Goal: Task Accomplishment & Management: Use online tool/utility

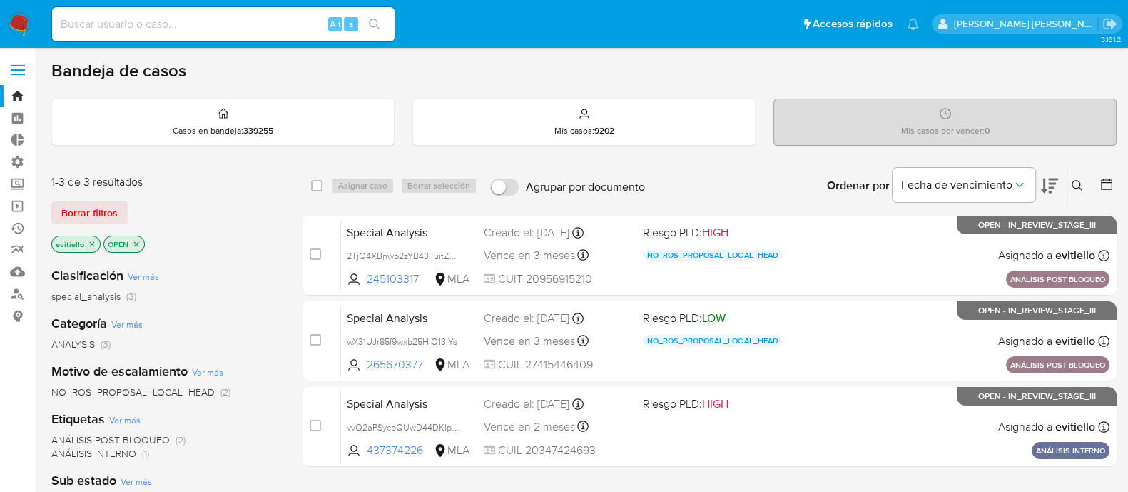
click at [198, 30] on input at bounding box center [223, 24] width 343 height 19
paste input "y5P3gzSHkV5xwwlkb4eDewQx"
type input "y5P3gzSHkV5xwwlkb4eDewQx"
click at [382, 23] on button "search-icon" at bounding box center [374, 24] width 29 height 20
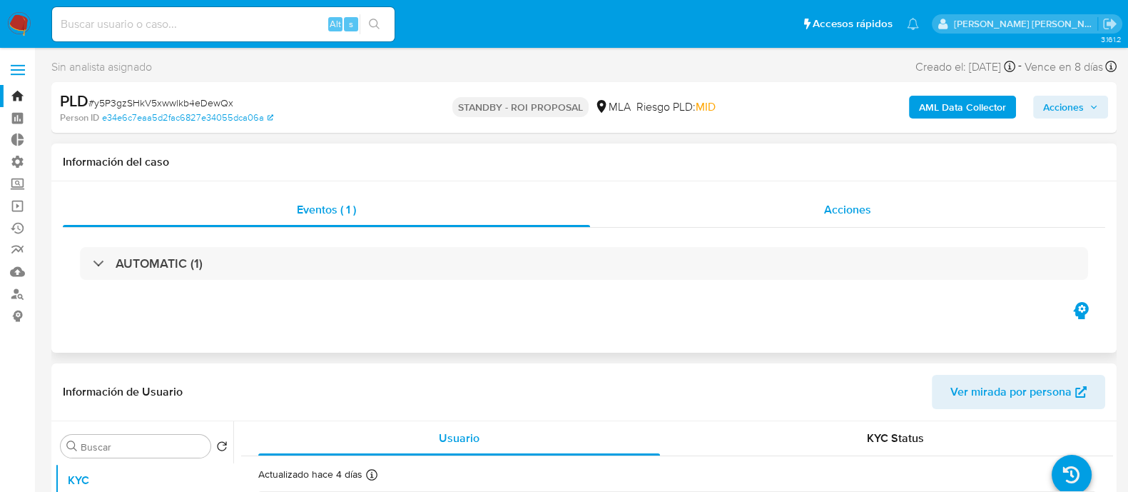
click at [885, 219] on div "Acciones" at bounding box center [847, 210] width 515 height 34
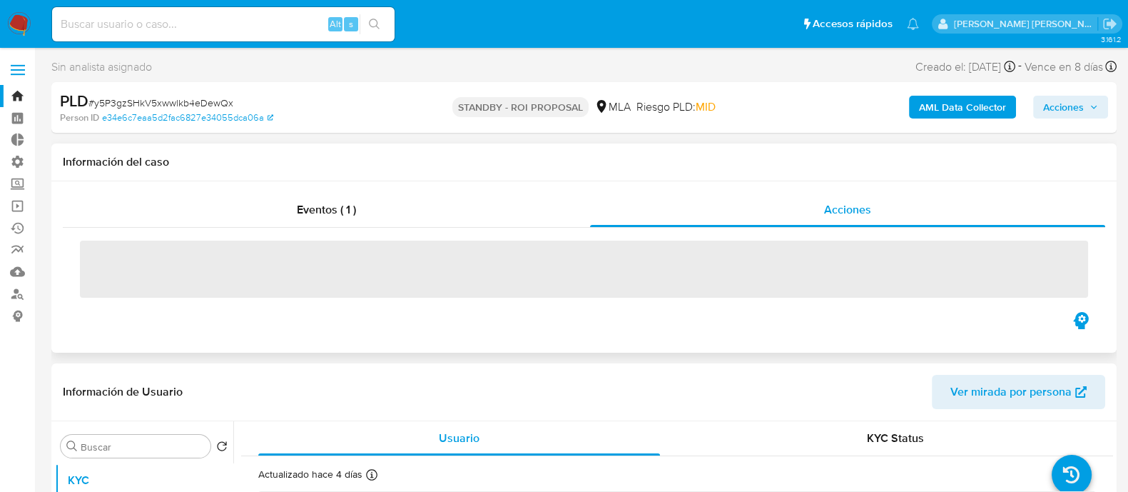
select select "10"
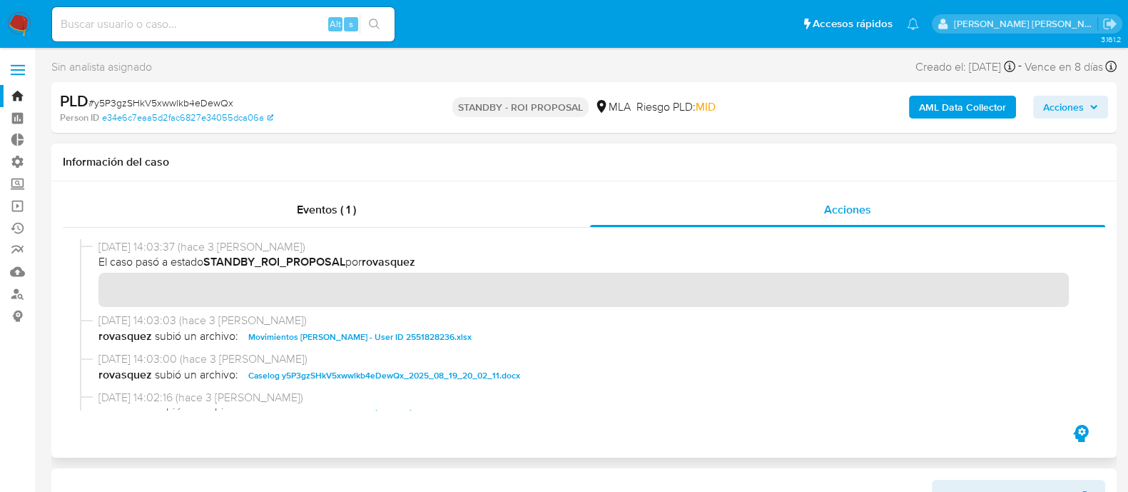
click at [407, 373] on span "Caselog y5P3gzSHkV5xwwlkb4eDewQx_2025_08_19_20_02_11.docx" at bounding box center [384, 375] width 272 height 17
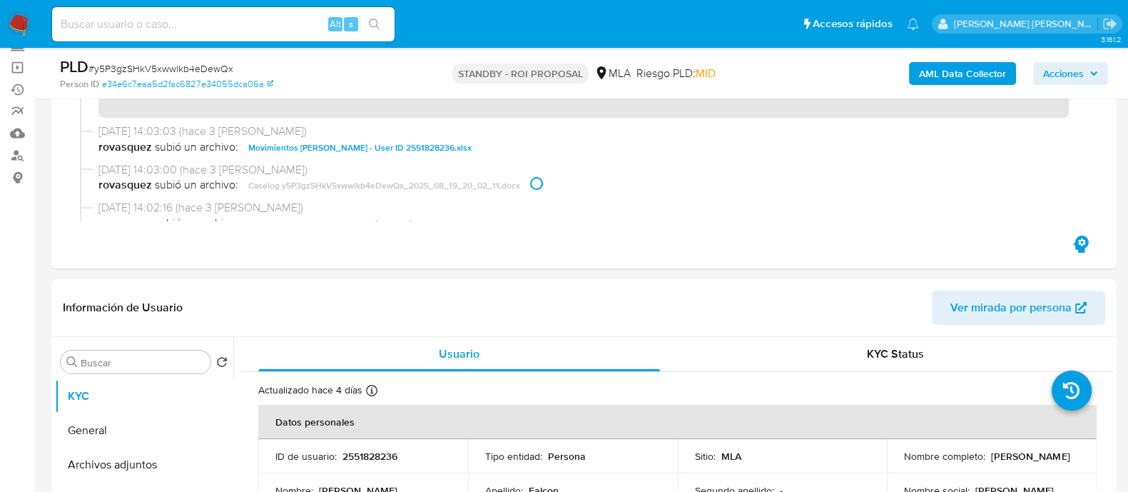
scroll to position [356, 0]
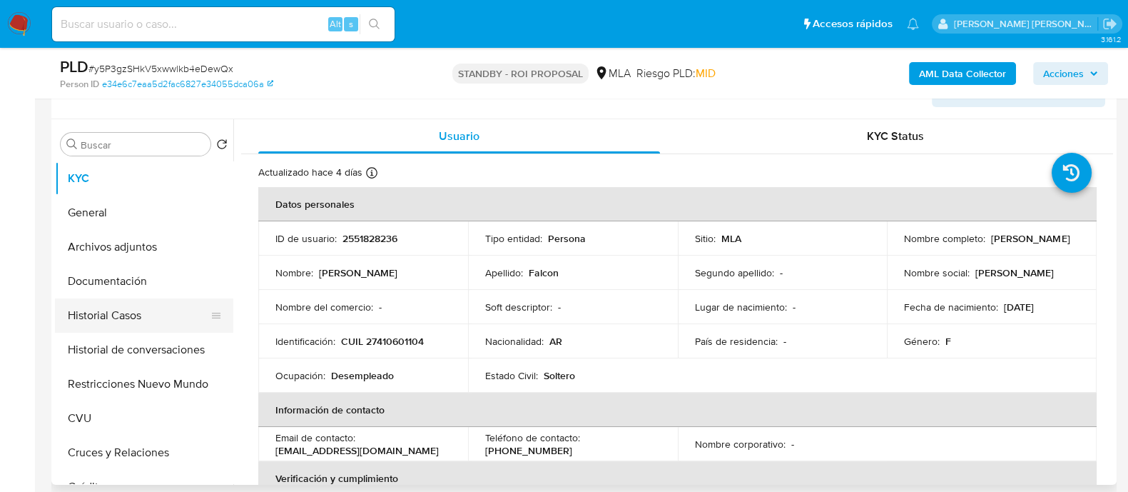
click at [141, 315] on button "Historial Casos" at bounding box center [138, 315] width 167 height 34
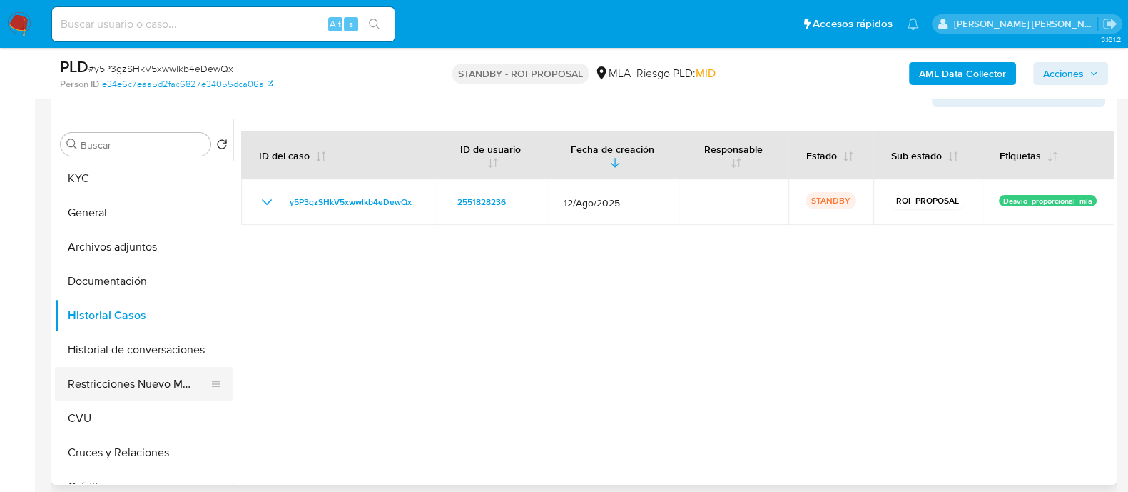
click at [139, 376] on button "Restricciones Nuevo Mundo" at bounding box center [138, 384] width 167 height 34
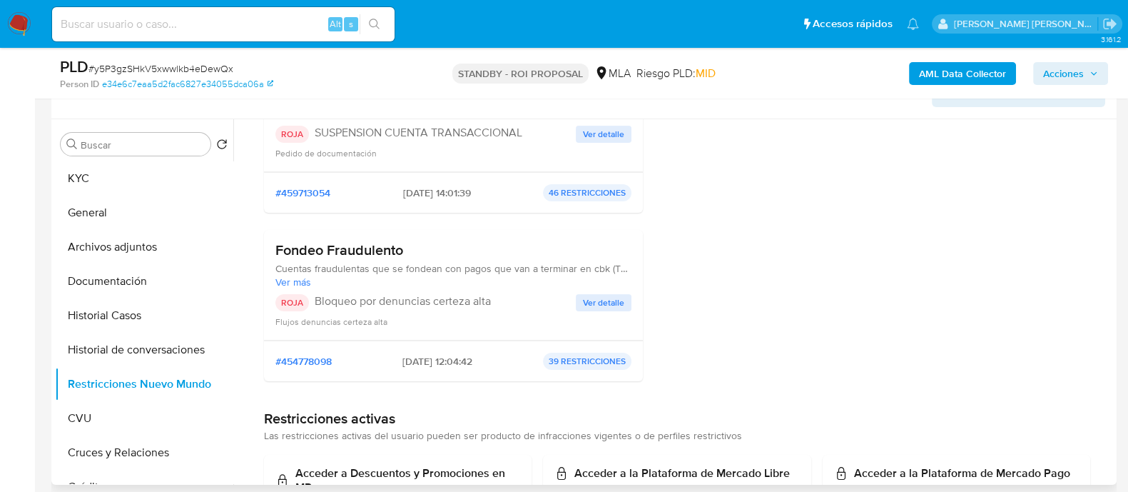
scroll to position [268, 0]
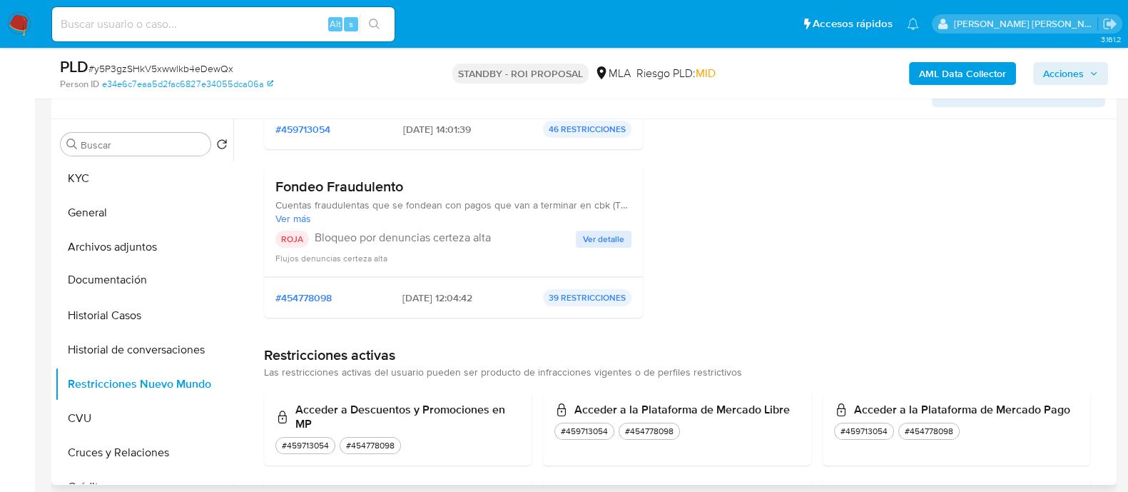
click at [212, 280] on icon at bounding box center [216, 281] width 9 height 6
click at [158, 283] on button "Documentación" at bounding box center [138, 281] width 167 height 34
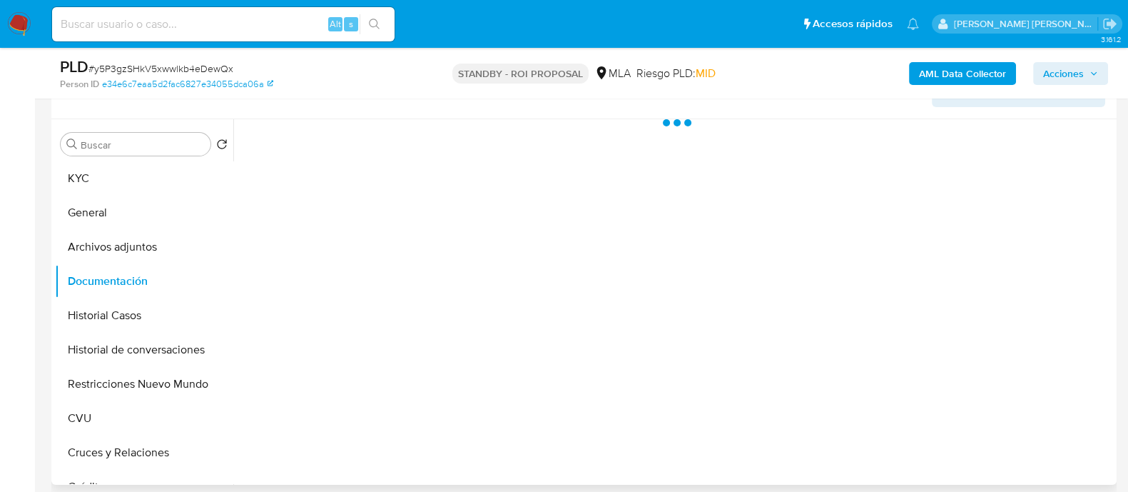
scroll to position [0, 0]
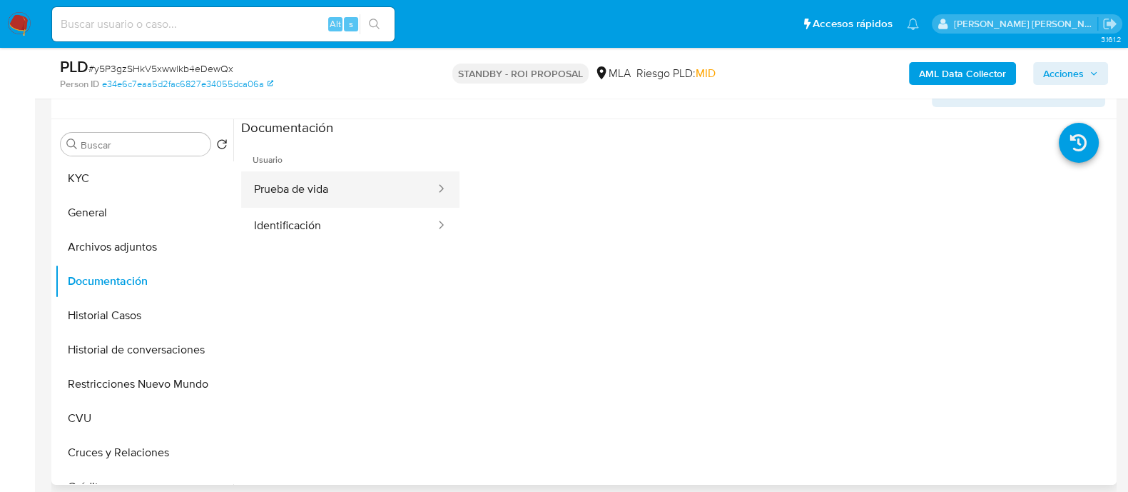
click at [371, 187] on button "Prueba de vida" at bounding box center [339, 189] width 196 height 36
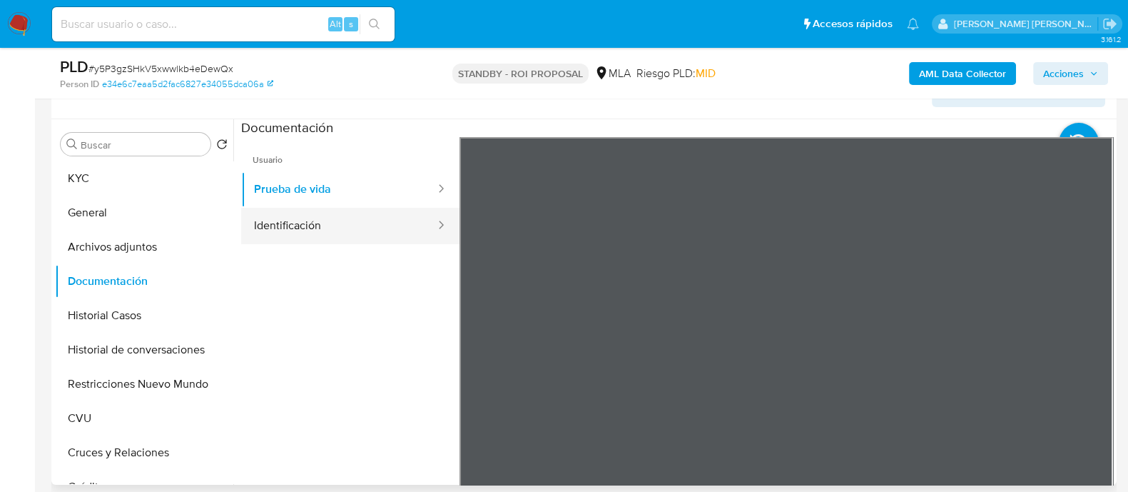
click at [403, 217] on button "Identificación" at bounding box center [339, 226] width 196 height 36
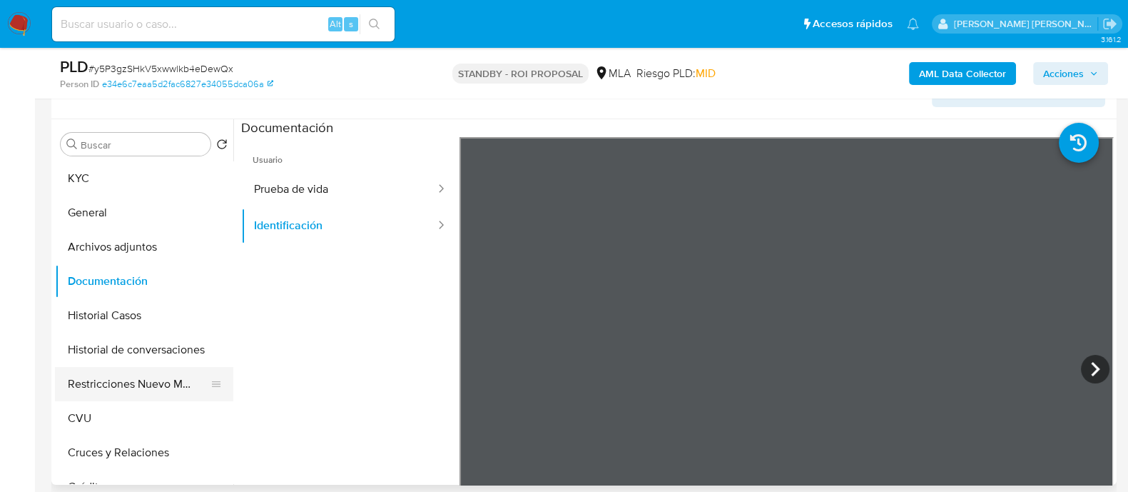
click at [176, 394] on button "Restricciones Nuevo Mundo" at bounding box center [138, 384] width 167 height 34
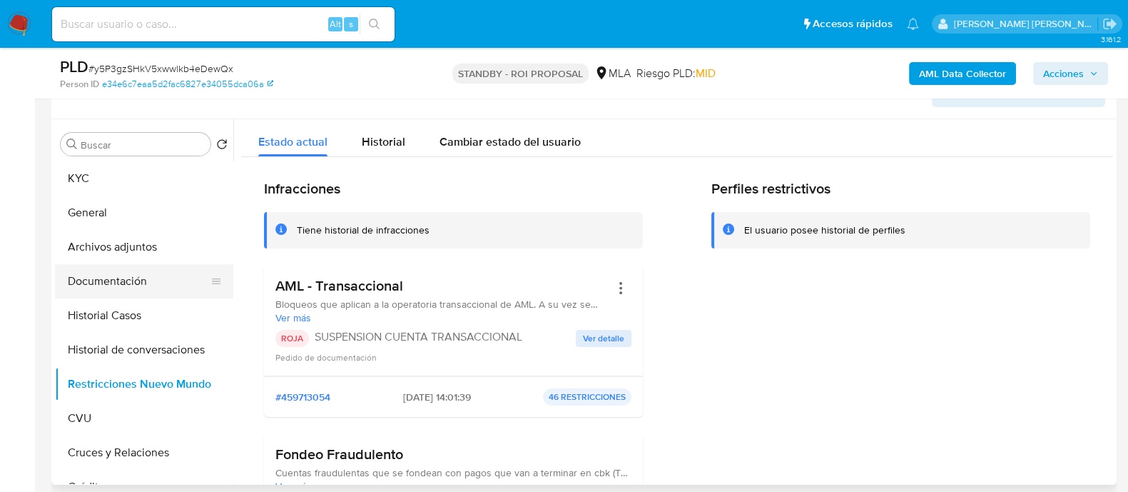
click at [154, 273] on button "Documentación" at bounding box center [138, 281] width 167 height 34
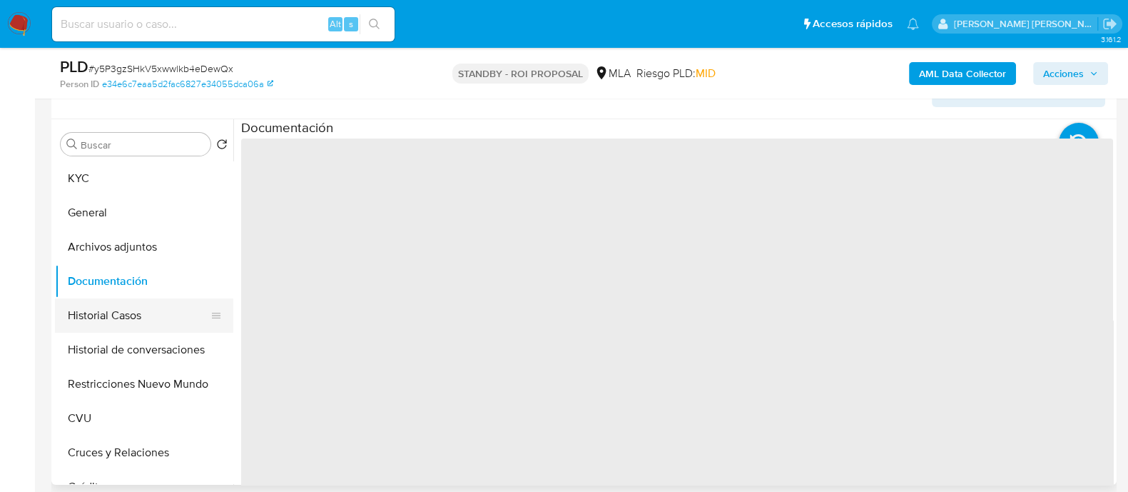
click at [161, 326] on button "Historial Casos" at bounding box center [138, 315] width 167 height 34
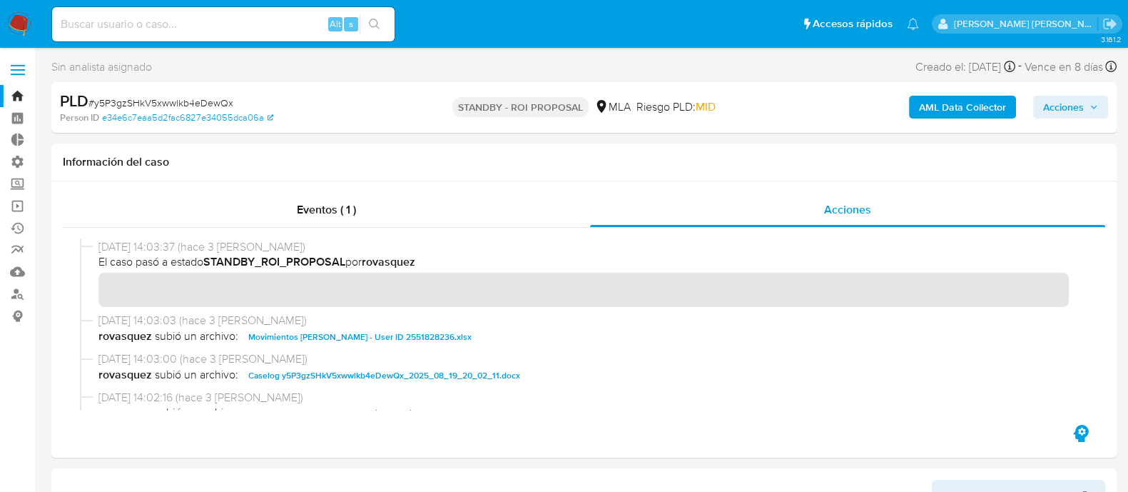
click at [211, 35] on div "Alt s" at bounding box center [223, 24] width 343 height 34
click at [258, 23] on input at bounding box center [223, 24] width 343 height 19
paste input "fYltkEhs4ikX8unzuBrs3N0d"
type input "fYltkEhs4ikX8unzuBrs3N0d"
click at [377, 24] on icon "search-icon" at bounding box center [374, 24] width 11 height 11
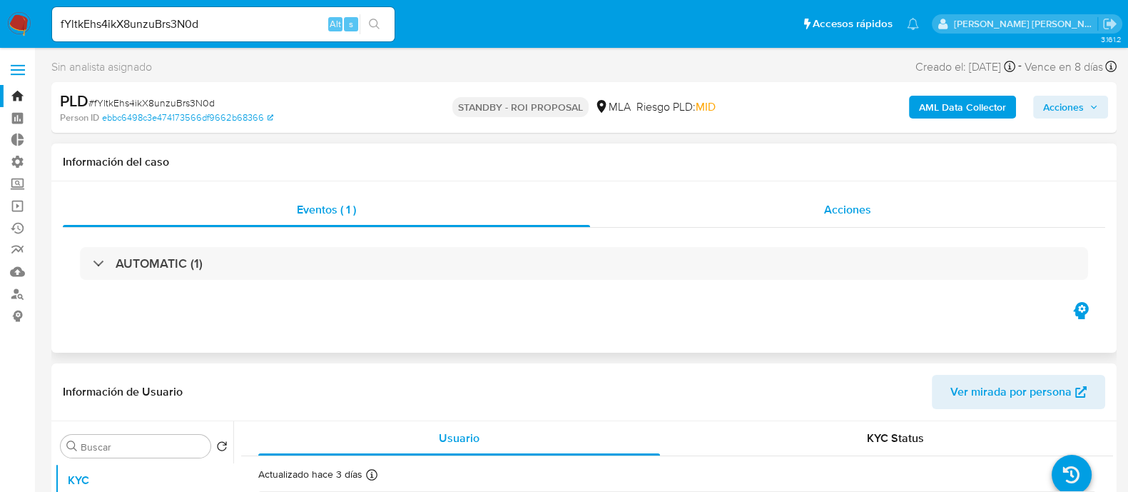
click at [896, 213] on div "Acciones" at bounding box center [847, 210] width 515 height 34
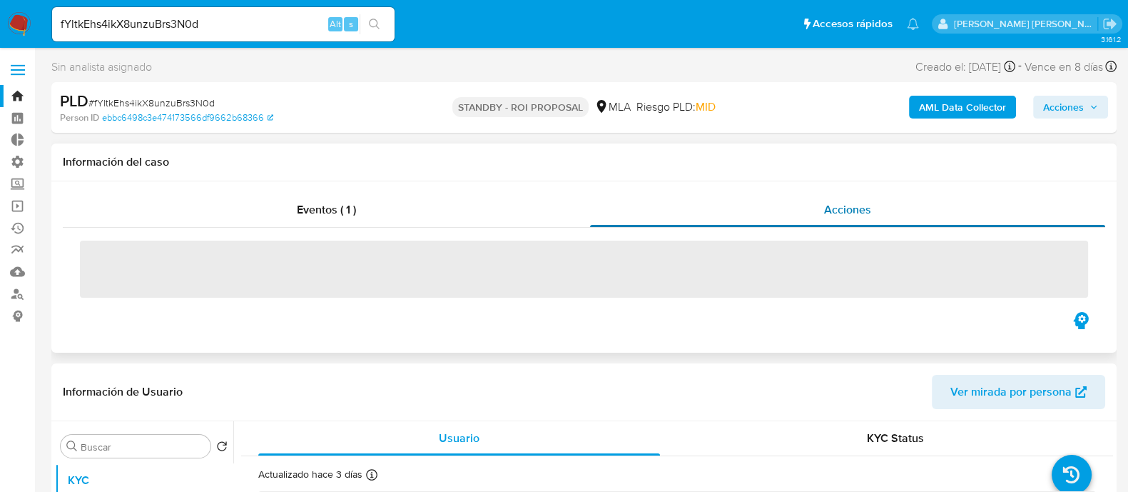
select select "10"
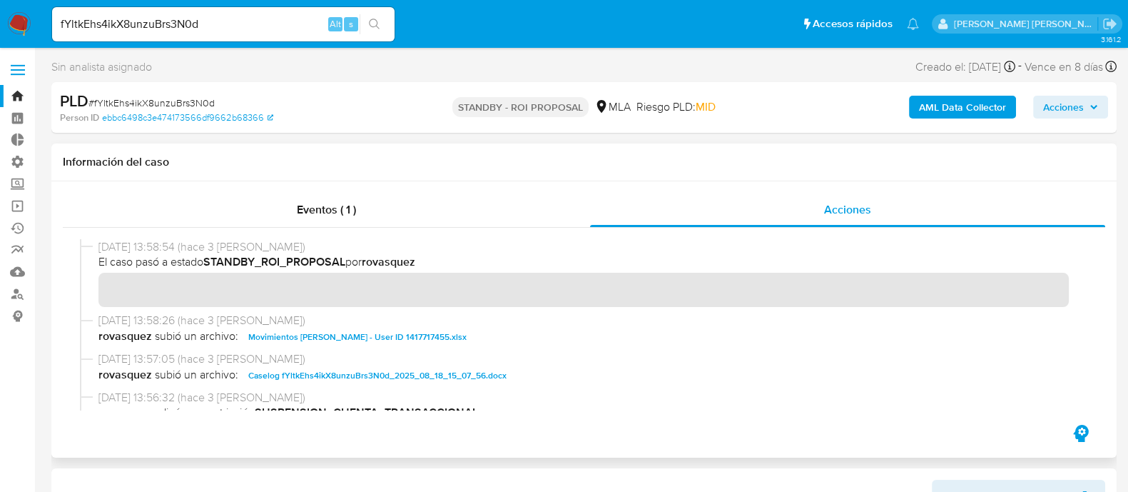
click at [395, 369] on span "Caselog fYltkEhs4ikX8unzuBrs3N0d_2025_08_18_15_07_56.docx" at bounding box center [377, 375] width 258 height 17
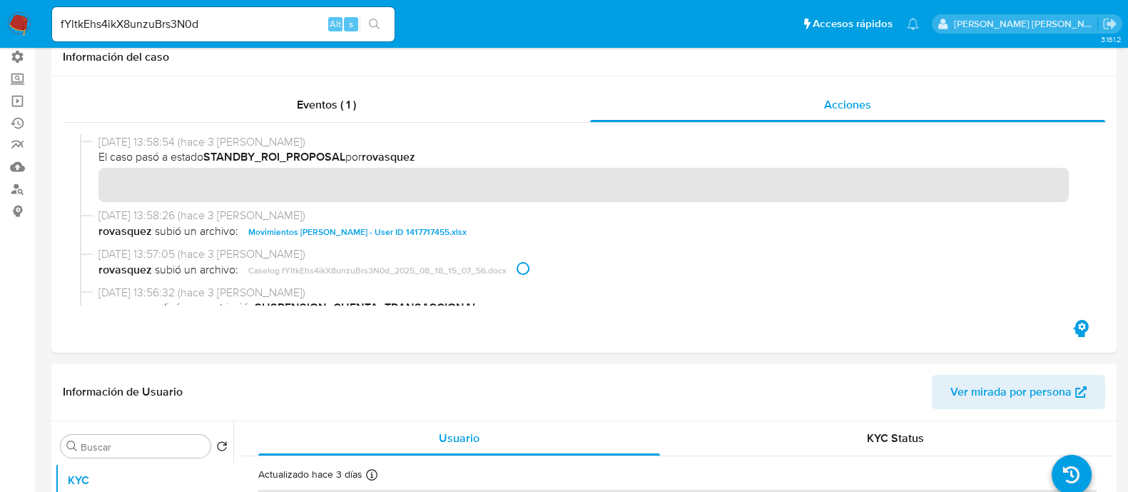
scroll to position [356, 0]
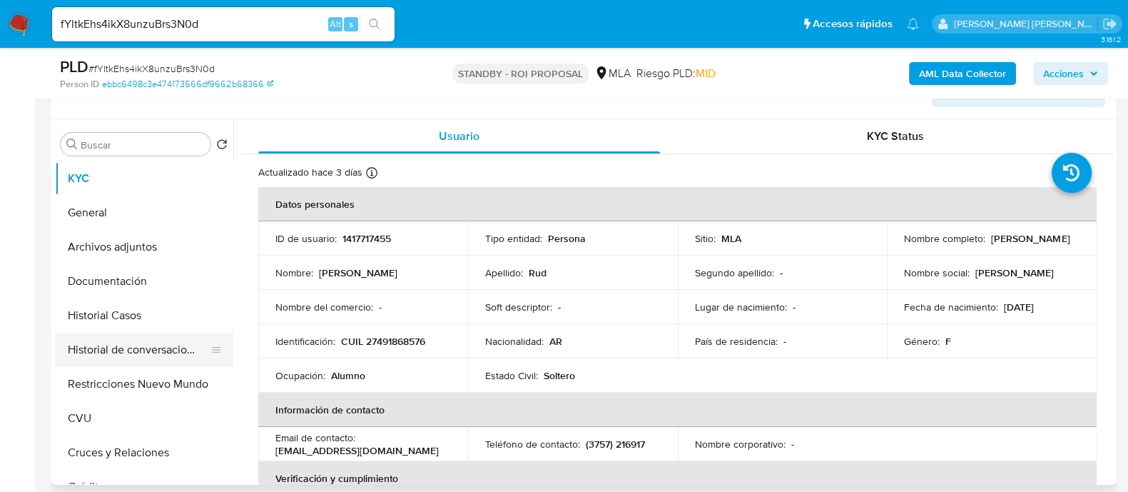
click at [114, 330] on button "Historial Casos" at bounding box center [144, 315] width 178 height 34
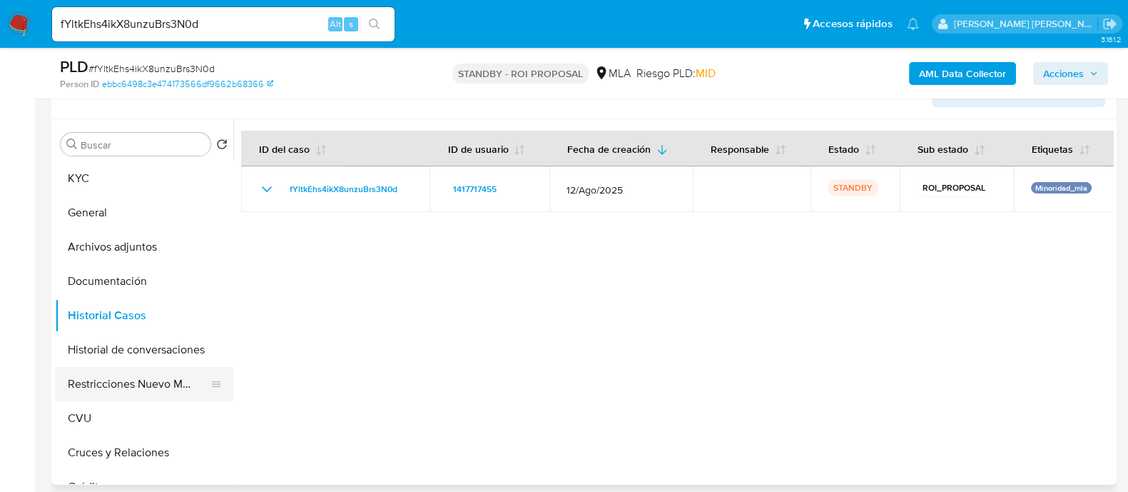
click at [123, 386] on button "Restricciones Nuevo Mundo" at bounding box center [138, 384] width 167 height 34
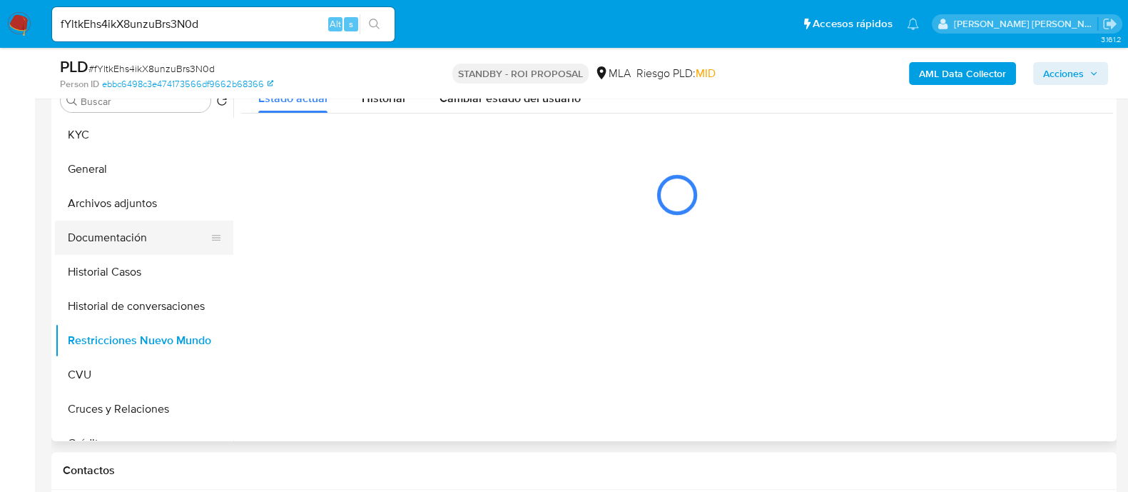
scroll to position [268, 0]
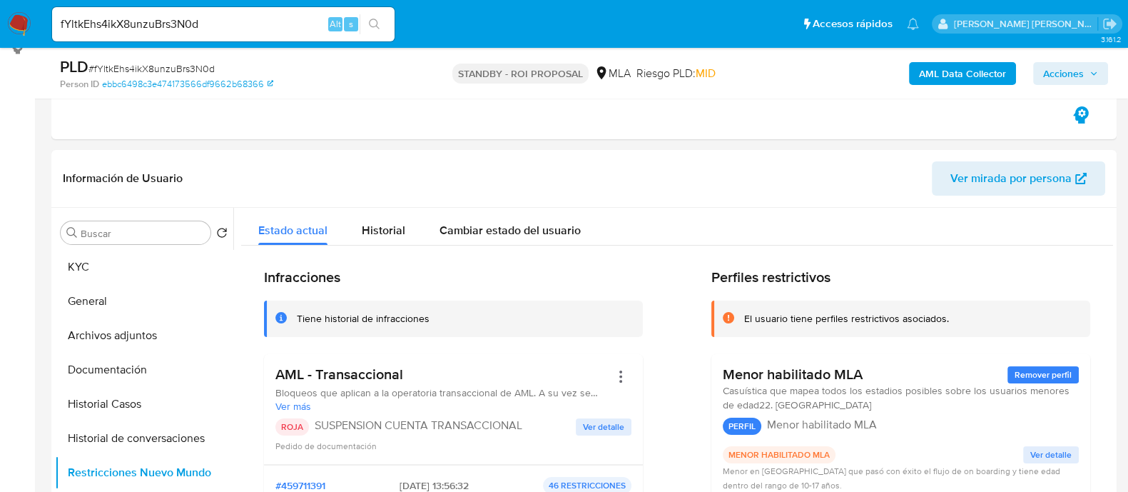
click at [196, 34] on div "fYltkEhs4ikX8unzuBrs3N0d Alt s" at bounding box center [223, 24] width 343 height 34
click at [216, 18] on input "fYltkEhs4ikX8unzuBrs3N0d" at bounding box center [223, 24] width 343 height 19
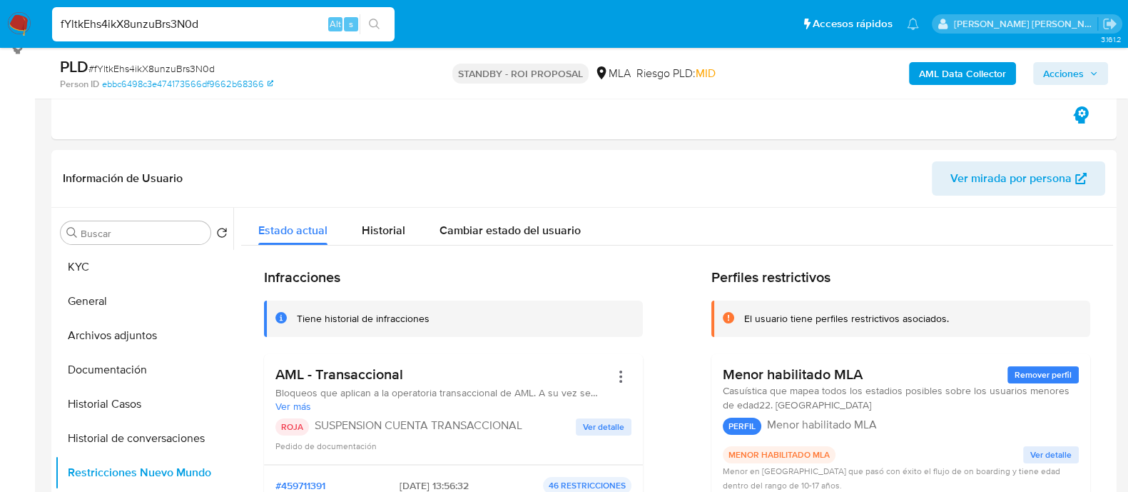
paste input "R5UpcXqGbjRaROhzUyYBuk5M"
type input "R5UpcXqGbjRaROhzUyYBuk5M"
click at [372, 23] on icon "search-icon" at bounding box center [374, 24] width 11 height 11
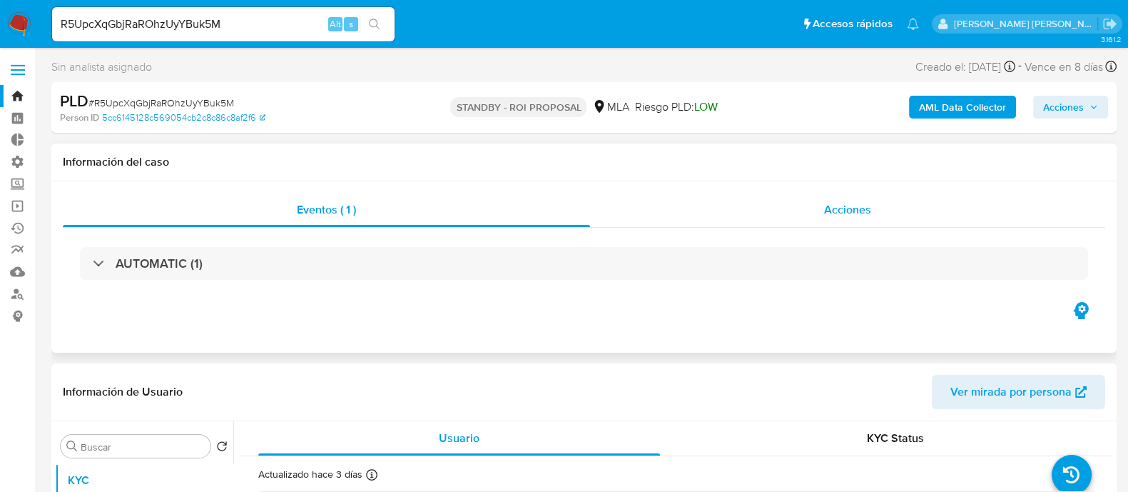
click at [849, 218] on div "Acciones" at bounding box center [847, 210] width 515 height 34
select select "10"
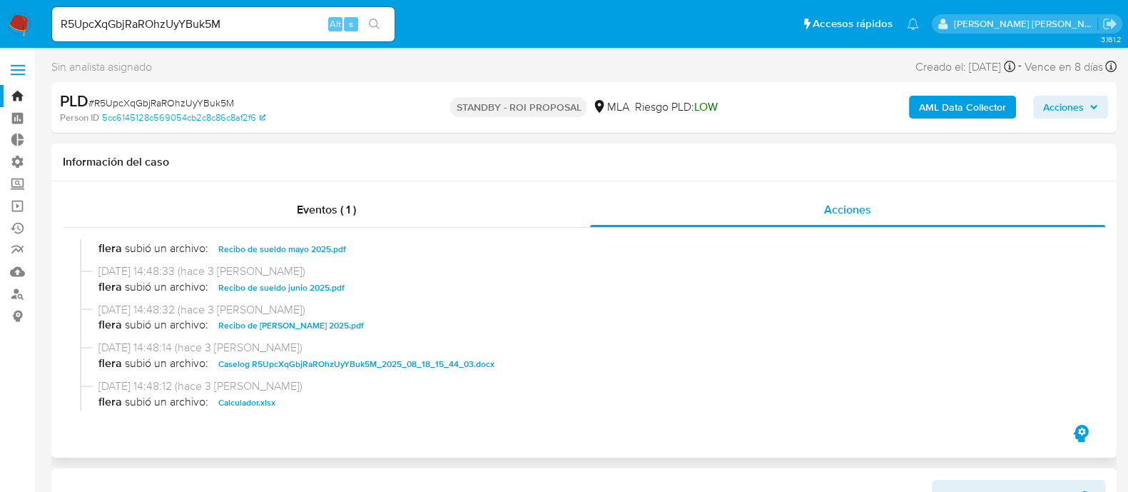
scroll to position [178, 0]
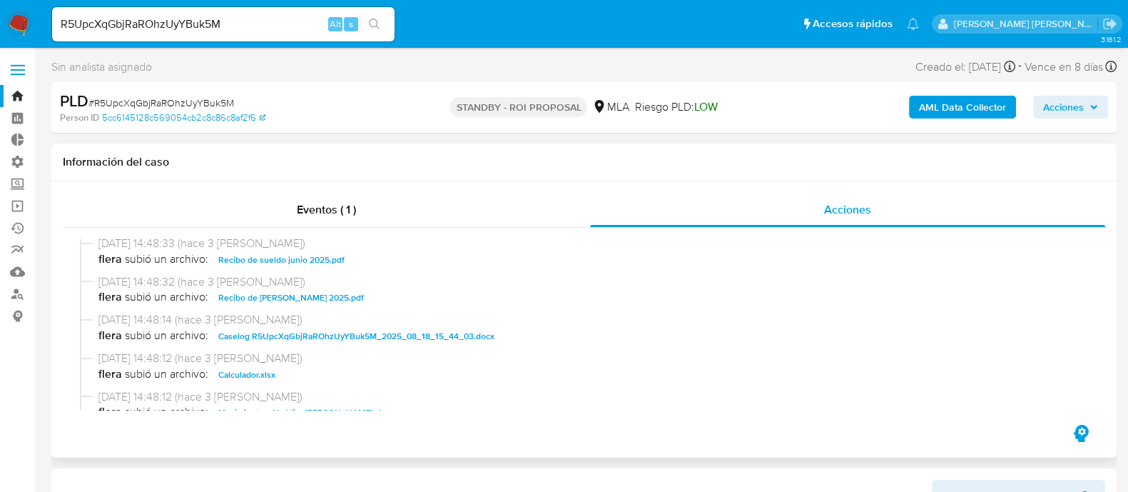
click at [344, 329] on span "Caselog R5UpcXqGbjRaROhzUyYBuk5M_2025_08_18_15_44_03.docx" at bounding box center [356, 336] width 276 height 17
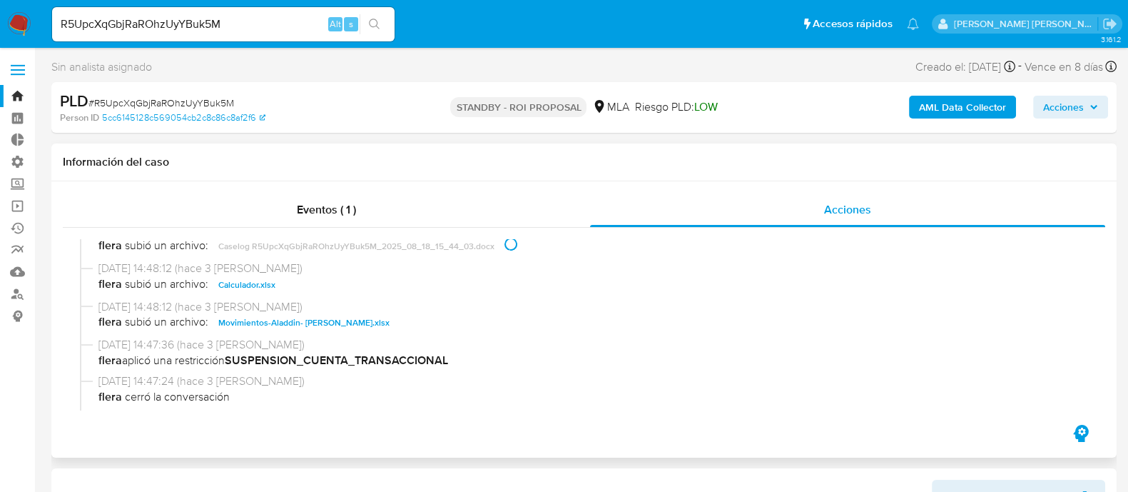
click at [310, 329] on span "Movimientos-Aladdin- Mariana Andrea Ustelo.xlsx" at bounding box center [303, 322] width 171 height 17
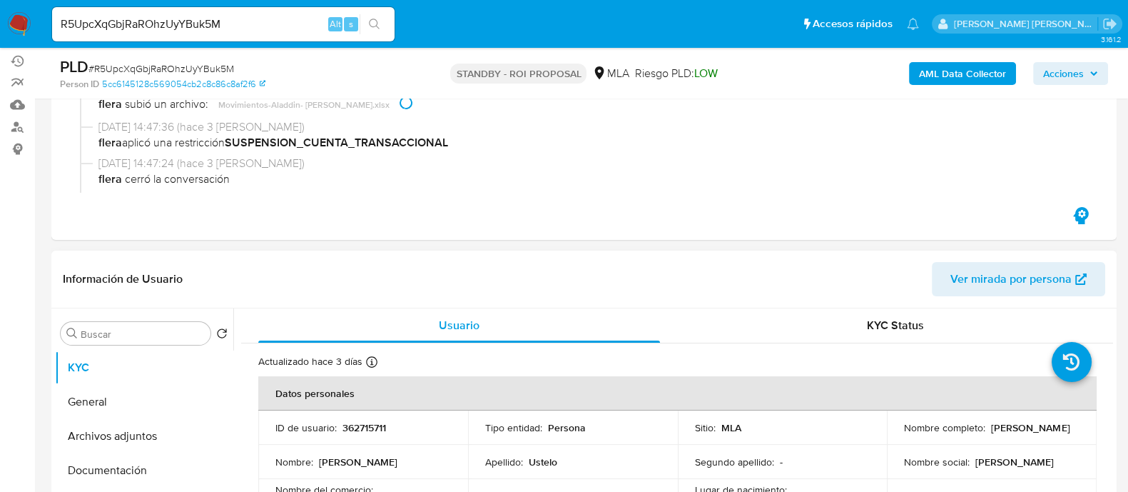
scroll to position [356, 0]
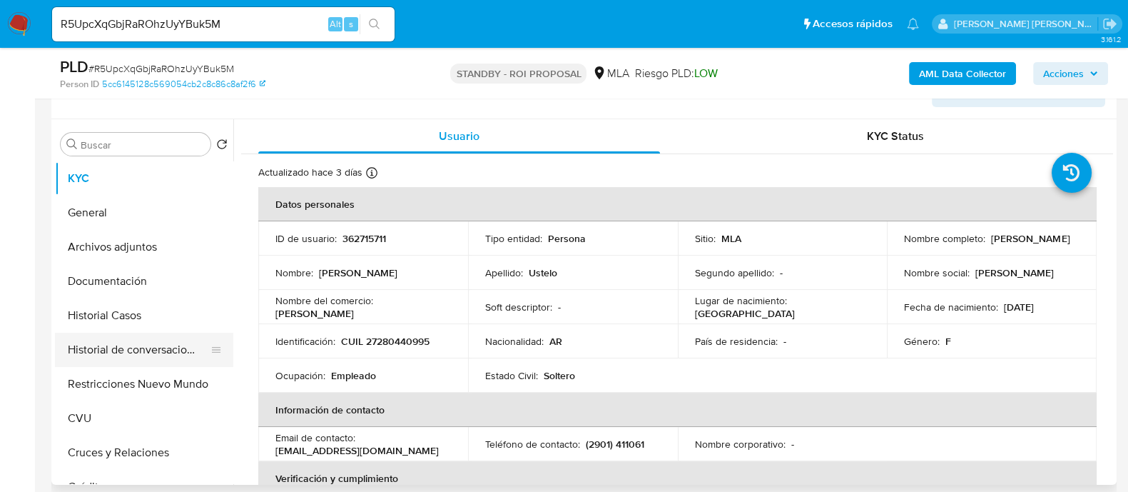
click at [152, 321] on button "Historial Casos" at bounding box center [144, 315] width 178 height 34
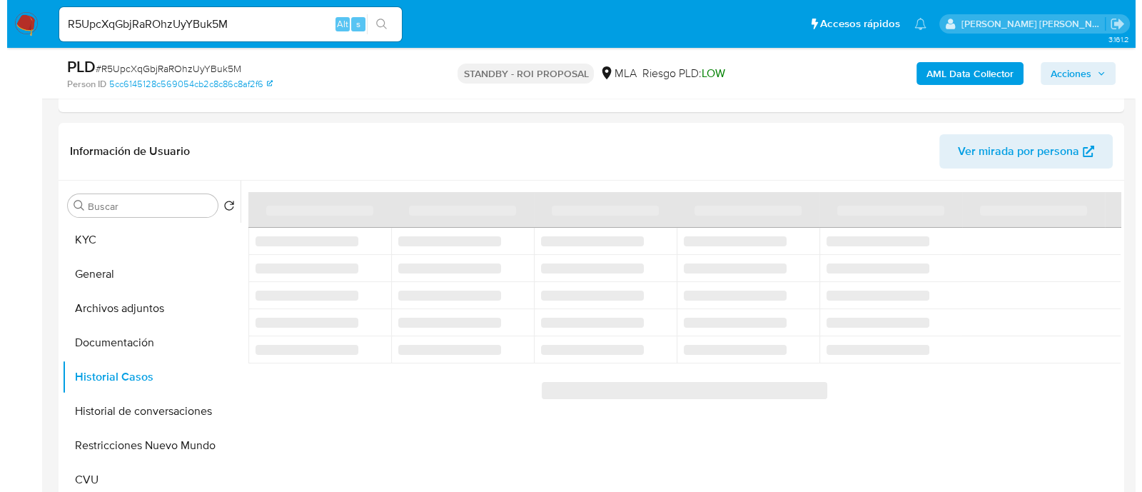
scroll to position [268, 0]
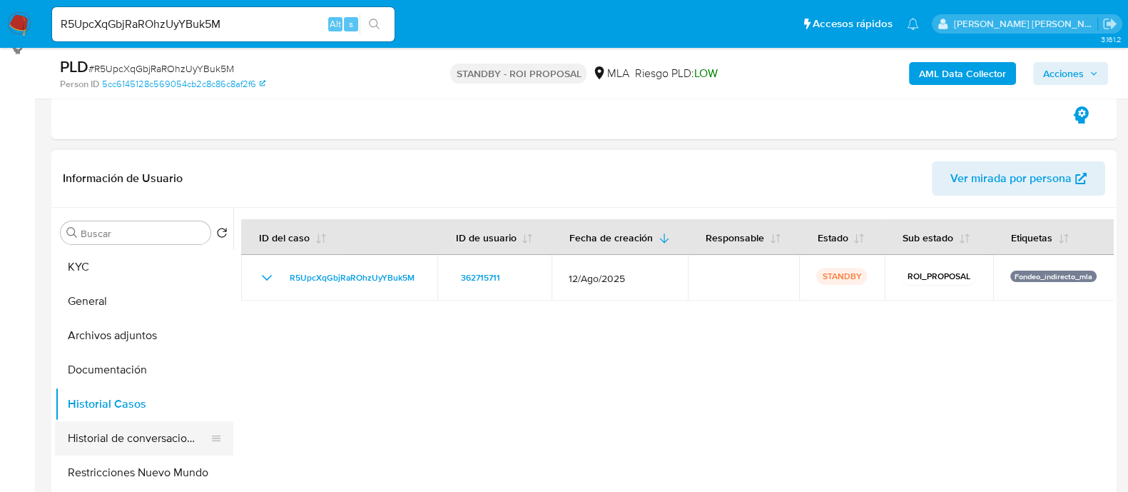
click at [161, 435] on button "Historial de conversaciones" at bounding box center [138, 438] width 167 height 34
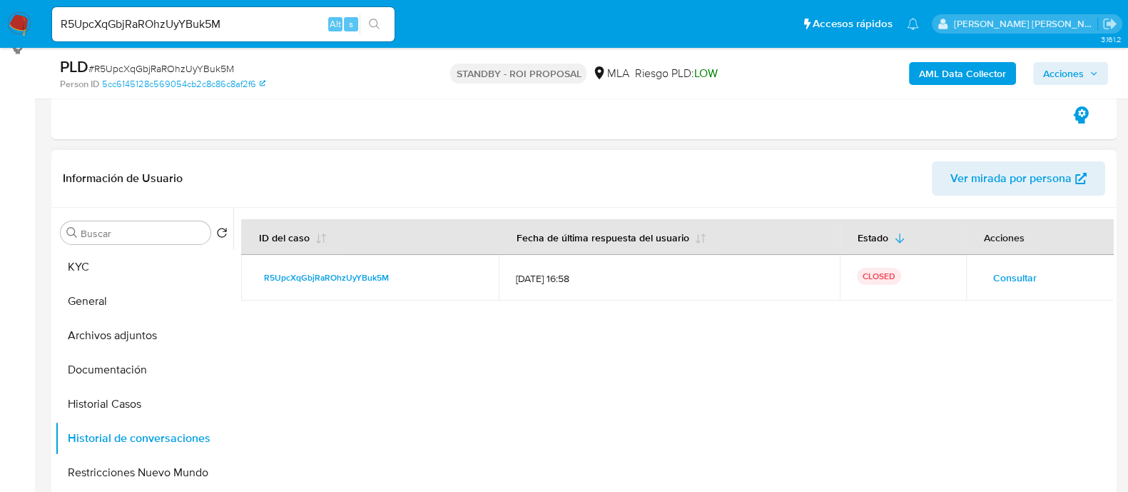
click at [924, 338] on div at bounding box center [673, 390] width 880 height 365
click at [1028, 274] on span "Consultar" at bounding box center [1015, 278] width 44 height 20
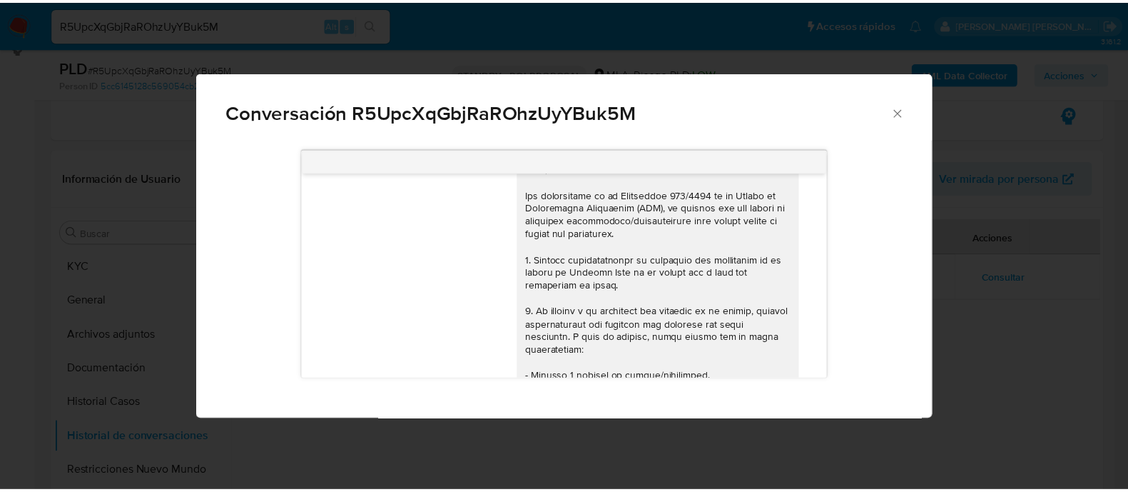
scroll to position [0, 0]
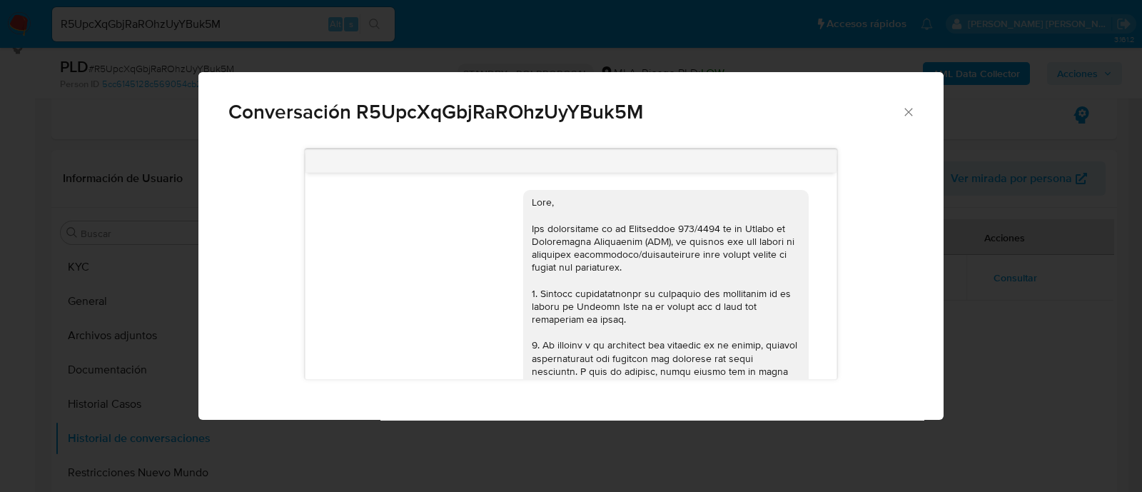
click at [1006, 305] on div "Conversación R5UpcXqGbjRaROhzUyYBuk5M 18/08/2025 17:22:50 Buenas tardes 19/08/2…" at bounding box center [571, 246] width 1142 height 492
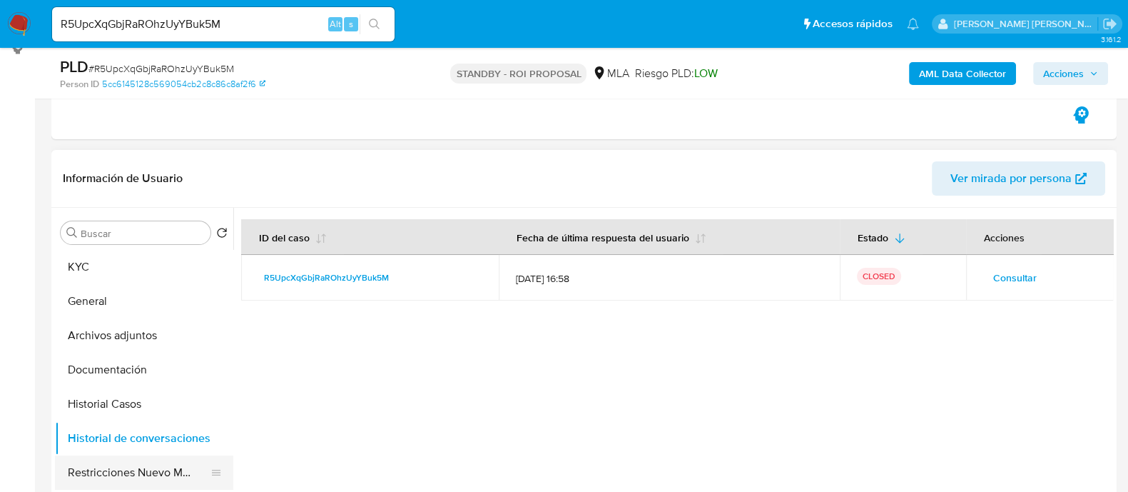
click at [178, 465] on button "Restricciones Nuevo Mundo" at bounding box center [138, 472] width 167 height 34
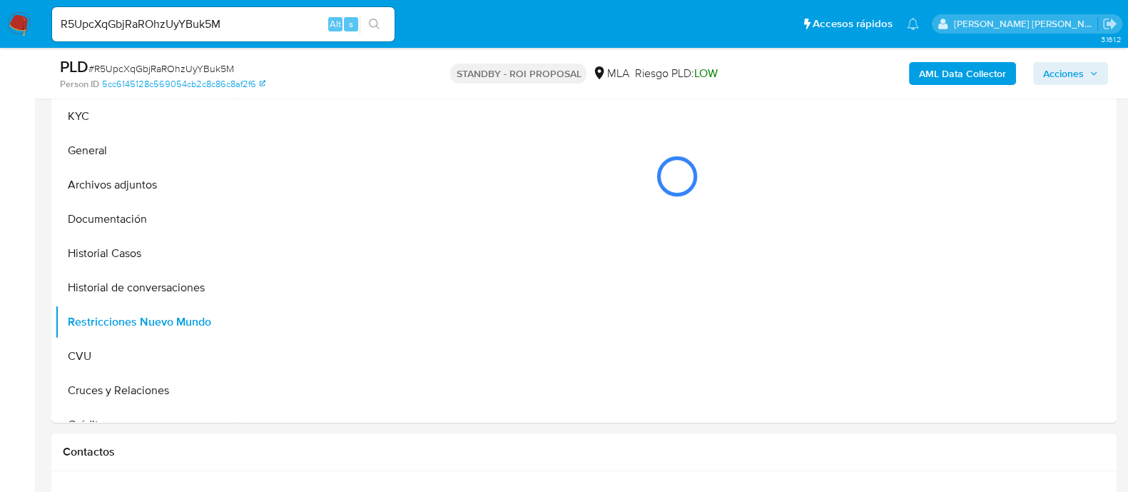
scroll to position [356, 0]
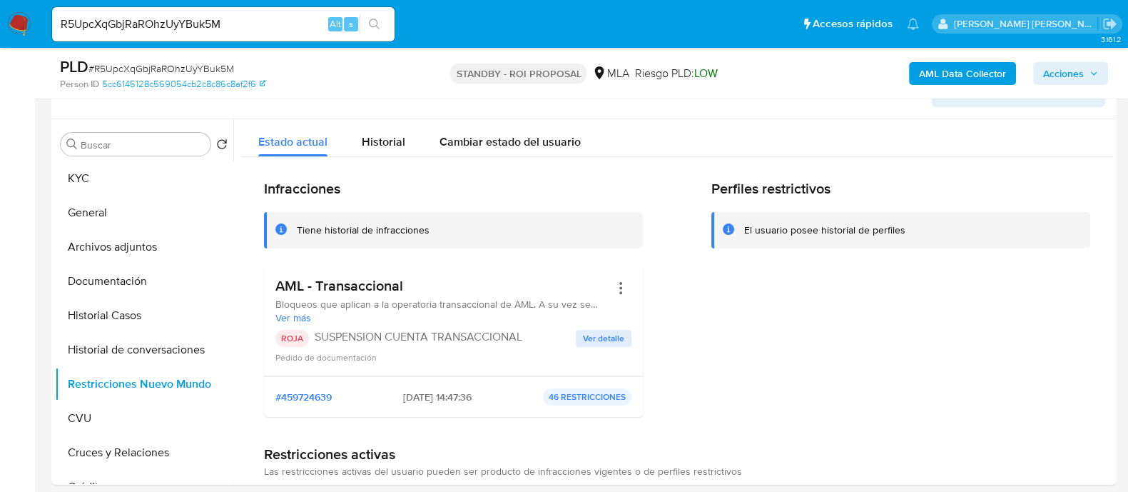
click at [247, 23] on input "R5UpcXqGbjRaROhzUyYBuk5M" at bounding box center [223, 24] width 343 height 19
paste input "61yMy2MwWloHkMRI6AQLFNNJ"
type input "61yMy2MwWloHkMRI6AQLFNNJ"
click at [373, 29] on icon "search-icon" at bounding box center [374, 24] width 11 height 11
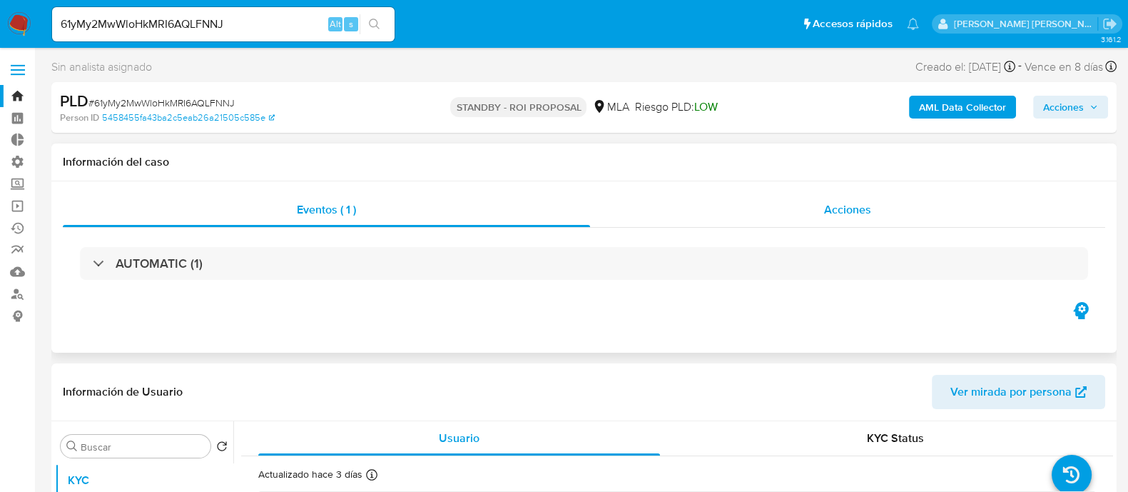
click at [870, 211] on span "Acciones" at bounding box center [847, 209] width 47 height 16
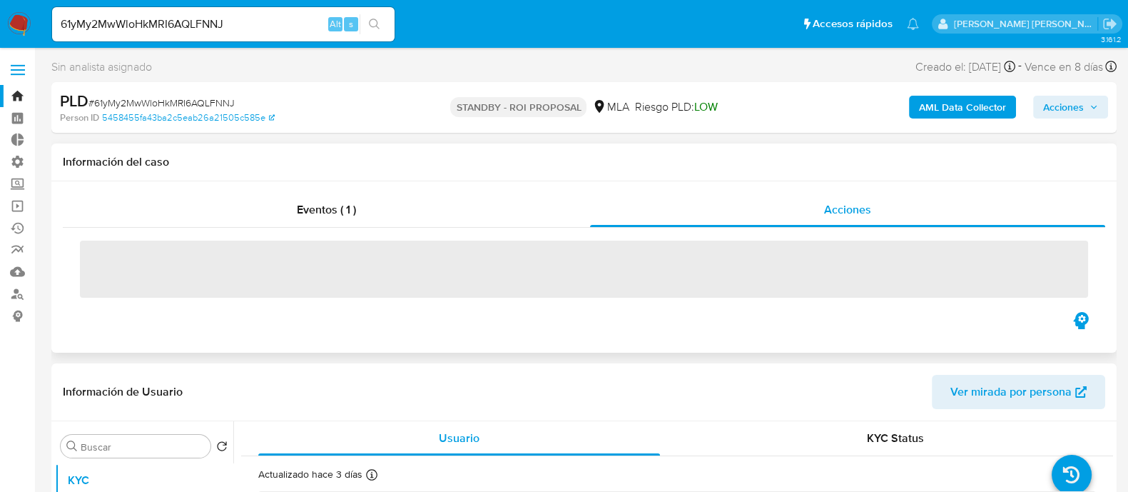
select select "10"
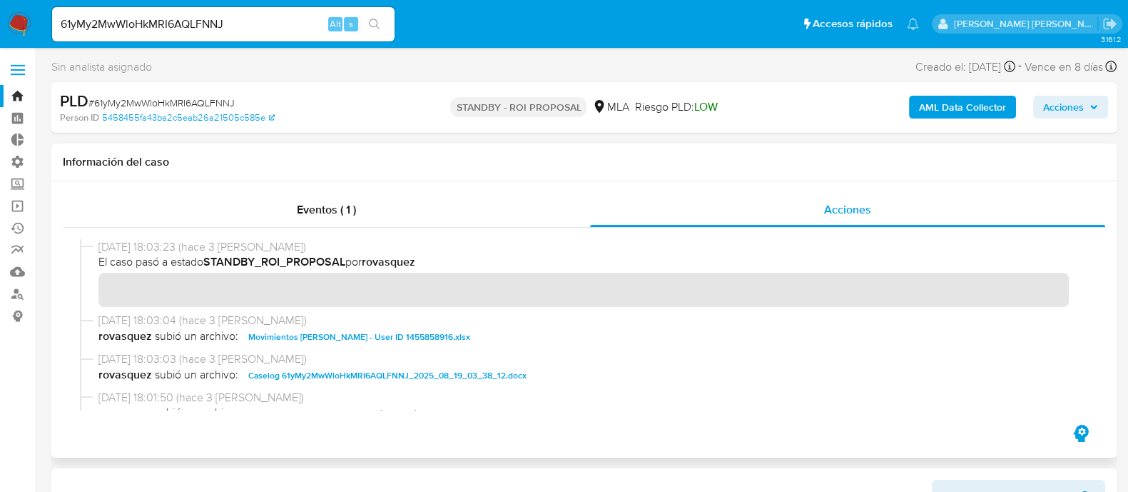
click at [280, 336] on span "Movimientos Claudio German Bulacio - User ID 1455858916.xlsx" at bounding box center [359, 336] width 222 height 17
click at [288, 383] on span "Caselog 61yMy2MwWloHkMRI6AQLFNNJ_2025_08_19_03_38_12.docx" at bounding box center [387, 375] width 278 height 17
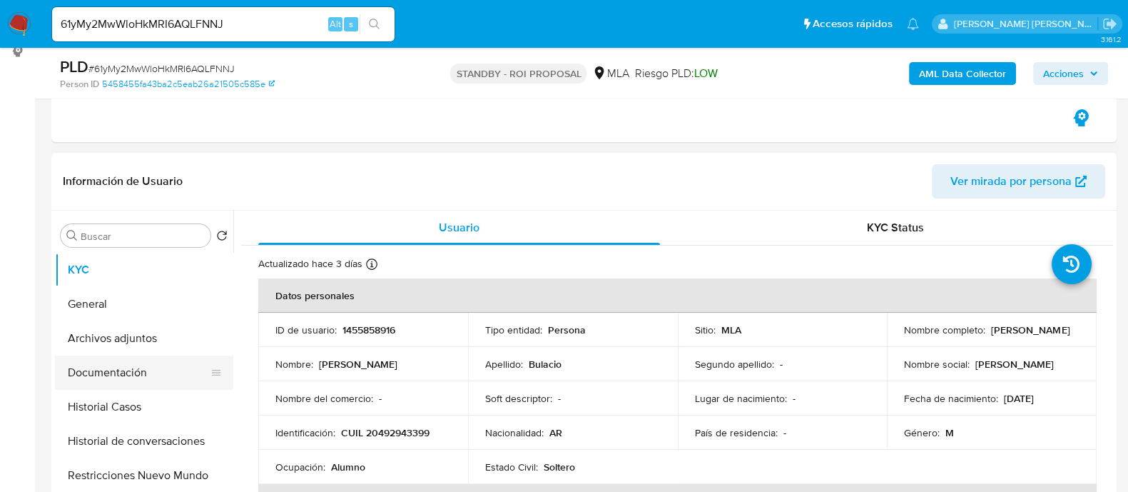
scroll to position [268, 0]
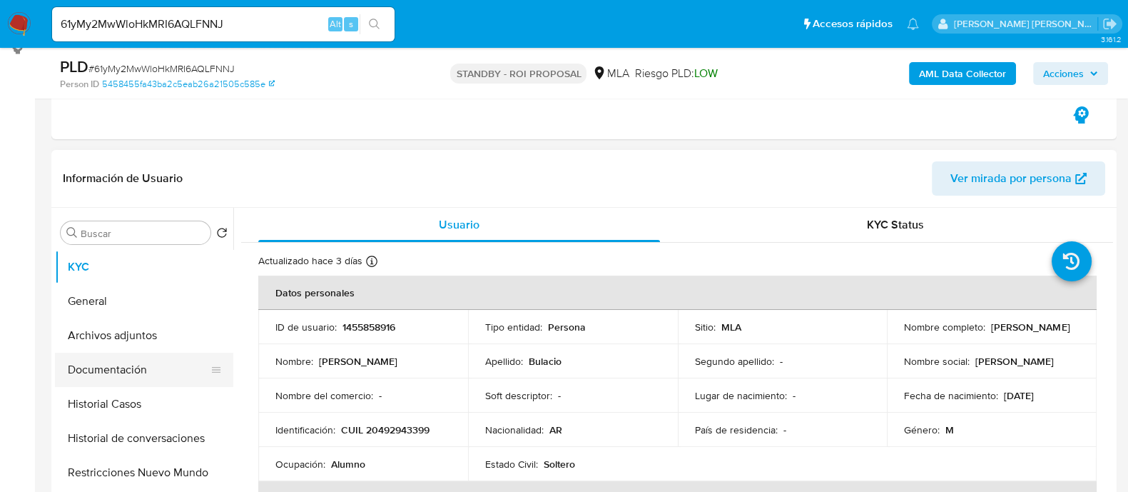
click at [111, 364] on button "Documentación" at bounding box center [138, 370] width 167 height 34
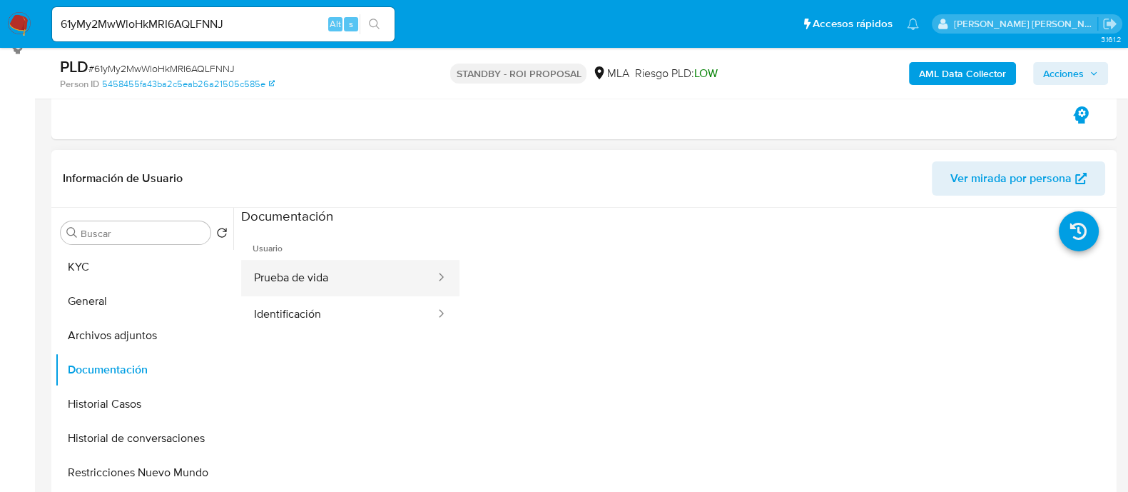
click at [368, 290] on button "Prueba de vida" at bounding box center [339, 278] width 196 height 36
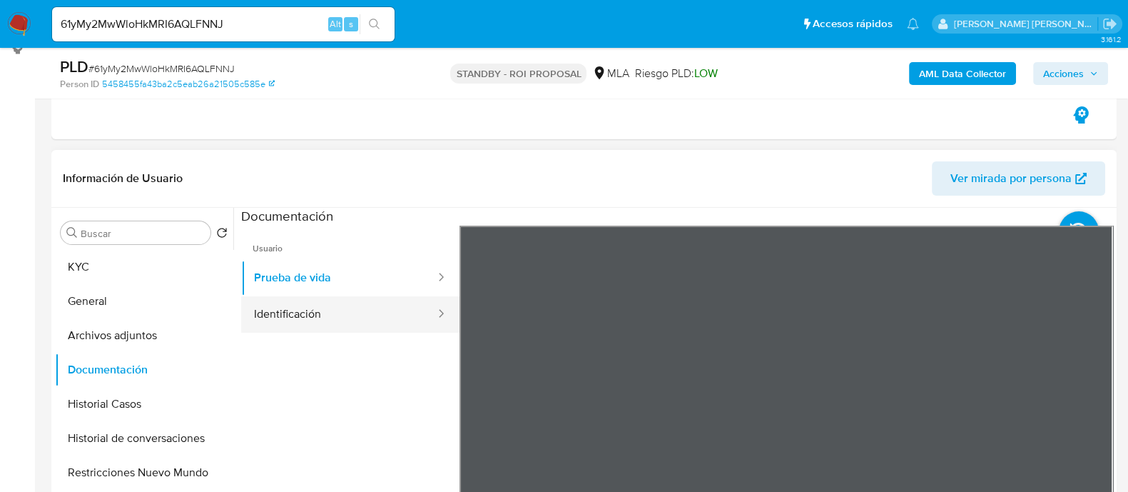
click at [356, 312] on button "Identificación" at bounding box center [339, 314] width 196 height 36
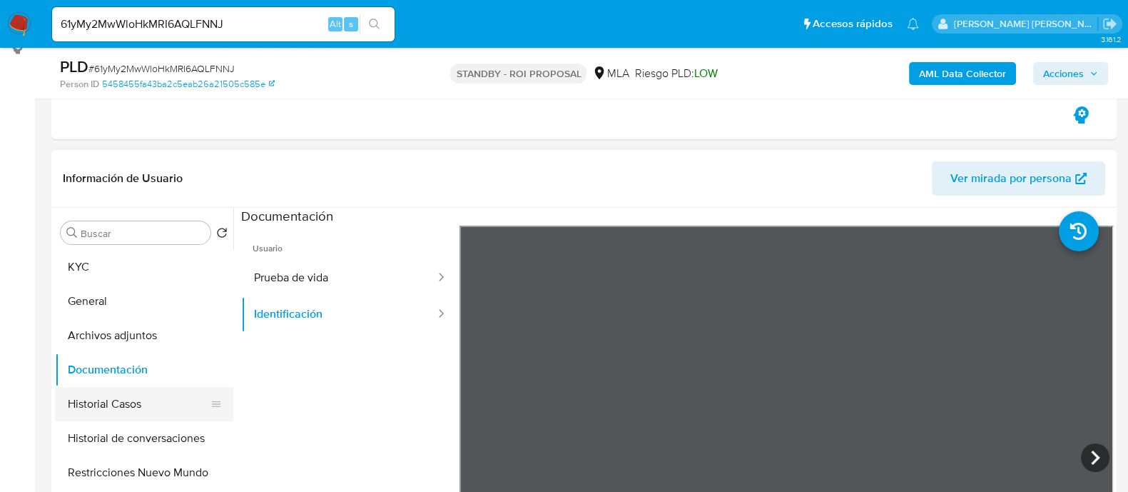
click at [181, 404] on button "Historial Casos" at bounding box center [138, 404] width 167 height 34
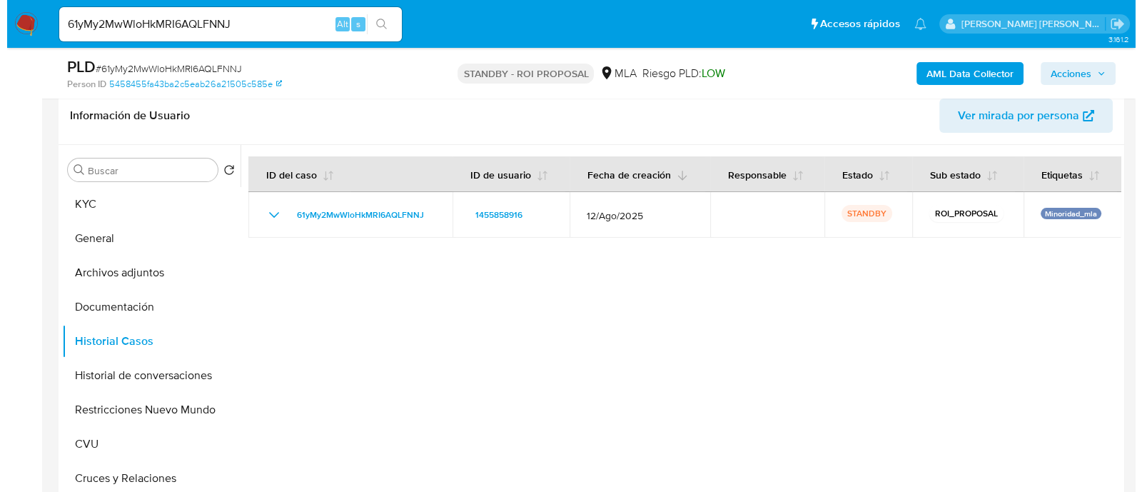
scroll to position [356, 0]
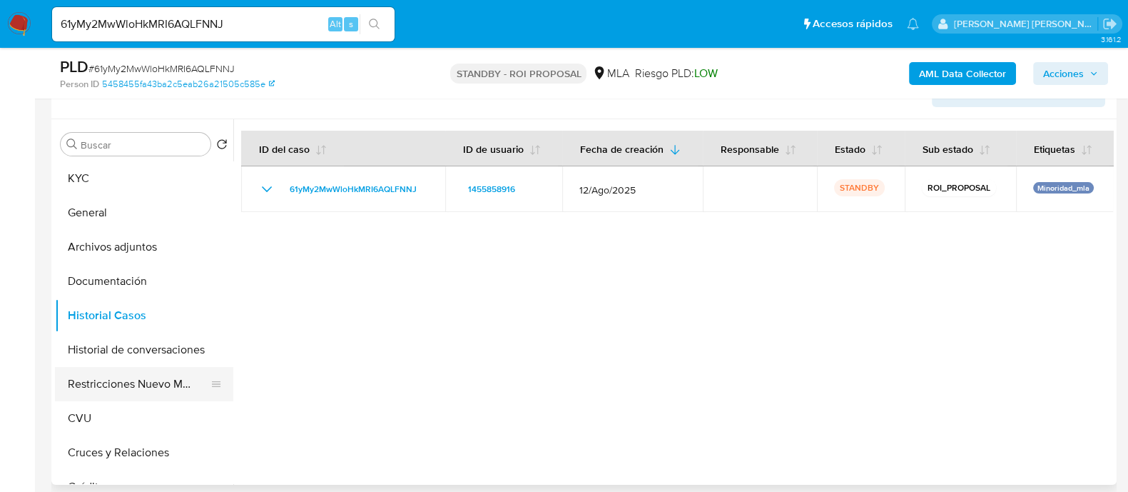
click at [142, 395] on button "Restricciones Nuevo Mundo" at bounding box center [138, 384] width 167 height 34
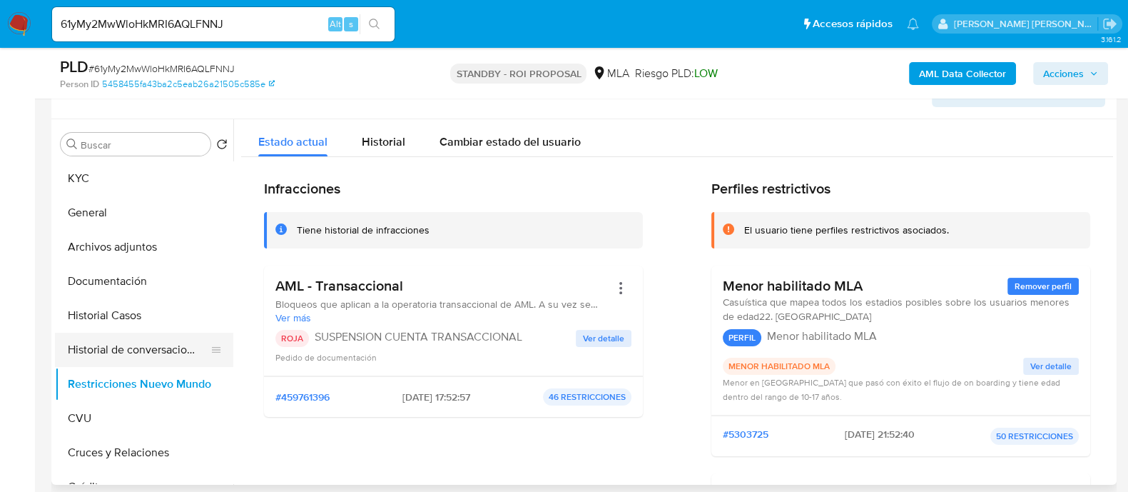
click at [144, 344] on button "Historial de conversaciones" at bounding box center [138, 350] width 167 height 34
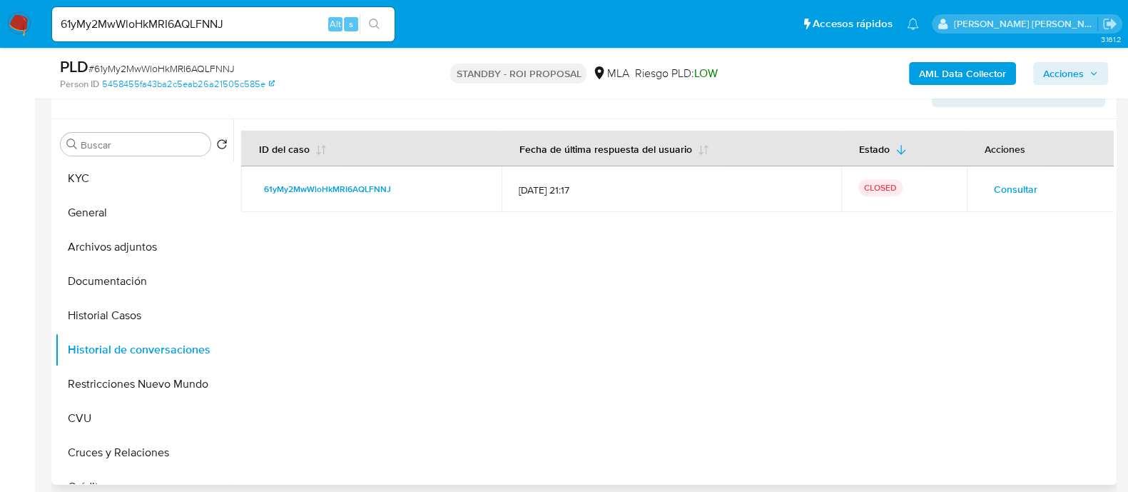
click at [985, 186] on button "Consultar" at bounding box center [1016, 189] width 64 height 23
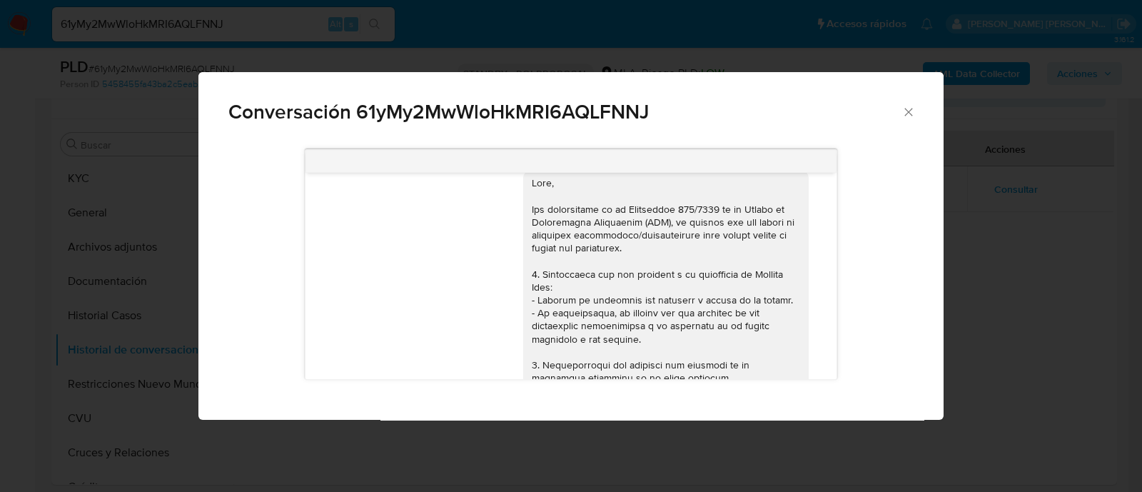
scroll to position [0, 0]
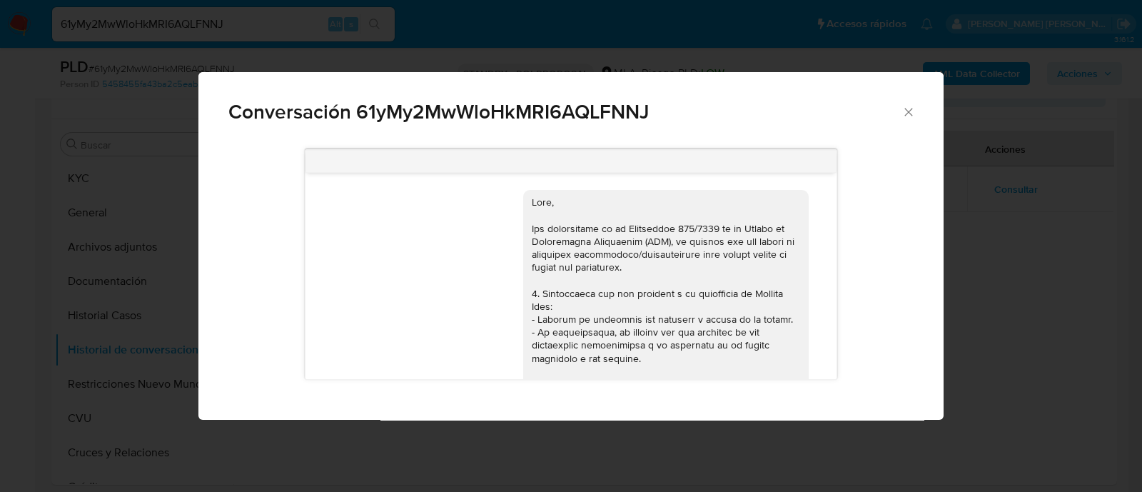
click at [1074, 247] on div "Conversación 61yMy2MwWloHkMRI6AQLFNNJ 18/08/2025 17:46:56 hola, mi cuenta es pa…" at bounding box center [571, 246] width 1142 height 492
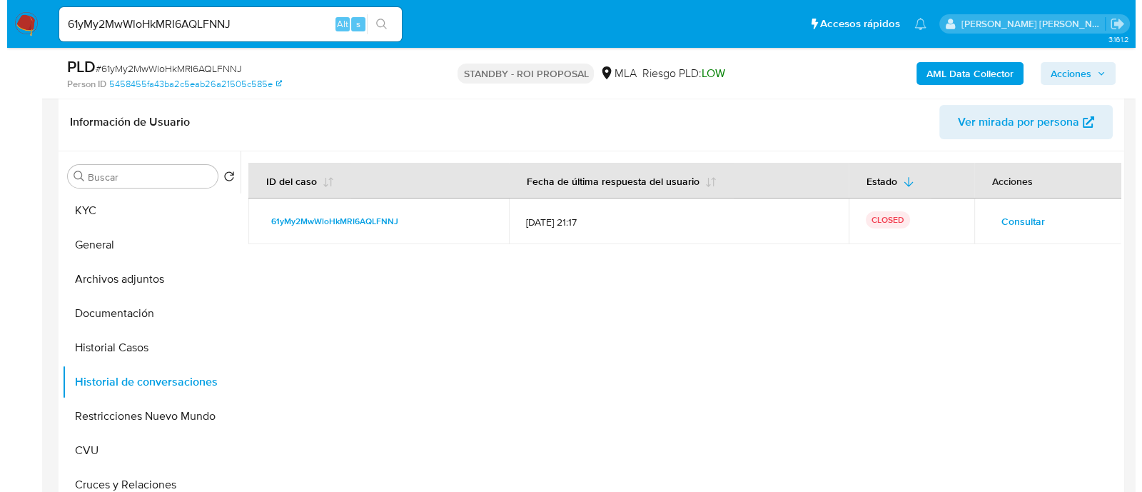
scroll to position [178, 0]
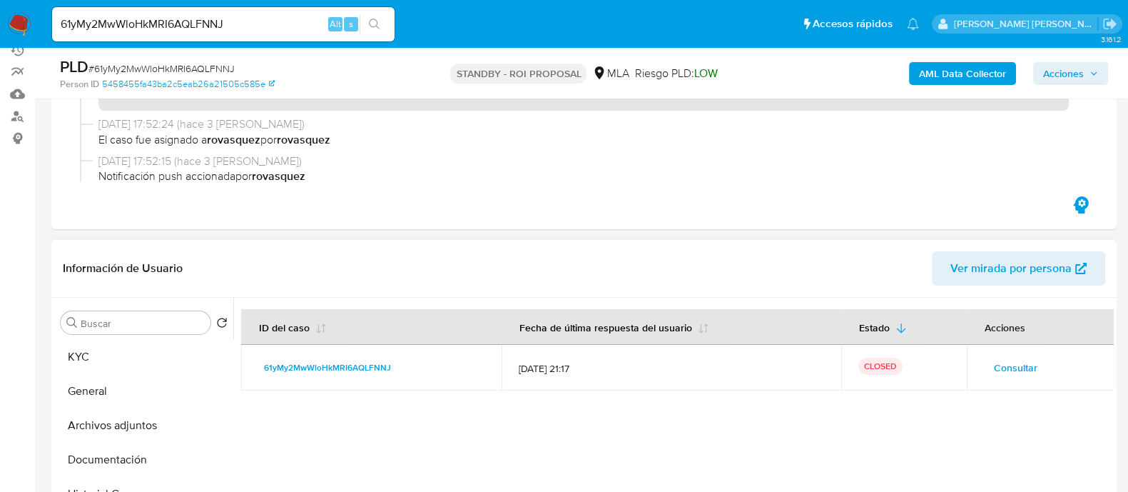
click at [998, 365] on span "Consultar" at bounding box center [1016, 368] width 44 height 20
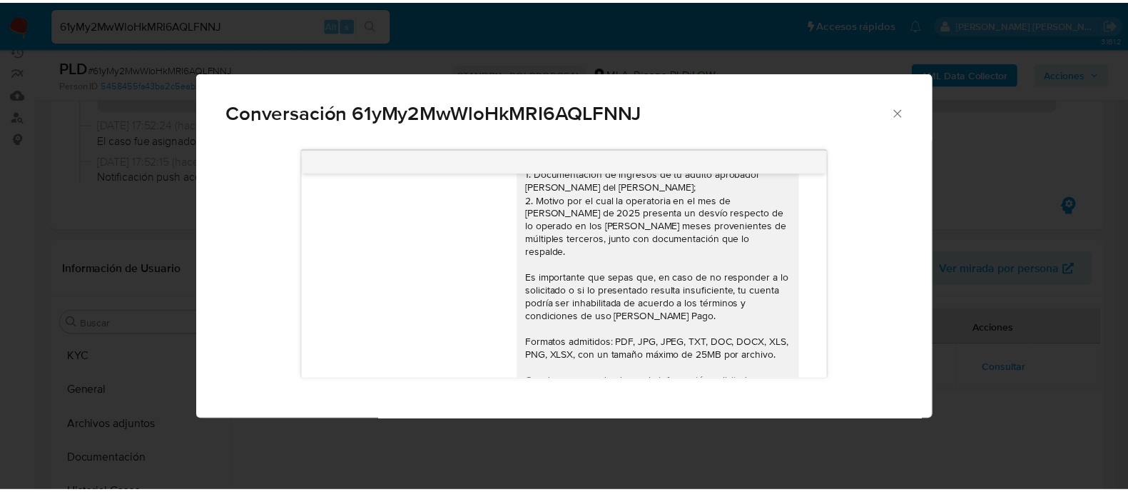
scroll to position [949, 0]
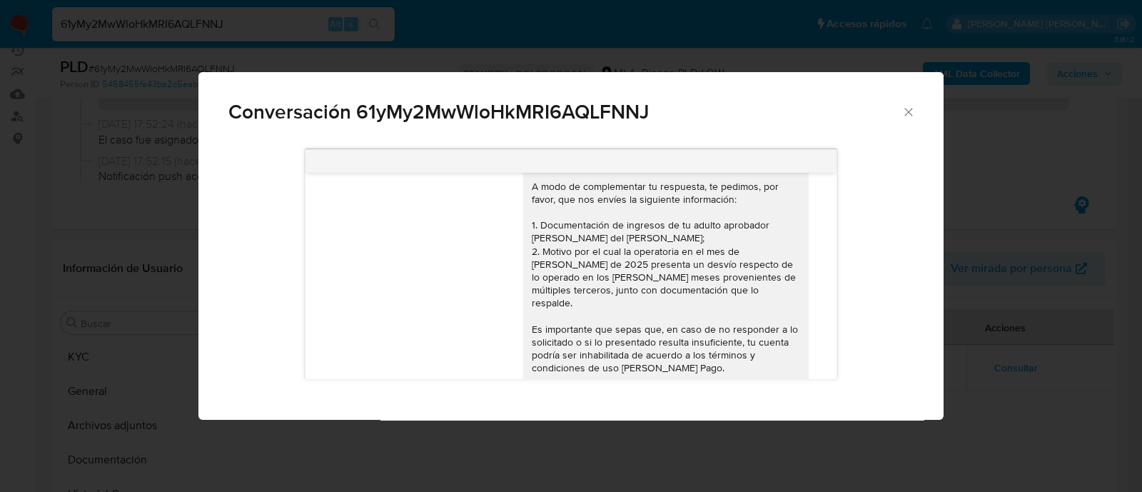
click at [194, 44] on div "Conversación 61yMy2MwWloHkMRI6AQLFNNJ 18/08/2025 17:46:56 hola, mi cuenta es pa…" at bounding box center [571, 246] width 1142 height 492
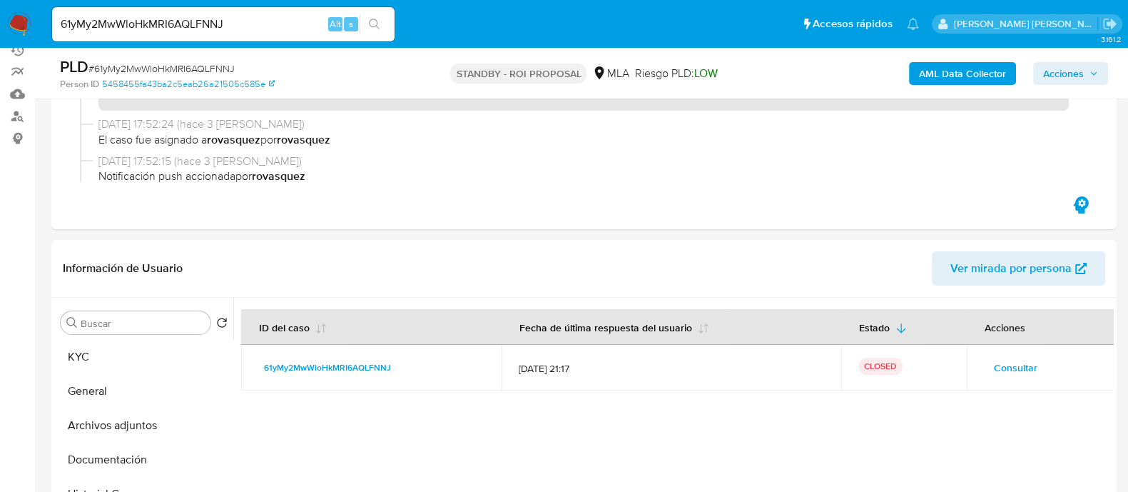
click at [191, 28] on input "61yMy2MwWloHkMRI6AQLFNNJ" at bounding box center [223, 24] width 343 height 19
click at [193, 26] on input "61yMy2MwWloHkMRI6AQLFNNJ" at bounding box center [223, 24] width 343 height 19
paste input "23349953"
type input "623349953"
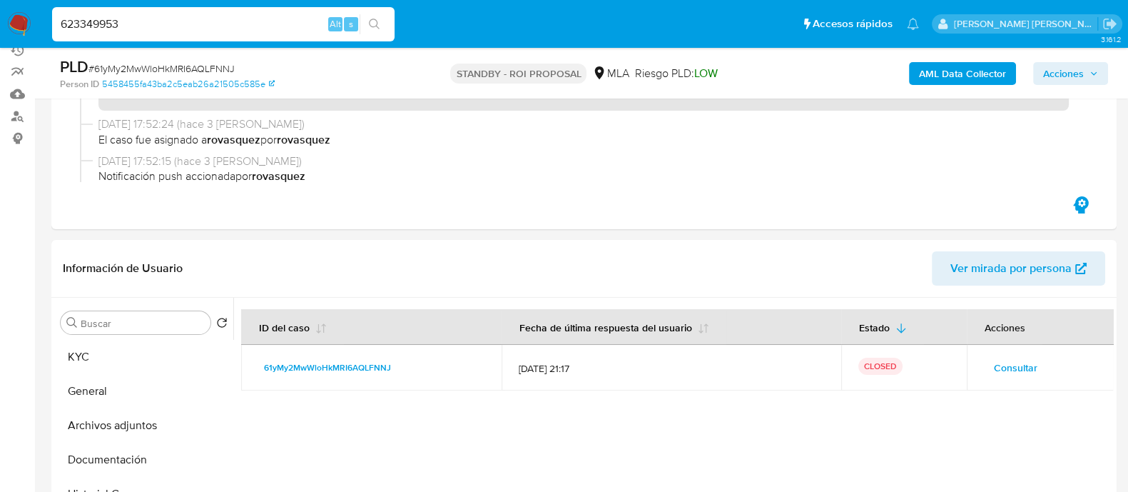
click at [369, 23] on icon "search-icon" at bounding box center [374, 24] width 11 height 11
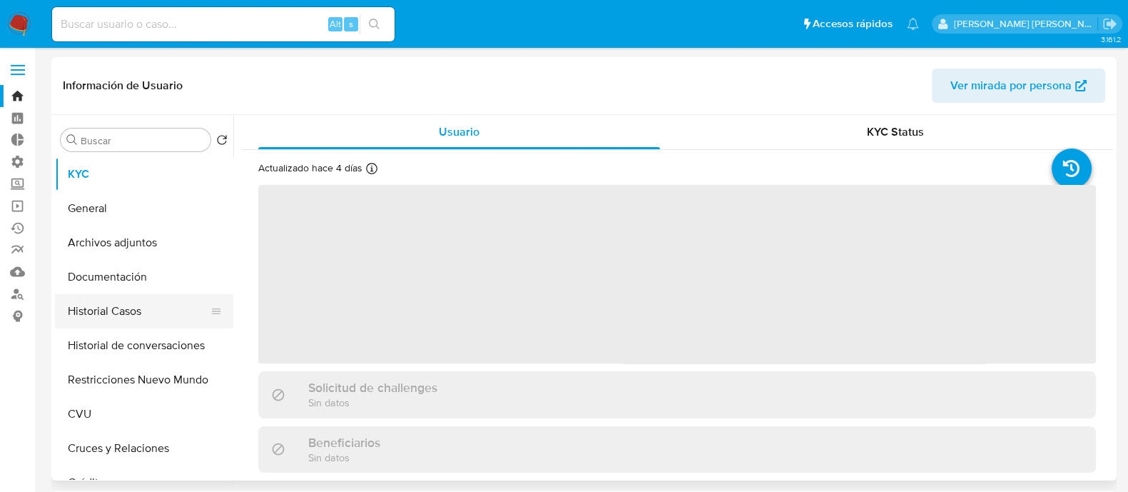
click at [175, 298] on button "Historial Casos" at bounding box center [138, 311] width 167 height 34
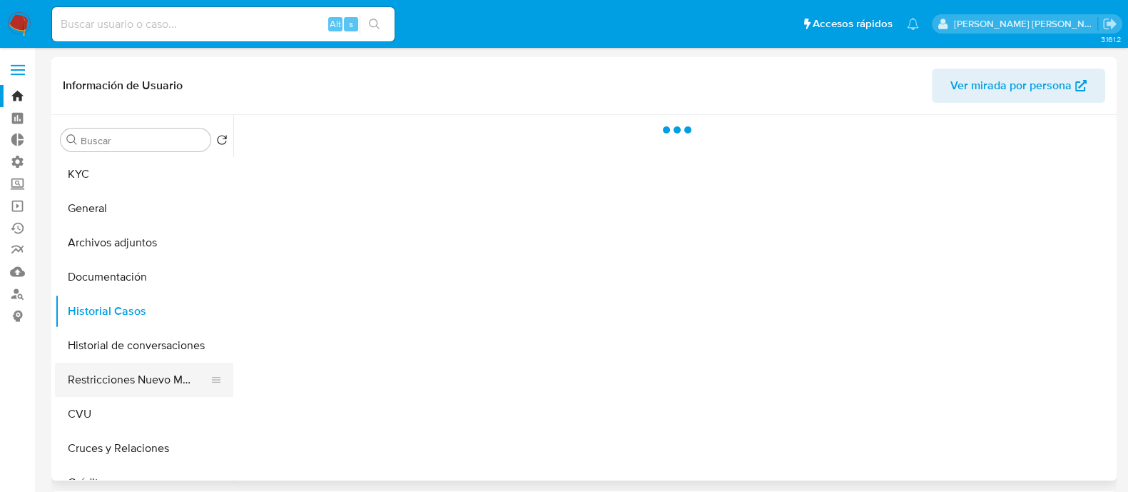
select select "10"
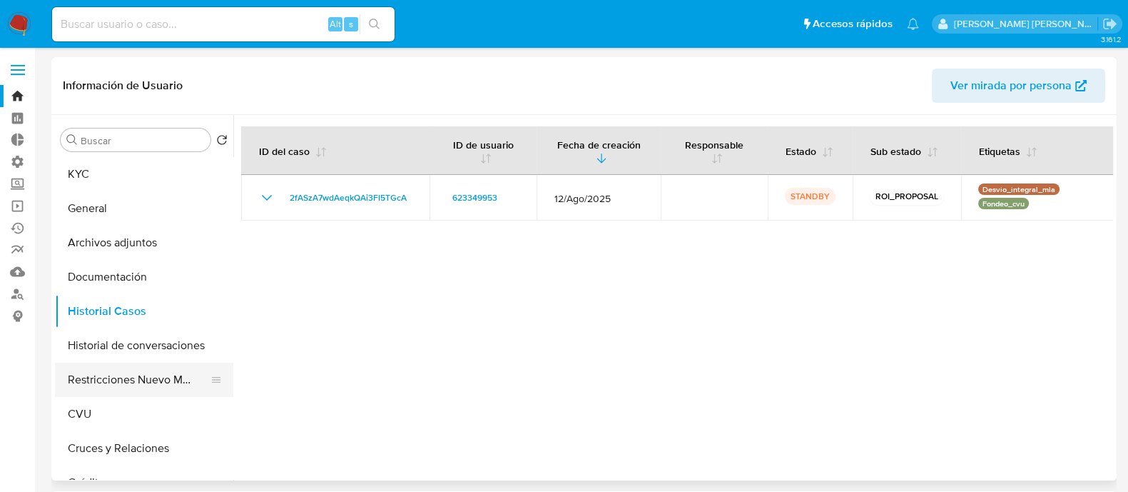
click at [153, 380] on button "Restricciones Nuevo Mundo" at bounding box center [138, 380] width 167 height 34
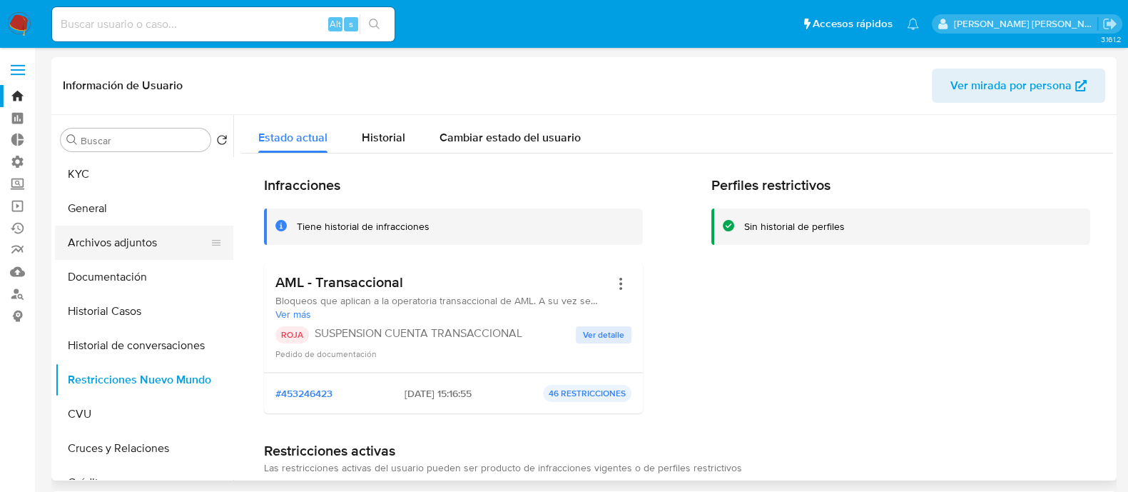
click at [155, 252] on button "Archivos adjuntos" at bounding box center [138, 243] width 167 height 34
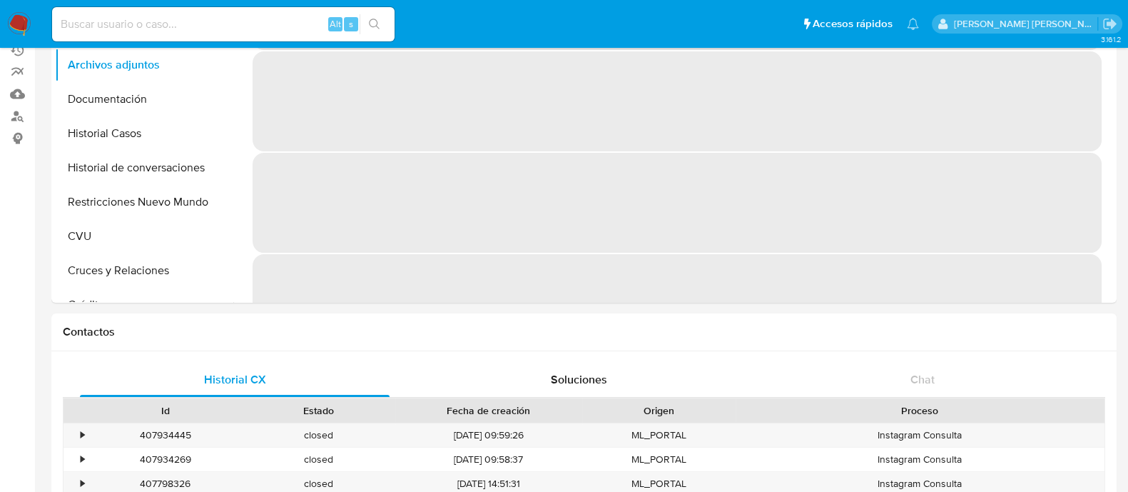
scroll to position [446, 0]
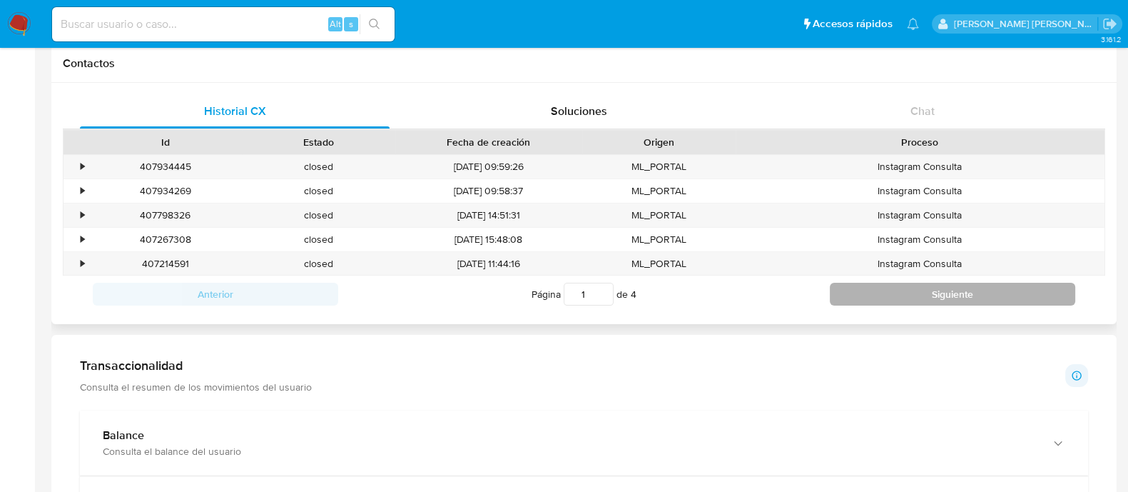
click at [944, 288] on button "Siguiente" at bounding box center [952, 294] width 245 height 23
type input "2"
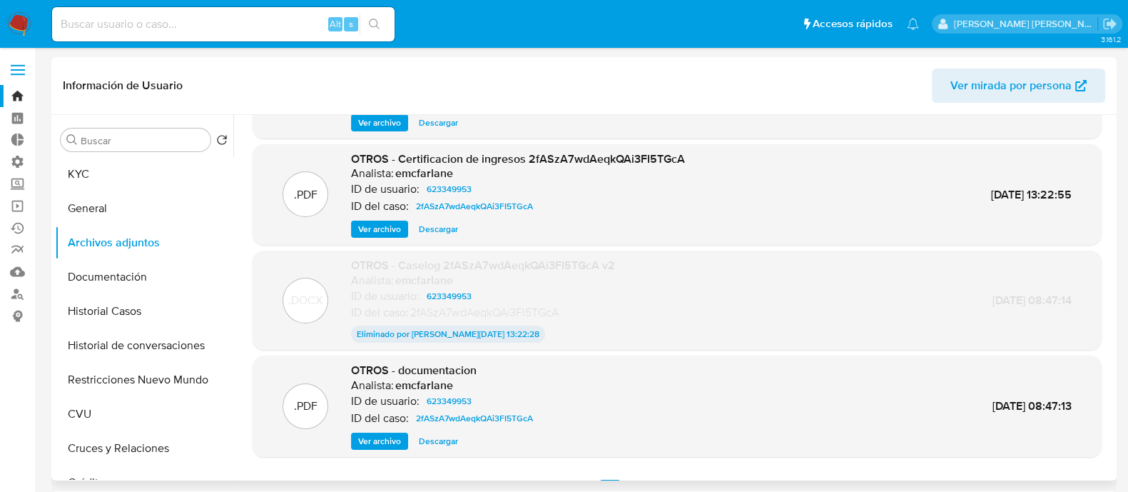
scroll to position [118, 0]
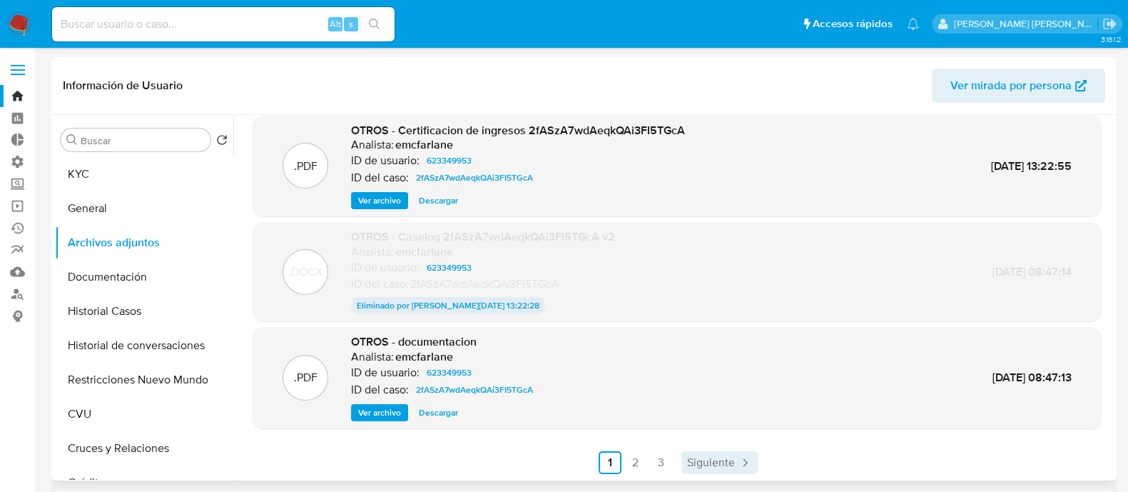
click at [730, 457] on span "Siguiente" at bounding box center [711, 462] width 48 height 11
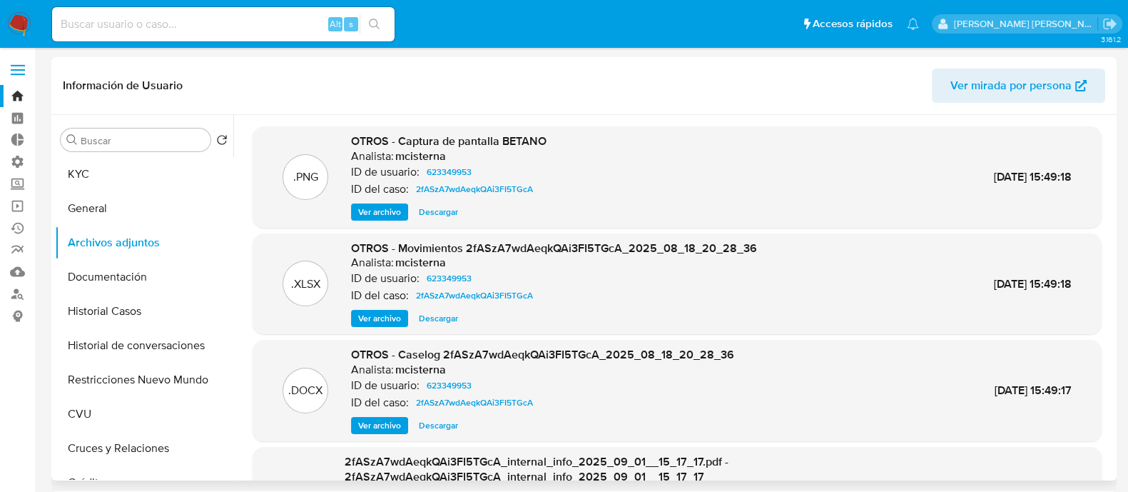
click at [289, 33] on input at bounding box center [223, 24] width 343 height 19
paste input "OVt5iRRLXcIPYY0pY4U4Wmli"
type input "OVt5iRRLXcIPYY0pY4U4Wmli"
click at [380, 22] on button "search-icon" at bounding box center [374, 24] width 29 height 20
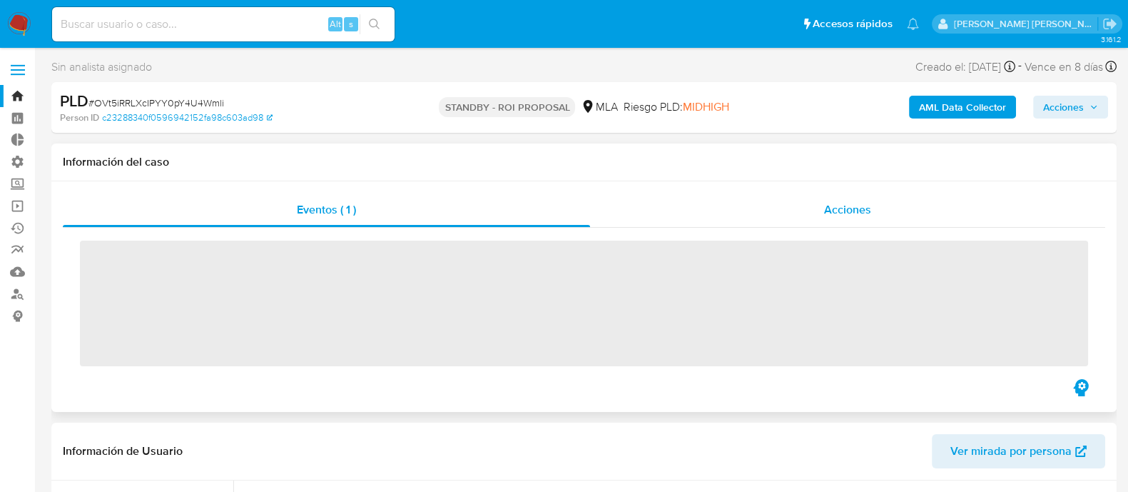
click at [900, 202] on div "Acciones" at bounding box center [847, 210] width 515 height 34
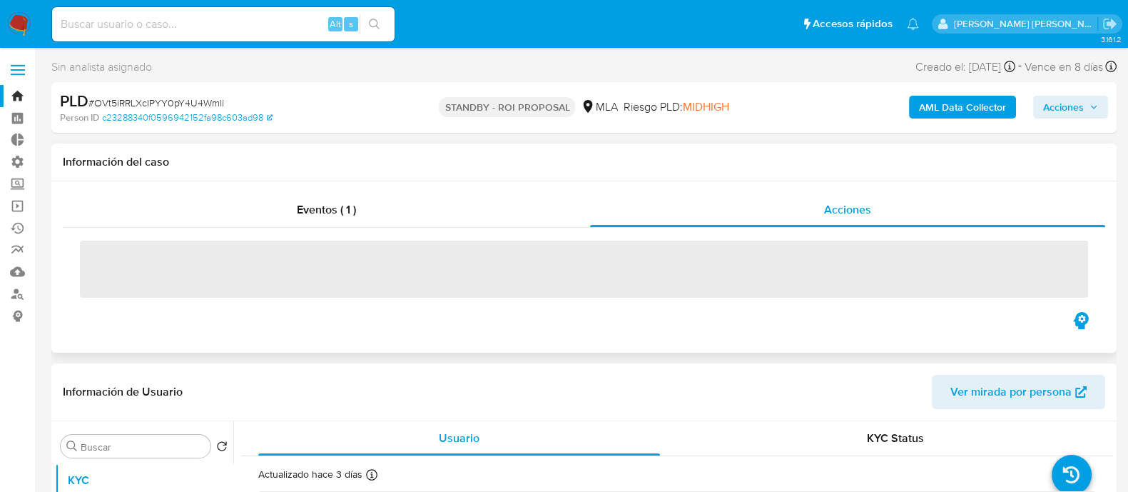
select select "10"
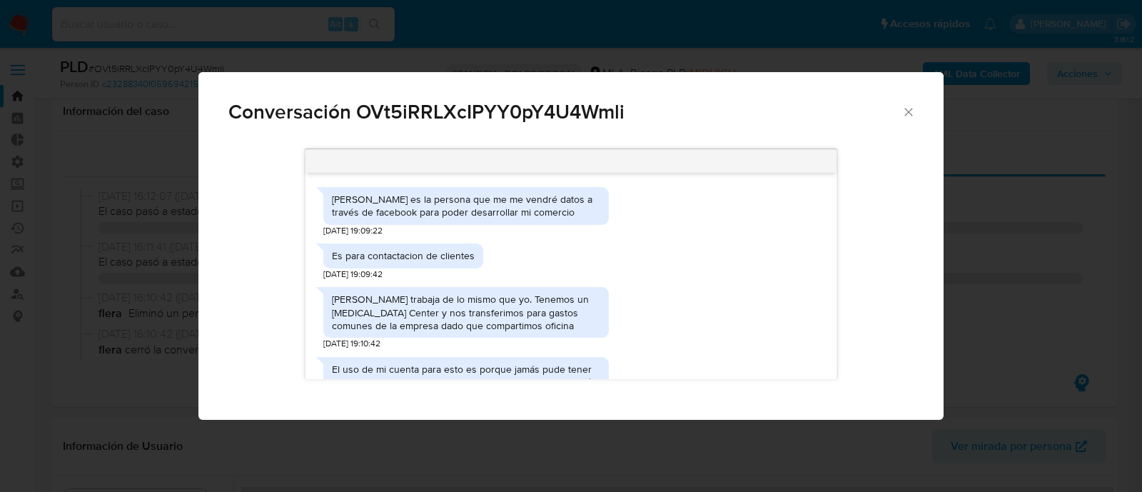
select select "10"
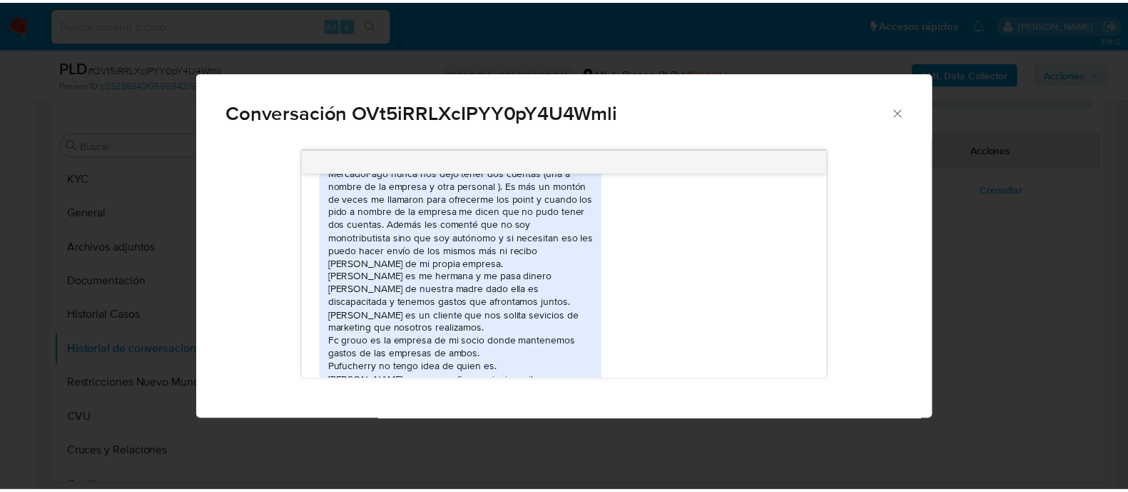
scroll to position [1055, 0]
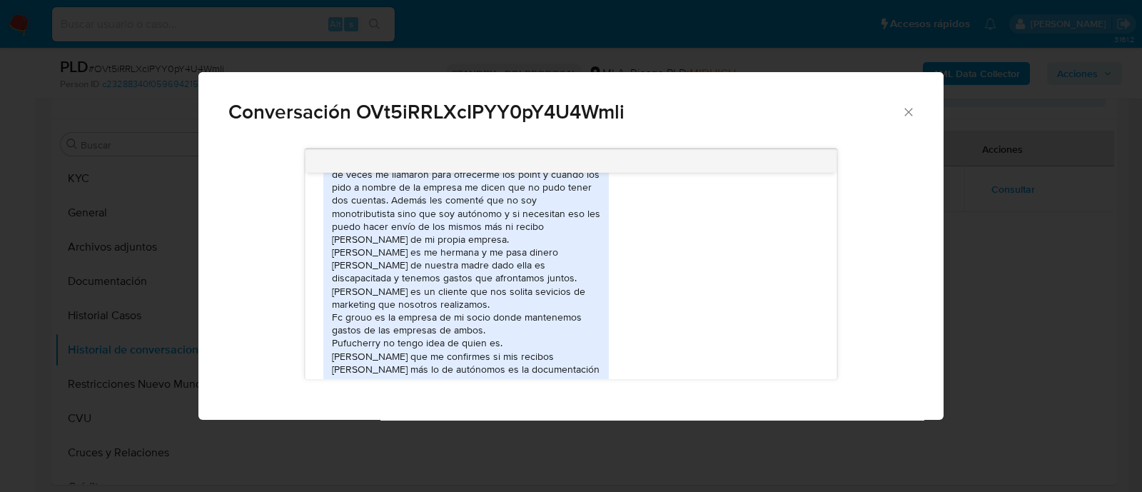
click at [1012, 250] on div "Conversación OVt5iRRLXcIPYY0pY4U4Wmli [PERSON_NAME] es la persona que me me ven…" at bounding box center [571, 246] width 1142 height 492
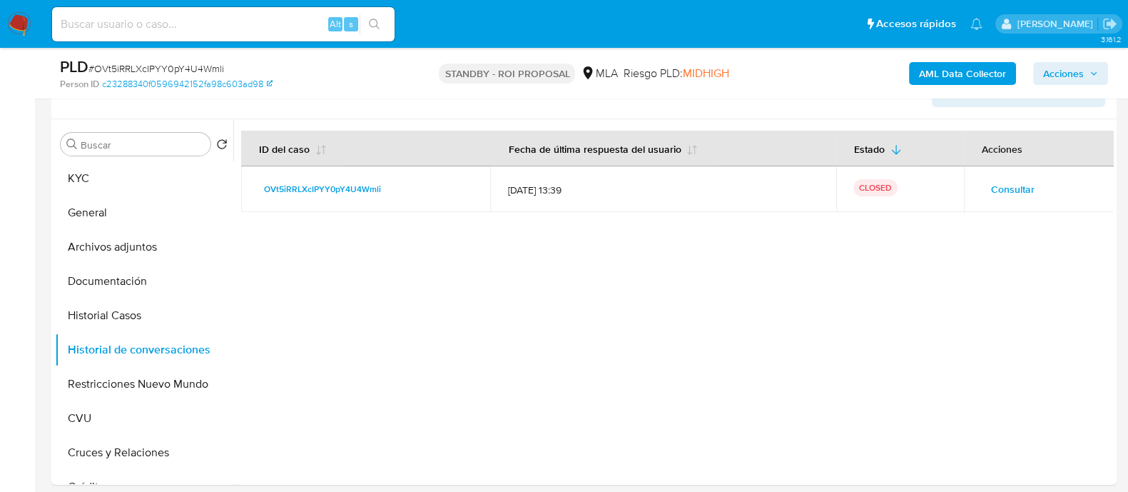
click at [168, 69] on span "# OVt5iRRLXcIPYY0pY4U4Wmli" at bounding box center [156, 68] width 136 height 14
copy span "OVt5iRRLXcIPYY0pY4U4Wmli"
click at [287, 24] on input at bounding box center [223, 24] width 343 height 19
paste input "wwbaF1ng5moRMQ5xAL2asWgk"
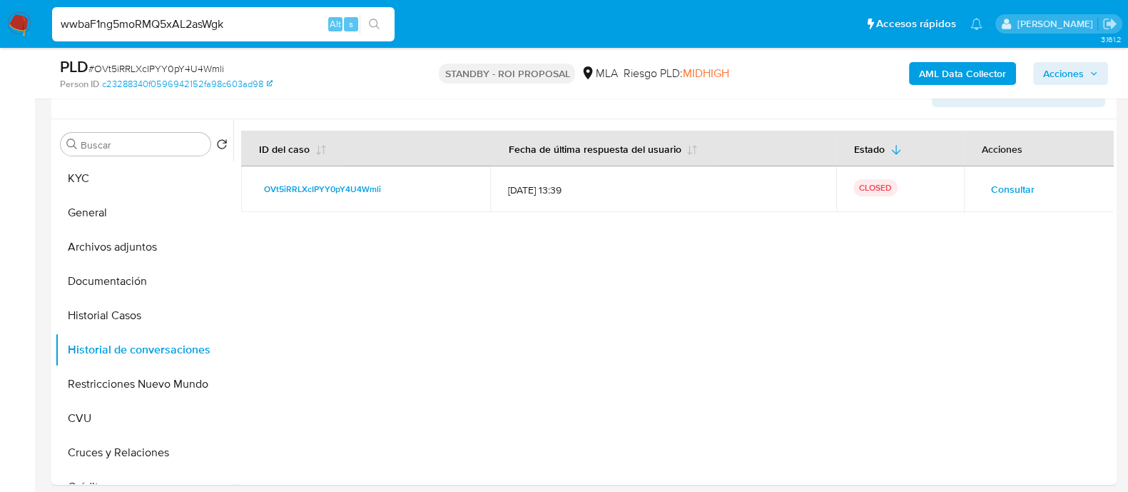
type input "wwbaF1ng5moRMQ5xAL2asWgk"
click at [365, 16] on button "search-icon" at bounding box center [374, 24] width 29 height 20
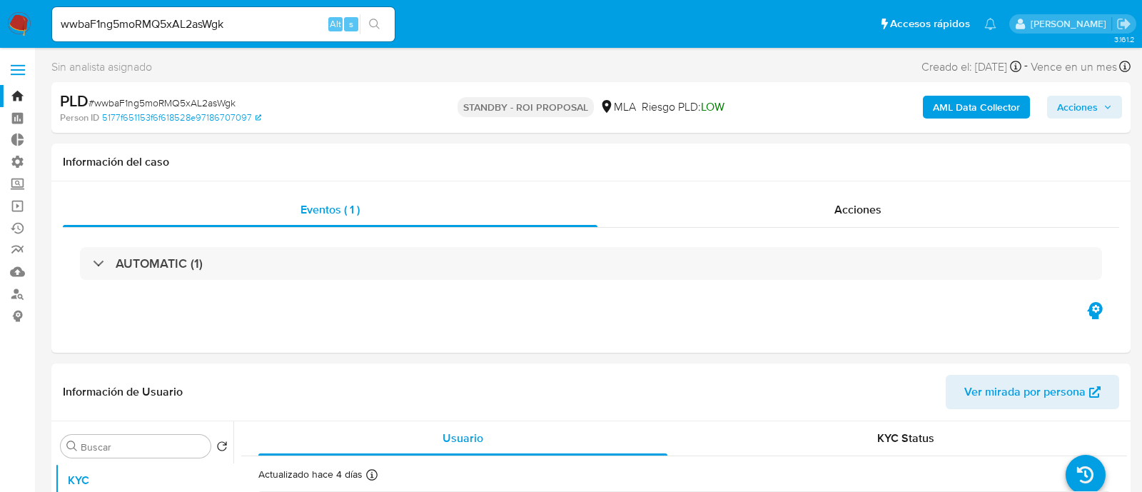
select select "10"
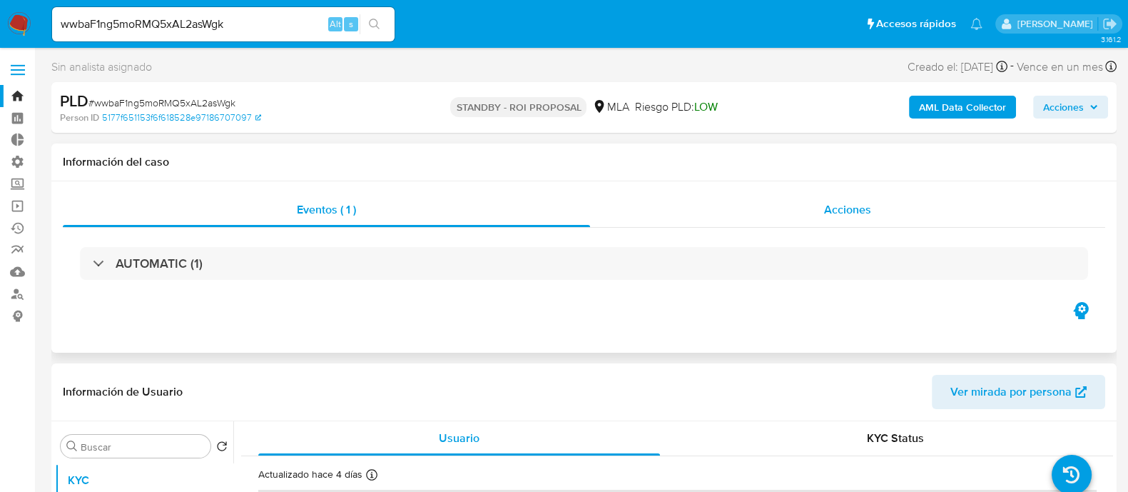
click at [829, 216] on span "Acciones" at bounding box center [847, 209] width 47 height 16
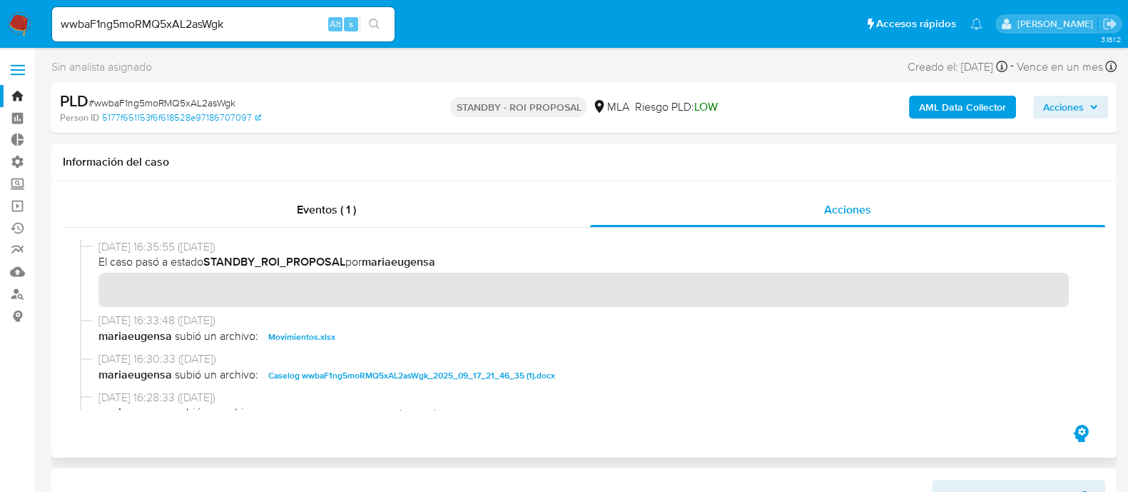
click at [316, 343] on span "Movimientos.xlsx" at bounding box center [301, 336] width 67 height 17
click at [335, 380] on span "Caselog wwbaF1ng5moRMQ5xAL2asWgk_2025_09_17_21_46_35 (1).docx" at bounding box center [411, 375] width 287 height 17
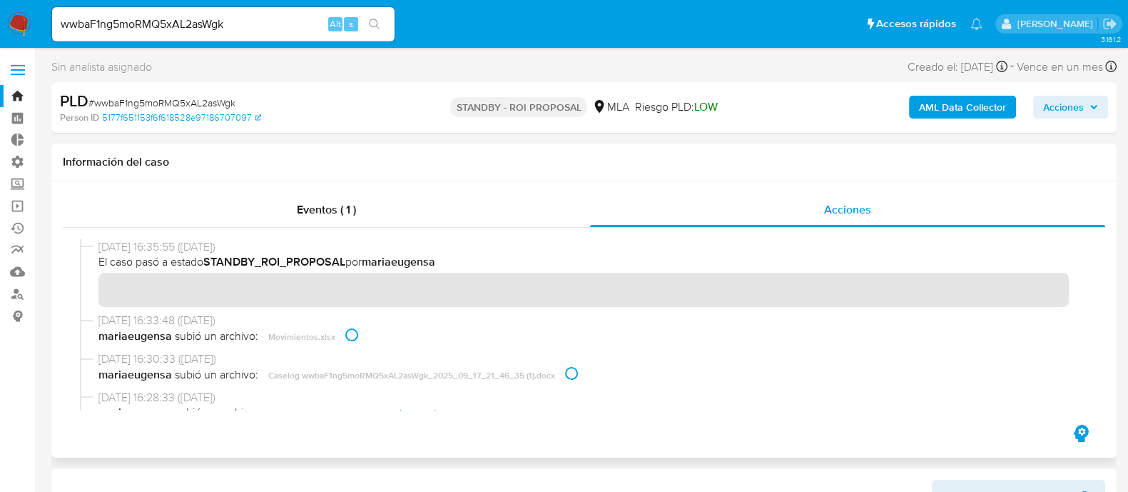
scroll to position [88, 0]
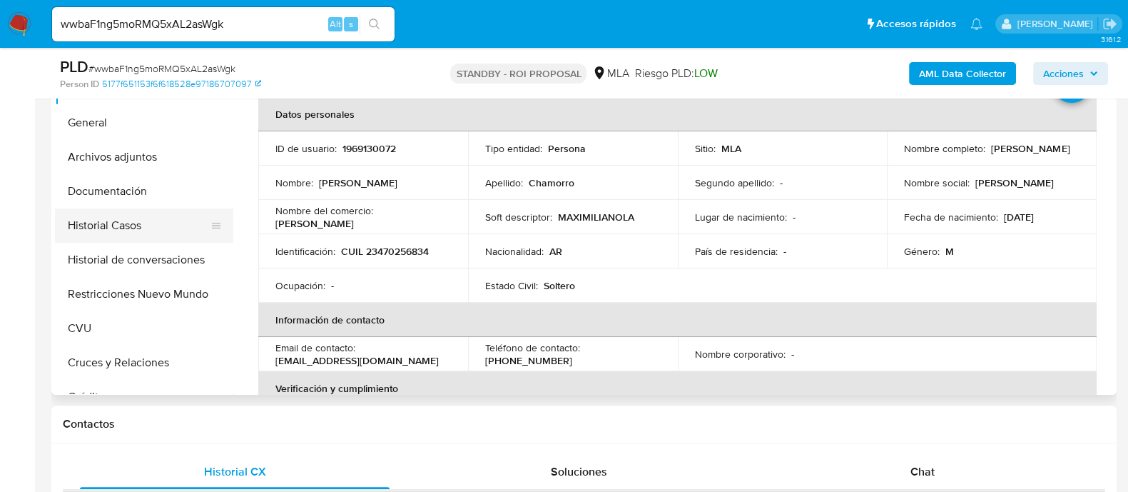
click at [169, 226] on button "Historial Casos" at bounding box center [138, 225] width 167 height 34
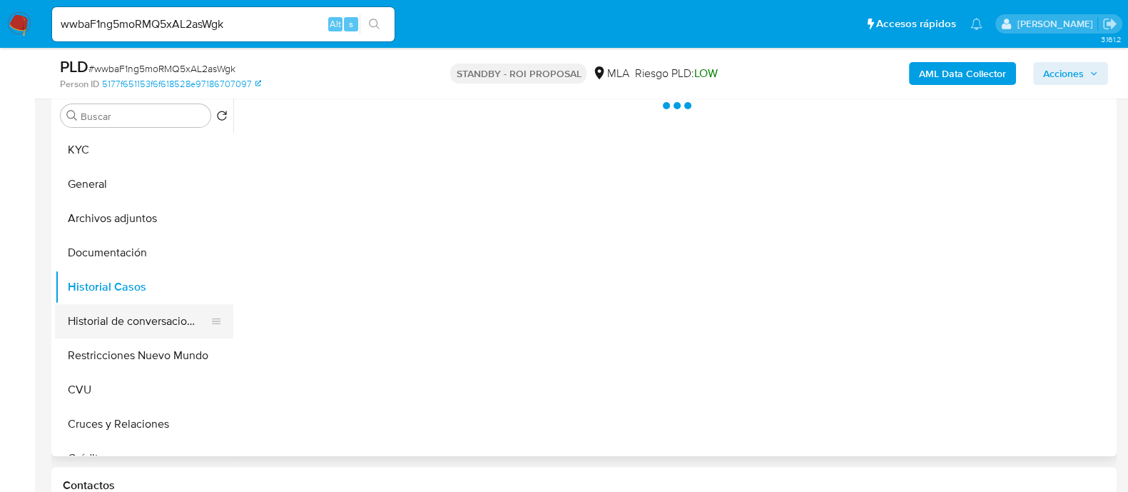
scroll to position [356, 0]
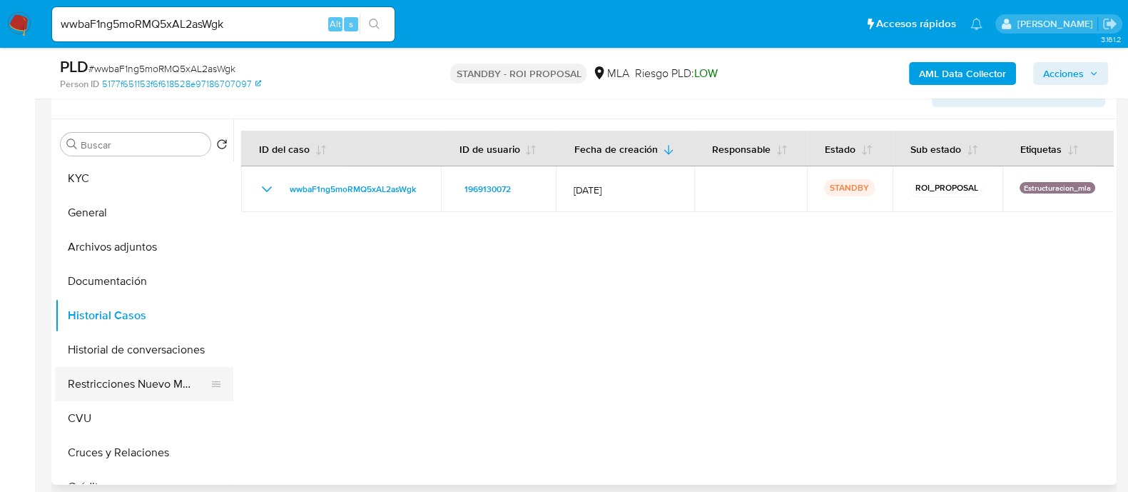
click at [132, 373] on button "Restricciones Nuevo Mundo" at bounding box center [138, 384] width 167 height 34
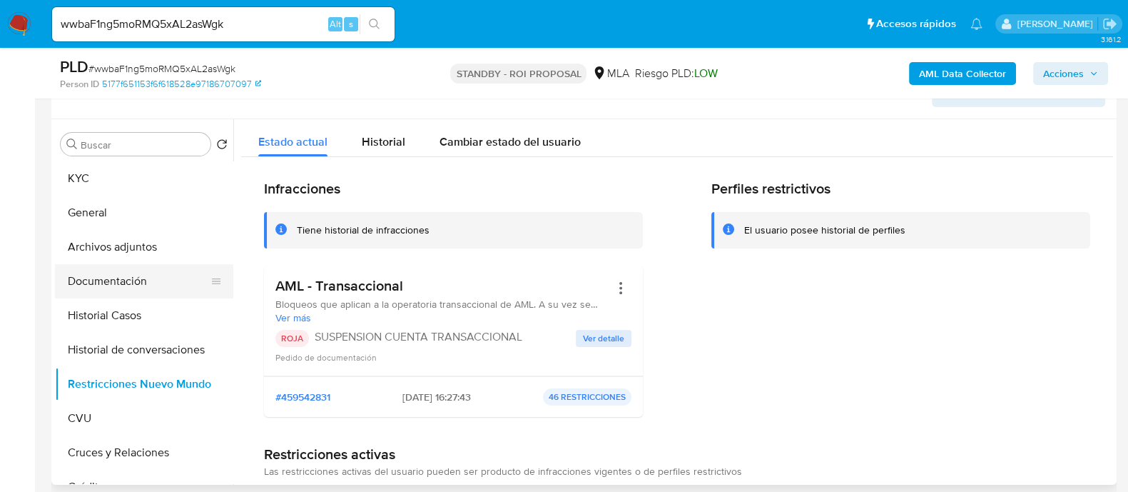
click at [143, 288] on button "Documentación" at bounding box center [138, 281] width 167 height 34
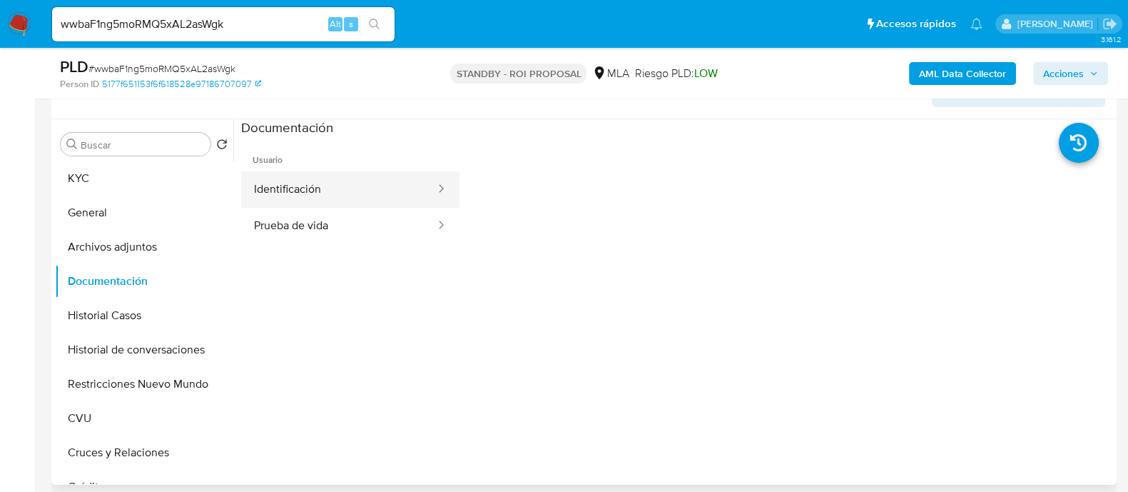
click at [377, 173] on button "Identificación" at bounding box center [339, 189] width 196 height 36
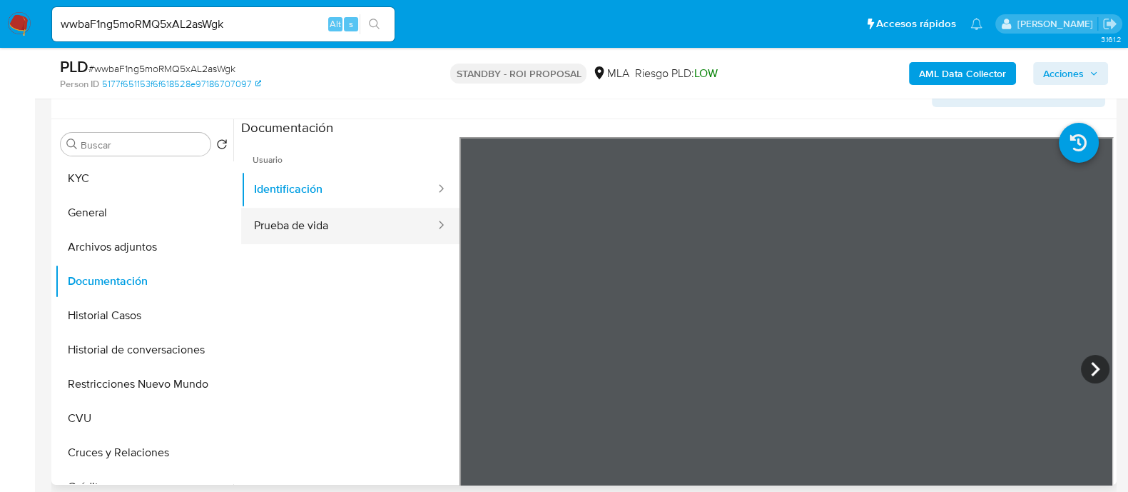
click at [348, 231] on button "Prueba de vida" at bounding box center [339, 226] width 196 height 36
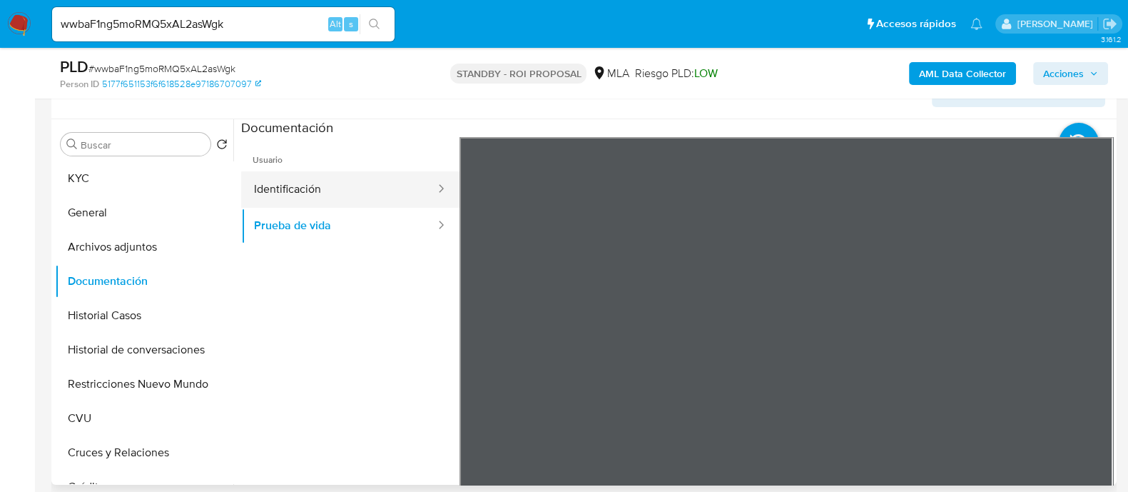
click at [358, 200] on button "Identificación" at bounding box center [339, 189] width 196 height 36
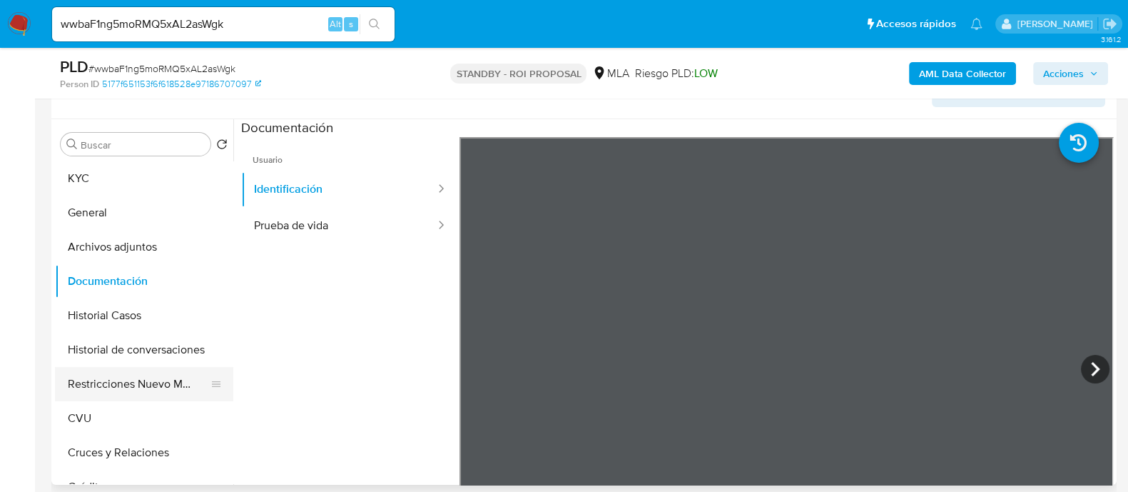
click at [96, 383] on button "Restricciones Nuevo Mundo" at bounding box center [138, 384] width 167 height 34
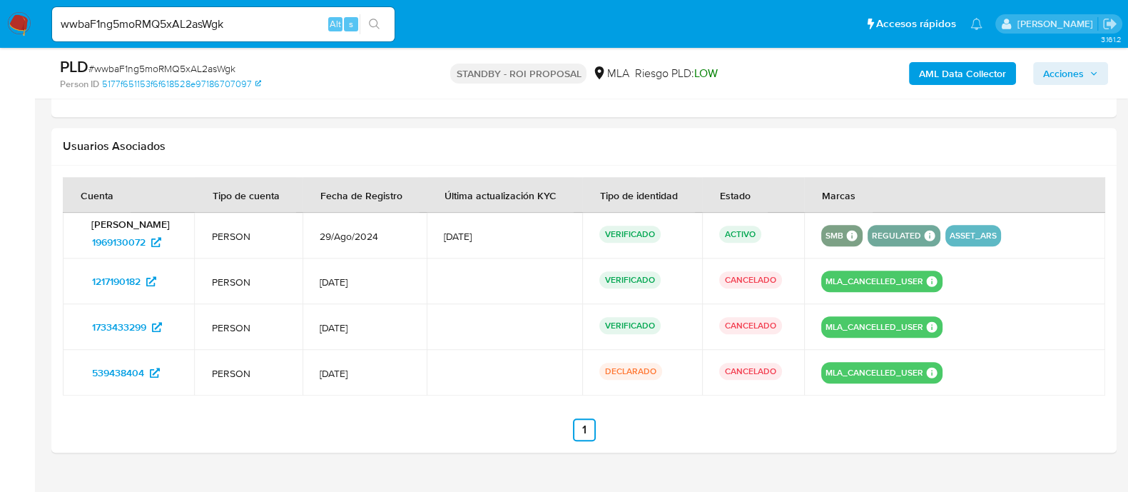
scroll to position [1874, 0]
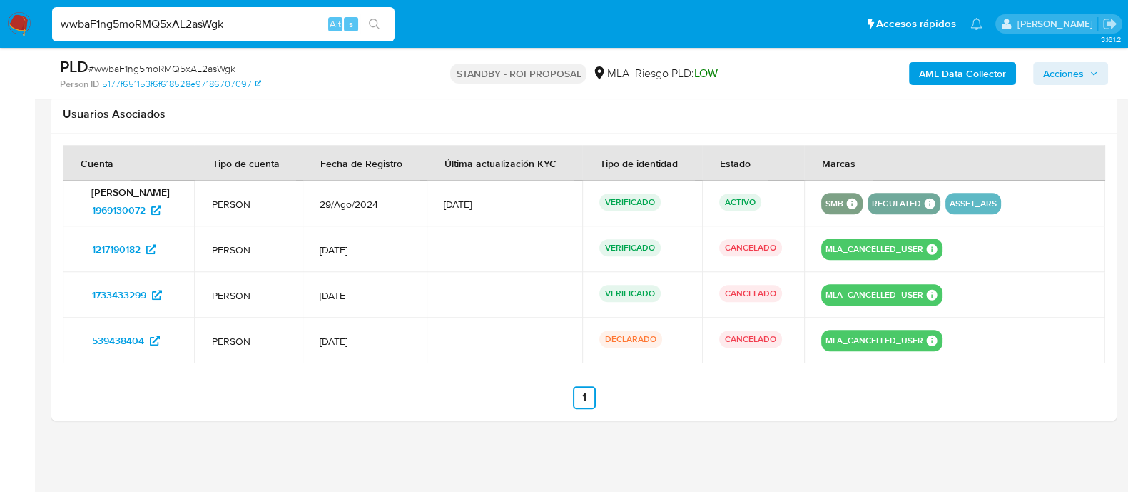
click at [239, 25] on input "wwbaF1ng5moRMQ5xAL2asWgk" at bounding box center [223, 24] width 343 height 19
paste input "JjEczy2zaARyyBWLE3AC1rjT"
type input "JjEczy2zaARyyBWLE3AC1rjT"
click at [376, 24] on icon "search-icon" at bounding box center [374, 24] width 11 height 11
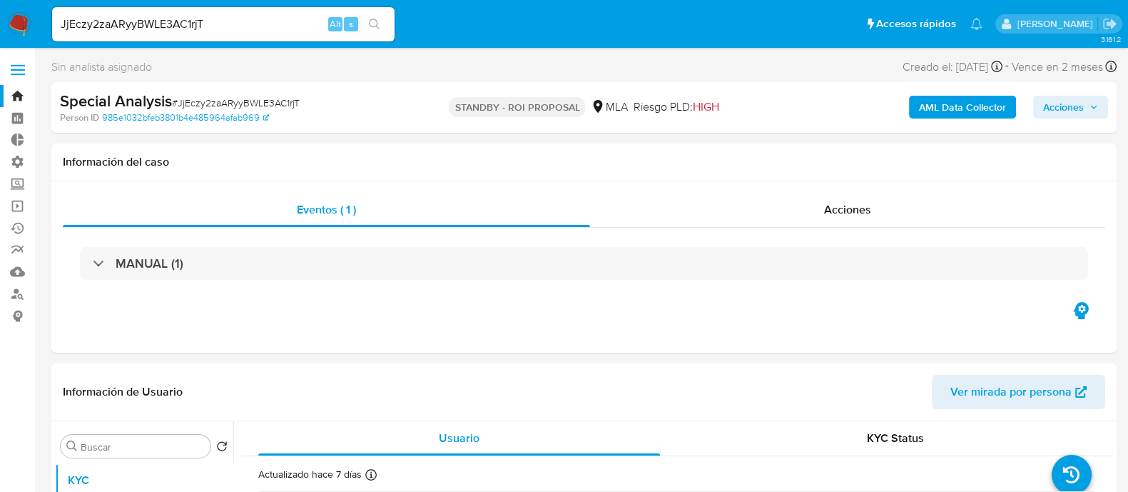
select select "10"
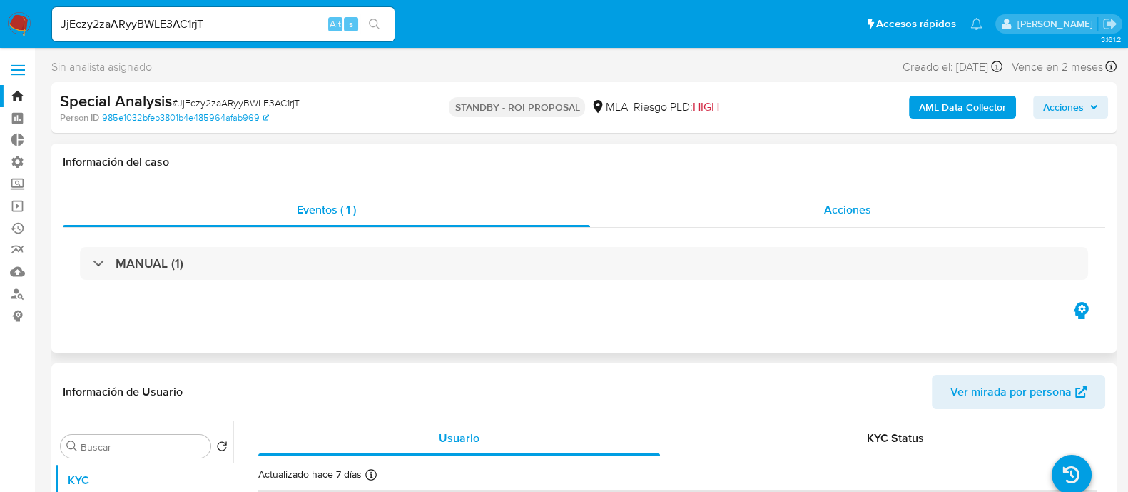
click at [740, 216] on div "Acciones" at bounding box center [847, 210] width 515 height 34
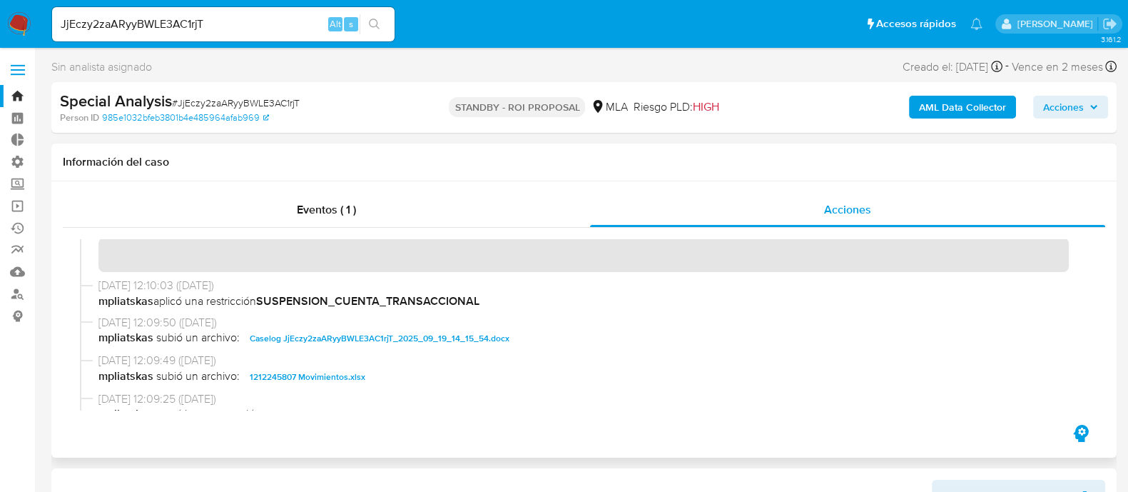
scroll to position [88, 0]
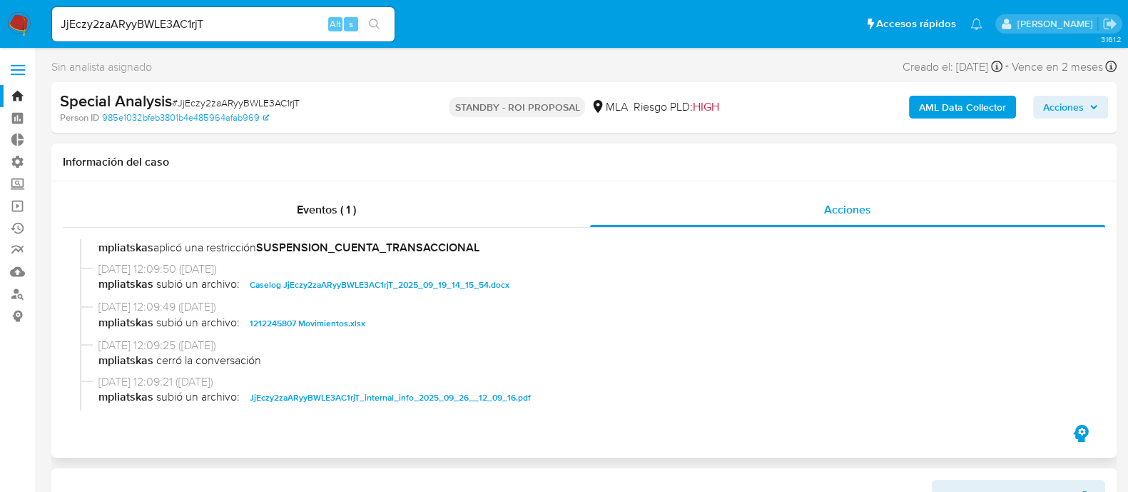
click at [332, 282] on span "Caselog JjEczy2zaARyyBWLE3AC1rjT_2025_09_19_14_15_54.docx" at bounding box center [380, 284] width 260 height 17
click at [336, 316] on span "1212245807 Movimientos.xlsx" at bounding box center [308, 323] width 116 height 17
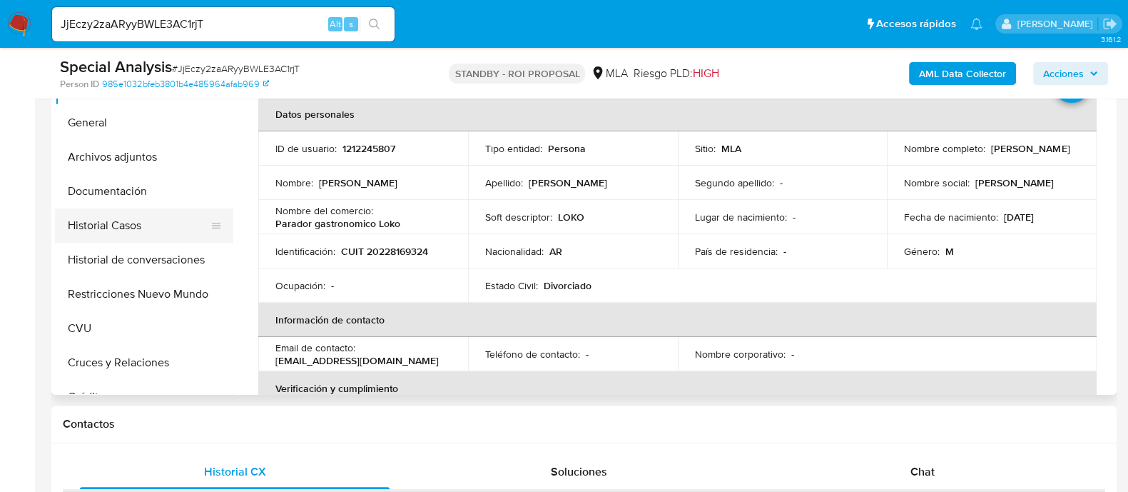
click at [153, 219] on button "Historial Casos" at bounding box center [138, 225] width 167 height 34
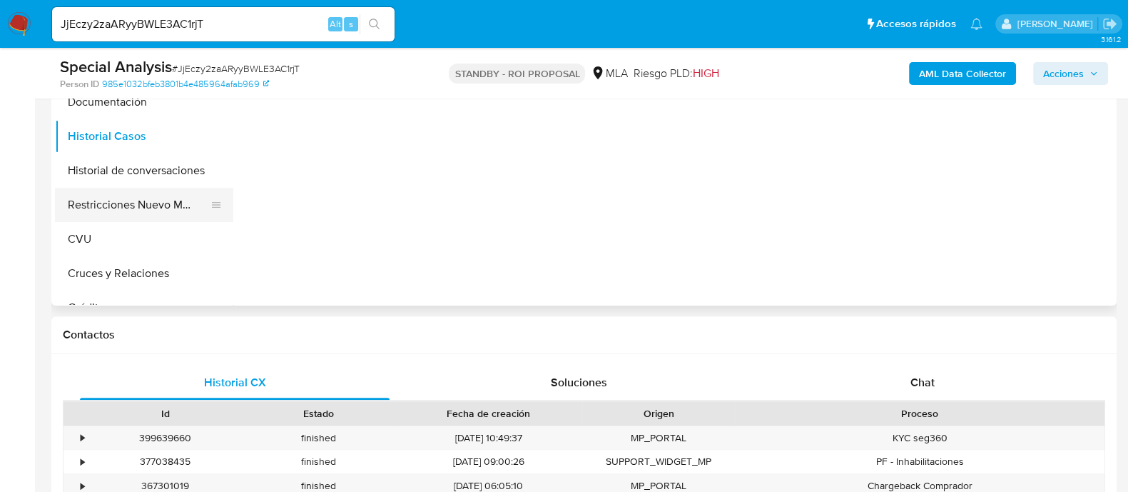
click at [135, 209] on button "Restricciones Nuevo Mundo" at bounding box center [138, 205] width 167 height 34
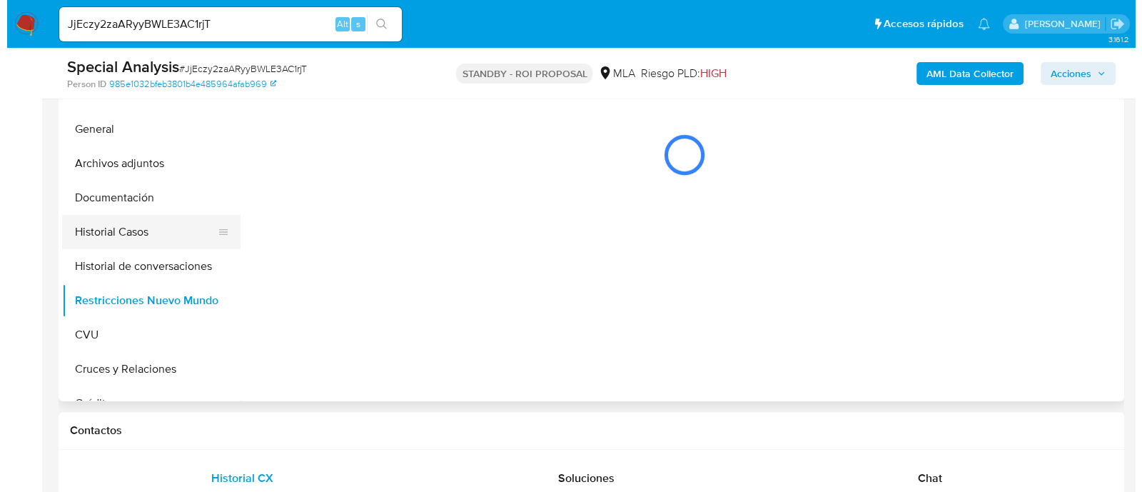
scroll to position [356, 0]
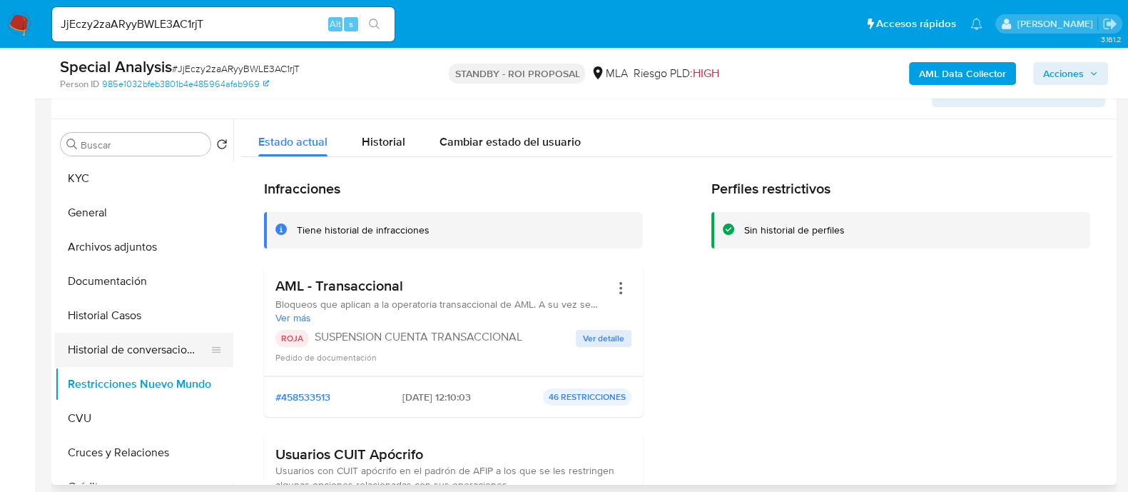
click at [182, 353] on button "Historial de conversaciones" at bounding box center [138, 350] width 167 height 34
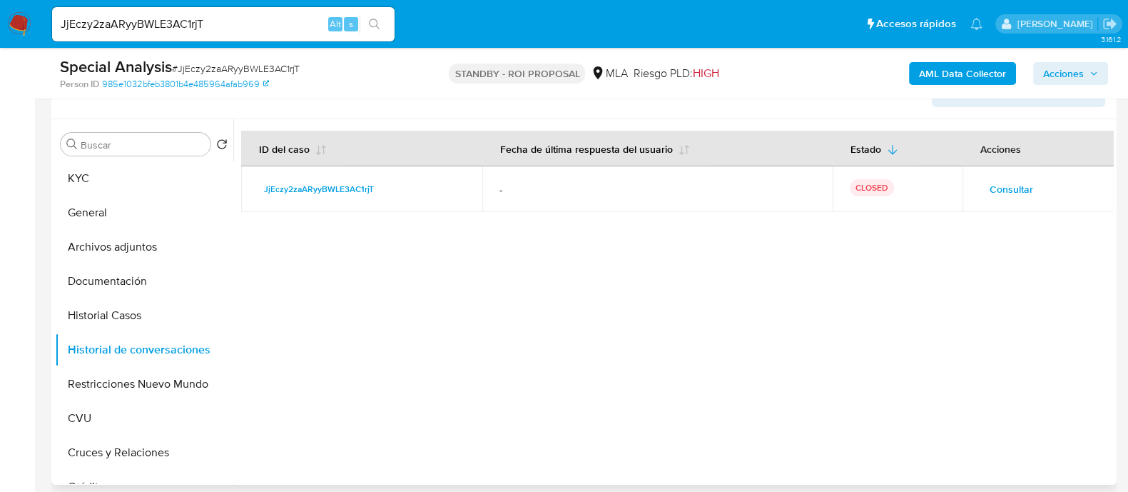
click at [993, 186] on span "Consultar" at bounding box center [1012, 189] width 44 height 20
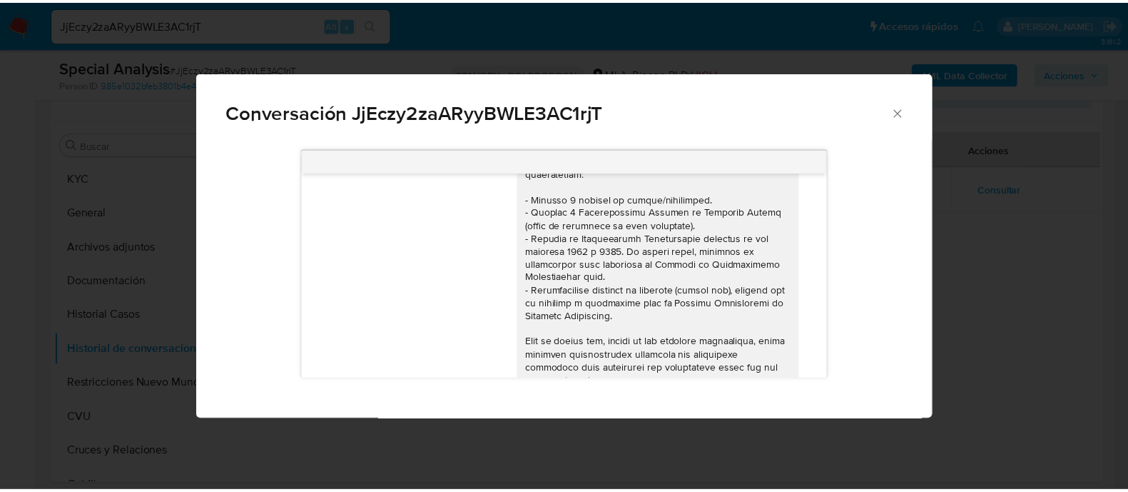
scroll to position [0, 0]
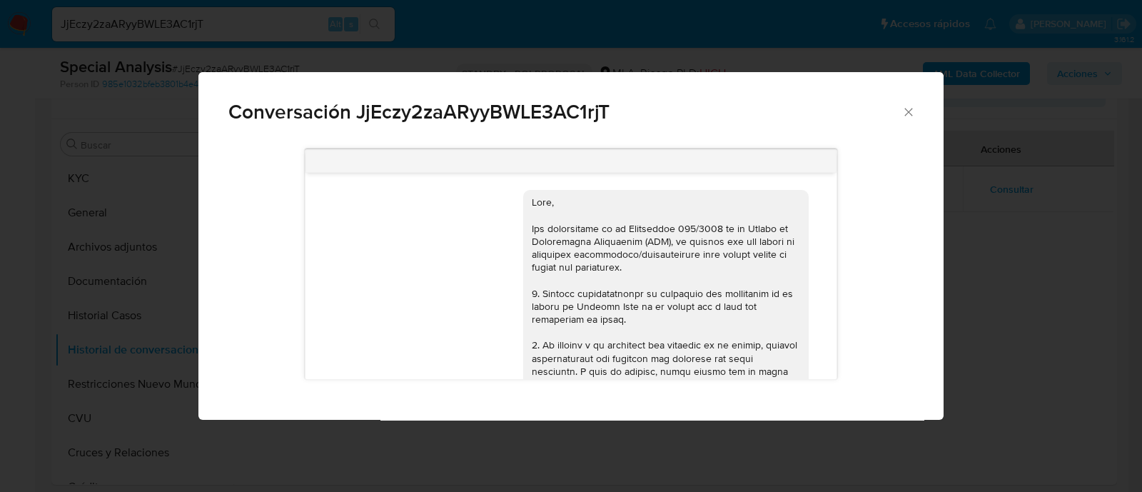
click at [985, 273] on div "Conversación JjEczy2zaARyyBWLE3AC1rjT 17/09/2025 14:47:41 Hola, Esperamos que t…" at bounding box center [571, 246] width 1142 height 492
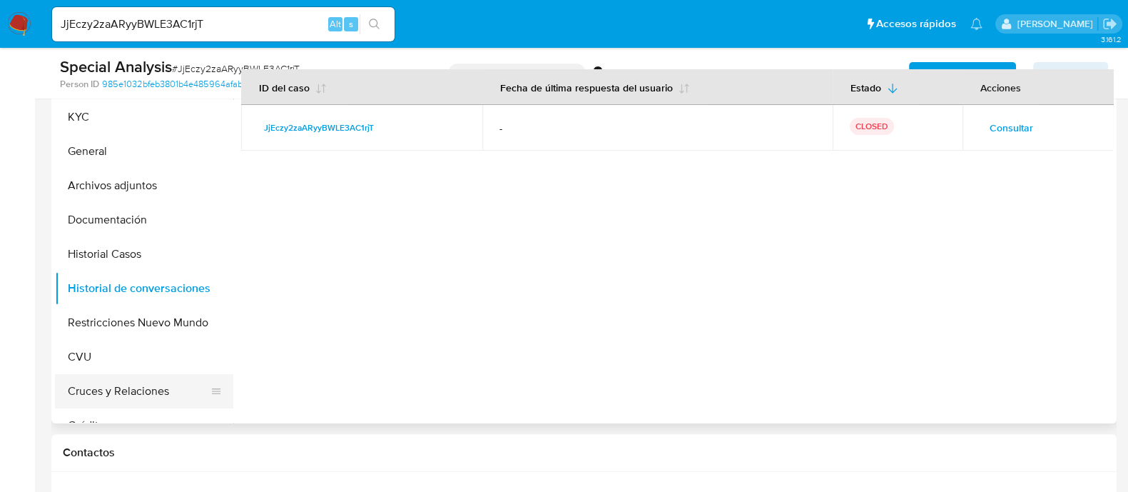
scroll to position [510, 0]
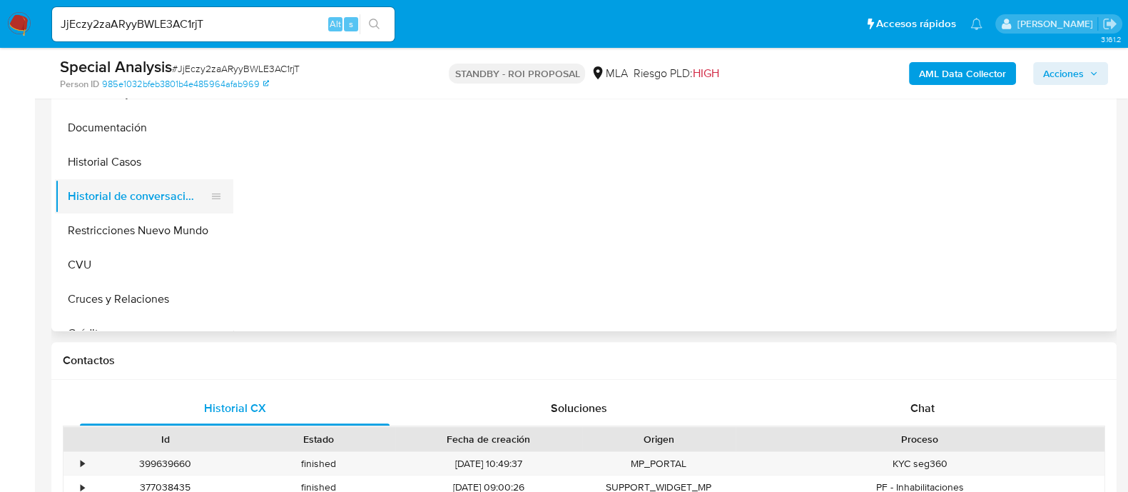
click at [155, 183] on button "Historial de conversaciones" at bounding box center [138, 196] width 167 height 34
drag, startPoint x: 100, startPoint y: 166, endPoint x: 69, endPoint y: 191, distance: 39.7
click at [101, 166] on button "Historial Casos" at bounding box center [144, 162] width 178 height 34
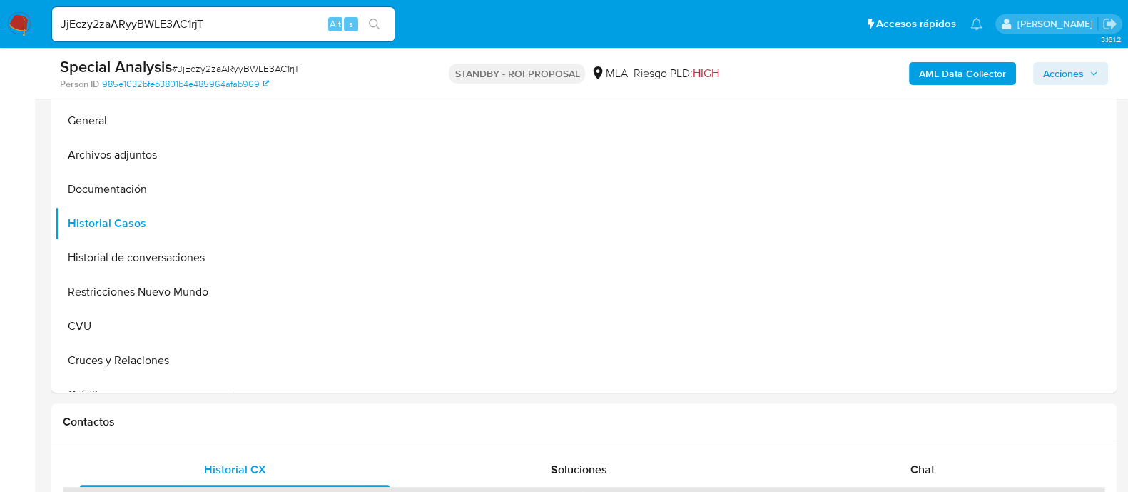
scroll to position [420, 0]
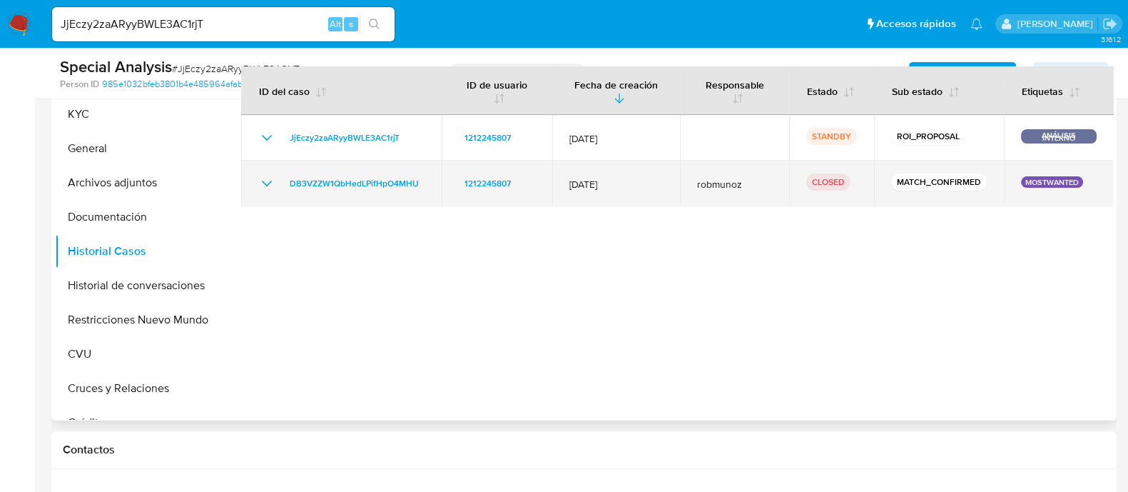
click at [265, 183] on icon "Mostrar/Ocultar" at bounding box center [266, 183] width 17 height 17
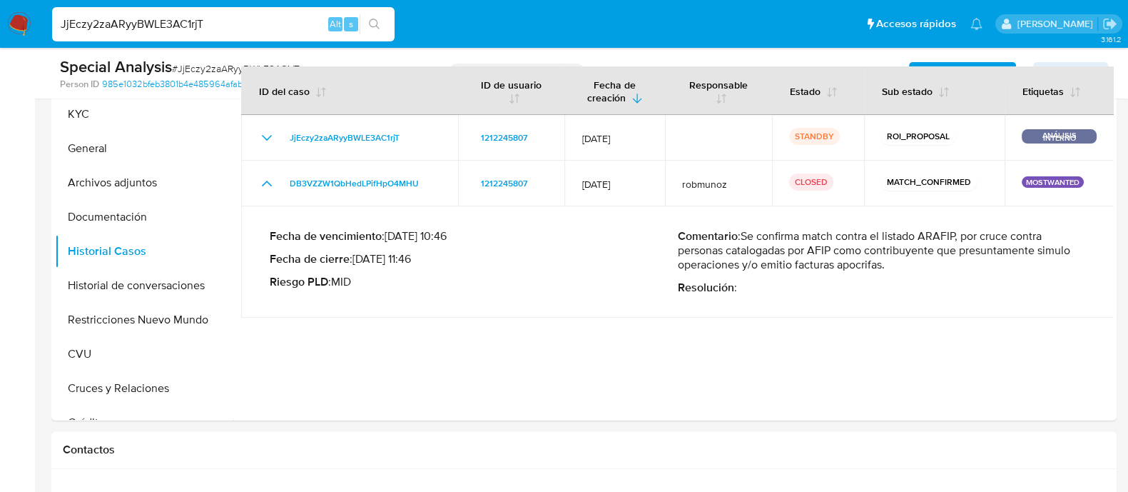
click at [217, 23] on input "JjEczy2zaARyyBWLE3AC1rjT" at bounding box center [223, 24] width 343 height 19
paste input "GffIigIqA3OnAe0KuKXfCUEc"
type input "GffIigIqA3OnAe0KuKXfCUEc"
click at [385, 19] on button "search-icon" at bounding box center [374, 24] width 29 height 20
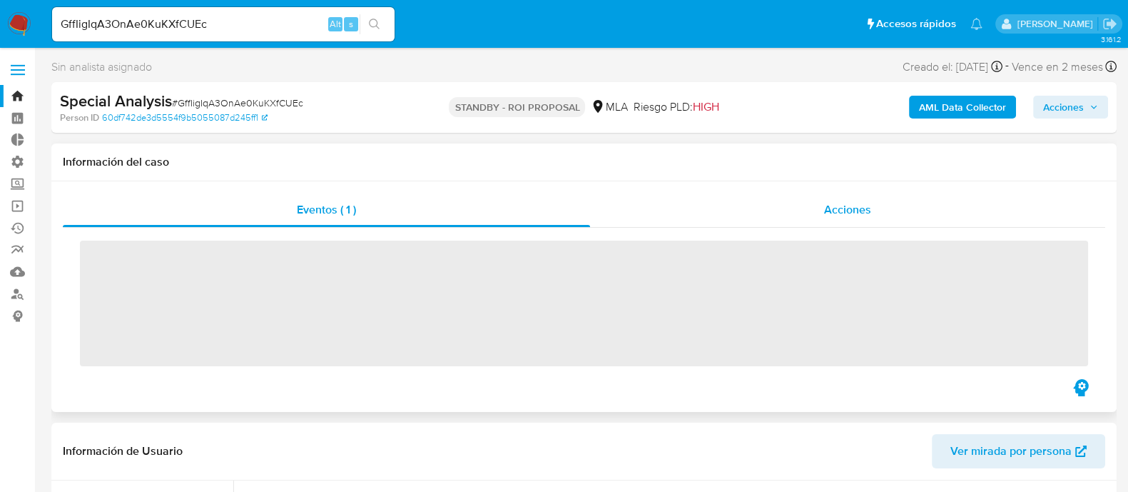
drag, startPoint x: 861, startPoint y: 196, endPoint x: 861, endPoint y: 205, distance: 9.3
click at [861, 198] on div "Acciones" at bounding box center [847, 210] width 515 height 34
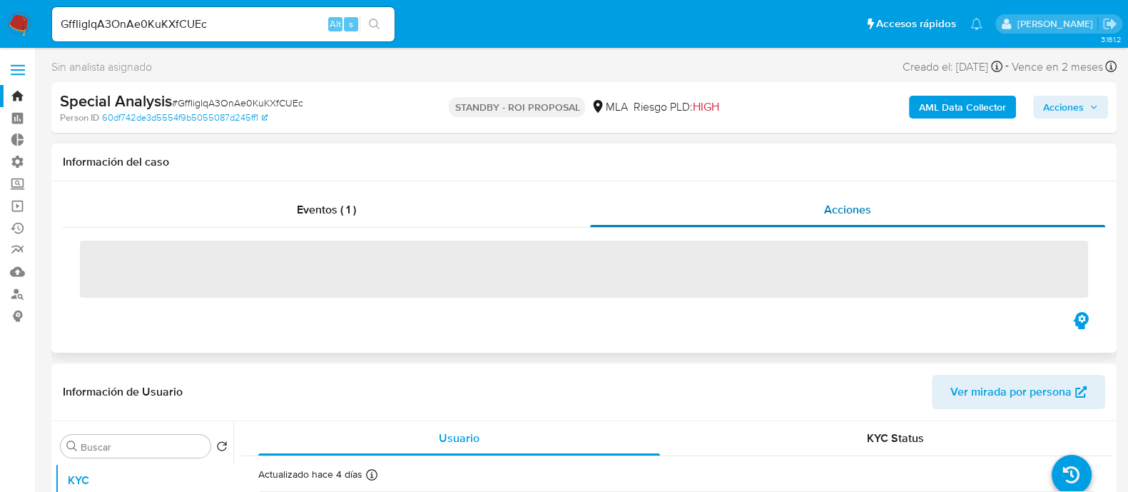
click at [858, 216] on span "Acciones" at bounding box center [847, 209] width 47 height 16
select select "10"
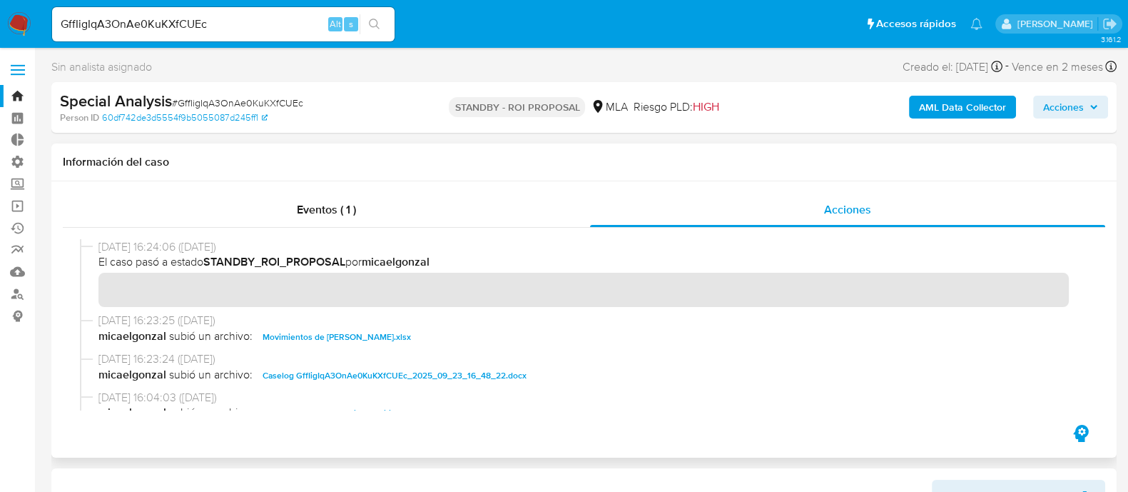
click at [323, 335] on span "Movimientos de Cristian Elias Vargas.xlsx" at bounding box center [337, 336] width 148 height 17
click at [331, 369] on span "Caselog GffIigIqA3OnAe0KuKXfCUEc_2025_09_23_16_48_22.docx" at bounding box center [395, 375] width 264 height 17
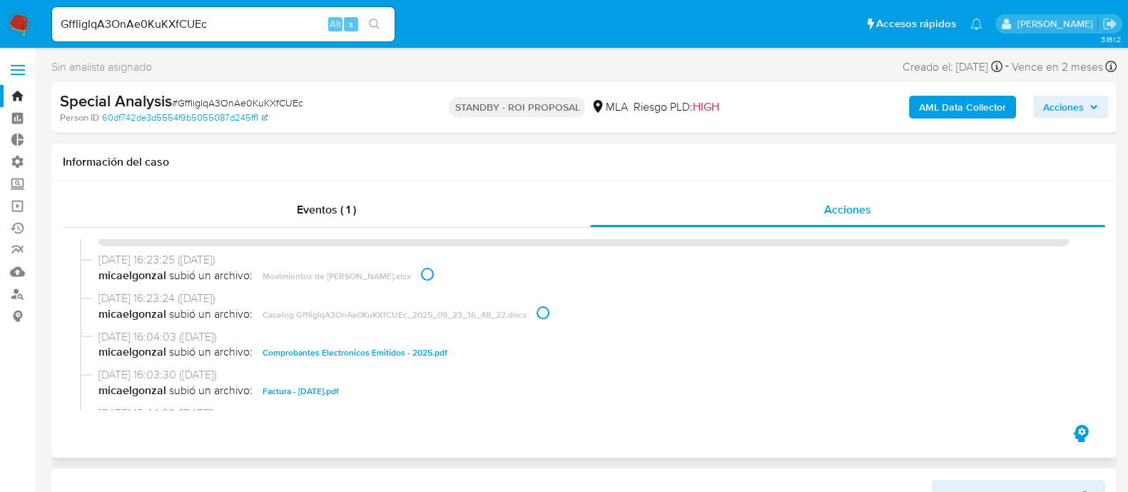
scroll to position [88, 0]
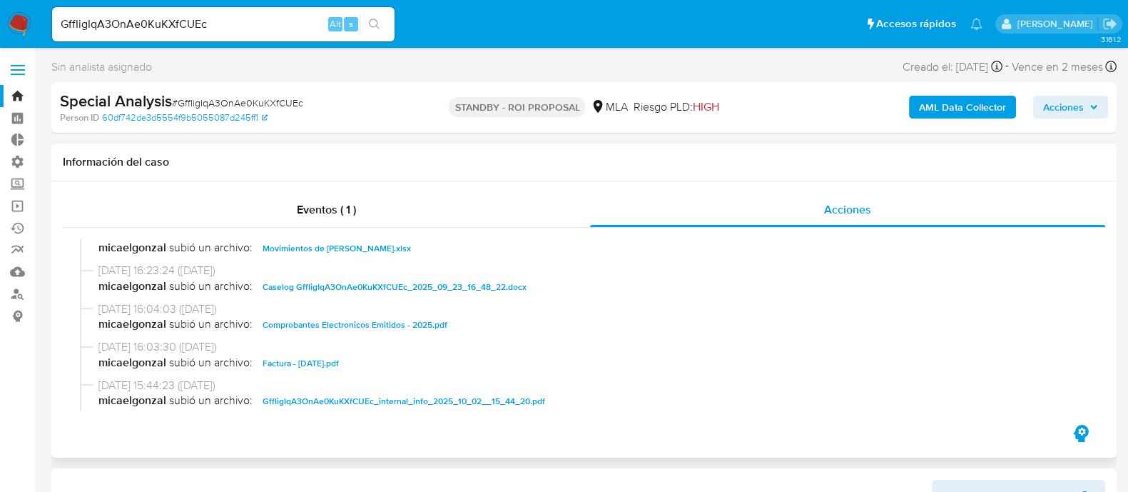
drag, startPoint x: 443, startPoint y: 320, endPoint x: 388, endPoint y: 339, distance: 58.2
click at [443, 320] on button "Comprobantes Electronicos Emitidos - 2025.pdf" at bounding box center [354, 324] width 199 height 17
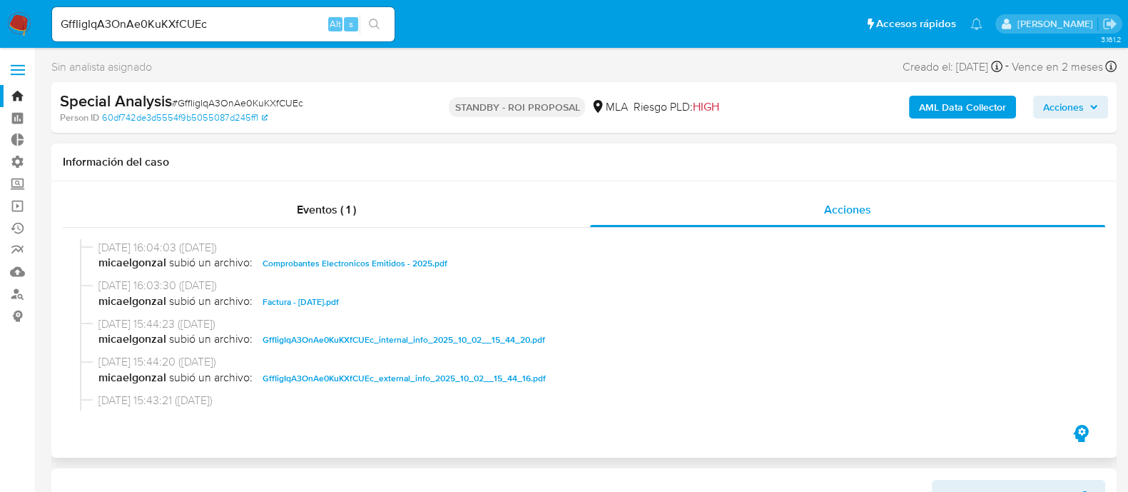
scroll to position [178, 0]
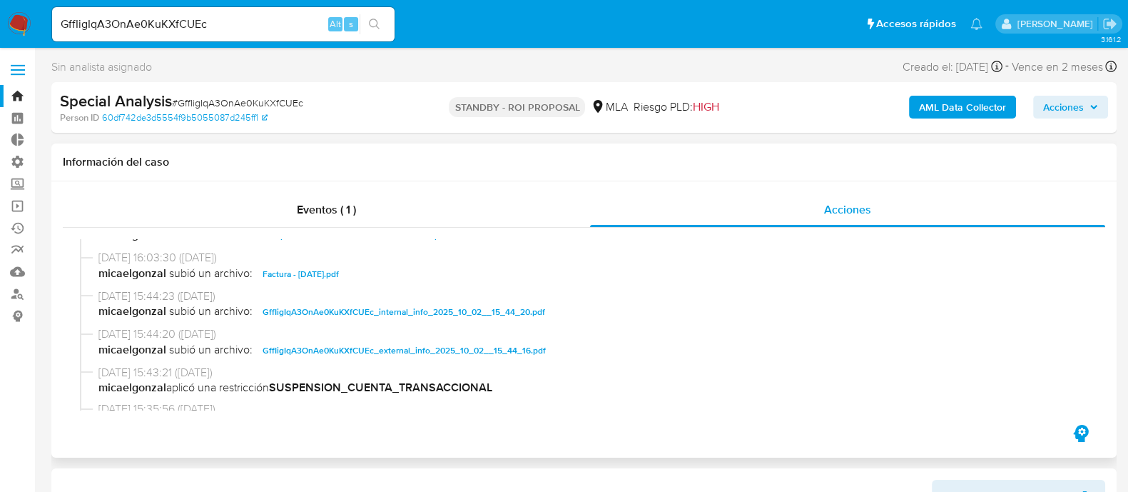
drag, startPoint x: 343, startPoint y: 270, endPoint x: 379, endPoint y: 298, distance: 45.4
click at [339, 270] on span "Factura - Mayo 2025.pdf" at bounding box center [301, 273] width 76 height 17
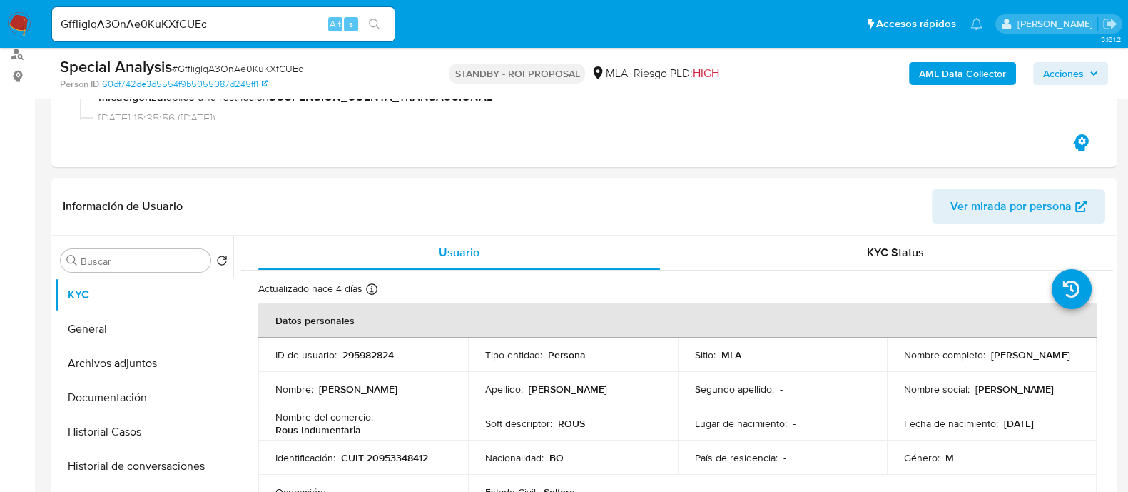
scroll to position [356, 0]
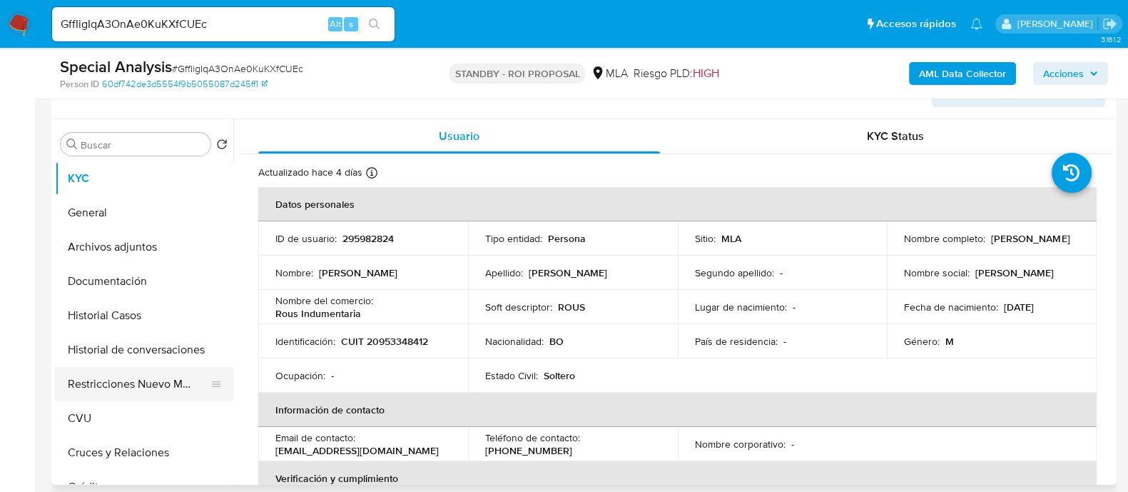
click at [149, 319] on button "Historial Casos" at bounding box center [144, 315] width 178 height 34
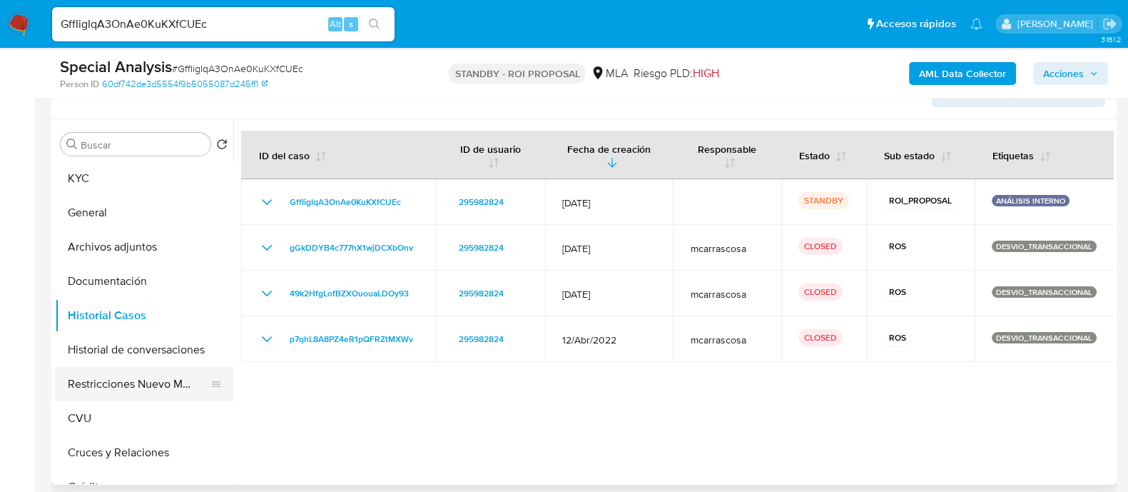
click at [146, 384] on button "Restricciones Nuevo Mundo" at bounding box center [138, 384] width 167 height 34
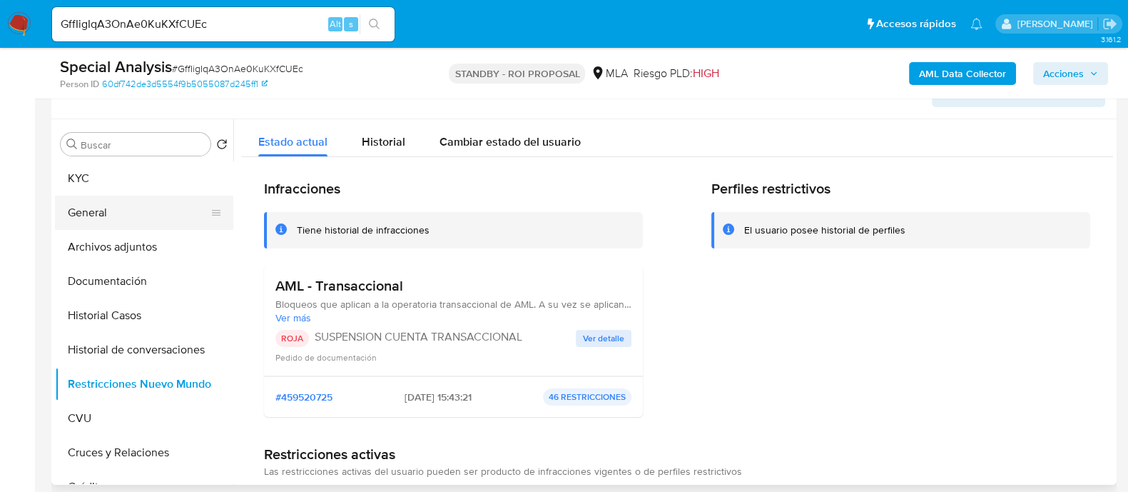
click at [171, 211] on button "General" at bounding box center [138, 213] width 167 height 34
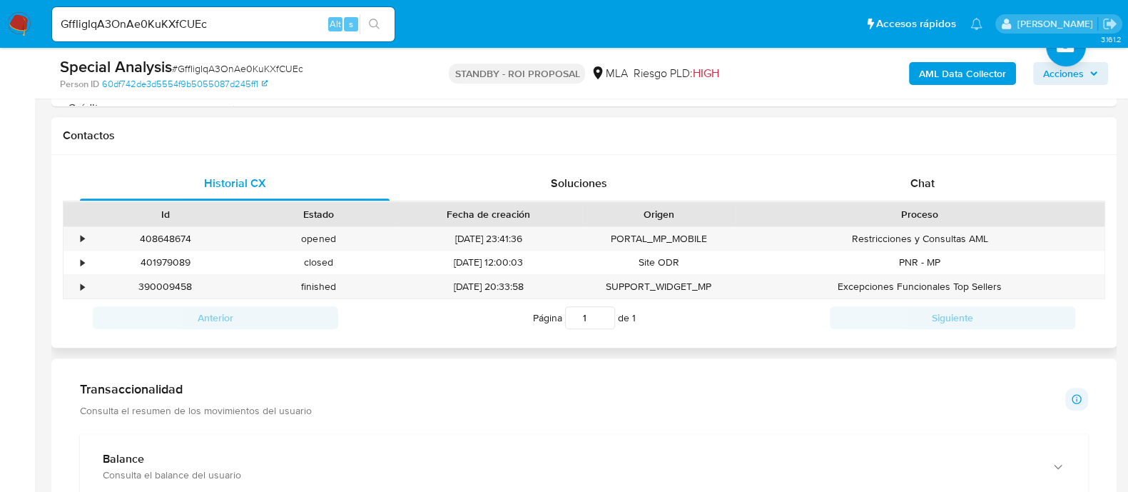
scroll to position [670, 0]
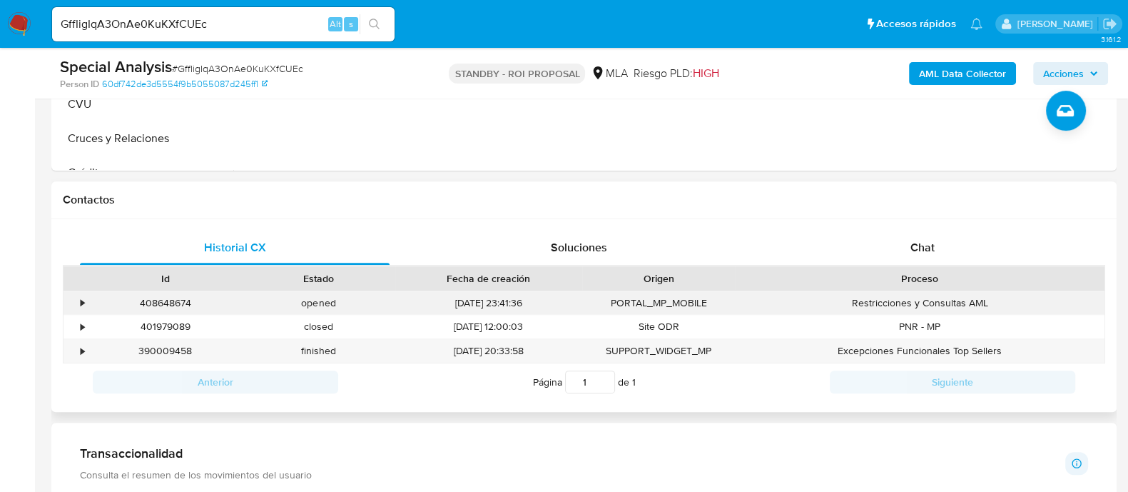
click at [163, 305] on div "408648674" at bounding box center [164, 303] width 153 height 24
copy div "408648674"
click at [265, 24] on input "GffIigIqA3OnAe0KuKXfCUEc" at bounding box center [223, 24] width 343 height 19
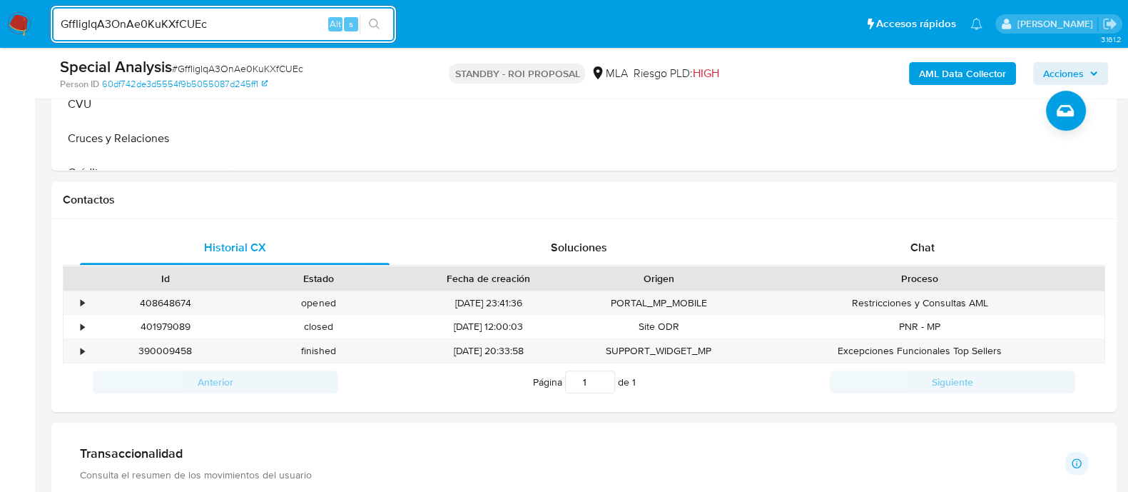
click at [266, 20] on input "GffIigIqA3OnAe0KuKXfCUEc" at bounding box center [223, 24] width 343 height 19
paste input "wNtSWHOx7ljHW0TKhlECE7T0"
type input "wNtSWHOx7ljHW0TKhlECE7T0"
click at [373, 23] on icon "search-icon" at bounding box center [374, 24] width 11 height 11
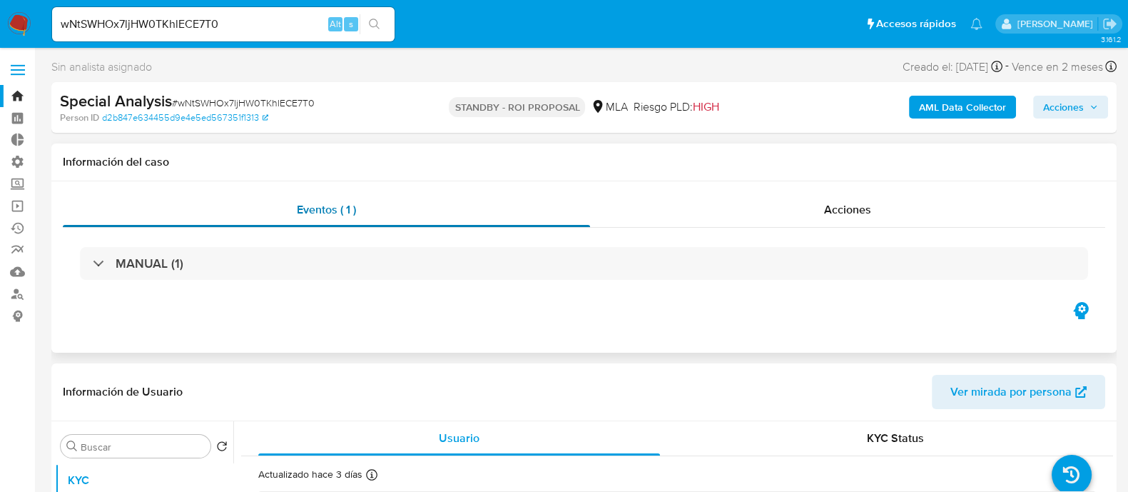
select select "10"
click at [854, 211] on span "Acciones" at bounding box center [847, 209] width 47 height 16
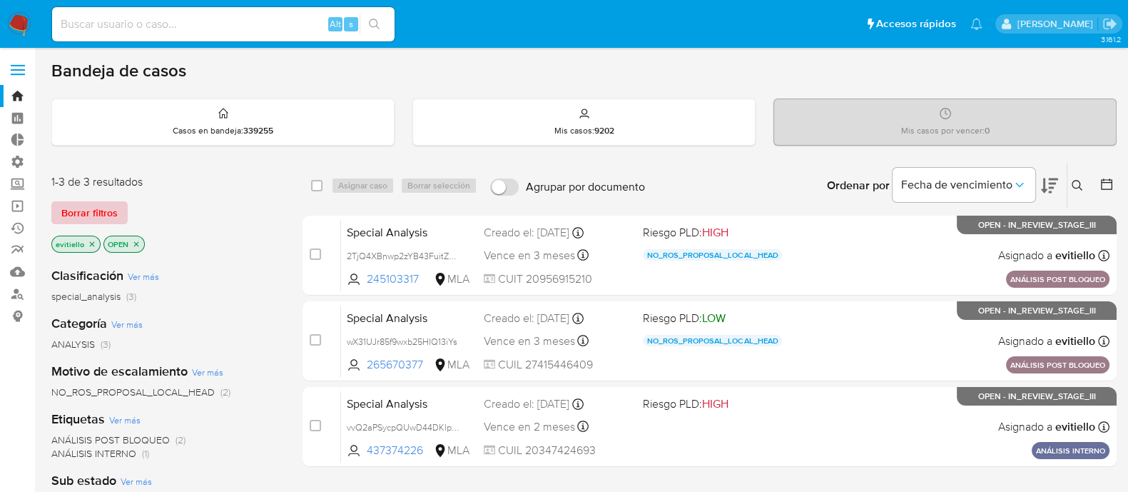
click at [114, 203] on span "Borrar filtros" at bounding box center [89, 213] width 56 height 20
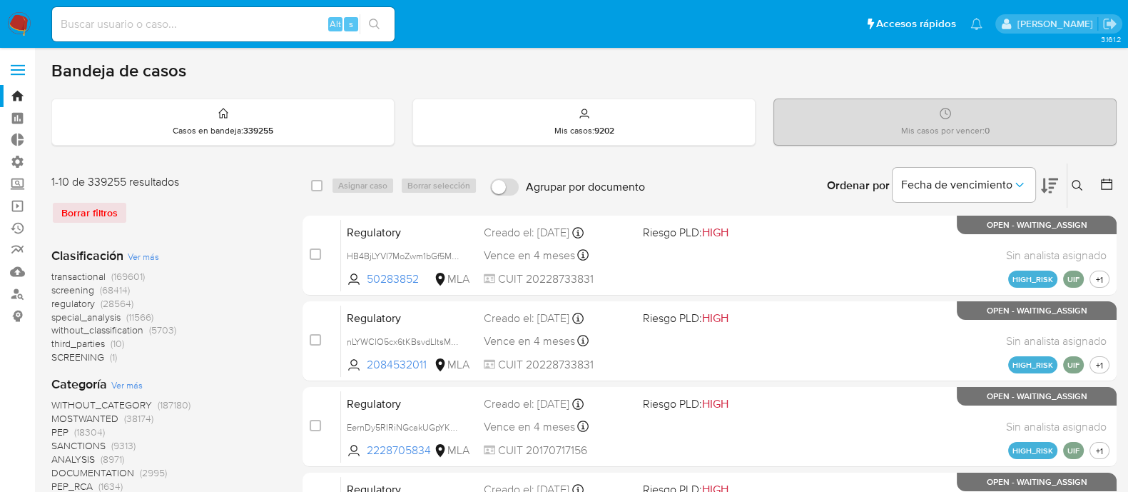
drag, startPoint x: 1075, startPoint y: 186, endPoint x: 1073, endPoint y: 194, distance: 8.1
click at [913, 186] on icon at bounding box center [1077, 185] width 11 height 11
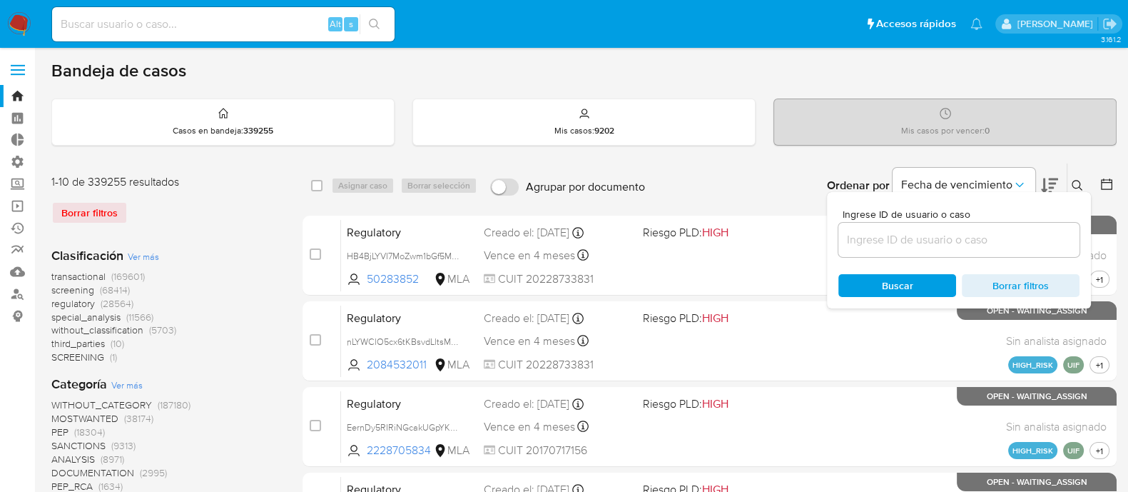
click at [913, 240] on input at bounding box center [958, 239] width 241 height 19
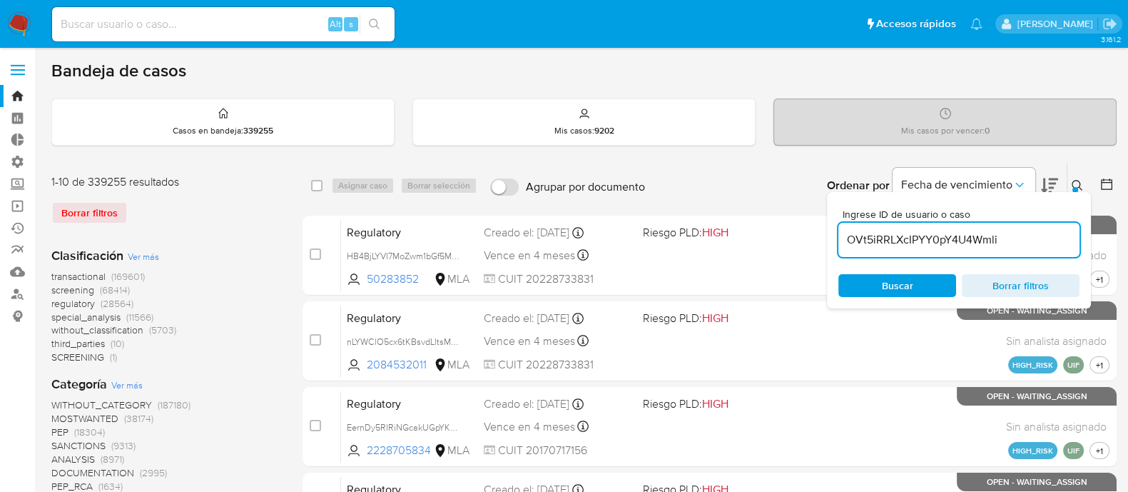
type input "OVt5iRRLXcIPYY0pY4U4Wmli"
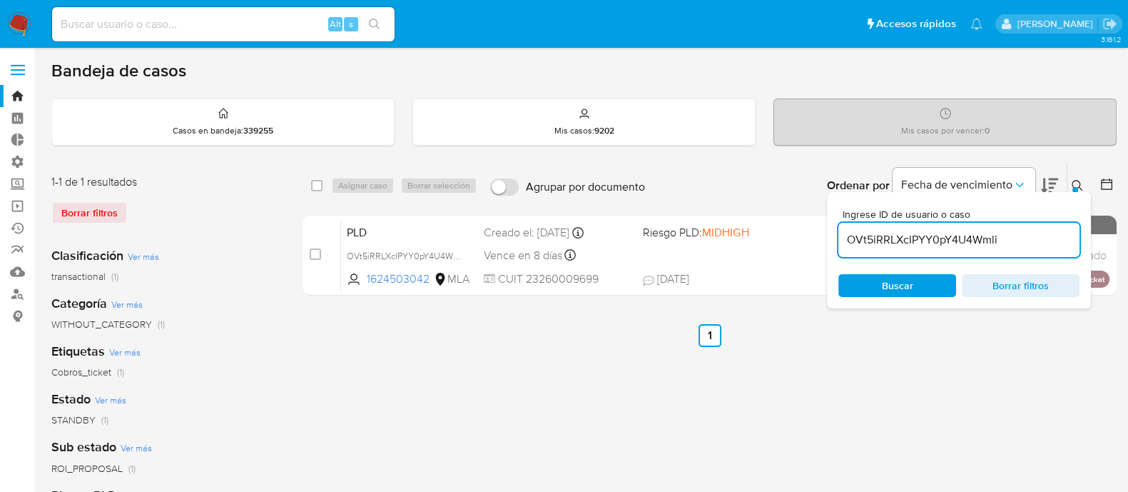
click at [913, 180] on icon at bounding box center [1077, 185] width 11 height 11
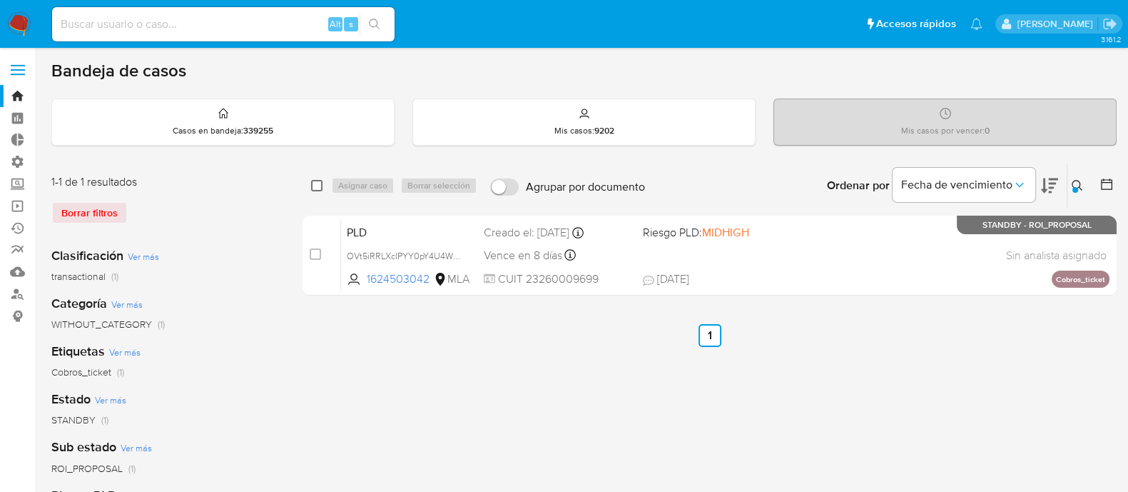
click at [313, 183] on input "checkbox" at bounding box center [316, 185] width 11 height 11
checkbox input "true"
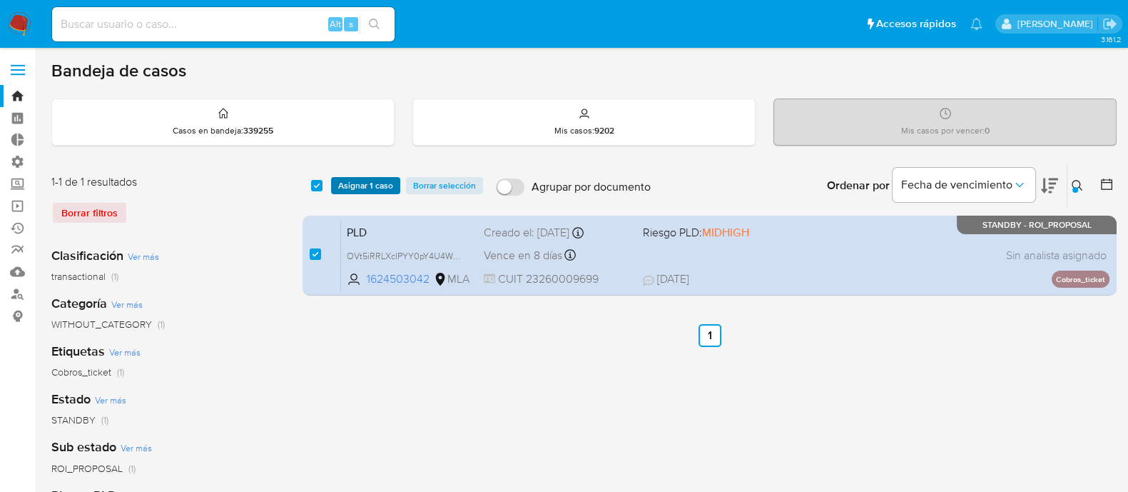
click at [368, 178] on span "Asignar 1 caso" at bounding box center [365, 185] width 55 height 14
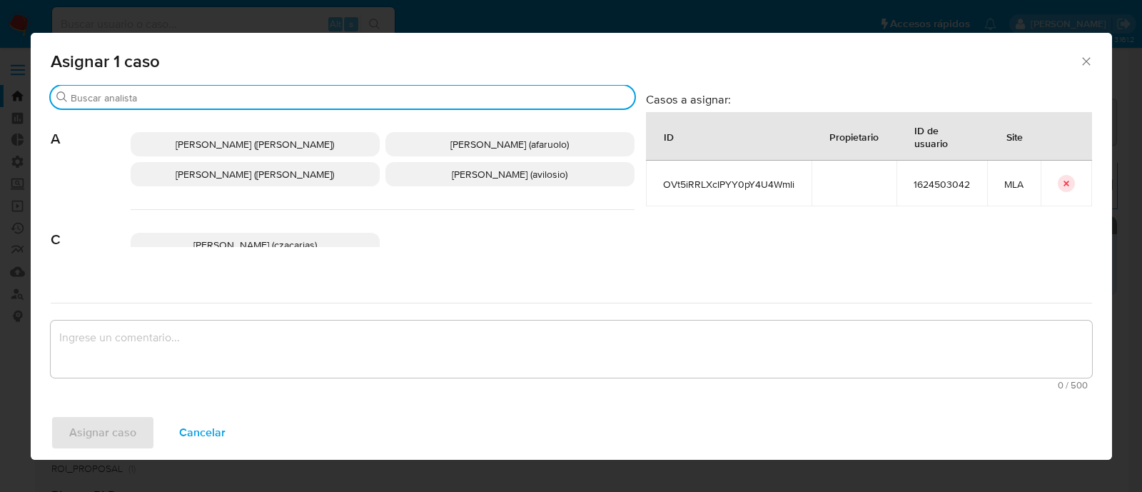
click at [126, 101] on input "Buscar" at bounding box center [350, 97] width 558 height 13
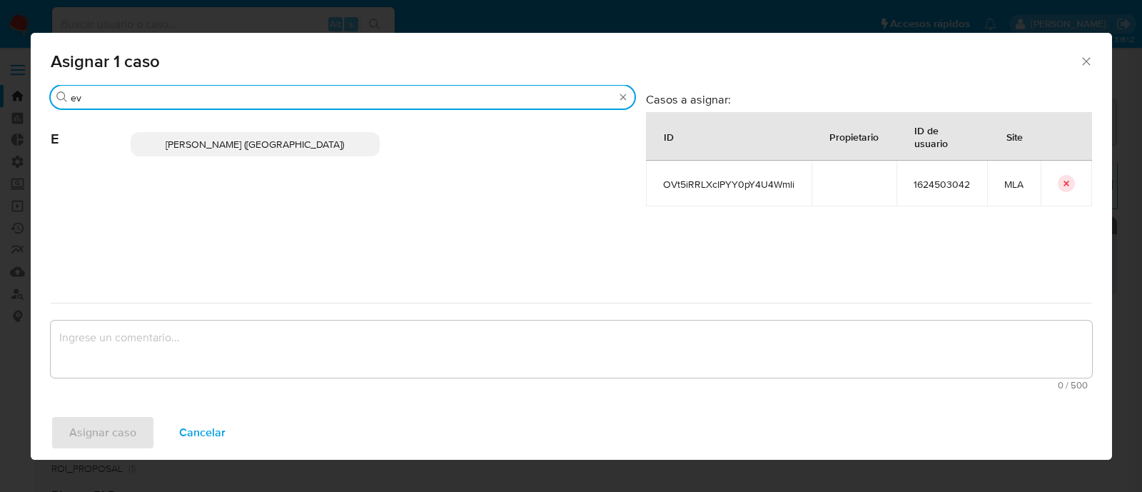
type input "ev"
click at [221, 151] on p "Emmanuel Hernan Vitiello (evitiello)" at bounding box center [255, 144] width 249 height 24
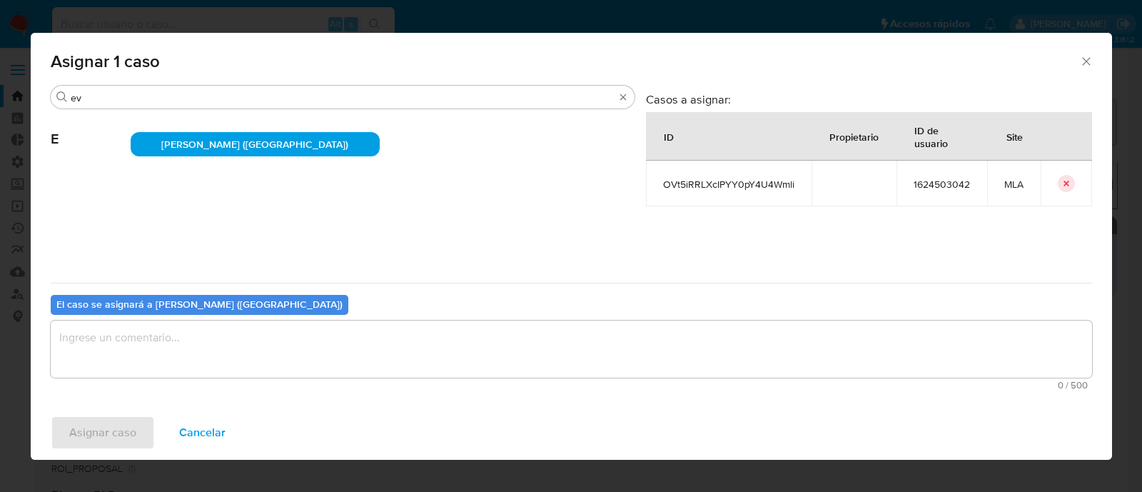
click at [156, 335] on textarea "assign-modal" at bounding box center [571, 348] width 1041 height 57
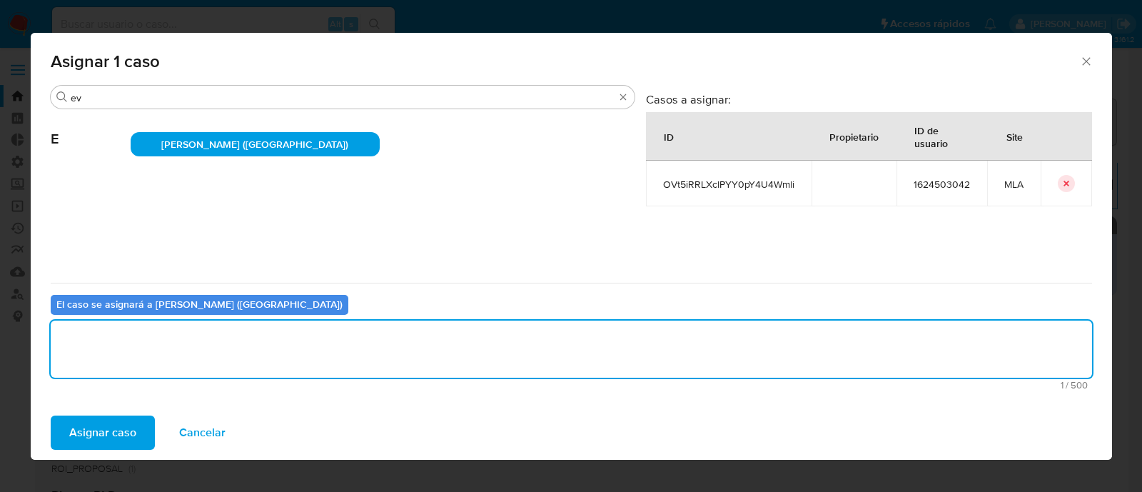
click at [121, 392] on span "Asignar caso" at bounding box center [102, 432] width 67 height 31
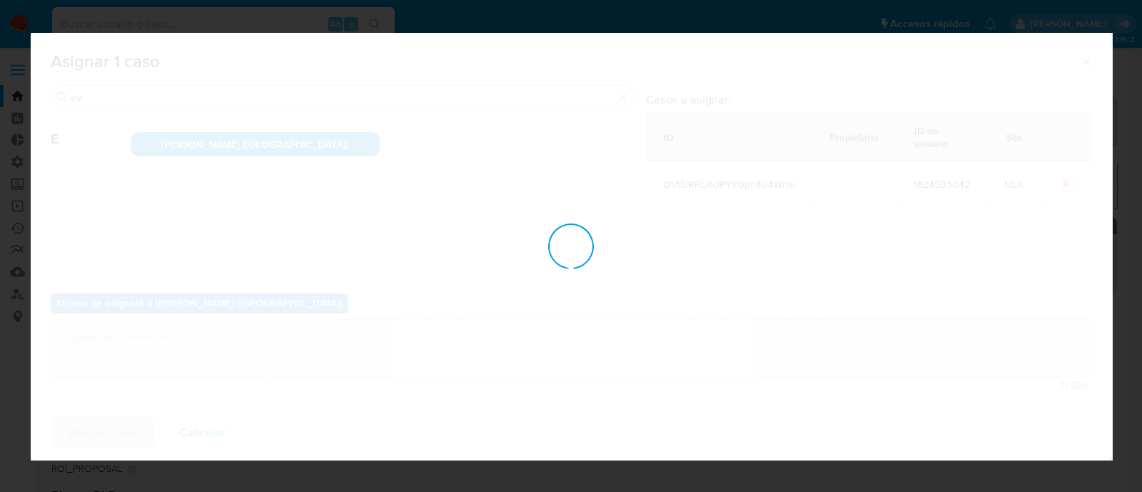
checkbox input "false"
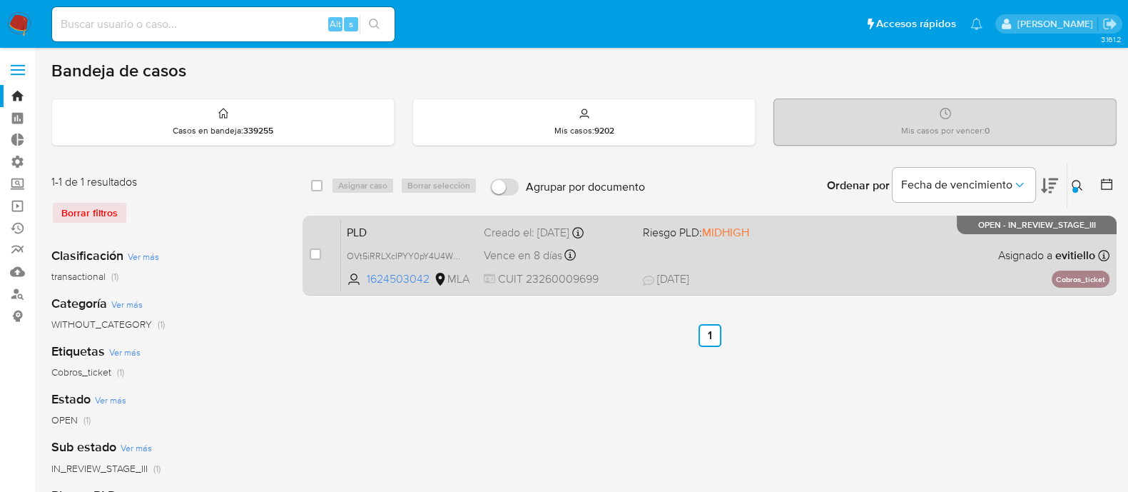
click at [819, 245] on div "PLD OVt5iRRLXcIPYY0pY4U4Wmli 1624503042 MLA Riesgo PLD: MIDHIGH Creado el: 12/0…" at bounding box center [725, 255] width 769 height 72
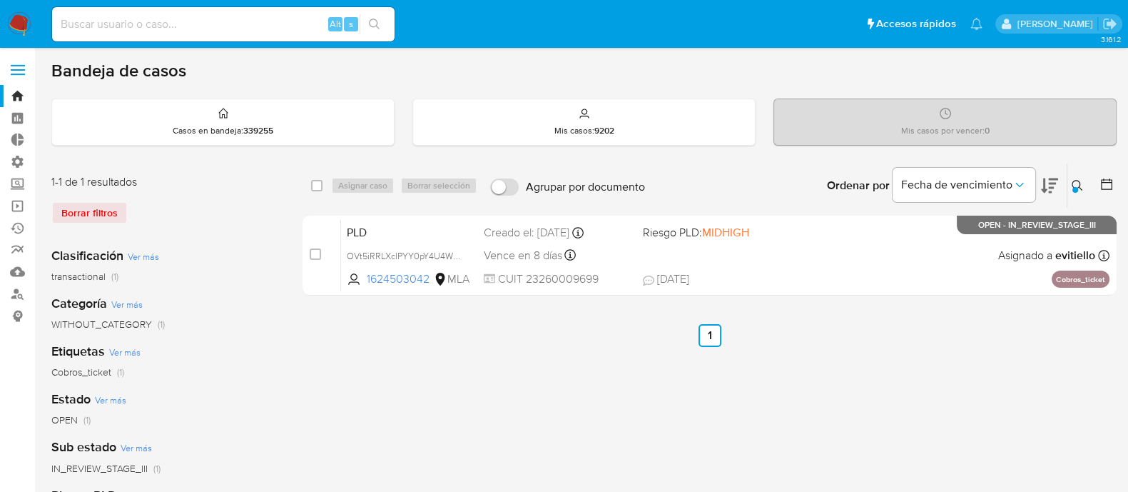
click at [913, 180] on icon at bounding box center [1077, 185] width 11 height 11
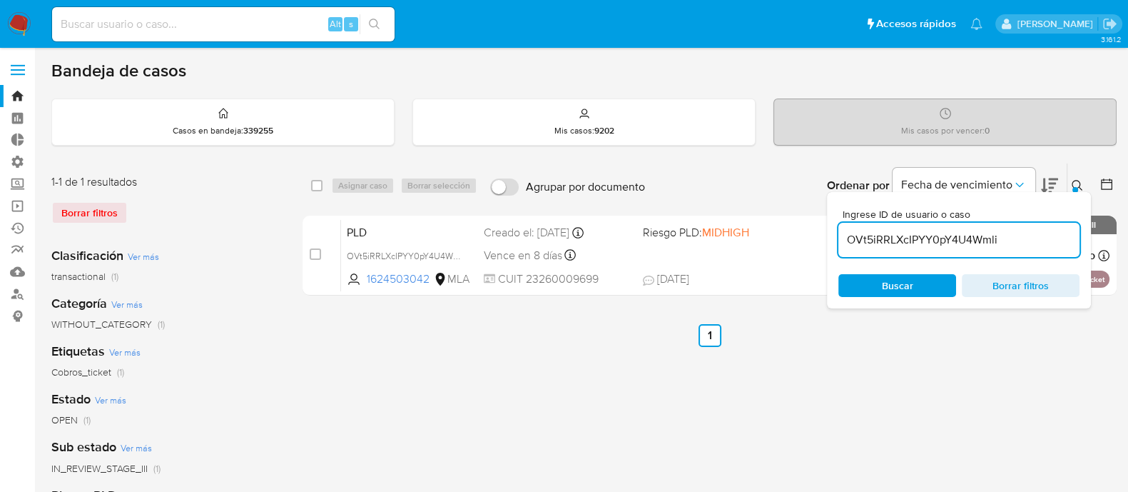
click at [913, 233] on input "OVt5iRRLXcIPYY0pY4U4Wmli" at bounding box center [958, 239] width 241 height 19
type input "GffIigIqA3OnAe0KuKXfCUEc"
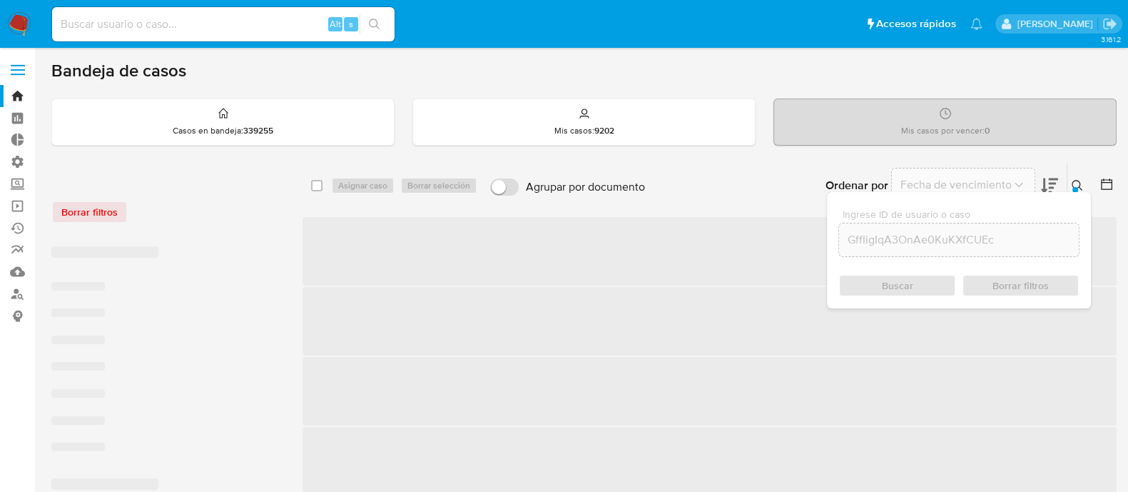
click at [913, 183] on icon at bounding box center [1077, 185] width 11 height 11
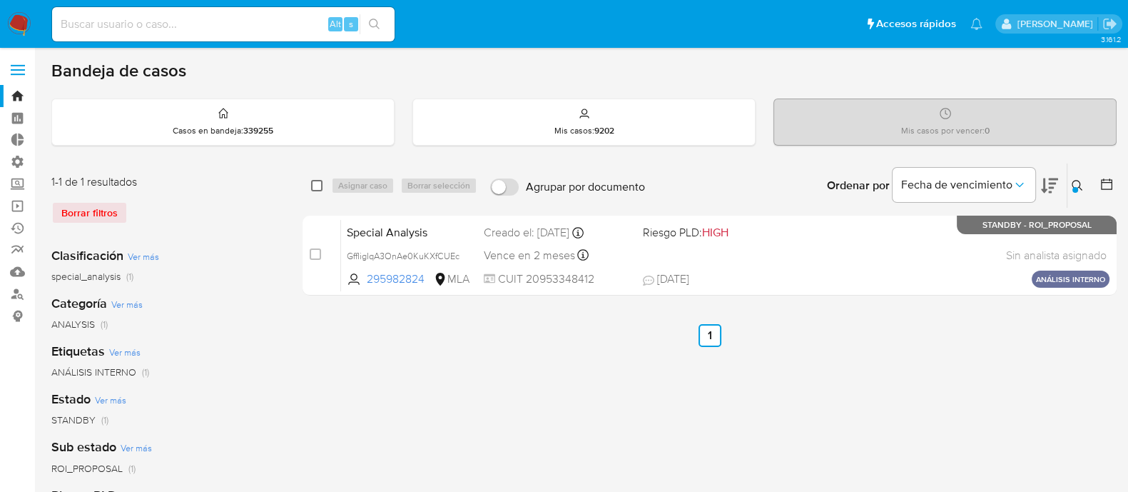
click at [317, 183] on input "checkbox" at bounding box center [316, 185] width 11 height 11
checkbox input "true"
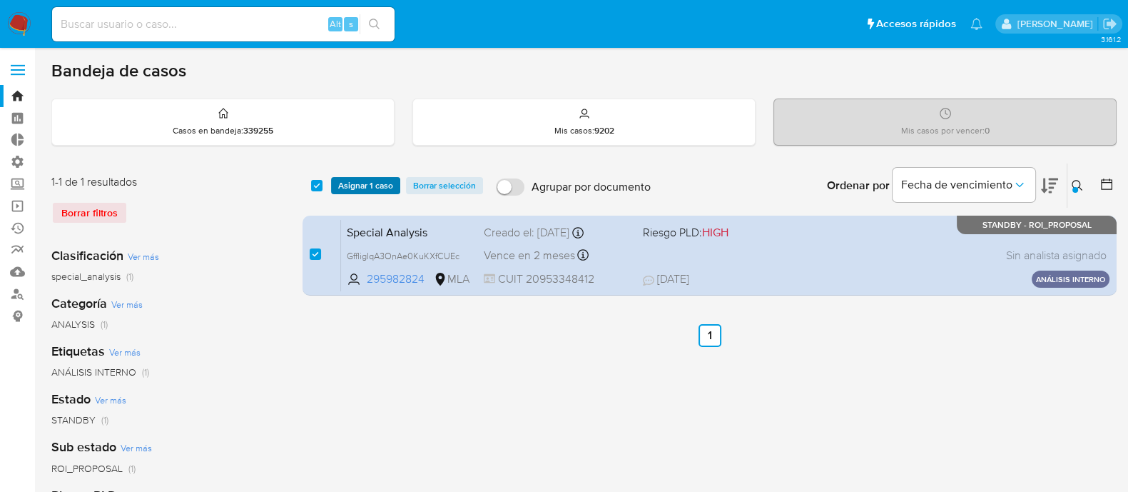
click at [372, 183] on span "Asignar 1 caso" at bounding box center [365, 185] width 55 height 14
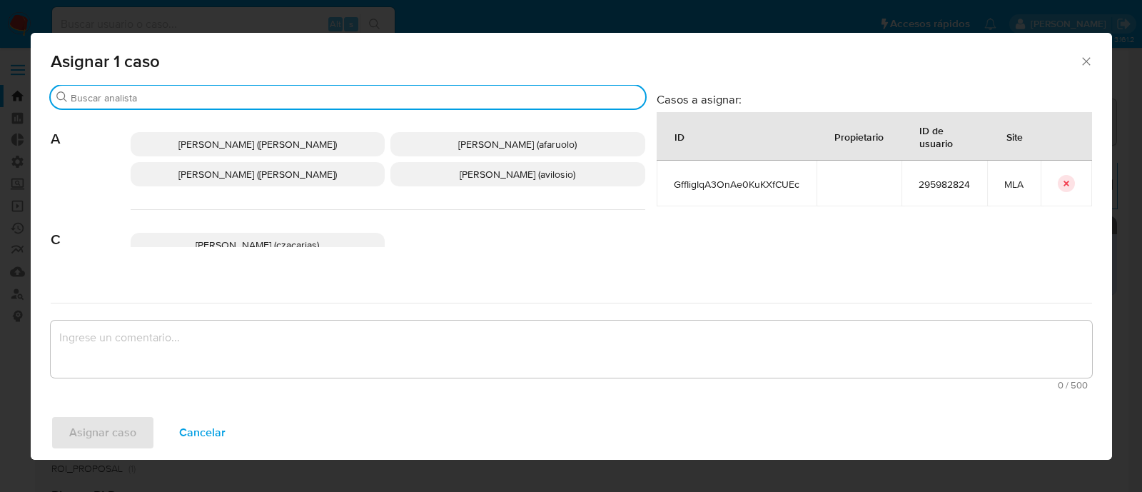
click at [207, 98] on input "Buscar" at bounding box center [355, 97] width 569 height 13
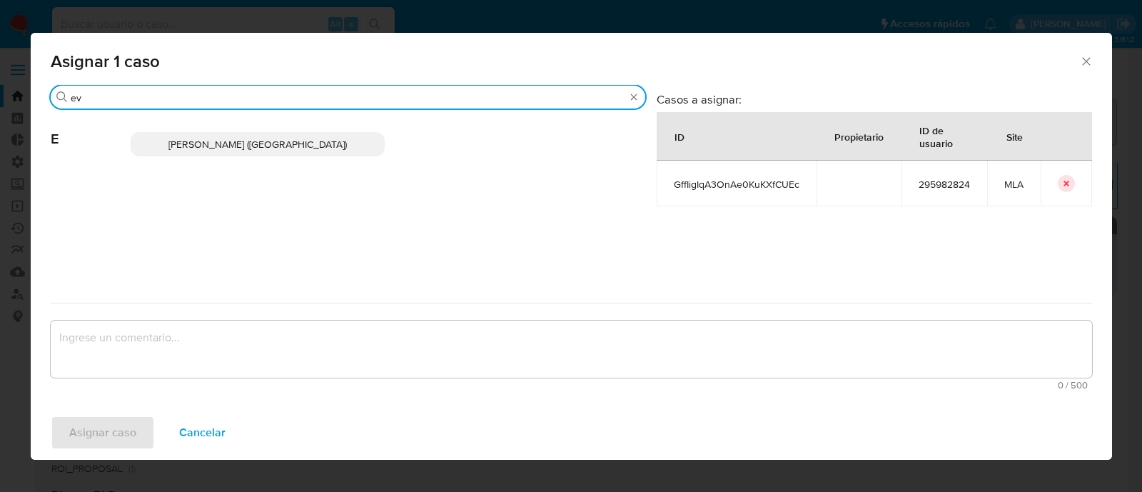
type input "ev"
click at [237, 142] on span "Emmanuel Hernan Vitiello (evitiello)" at bounding box center [257, 144] width 178 height 14
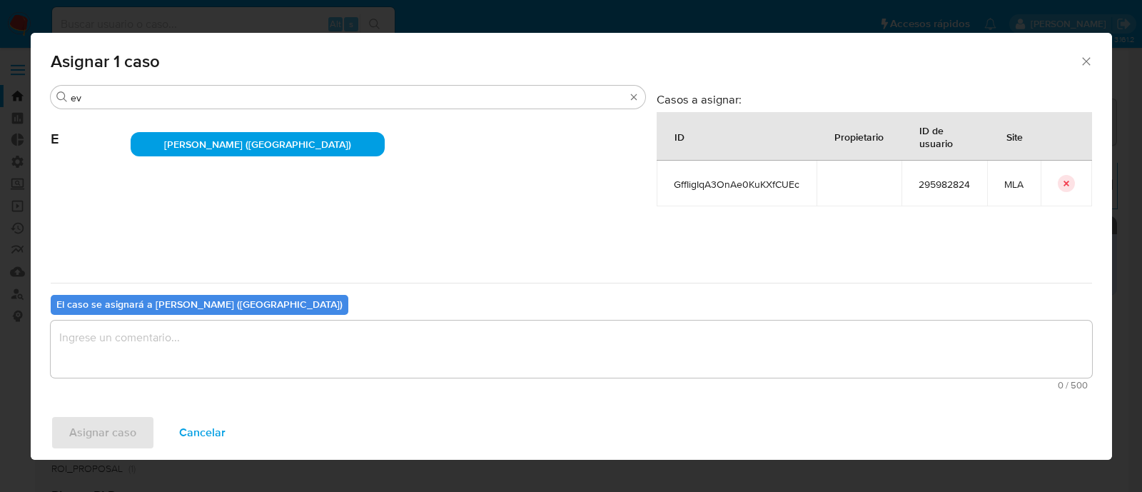
click at [189, 345] on textarea "assign-modal" at bounding box center [571, 348] width 1041 height 57
click at [111, 392] on span "Asignar caso" at bounding box center [102, 432] width 67 height 31
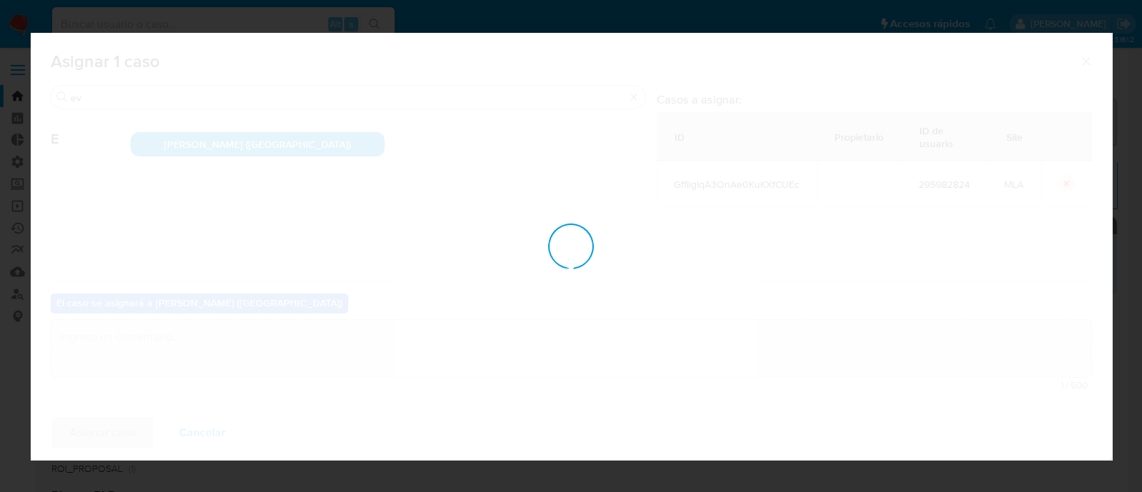
checkbox input "false"
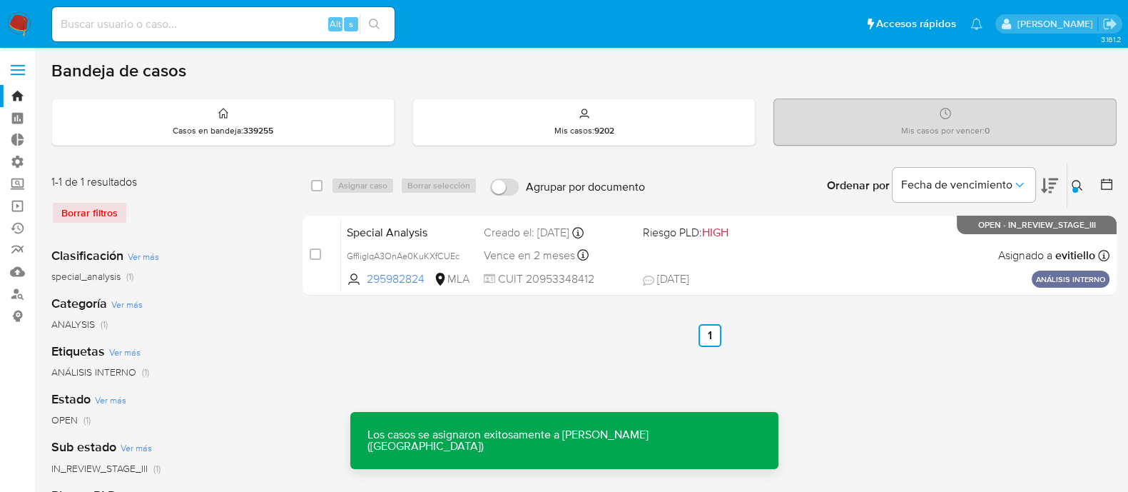
click at [731, 258] on div "Special Analysis GffIigIqA3OnAe0KuKXfCUEc 295982824 MLA Riesgo PLD: HIGH Creado…" at bounding box center [725, 255] width 769 height 72
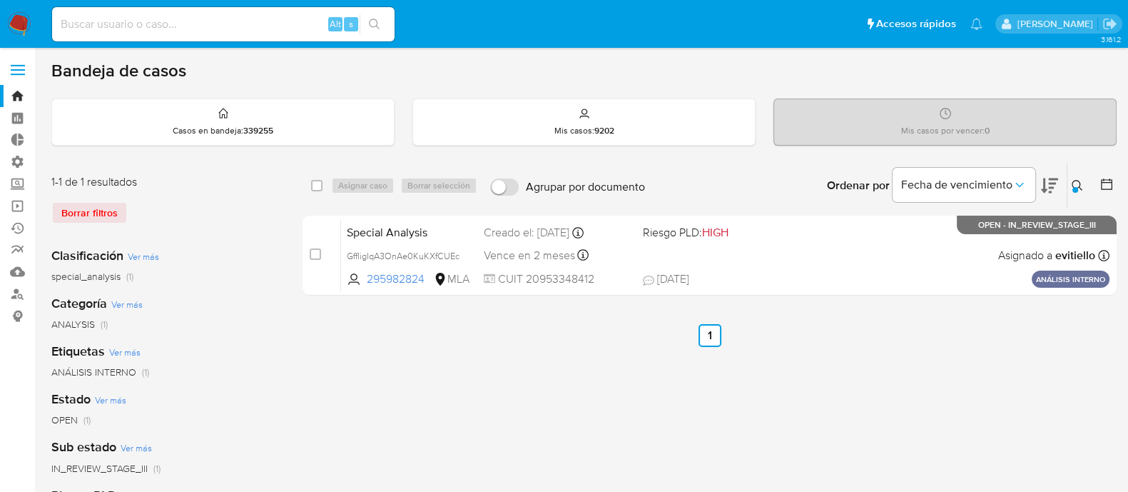
click at [913, 187] on div at bounding box center [1076, 190] width 6 height 6
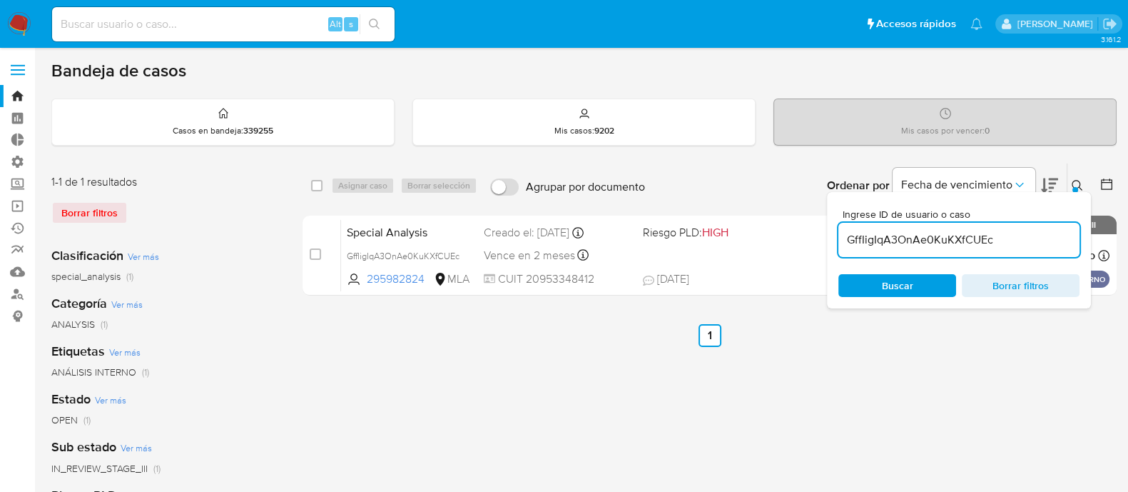
click at [913, 243] on input "GffIigIqA3OnAe0KuKXfCUEc" at bounding box center [958, 239] width 241 height 19
type input "BT3jgtT6sEQN99XiG85TIfDt"
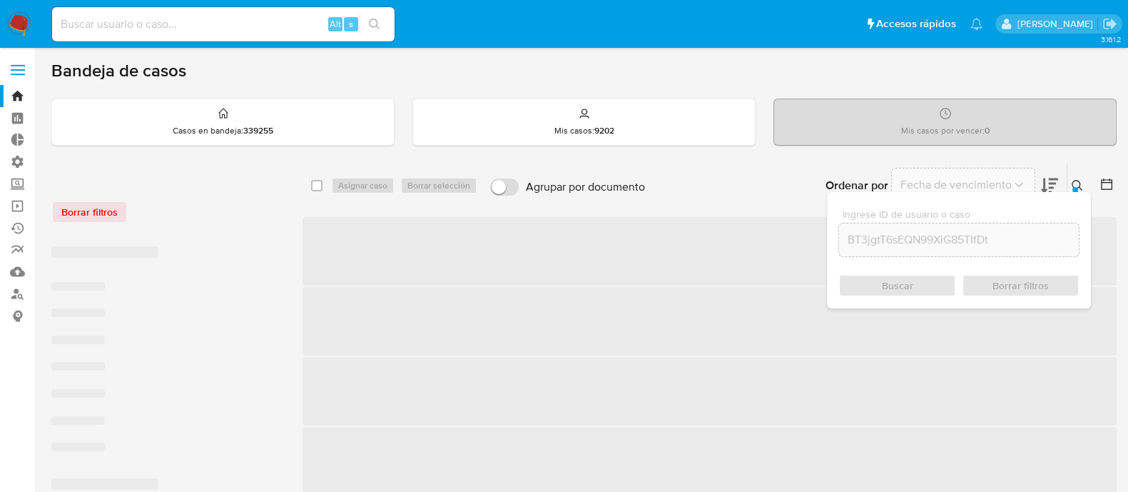
click at [913, 181] on icon at bounding box center [1077, 185] width 11 height 11
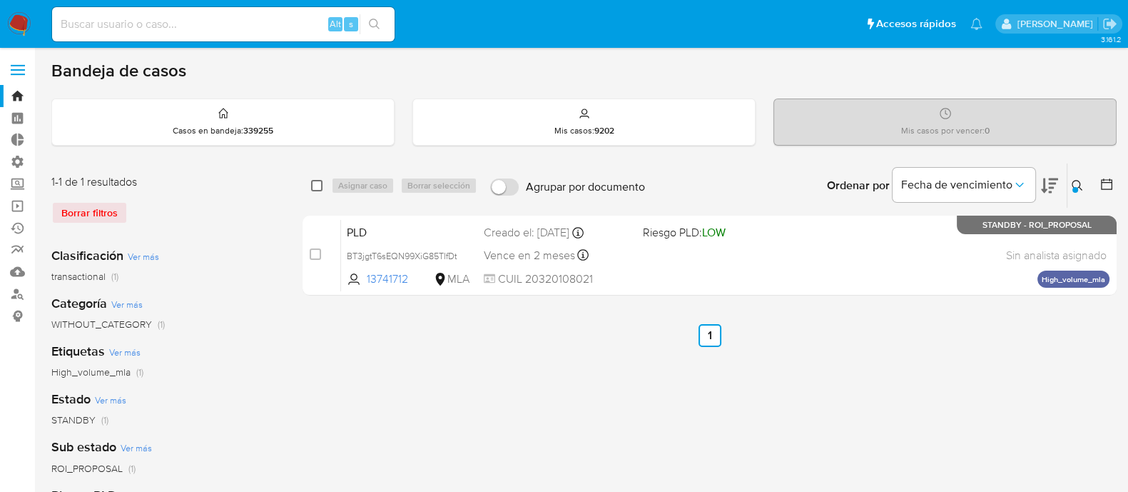
click at [314, 183] on input "checkbox" at bounding box center [316, 185] width 11 height 11
checkbox input "true"
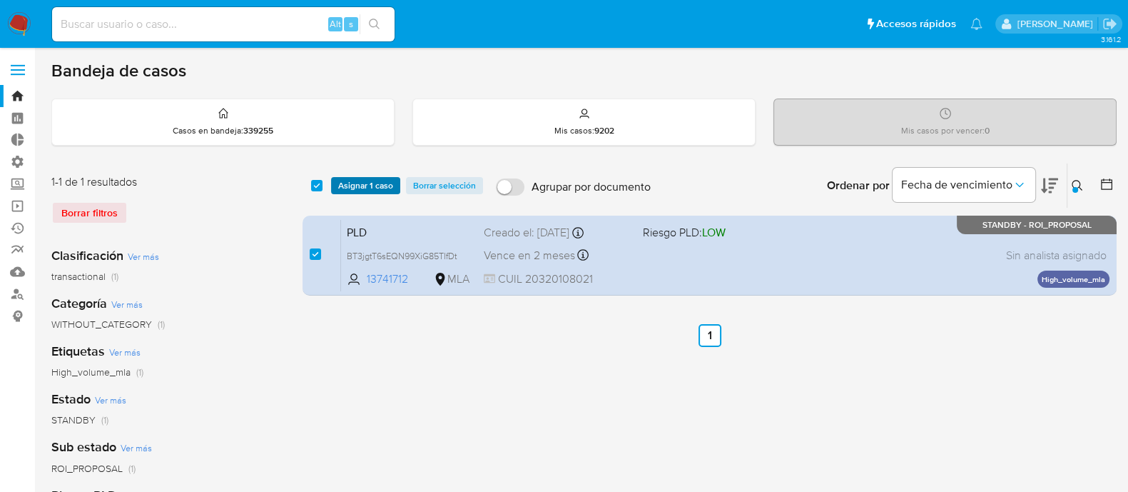
click at [357, 183] on span "Asignar 1 caso" at bounding box center [365, 185] width 55 height 14
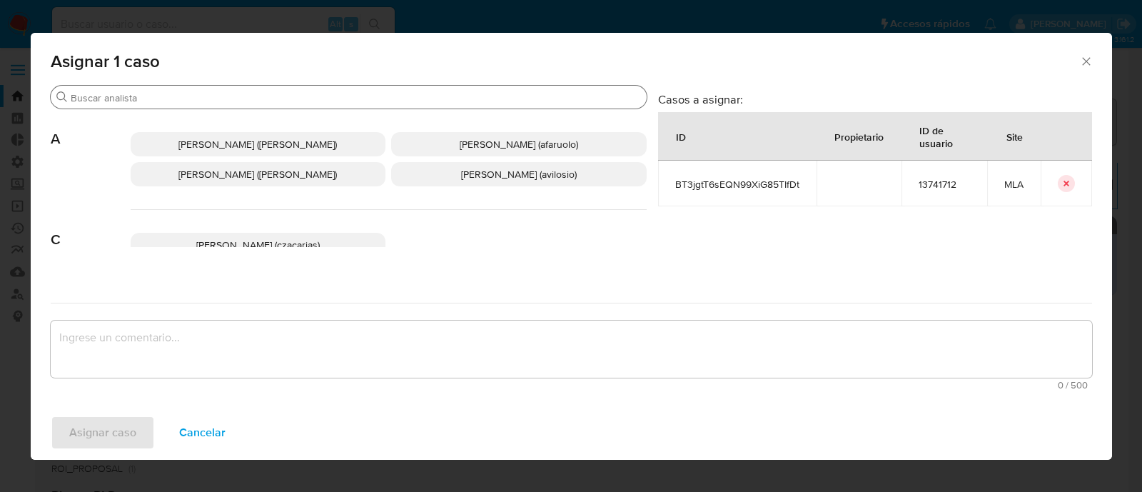
click at [186, 101] on input "Buscar" at bounding box center [356, 97] width 570 height 13
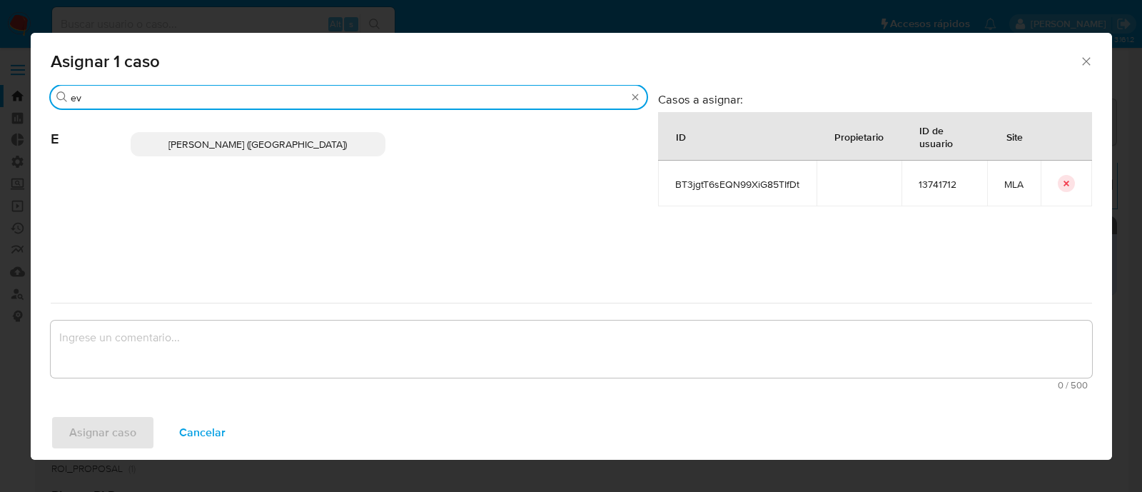
type input "ev"
click at [229, 144] on span "Emmanuel Hernan Vitiello (evitiello)" at bounding box center [257, 144] width 178 height 14
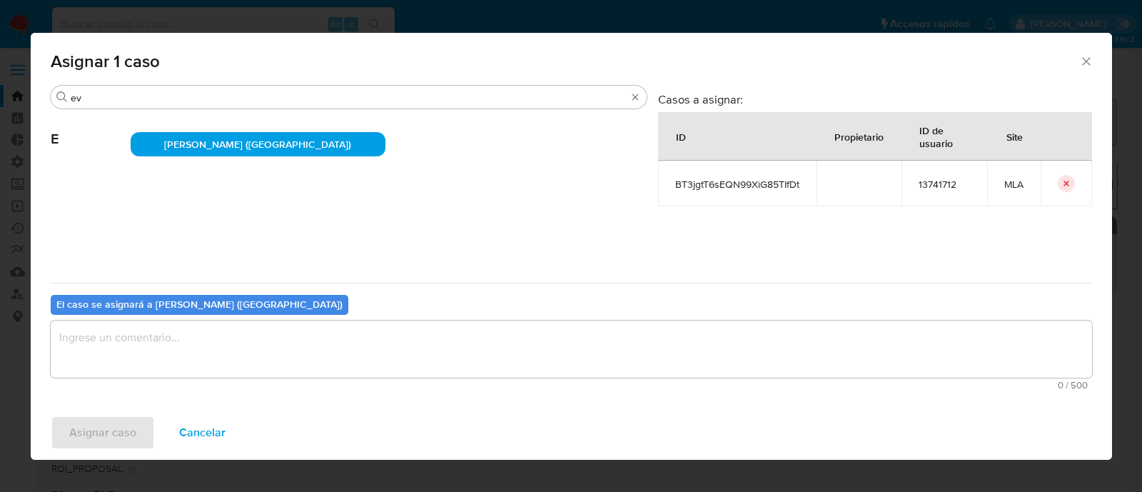
click at [139, 344] on textarea "assign-modal" at bounding box center [571, 348] width 1041 height 57
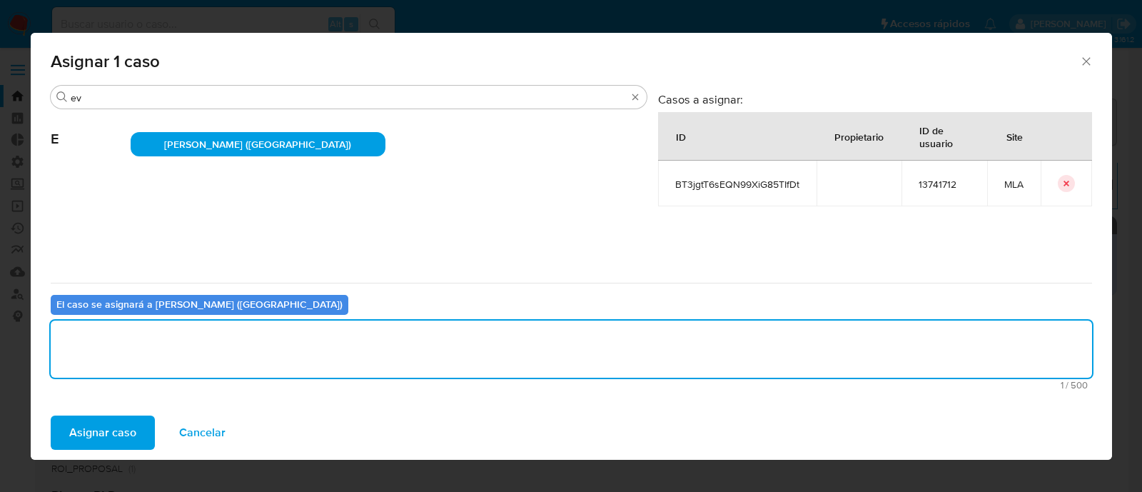
click at [103, 392] on span "Asignar caso" at bounding box center [102, 432] width 67 height 31
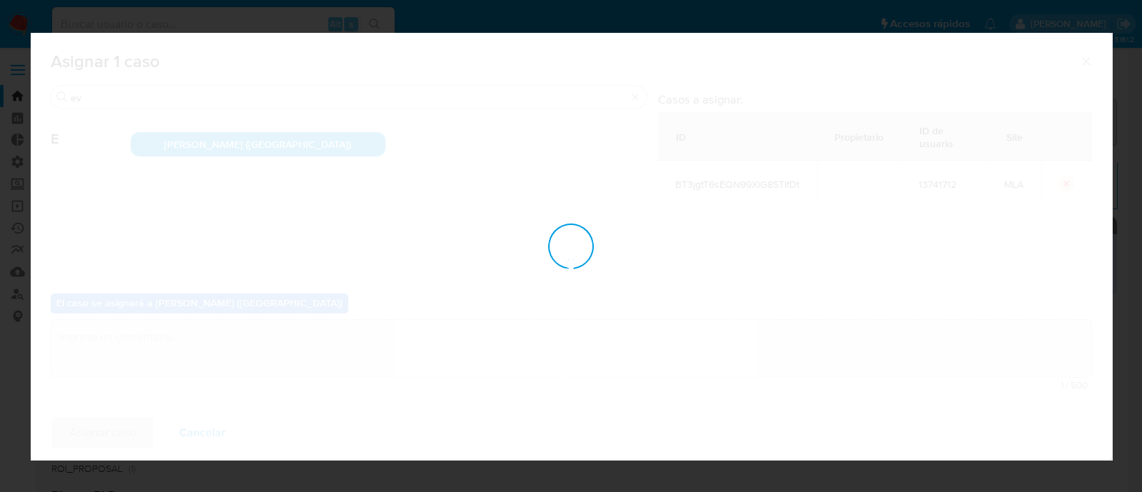
checkbox input "false"
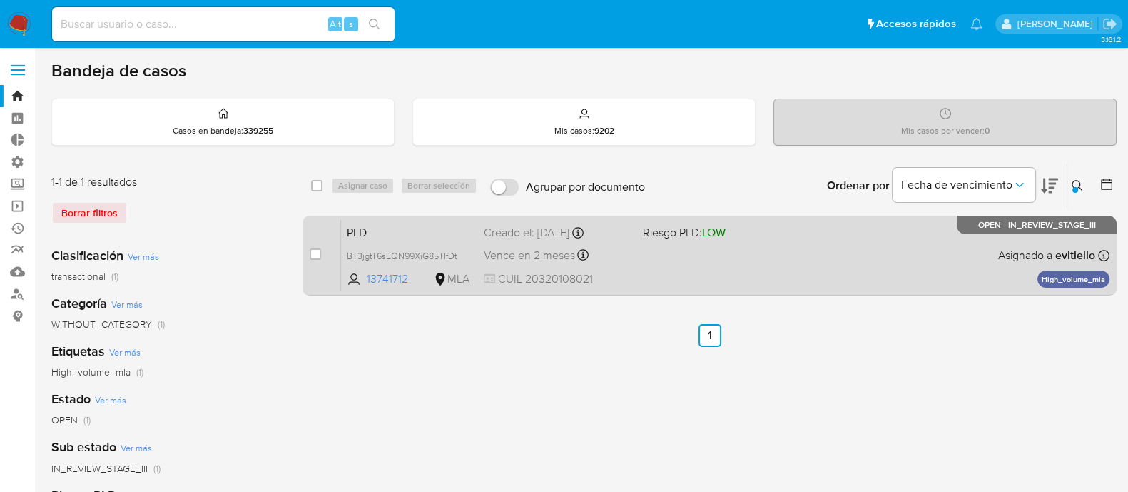
click at [913, 267] on div "PLD BT3jgtT6sEQN99XiG85TIfDt 13741712 MLA Riesgo PLD: LOW Creado el: 12/09/2025…" at bounding box center [725, 255] width 769 height 72
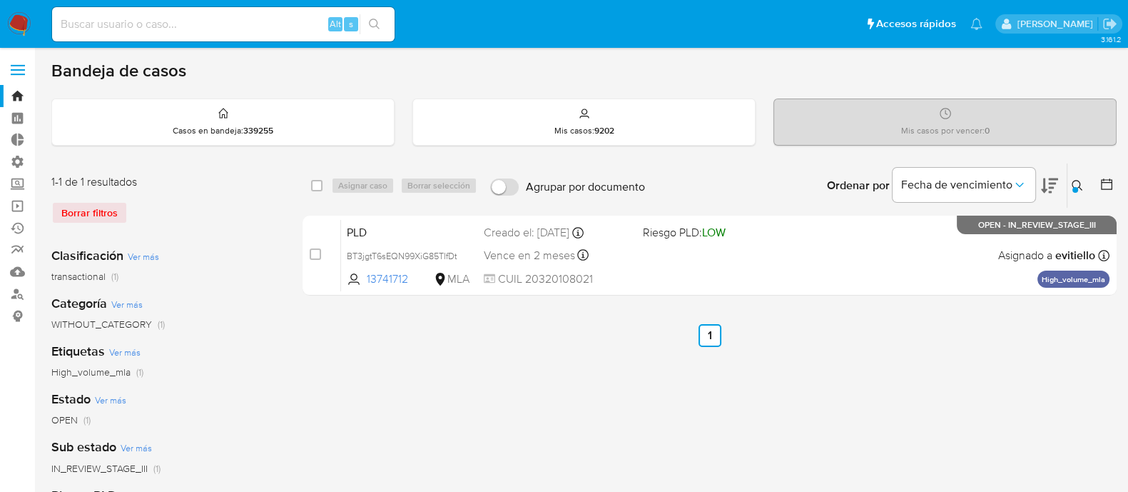
click at [913, 191] on button at bounding box center [1080, 185] width 24 height 17
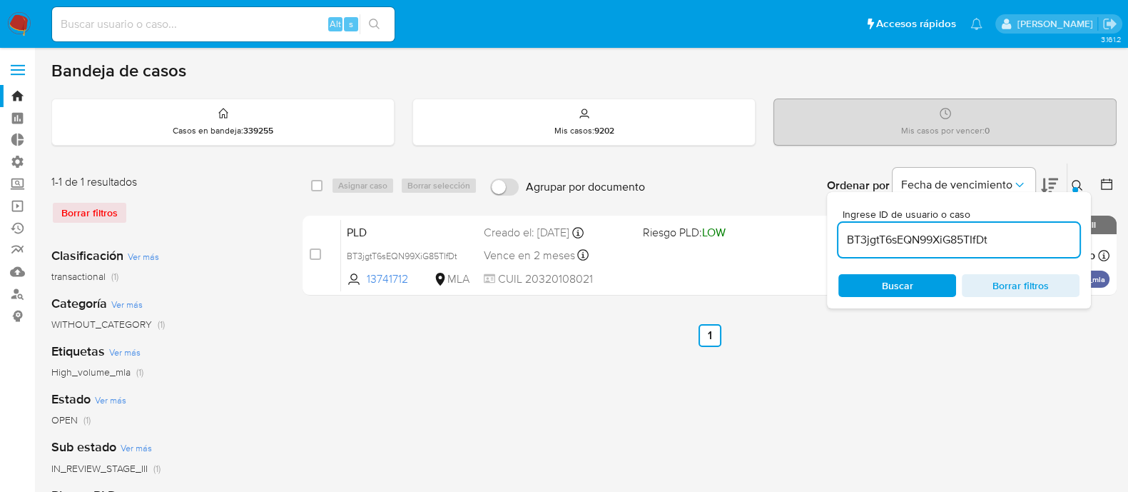
click at [913, 230] on input "BT3jgtT6sEQN99XiG85TIfDt" at bounding box center [958, 239] width 241 height 19
type input "qkTdKDgdvnrM0E50dJO7B1rY"
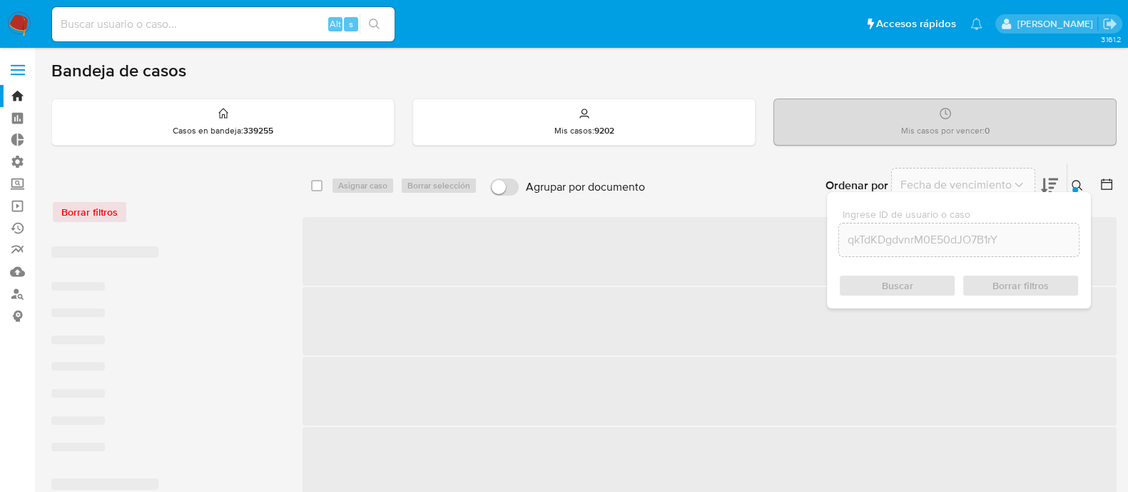
click at [913, 184] on icon at bounding box center [1077, 185] width 11 height 11
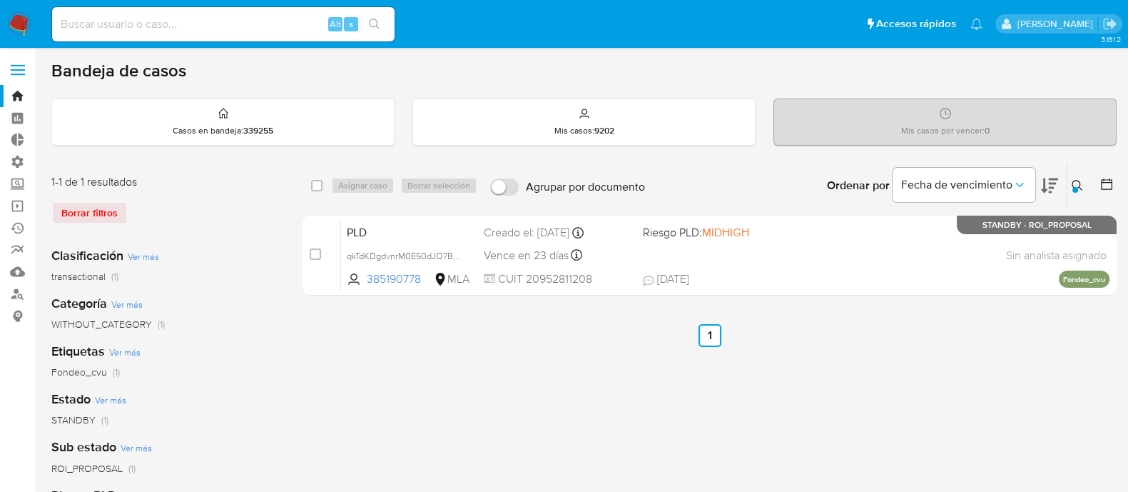
drag, startPoint x: 315, startPoint y: 183, endPoint x: 358, endPoint y: 181, distance: 43.6
click at [316, 183] on input "checkbox" at bounding box center [316, 185] width 11 height 11
checkbox input "true"
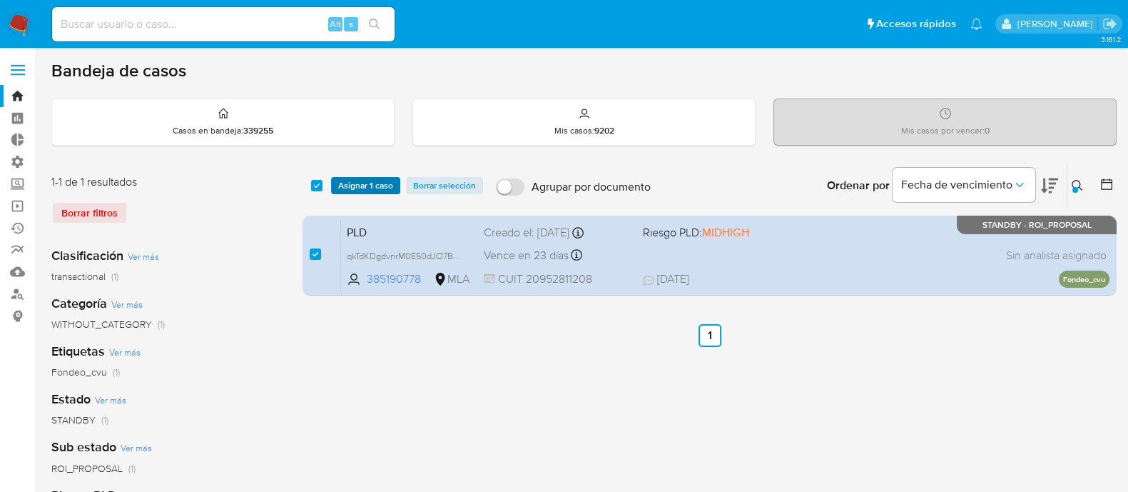
click at [358, 181] on span "Asignar 1 caso" at bounding box center [365, 185] width 55 height 14
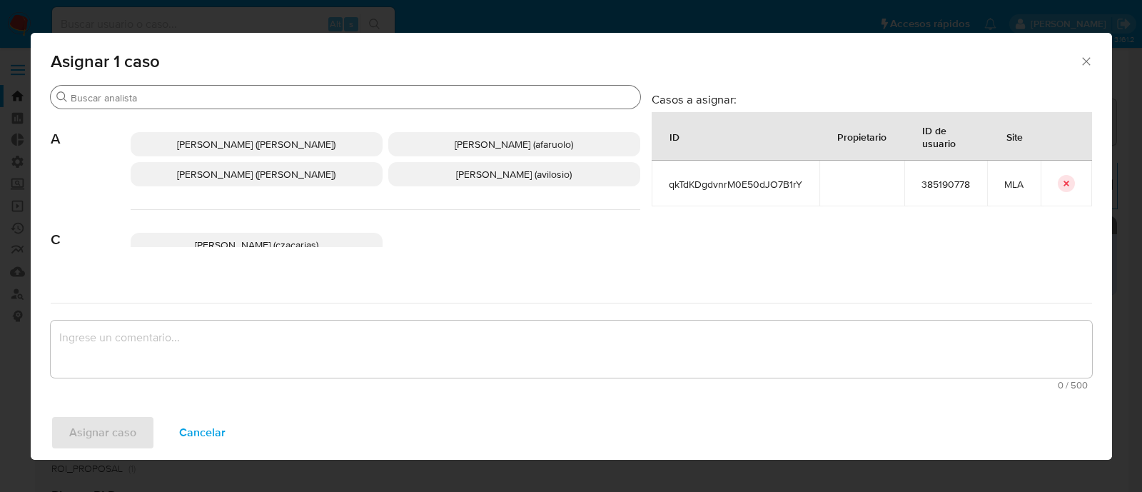
click at [177, 98] on input "Buscar" at bounding box center [353, 97] width 564 height 13
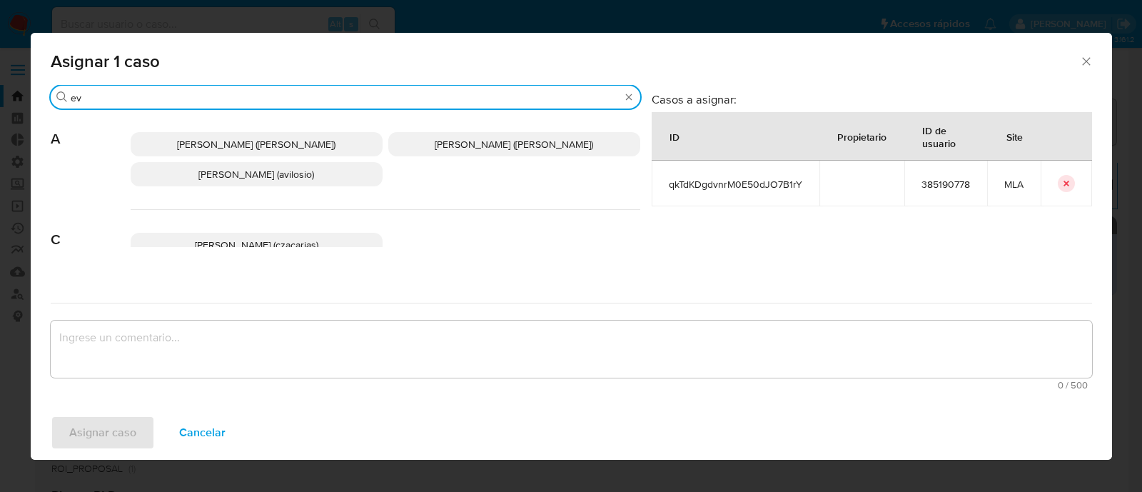
type input "ev"
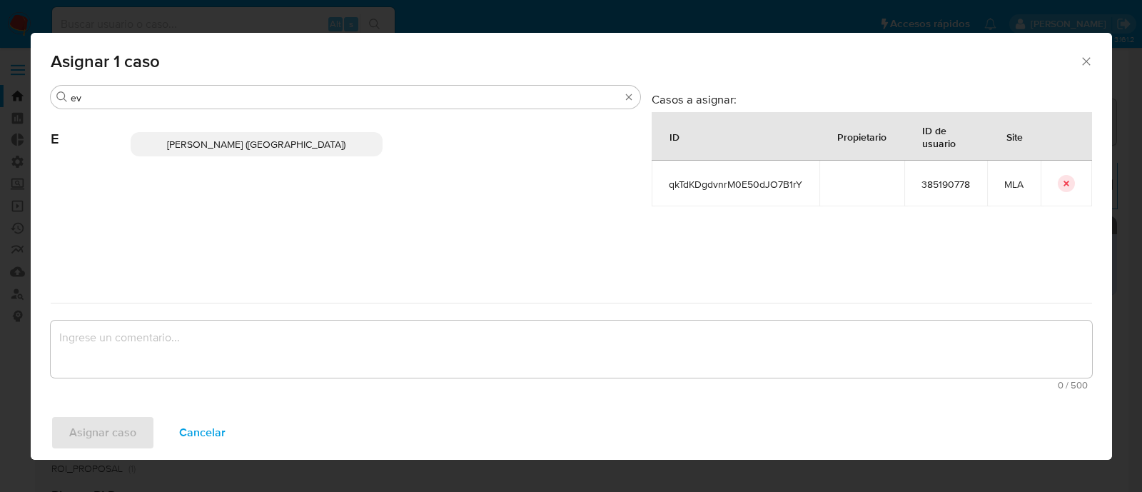
click at [198, 132] on div "Emmanuel Hernan Vitiello (evitiello)" at bounding box center [386, 144] width 510 height 70
click at [203, 145] on span "Emmanuel Hernan Vitiello (evitiello)" at bounding box center [256, 144] width 178 height 14
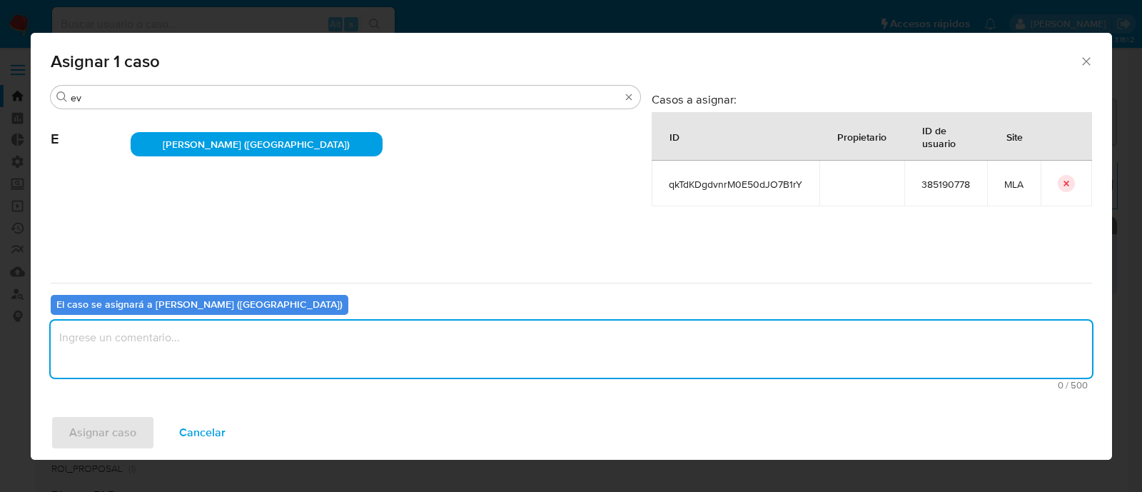
click at [114, 366] on textarea "assign-modal" at bounding box center [571, 348] width 1041 height 57
click at [101, 392] on span "Asignar caso" at bounding box center [102, 432] width 67 height 31
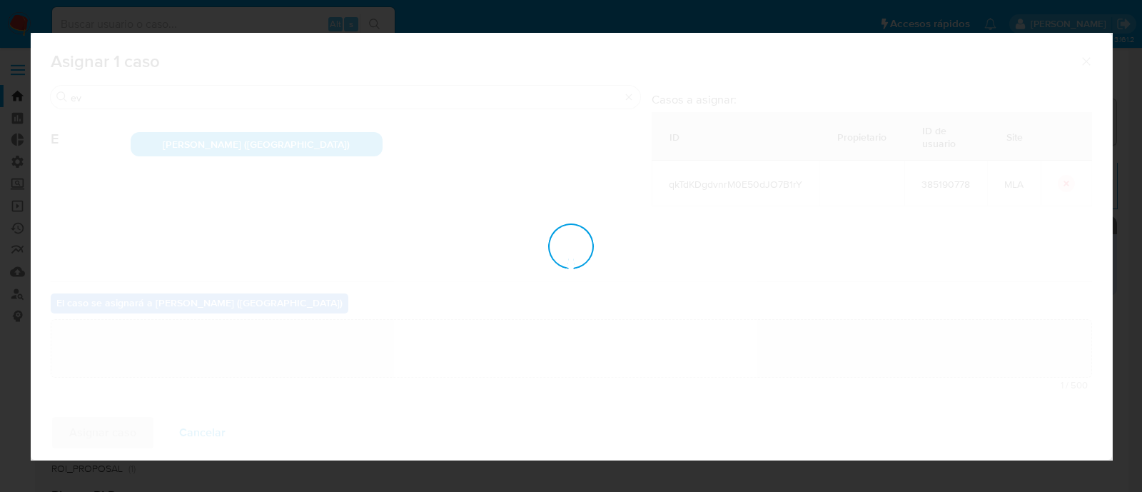
click at [118, 392] on div "assign-modal" at bounding box center [571, 246] width 1081 height 427
checkbox input "false"
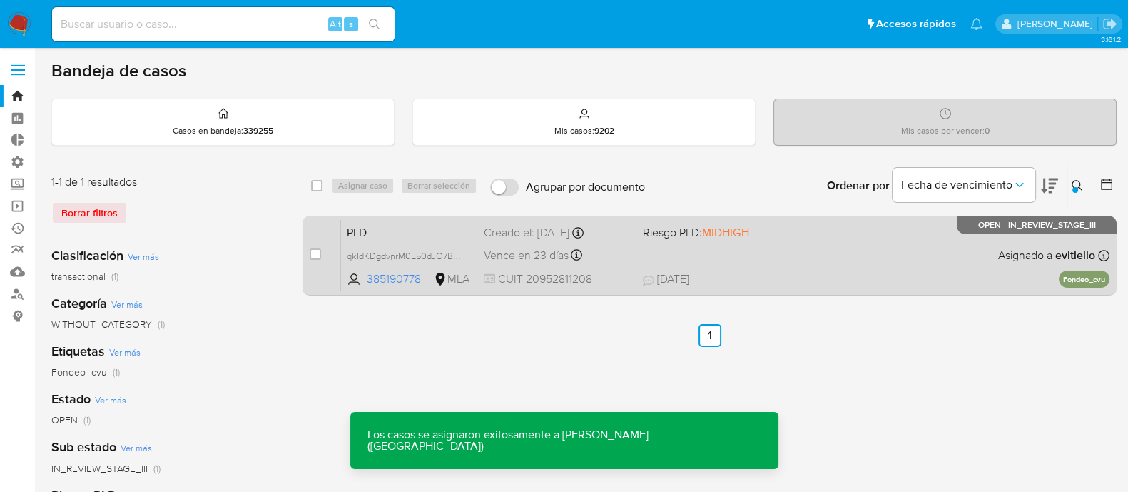
click at [814, 269] on div "PLD qkTdKDgdvnrM0E50dJO7B1rY 385190778 MLA Riesgo PLD: MIDHIGH Creado el: 12/08…" at bounding box center [725, 255] width 769 height 72
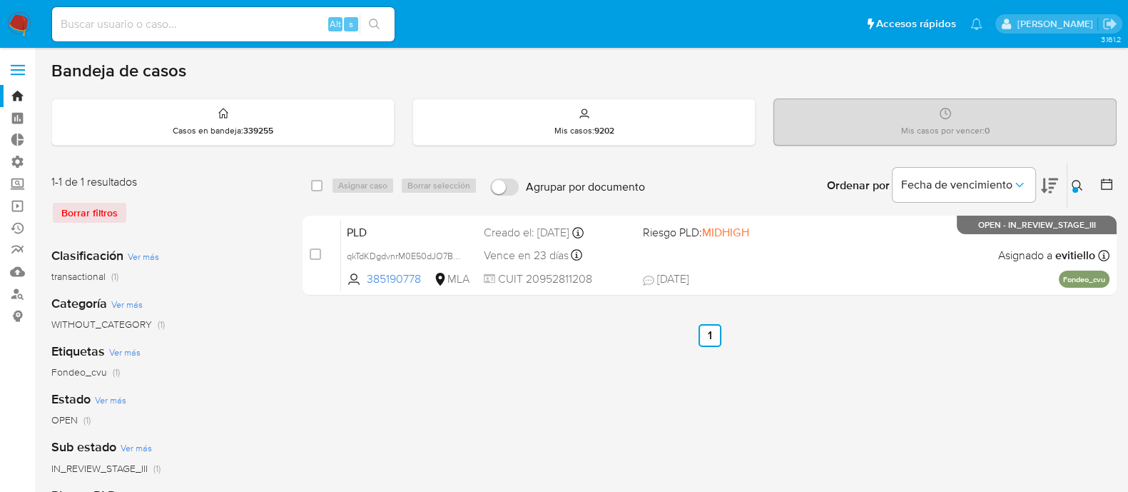
click at [913, 180] on button at bounding box center [1080, 185] width 24 height 17
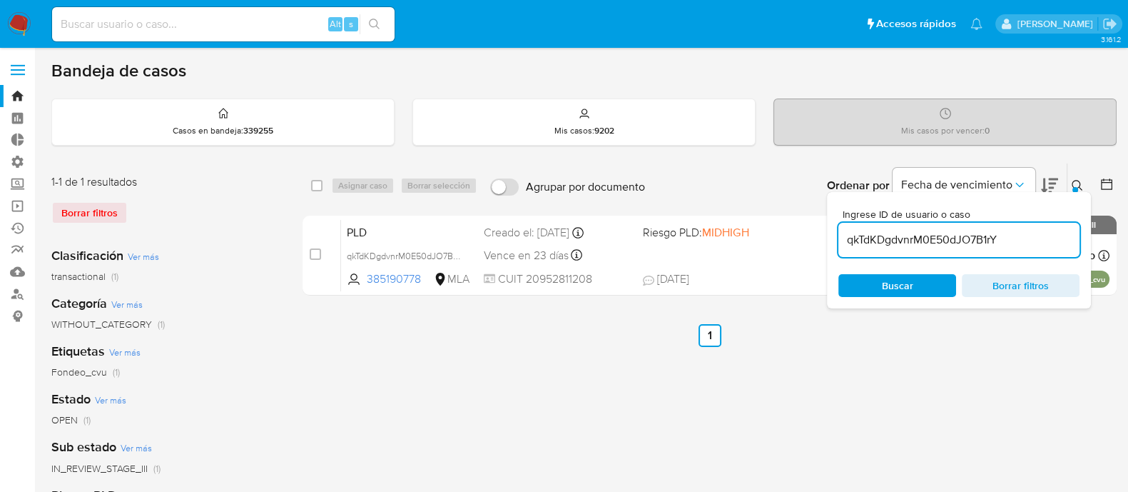
click at [913, 252] on div "qkTdKDgdvnrM0E50dJO7B1rY" at bounding box center [958, 240] width 241 height 34
click at [913, 240] on input "qkTdKDgdvnrM0E50dJO7B1rY" at bounding box center [958, 239] width 241 height 19
paste input "5MfecWwESmrO39M9MZUeYp4v"
type input "5MfecWwESmrO39M9MZUeYp4v"
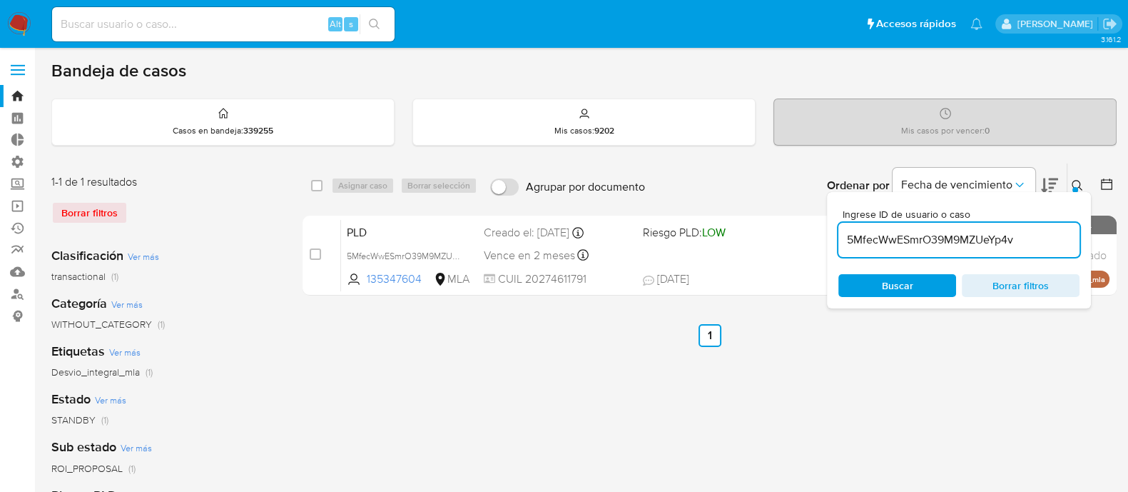
click at [913, 181] on icon at bounding box center [1077, 185] width 11 height 11
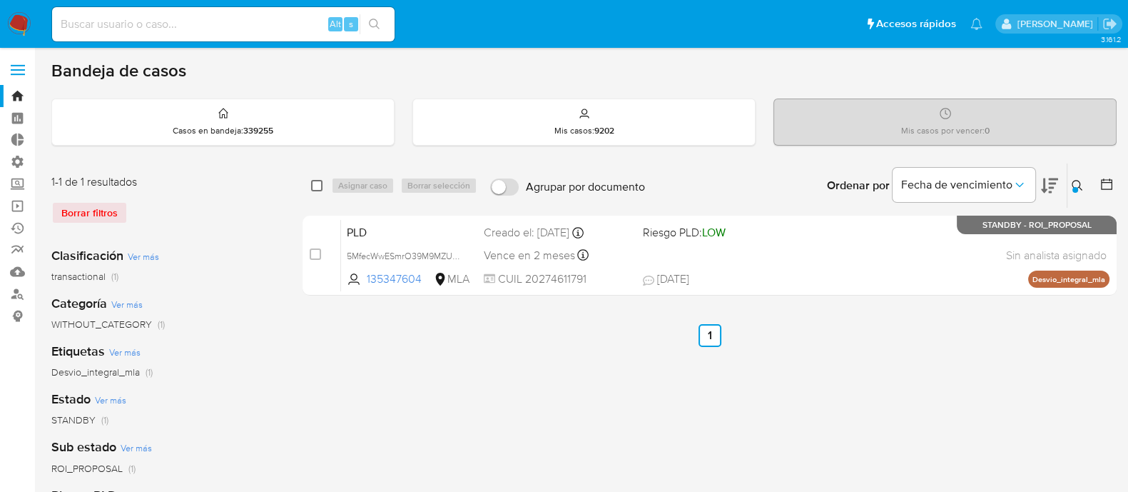
click at [320, 182] on input "checkbox" at bounding box center [316, 185] width 11 height 11
checkbox input "true"
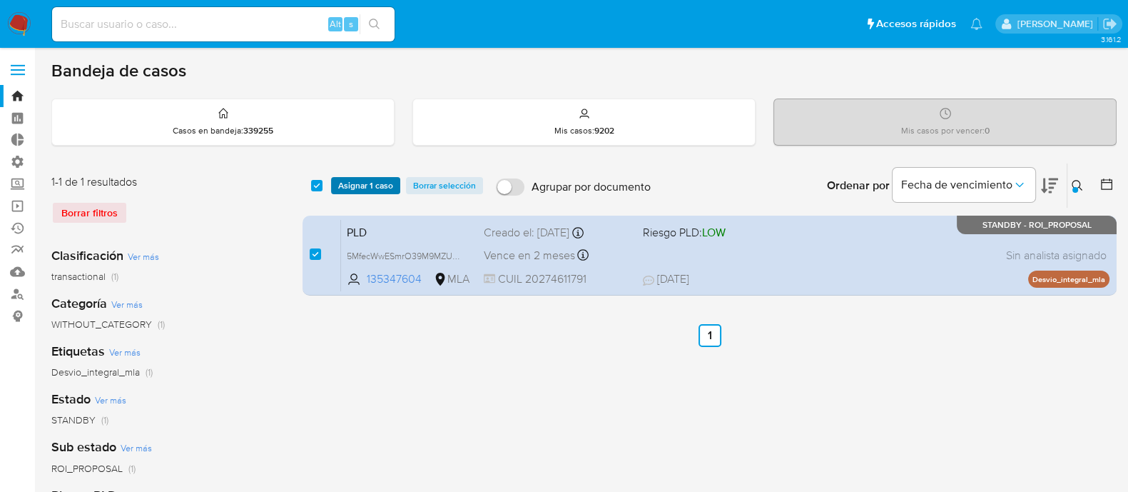
click at [345, 180] on span "Asignar 1 caso" at bounding box center [365, 185] width 55 height 14
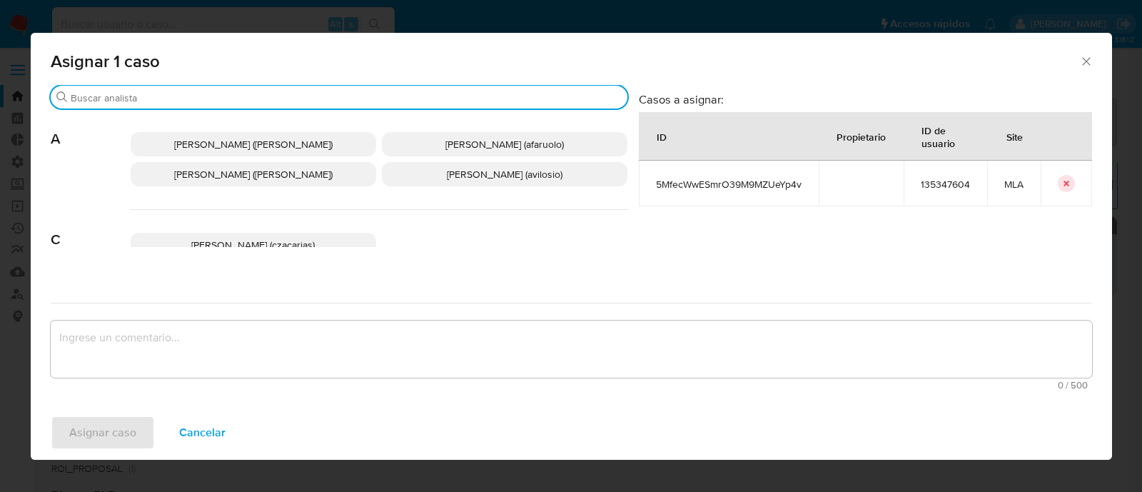
click at [123, 98] on input "Buscar" at bounding box center [346, 97] width 551 height 13
type input "ev"
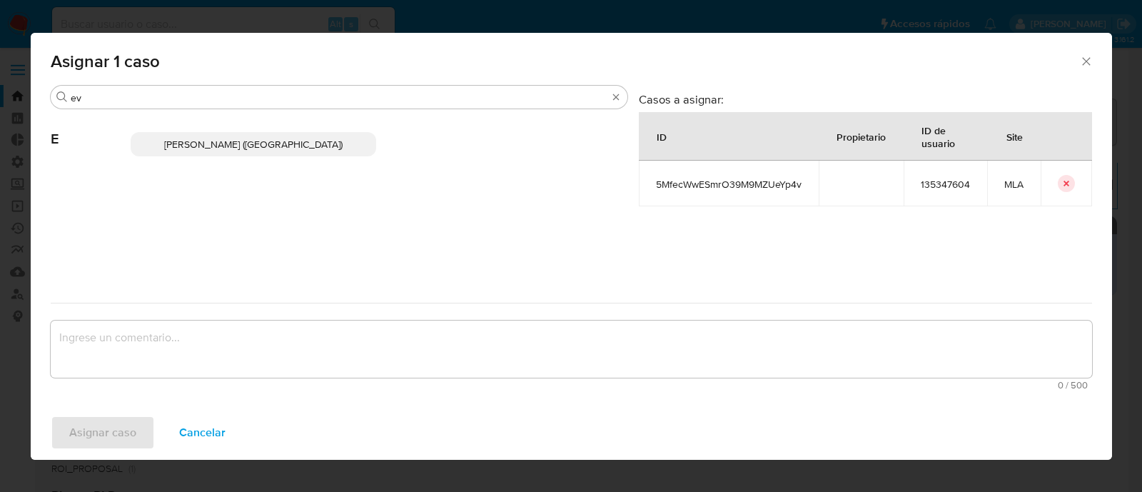
click at [192, 151] on span "Emmanuel Hernan Vitiello (evitiello)" at bounding box center [253, 144] width 178 height 14
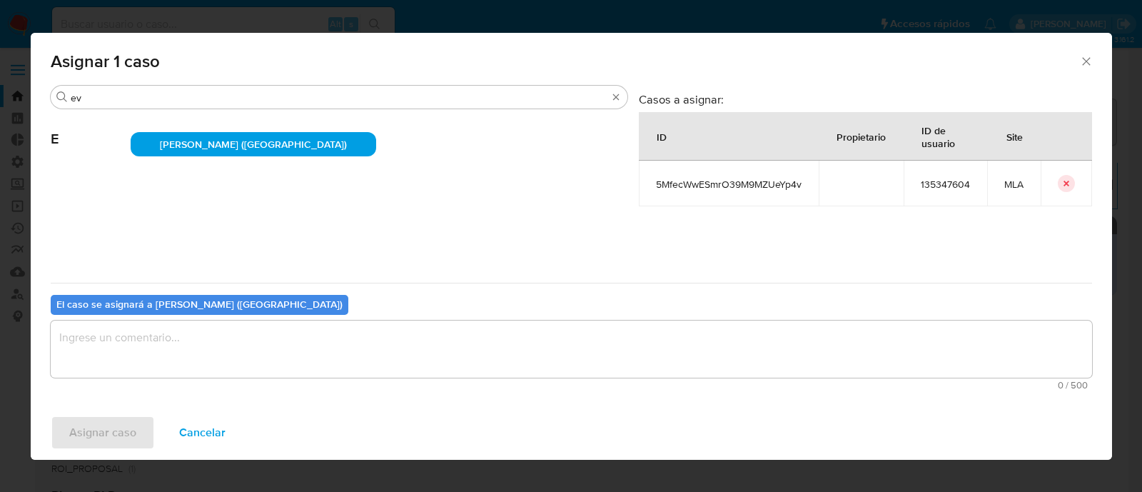
click at [157, 352] on textarea "assign-modal" at bounding box center [571, 348] width 1041 height 57
click at [105, 392] on div "Asignar caso Cancelar" at bounding box center [571, 432] width 1081 height 54
click at [114, 392] on span "Asignar caso" at bounding box center [102, 432] width 67 height 31
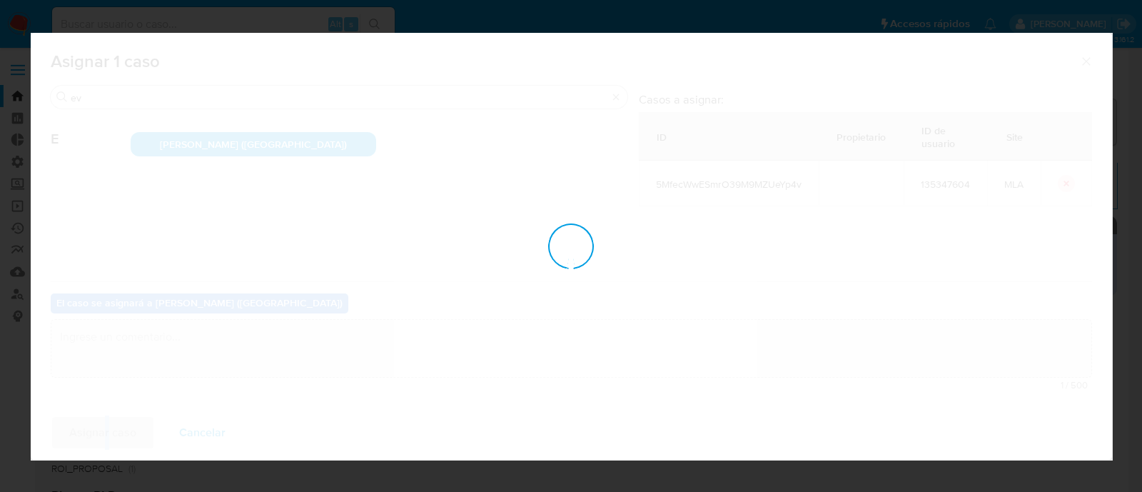
checkbox input "false"
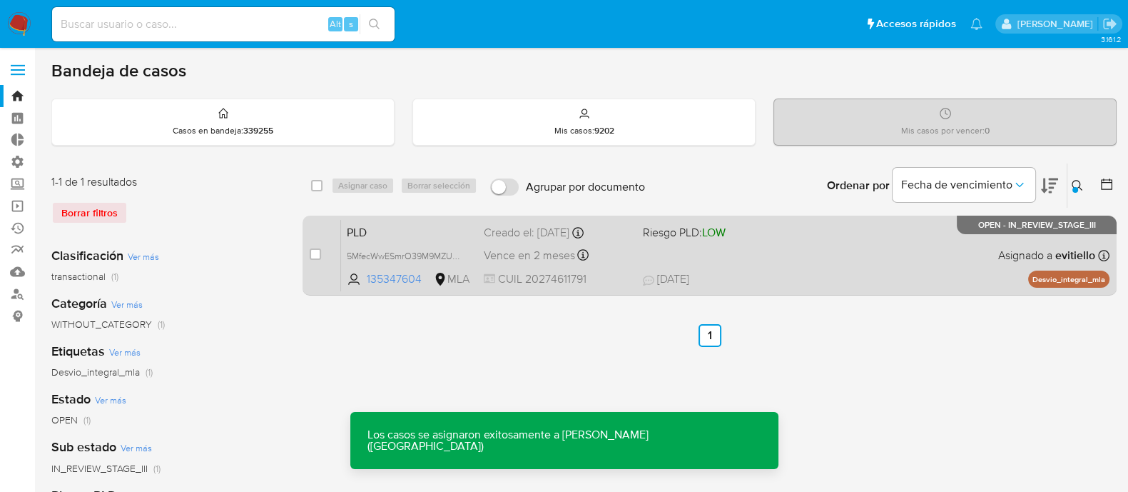
click at [658, 240] on div "PLD 5MfecWwESmrO39M9MZUeYp4v 135347604 MLA Riesgo PLD: LOW Creado el: 12/09/202…" at bounding box center [725, 255] width 769 height 72
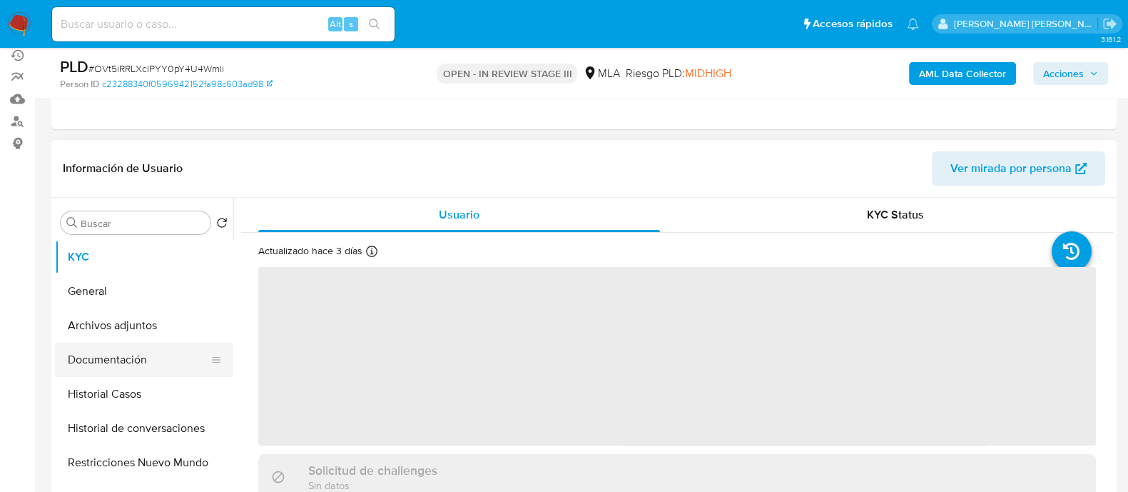
scroll to position [178, 0]
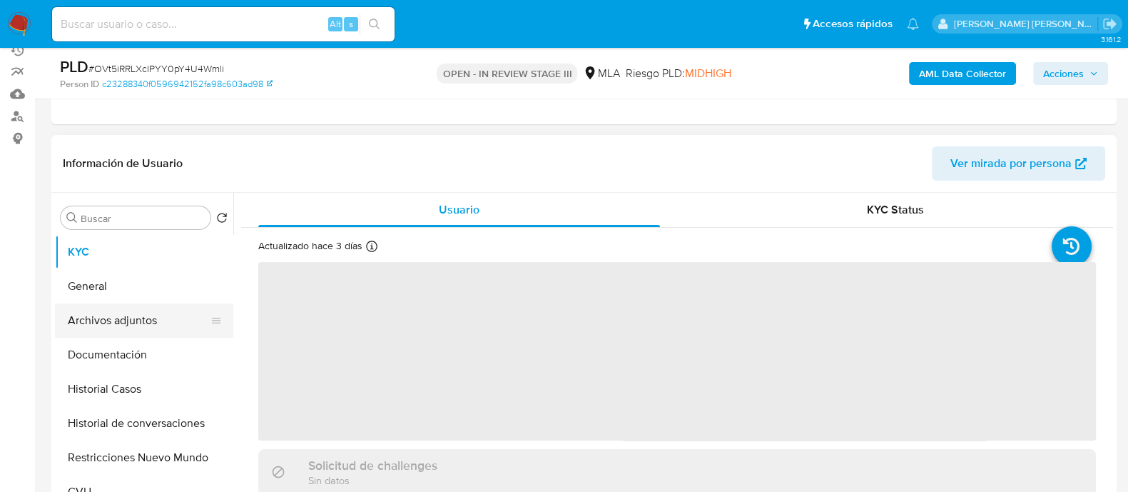
click at [183, 328] on button "Archivos adjuntos" at bounding box center [138, 320] width 167 height 34
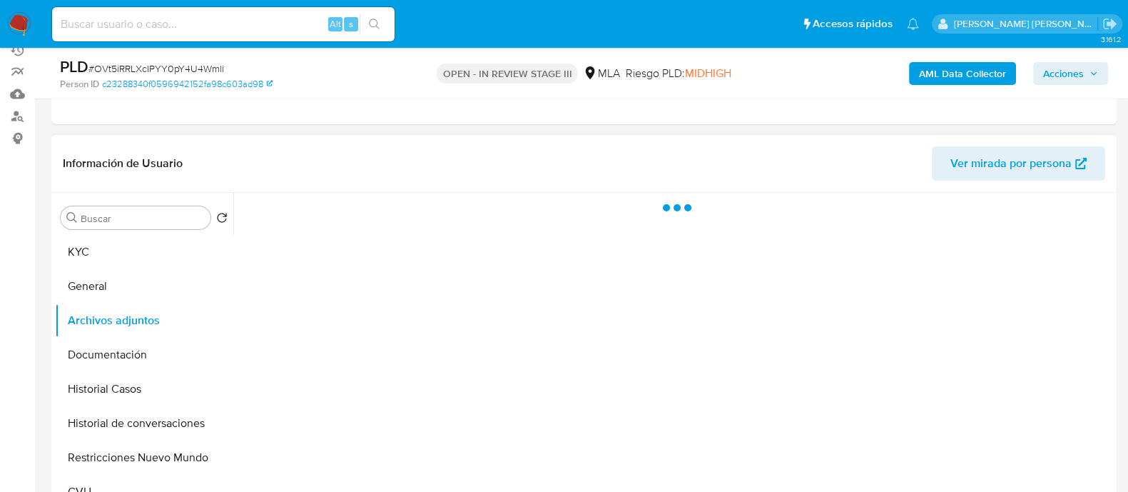
select select "10"
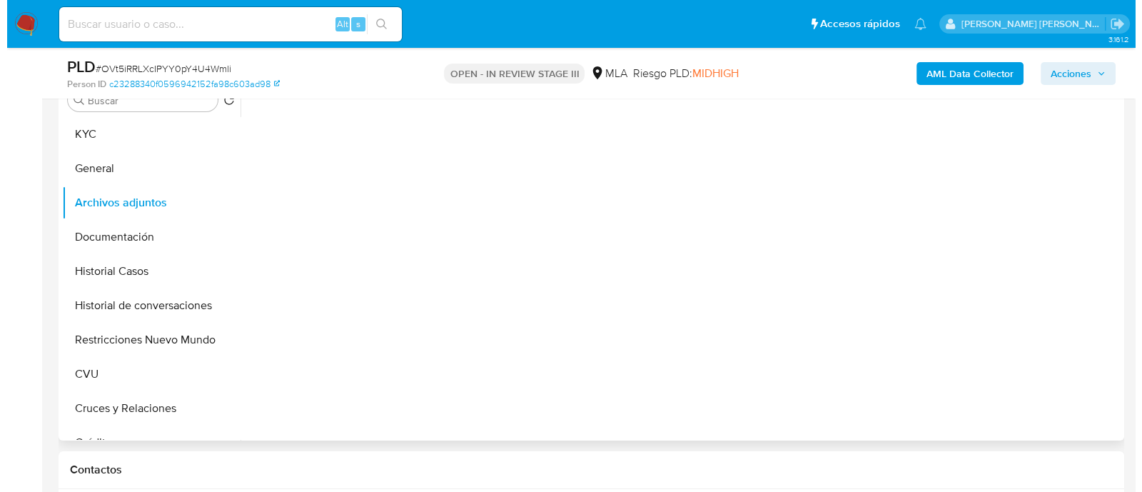
scroll to position [268, 0]
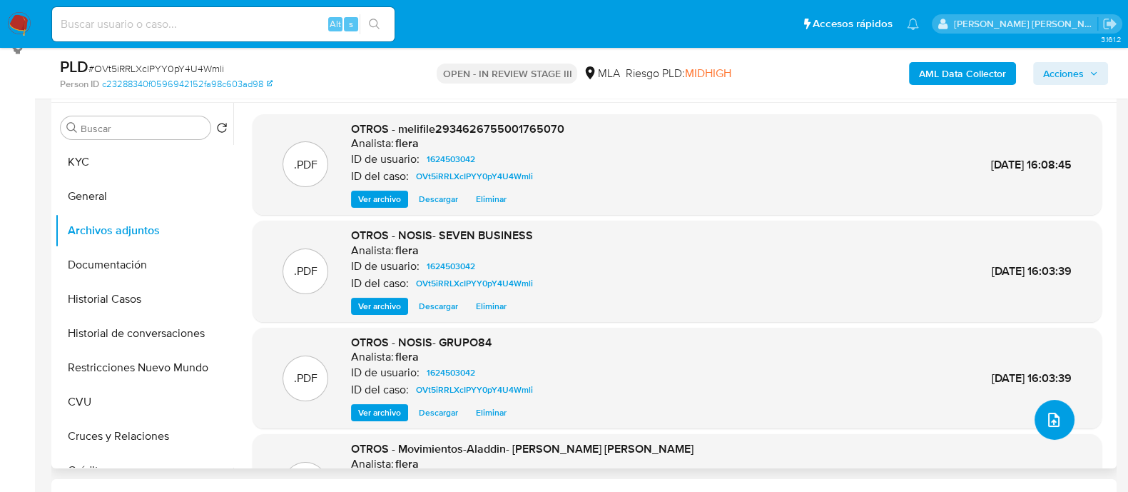
click at [1050, 417] on icon "upload-file" at bounding box center [1053, 419] width 17 height 17
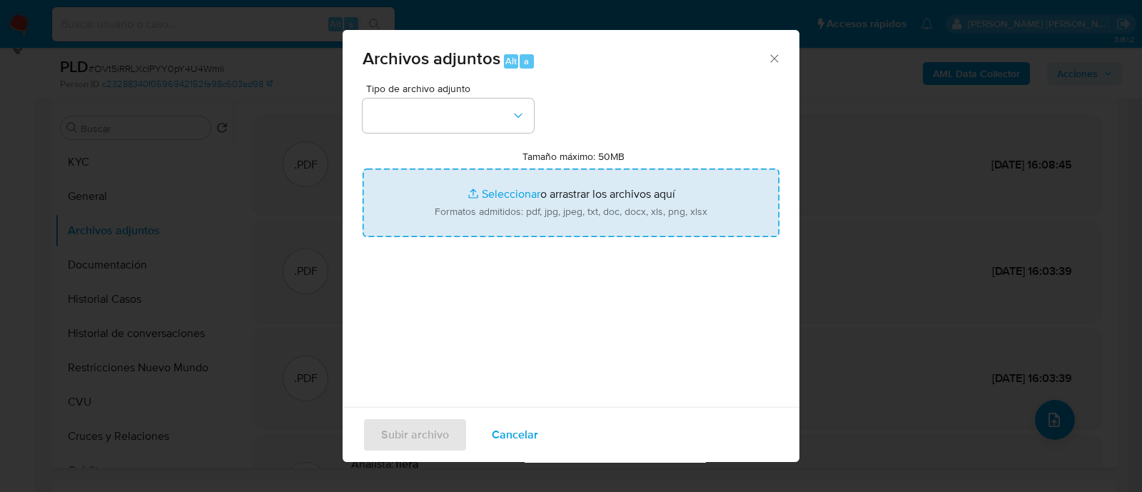
click at [547, 215] on input "Tamaño máximo: 50MB Seleccionar archivos" at bounding box center [571, 202] width 417 height 69
type input "C:\fakepath\Caselog OVt5iRRLXcIPYY0pY4U4Wmli.docx"
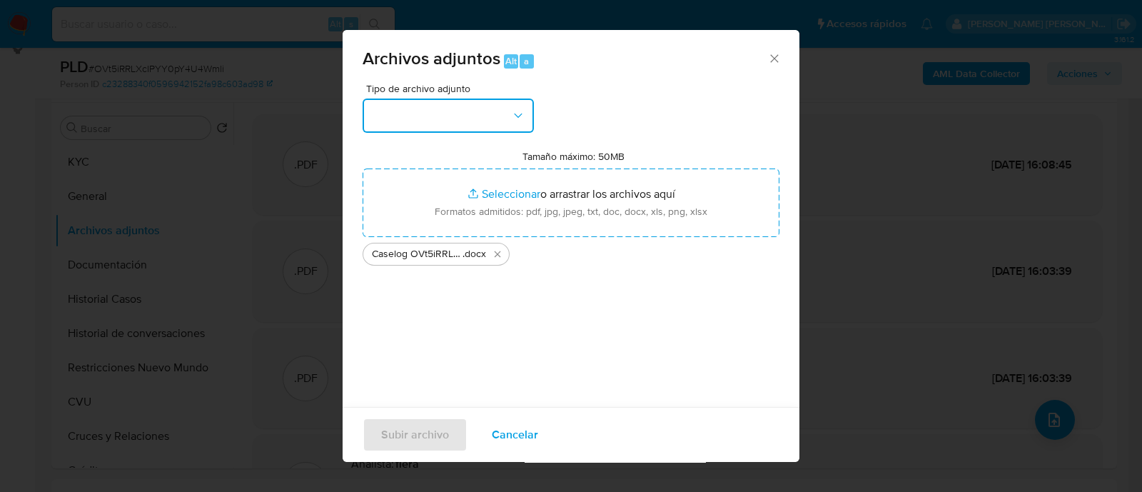
click at [472, 105] on button "button" at bounding box center [448, 115] width 171 height 34
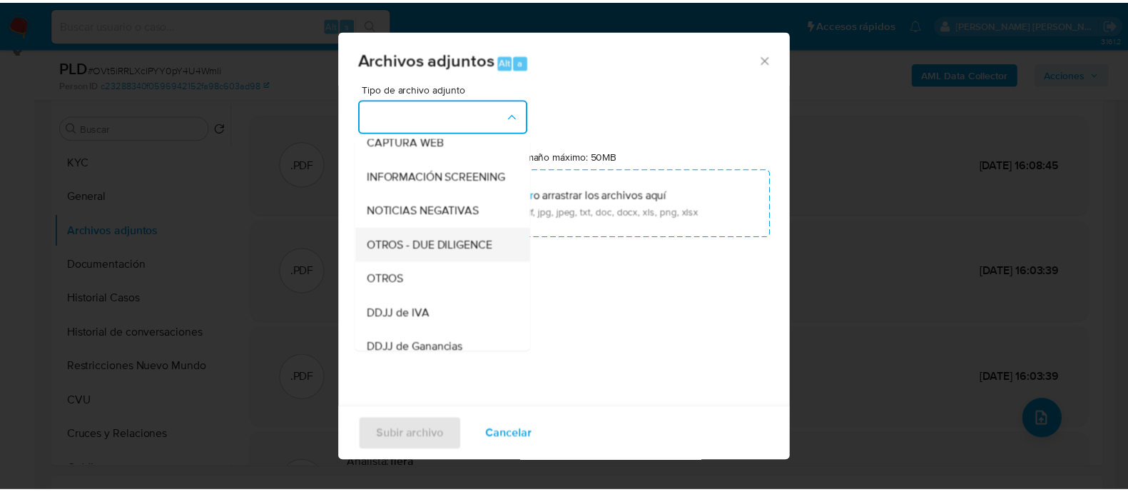
scroll to position [178, 0]
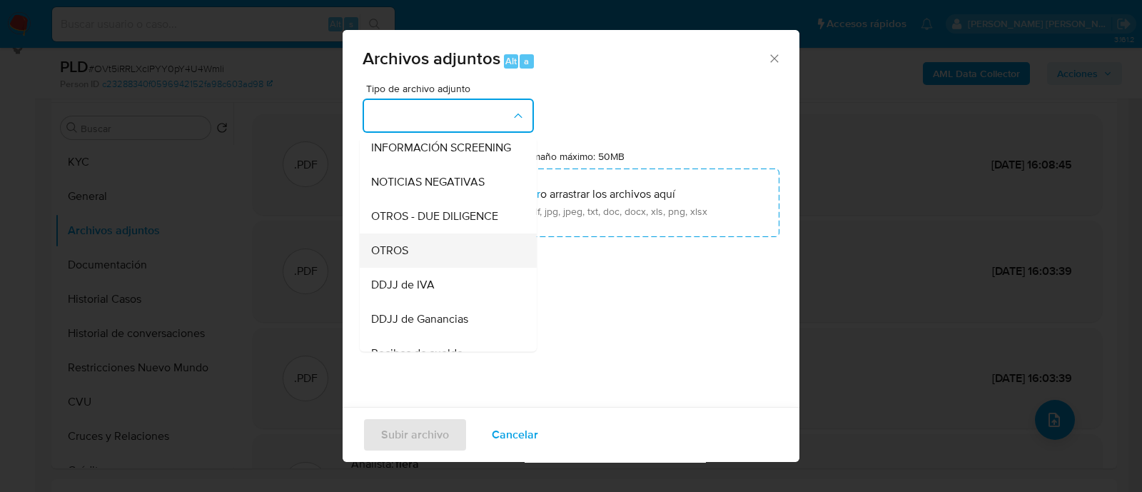
click at [427, 268] on div "OTROS" at bounding box center [444, 250] width 146 height 34
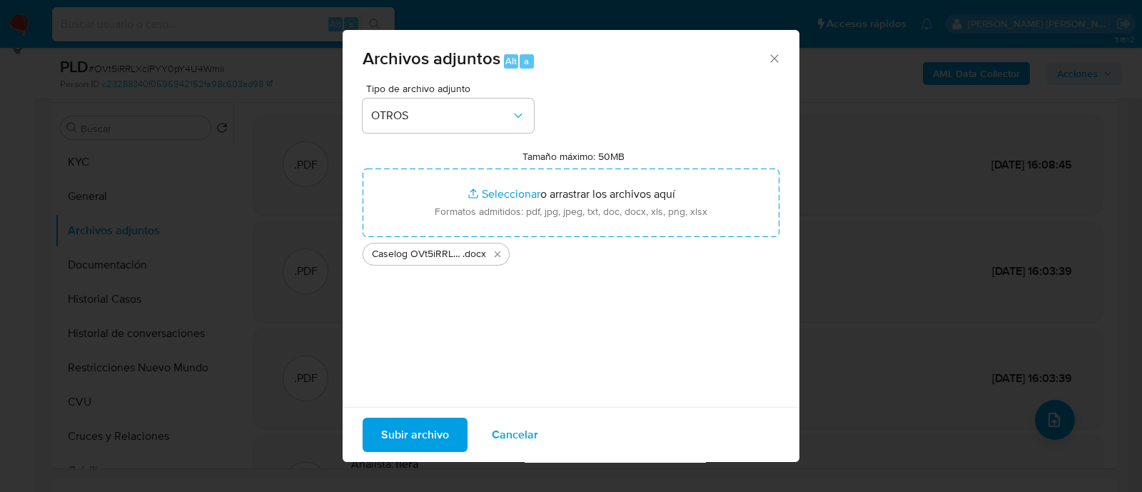
click at [423, 422] on span "Subir archivo" at bounding box center [415, 434] width 68 height 31
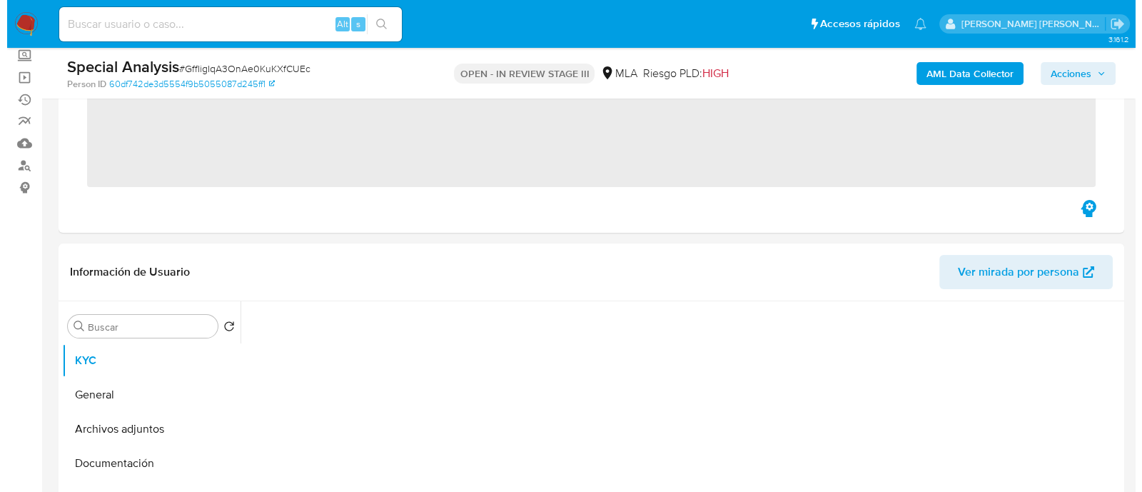
scroll to position [268, 0]
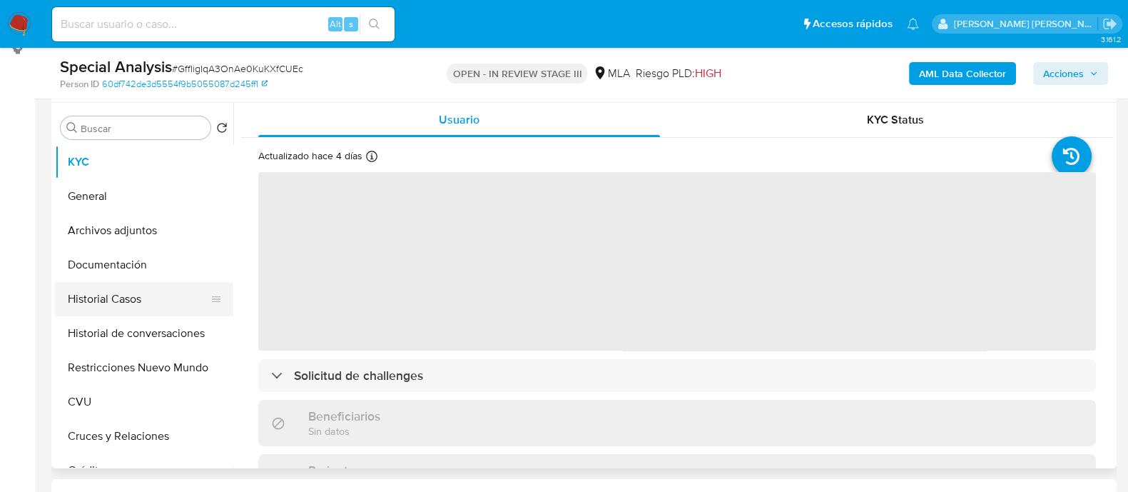
click at [150, 294] on button "Historial Casos" at bounding box center [138, 299] width 167 height 34
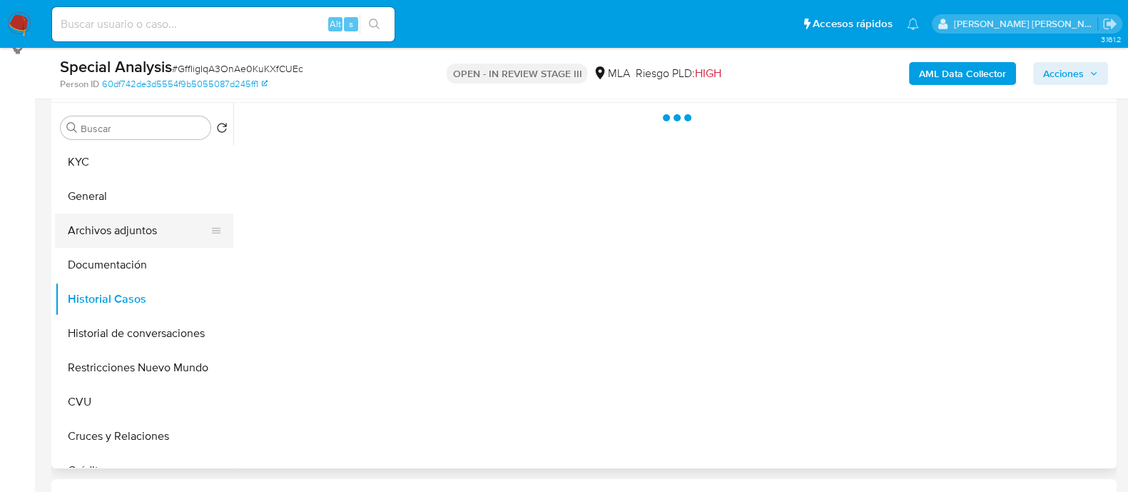
click at [151, 233] on button "Archivos adjuntos" at bounding box center [138, 230] width 167 height 34
select select "10"
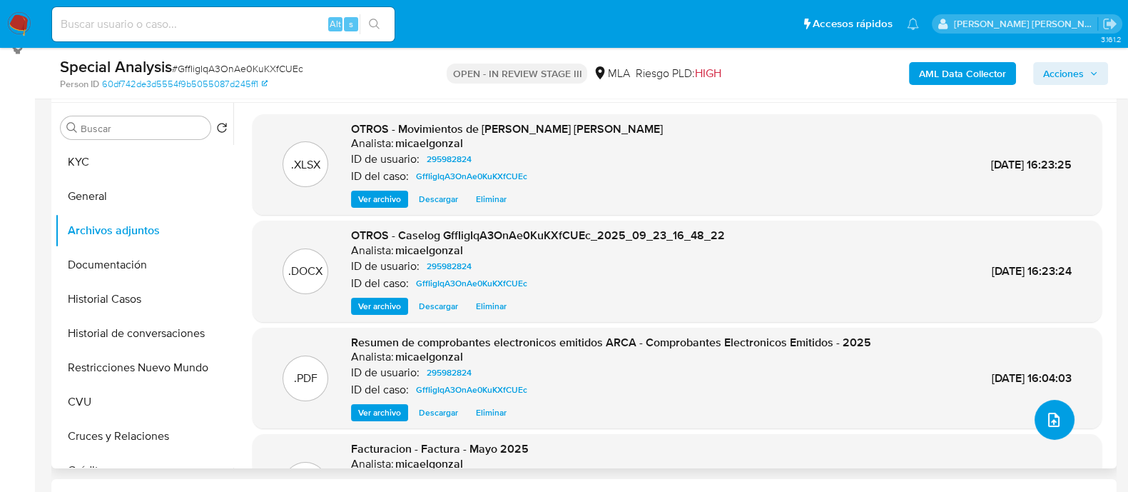
click at [1038, 426] on button "upload-file" at bounding box center [1055, 420] width 40 height 40
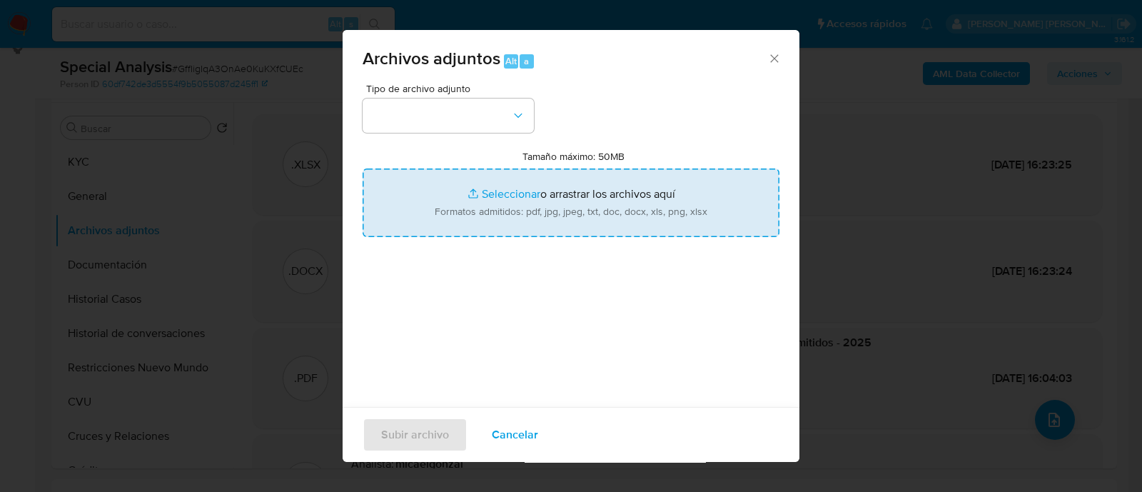
click at [453, 194] on input "Tamaño máximo: 50MB Seleccionar archivos" at bounding box center [571, 202] width 417 height 69
type input "C:\fakepath\Caselog GffIigIqA3OnAe0KuKXfCUEc.docx"
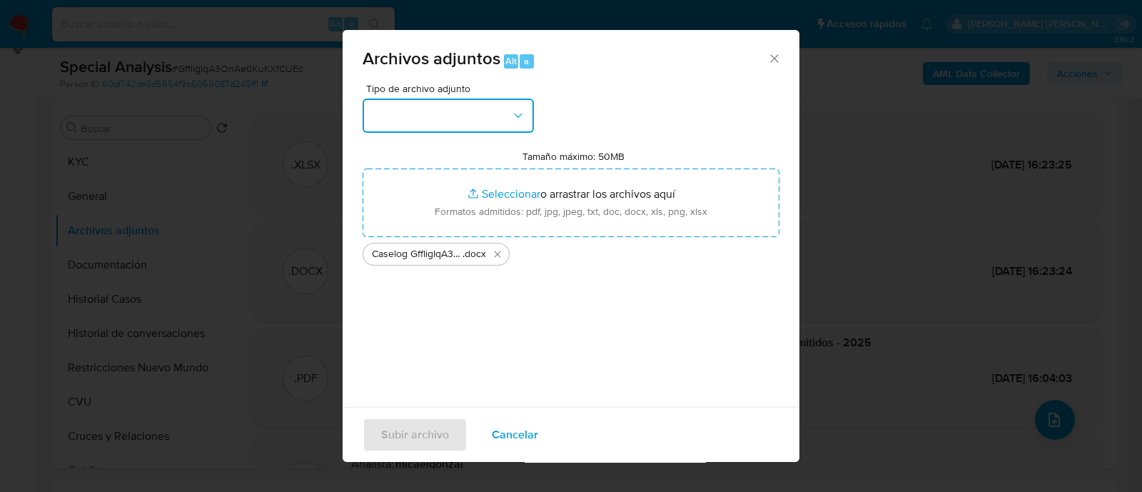
click at [405, 111] on button "button" at bounding box center [448, 115] width 171 height 34
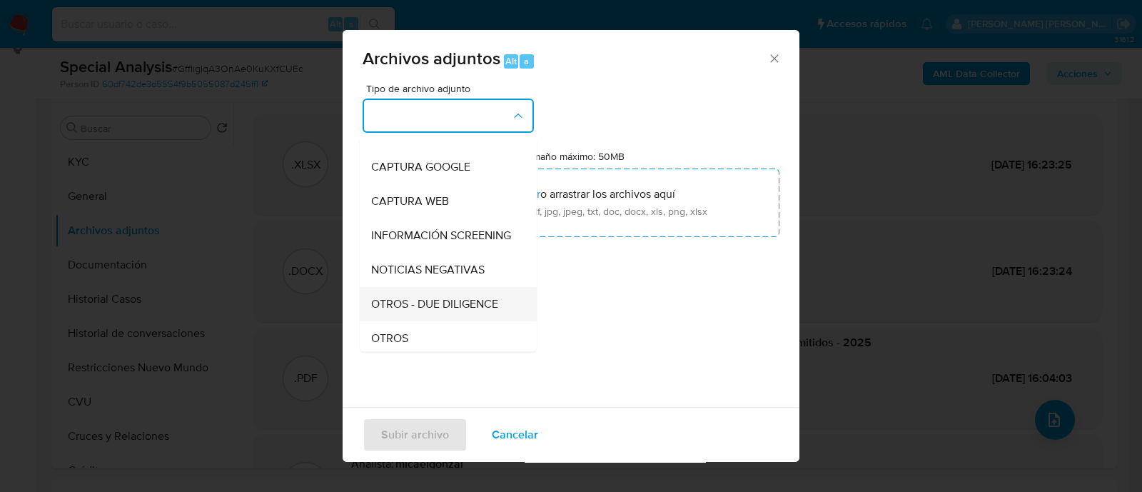
scroll to position [178, 0]
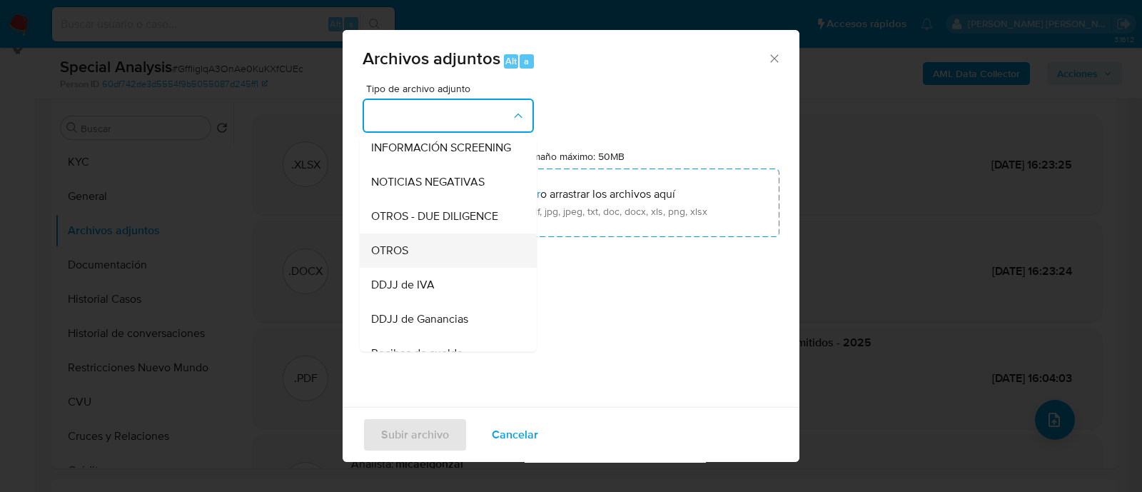
click at [442, 255] on div "OTROS" at bounding box center [444, 250] width 146 height 34
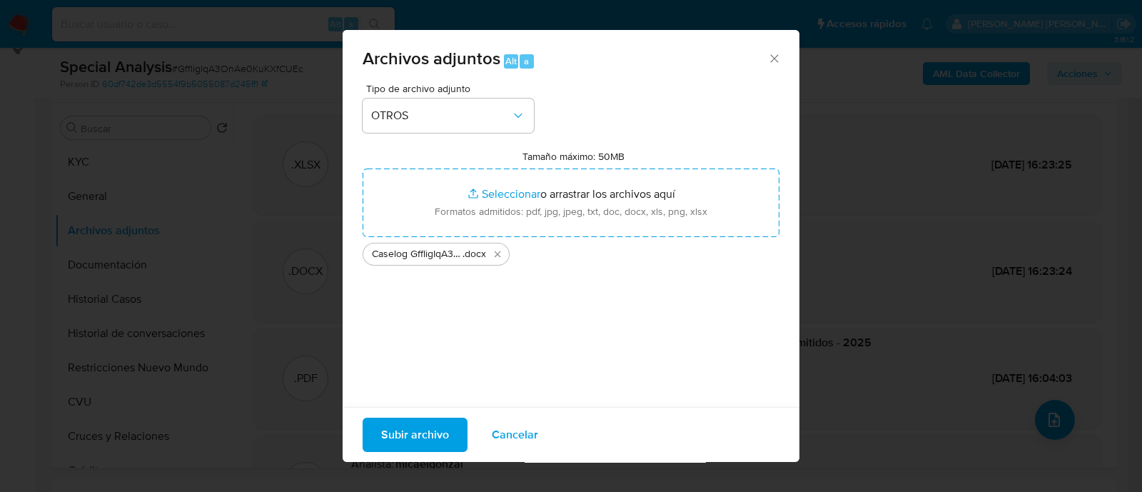
click at [414, 432] on span "Subir archivo" at bounding box center [415, 434] width 68 height 31
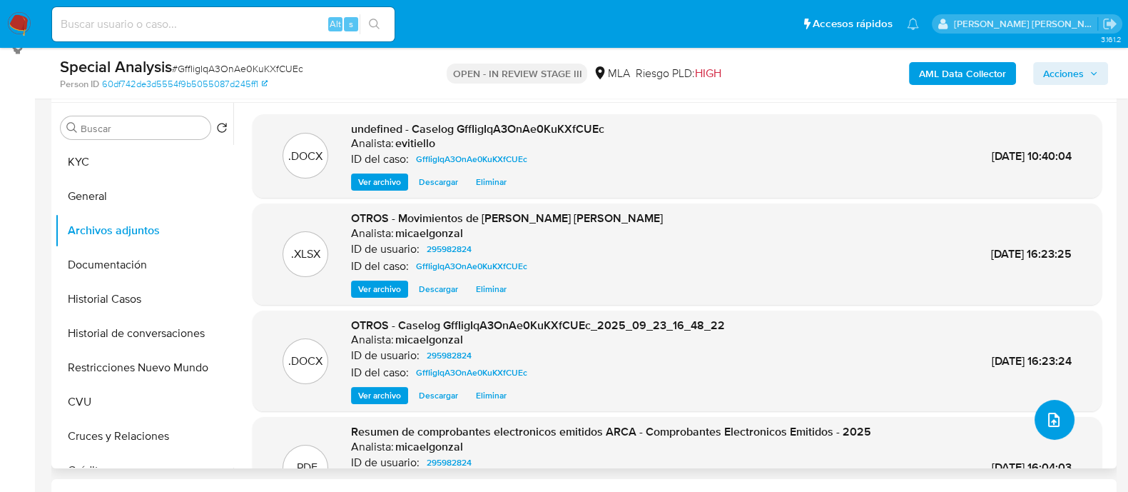
click at [1060, 413] on button "upload-file" at bounding box center [1055, 420] width 40 height 40
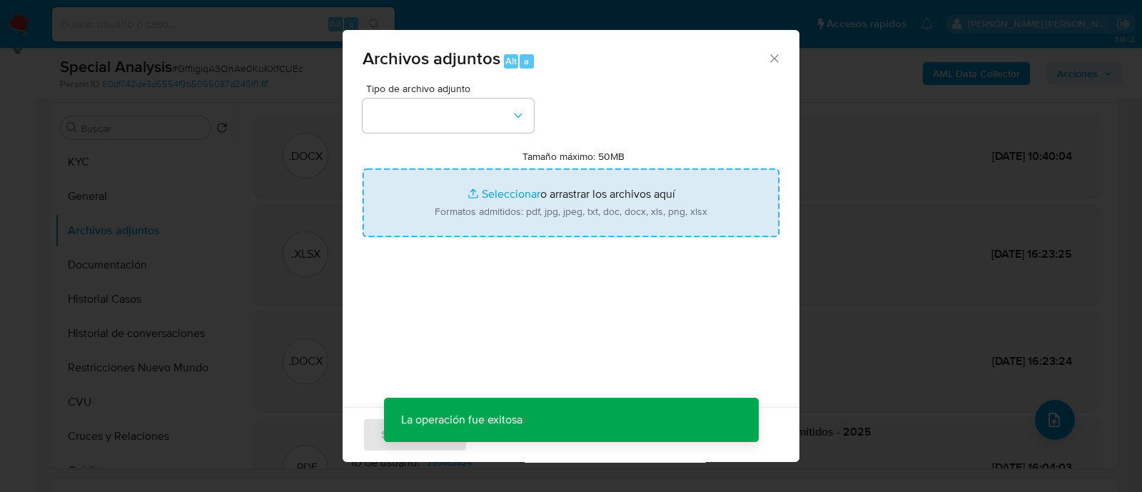
click at [506, 201] on input "Tamaño máximo: 50MB Seleccionar archivos" at bounding box center [571, 202] width 417 height 69
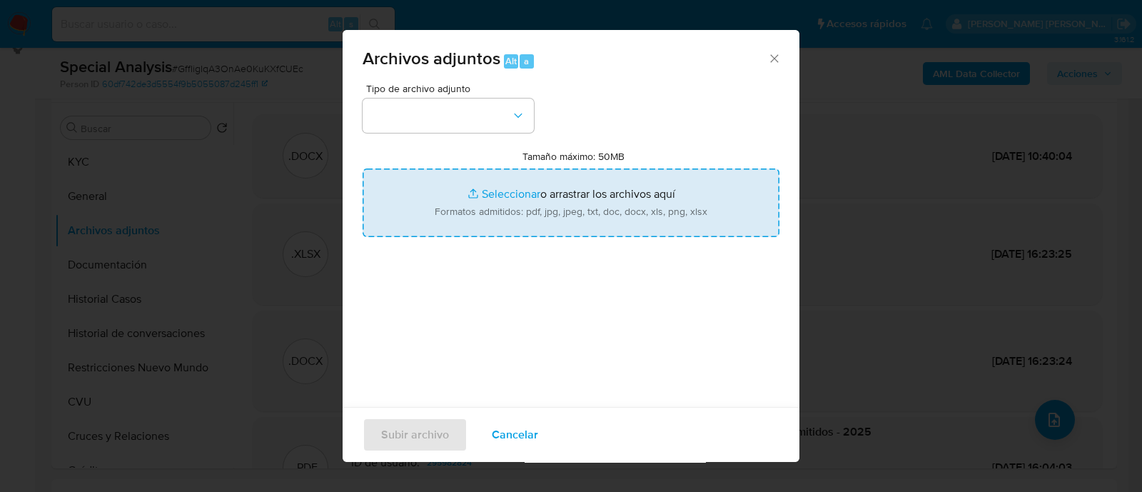
type input "C:\fakepath\CRISTIAN Vtas 2025.pdf"
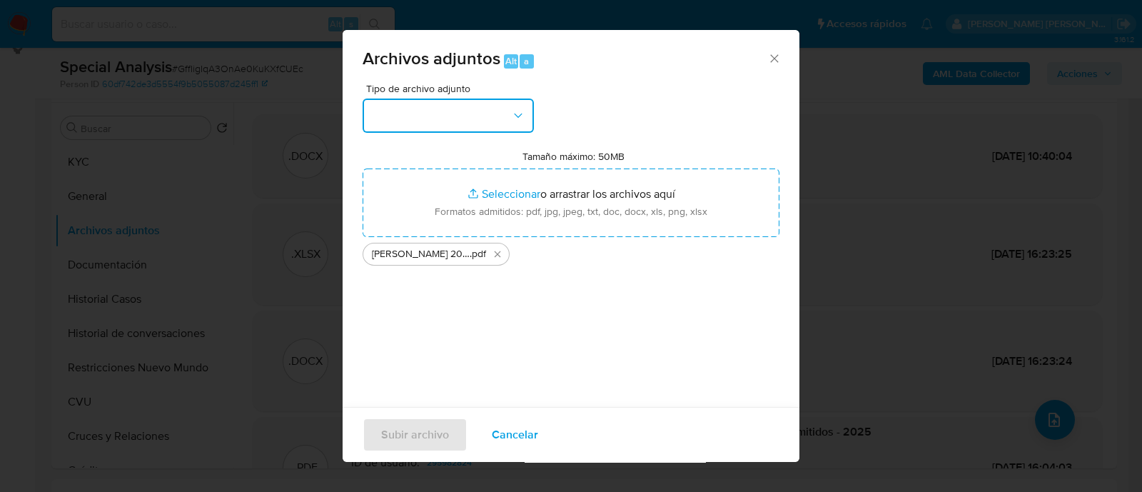
click at [437, 116] on button "button" at bounding box center [448, 115] width 171 height 34
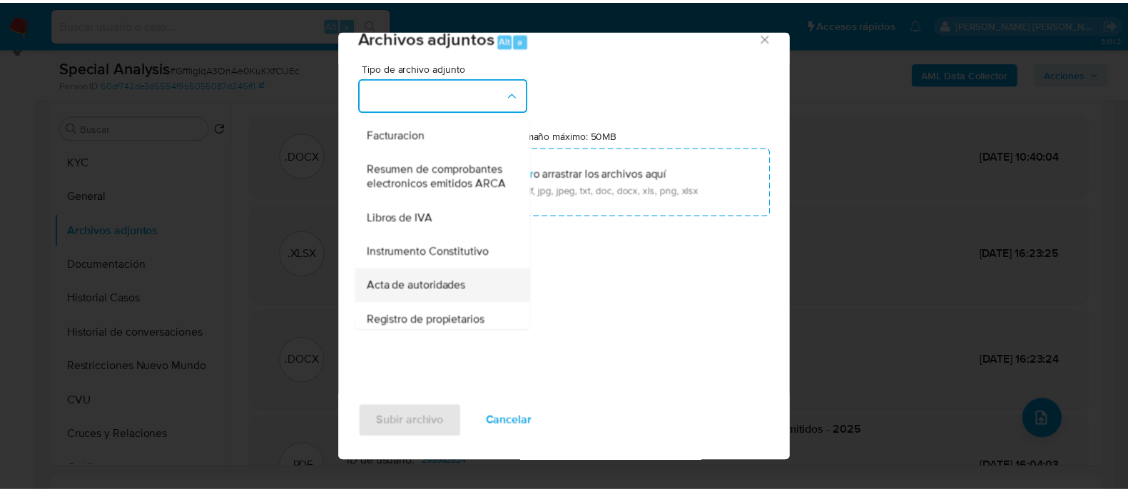
scroll to position [556, 0]
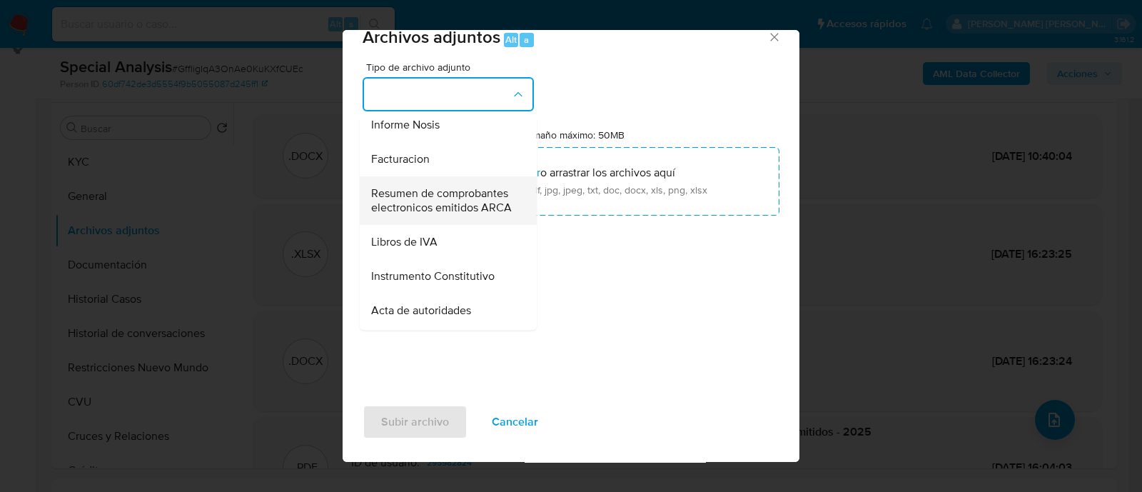
click at [470, 215] on span "Resumen de comprobantes electronicos emitidos ARCA" at bounding box center [444, 200] width 146 height 29
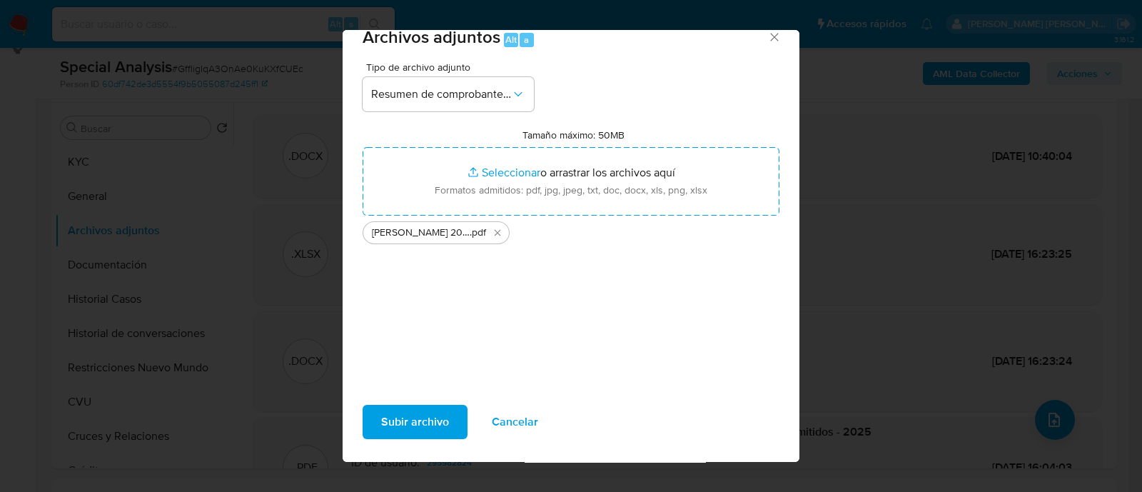
click at [427, 419] on span "Subir archivo" at bounding box center [415, 421] width 68 height 31
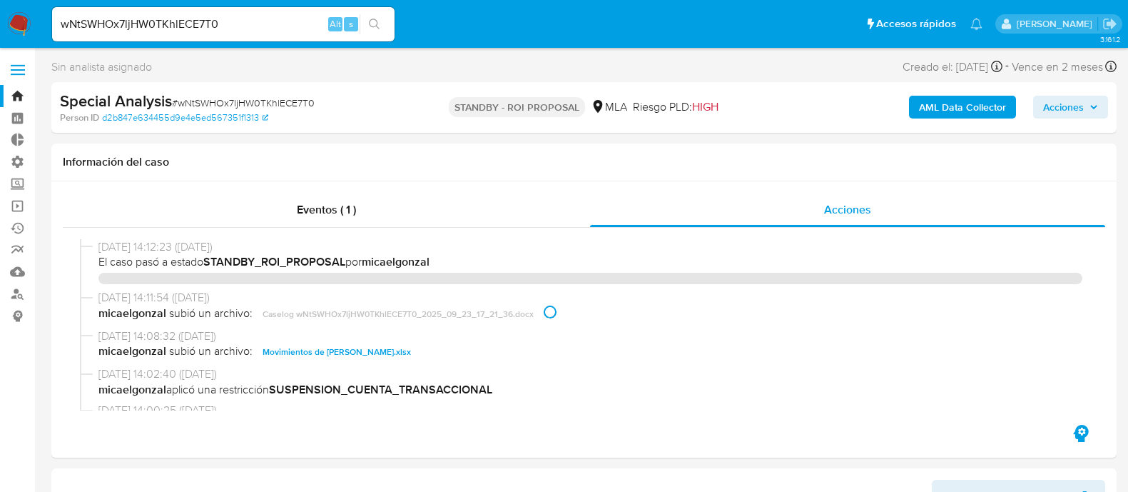
select select "10"
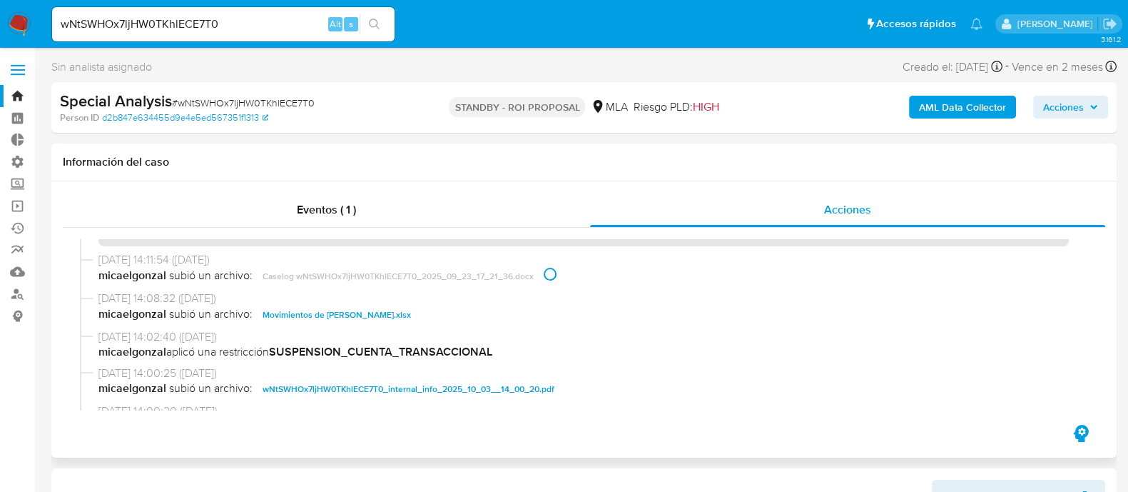
scroll to position [88, 0]
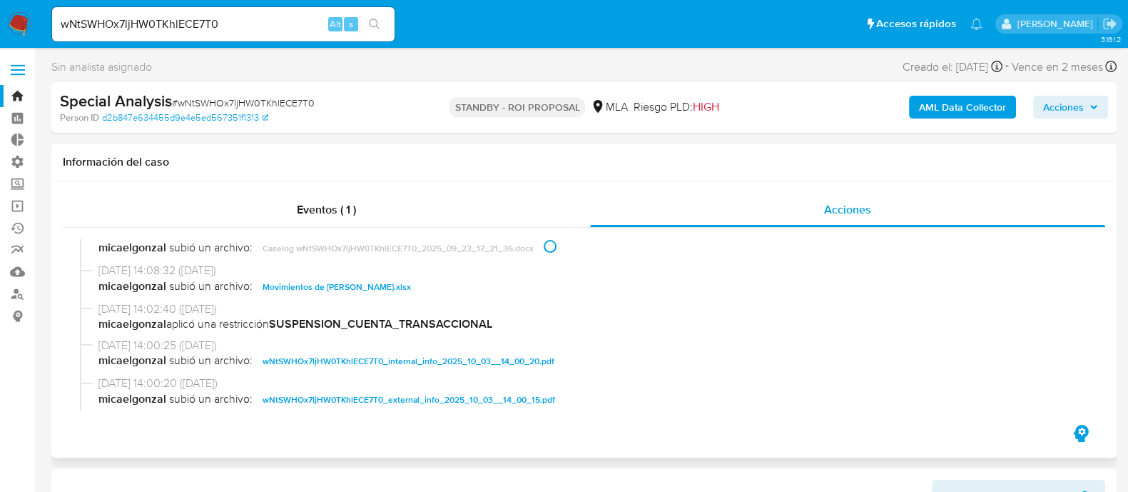
click at [395, 290] on span "Movimientos de [PERSON_NAME].xlsx" at bounding box center [337, 286] width 148 height 17
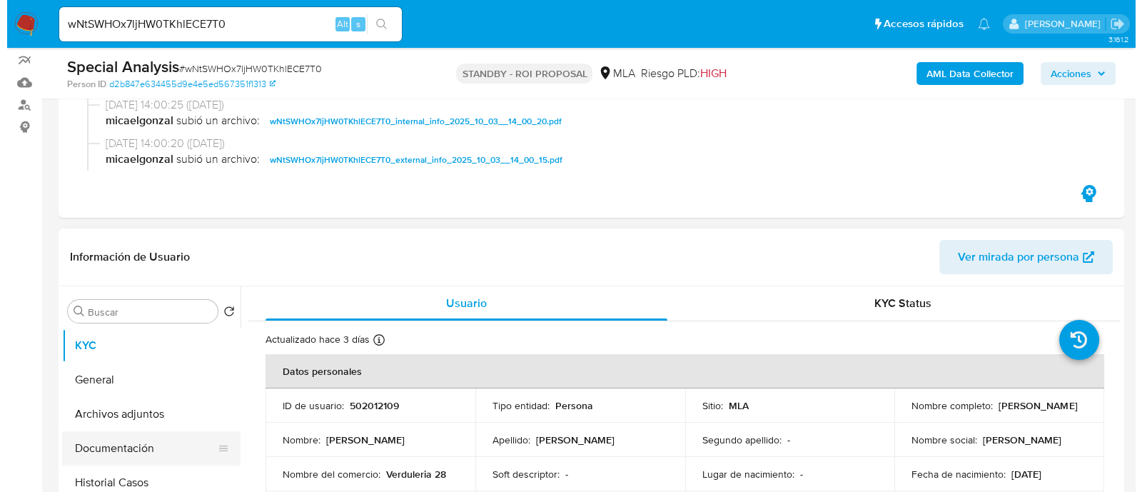
scroll to position [268, 0]
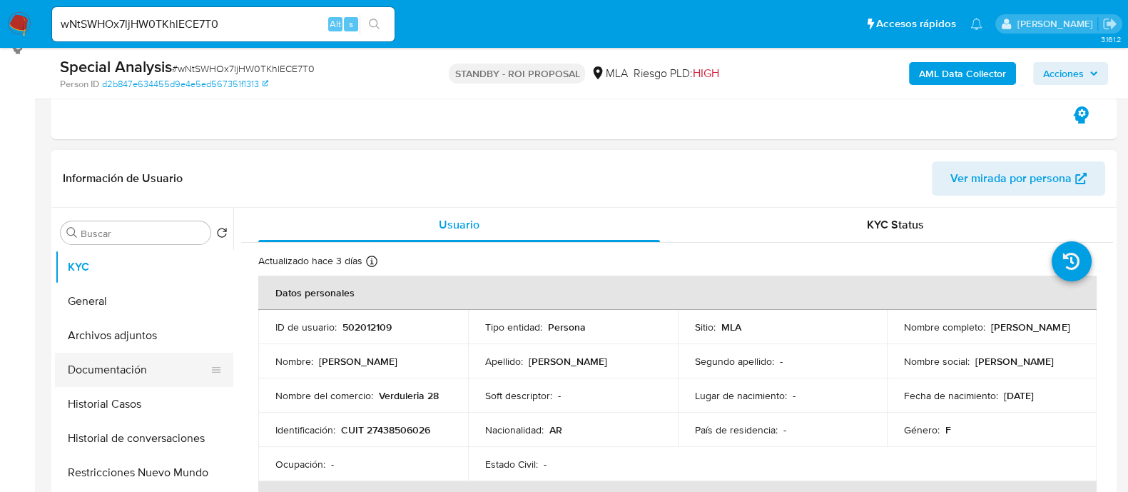
click at [125, 369] on button "Documentación" at bounding box center [138, 370] width 167 height 34
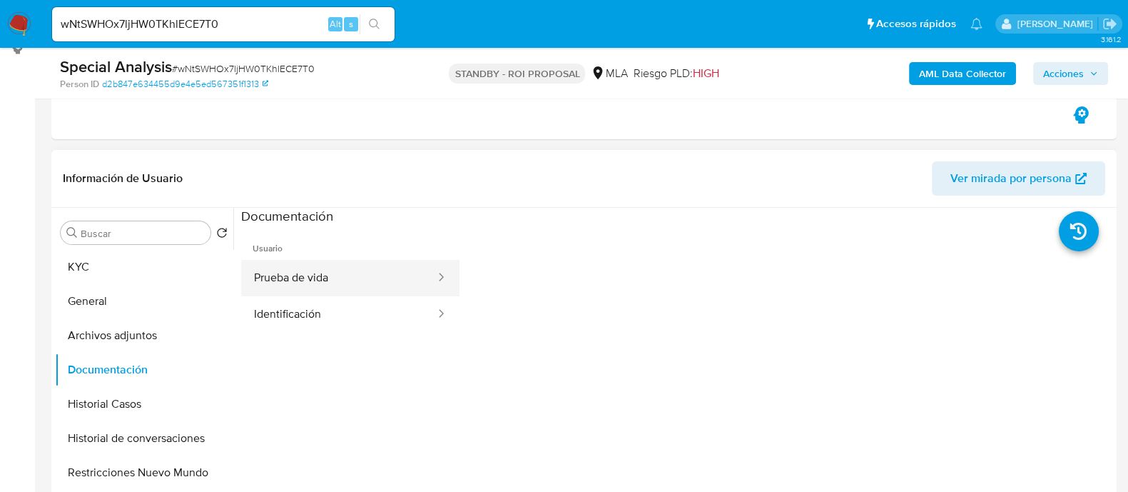
click at [272, 278] on button "Prueba de vida" at bounding box center [339, 278] width 196 height 36
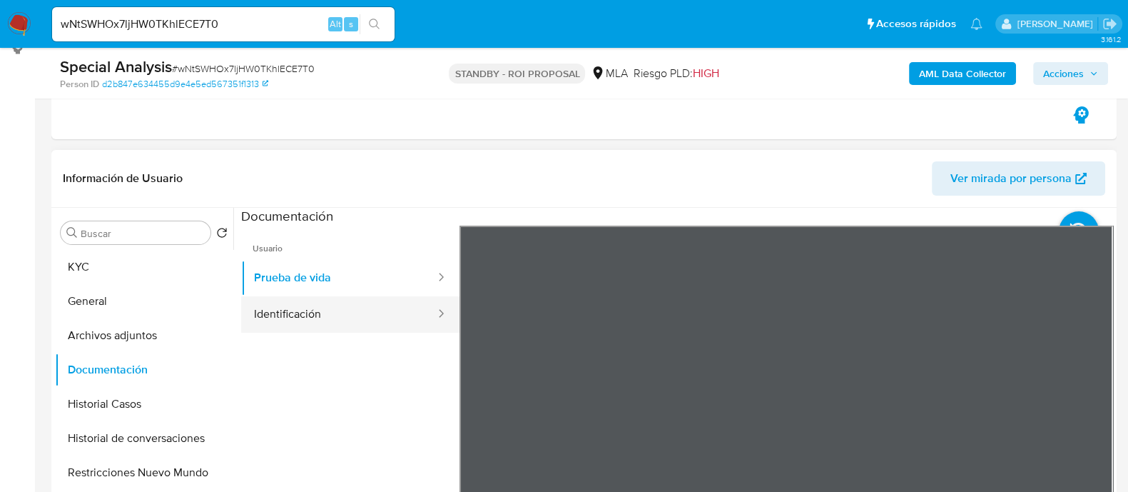
click at [374, 312] on button "Identificación" at bounding box center [339, 314] width 196 height 36
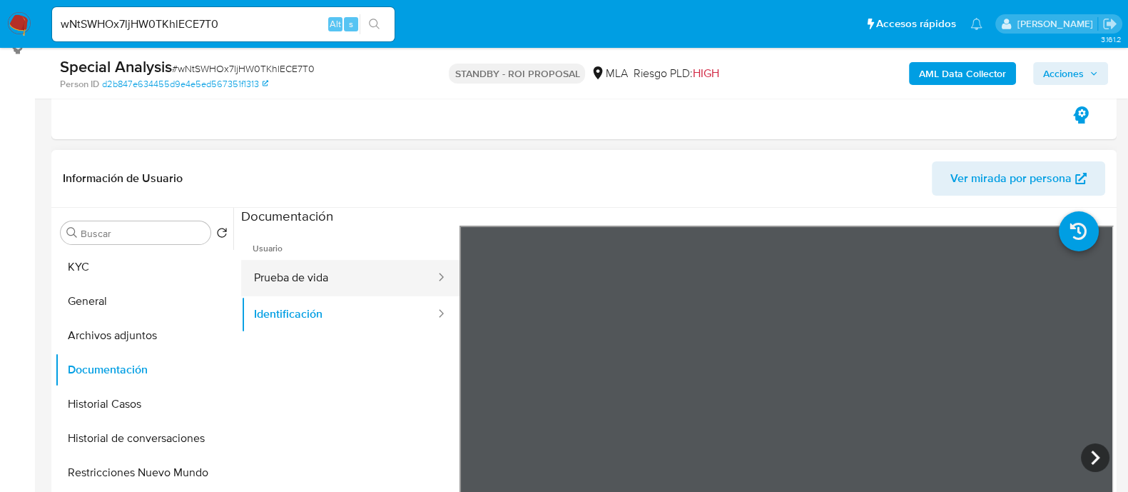
click at [353, 273] on button "Prueba de vida" at bounding box center [339, 278] width 196 height 36
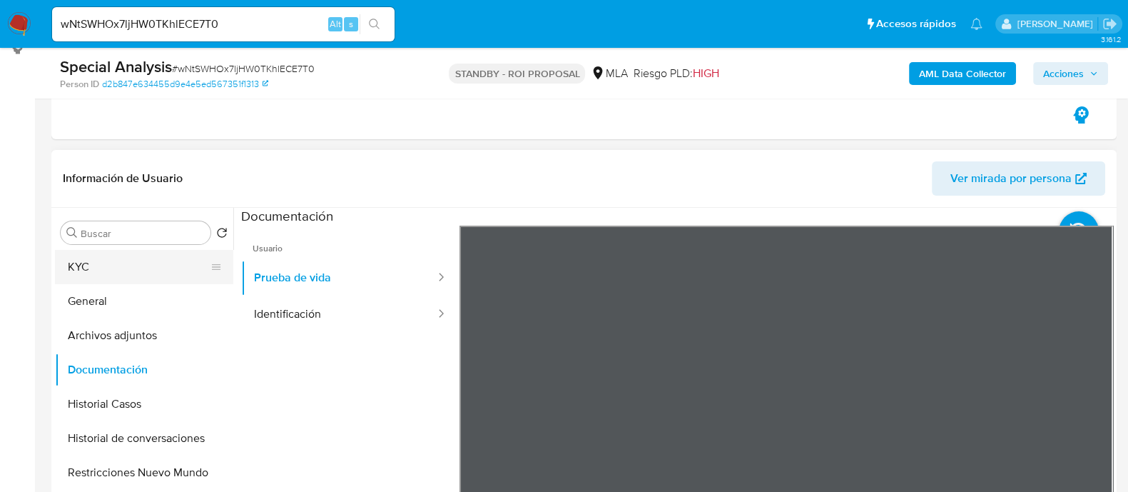
click at [200, 270] on button "KYC" at bounding box center [138, 267] width 167 height 34
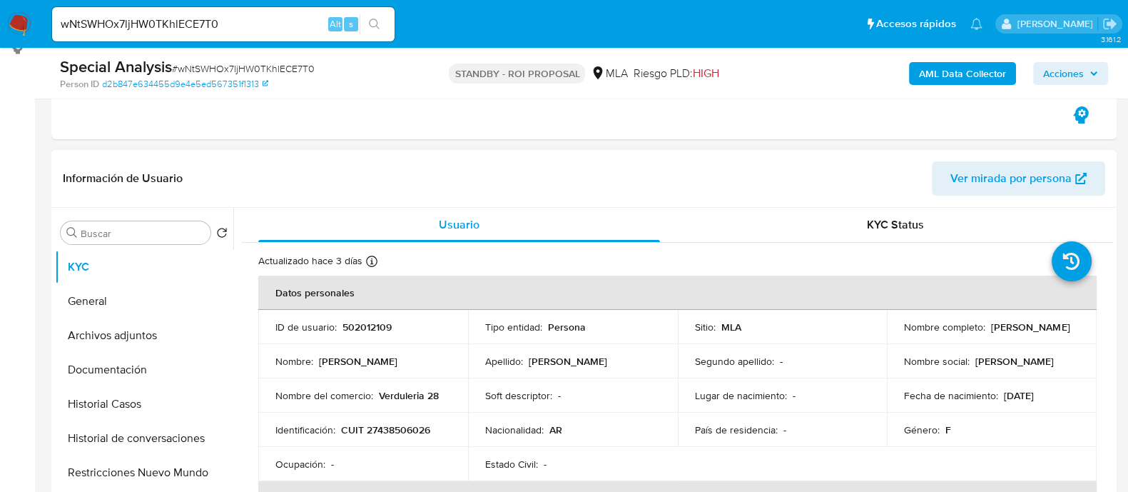
click at [574, 178] on header "Información de Usuario Ver mirada por persona" at bounding box center [584, 178] width 1043 height 34
click at [150, 371] on button "Documentación" at bounding box center [138, 370] width 167 height 34
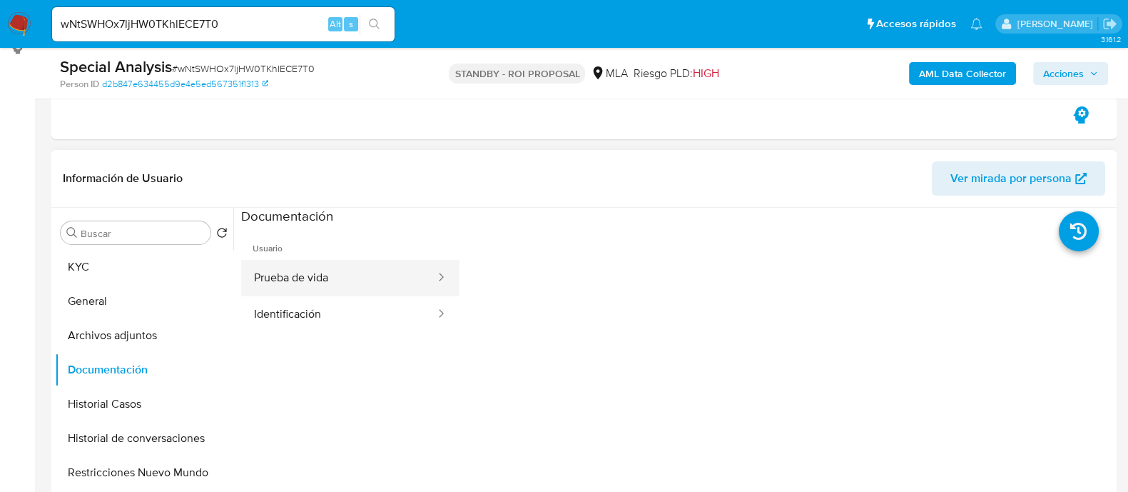
click at [320, 266] on button "Prueba de vida" at bounding box center [339, 278] width 196 height 36
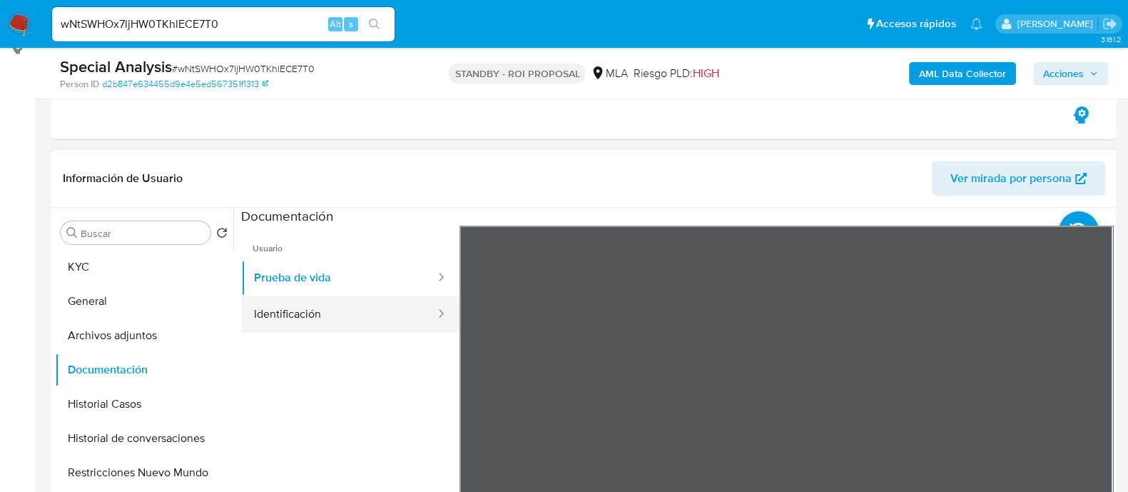
click at [308, 308] on button "Identificación" at bounding box center [339, 314] width 196 height 36
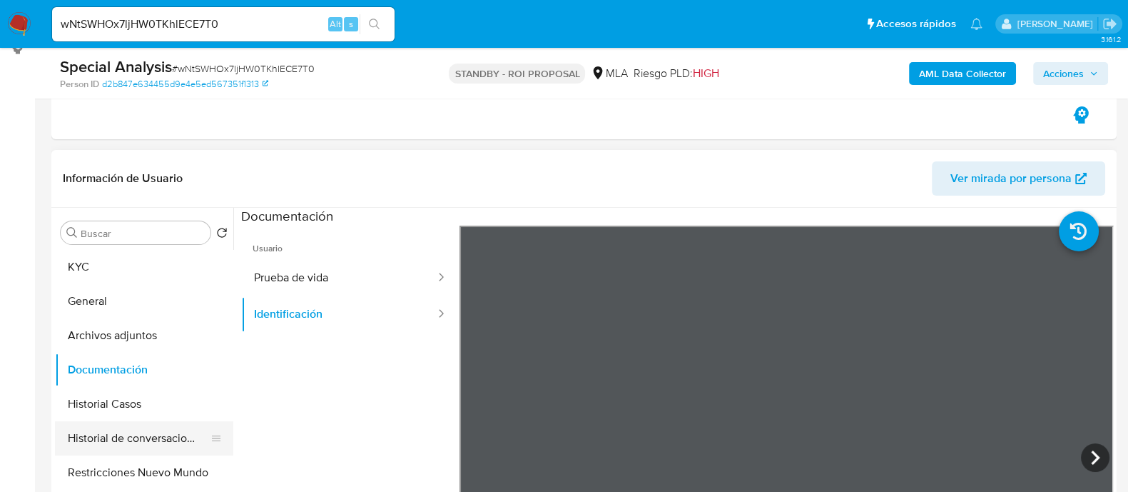
click at [141, 441] on button "Historial de conversaciones" at bounding box center [138, 438] width 167 height 34
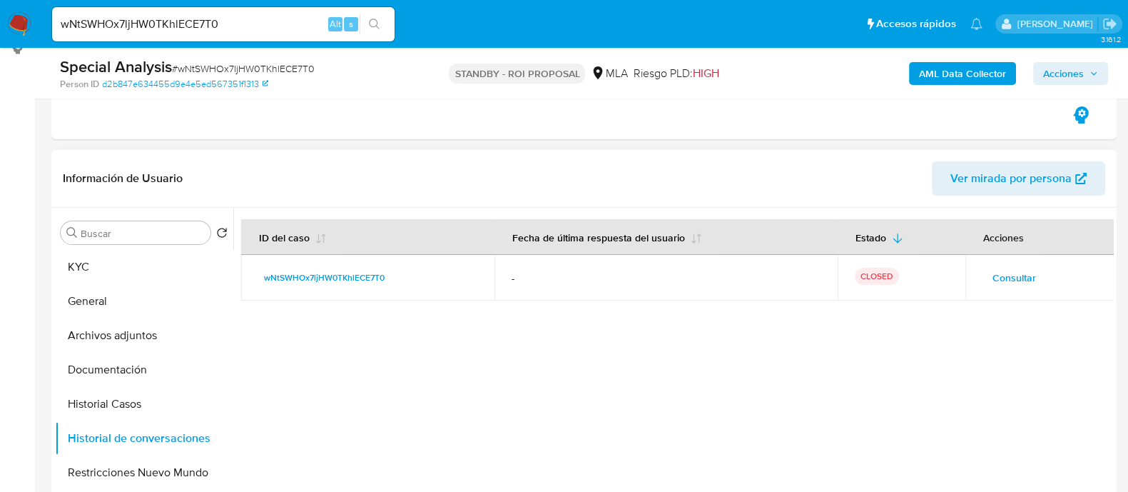
click at [1007, 270] on span "Consultar" at bounding box center [1015, 278] width 44 height 20
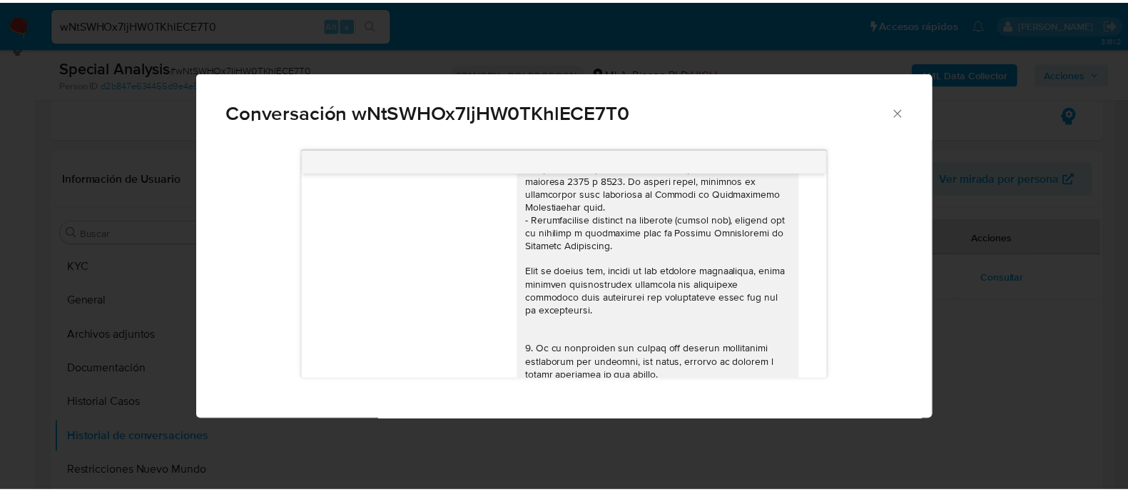
scroll to position [203, 0]
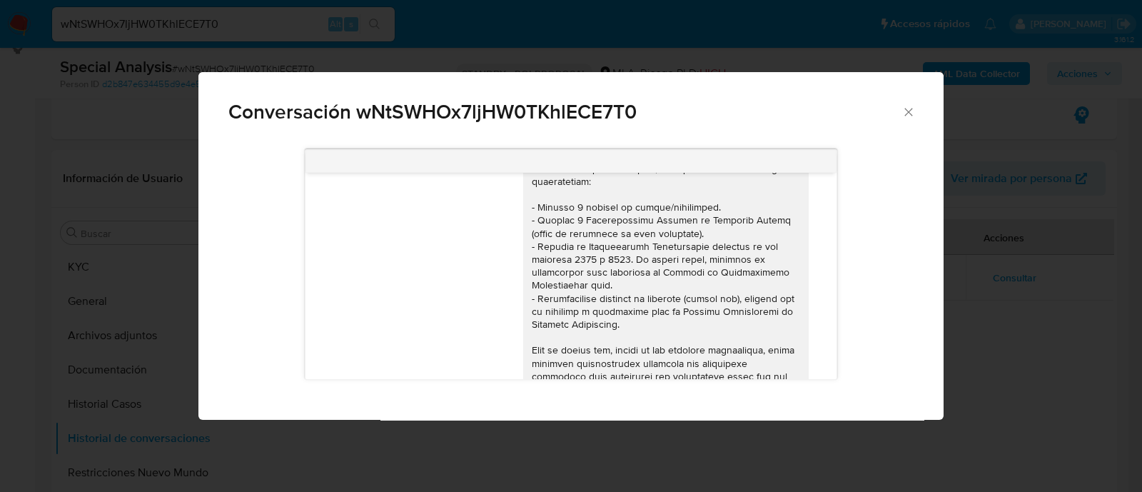
click at [968, 312] on div "Conversación wNtSWHOx7ljHW0TKhlECE7T0 17/09/2025 14:49:17 Hola, Esperamos que t…" at bounding box center [571, 246] width 1142 height 492
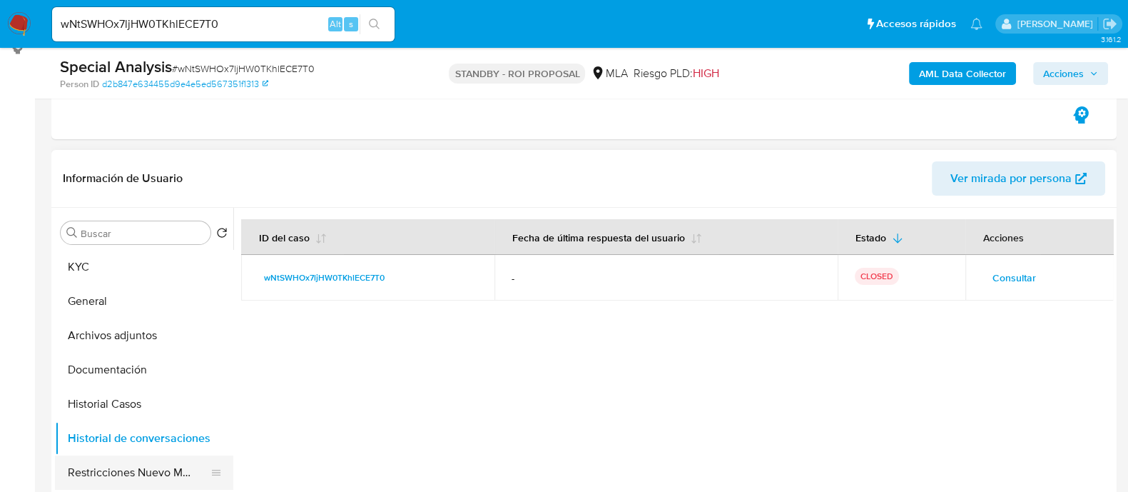
click at [145, 467] on button "Restricciones Nuevo Mundo" at bounding box center [138, 472] width 167 height 34
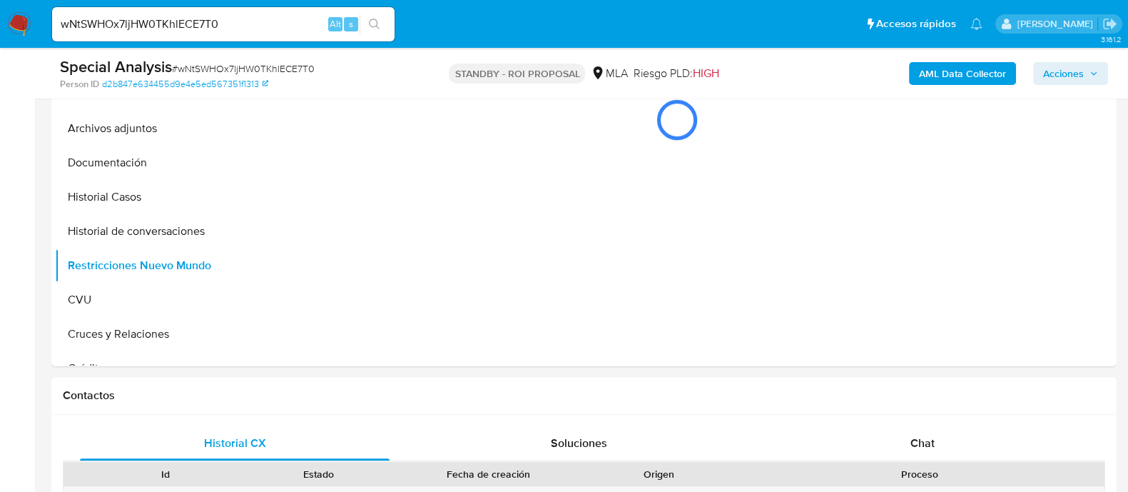
scroll to position [268, 0]
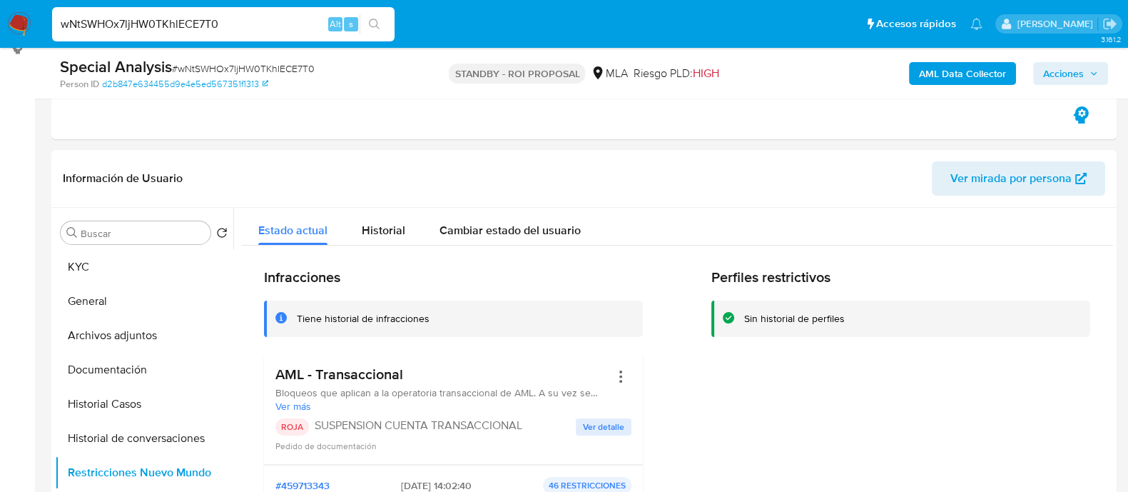
click at [239, 29] on input "wNtSWHOx7ljHW0TKhlECE7T0" at bounding box center [223, 24] width 343 height 19
paste input "BT3jgtT6sEQN99XiG85TIfDt"
type input "BT3jgtT6sEQN99XiG85TIfDt"
click at [378, 24] on icon "search-icon" at bounding box center [374, 24] width 11 height 11
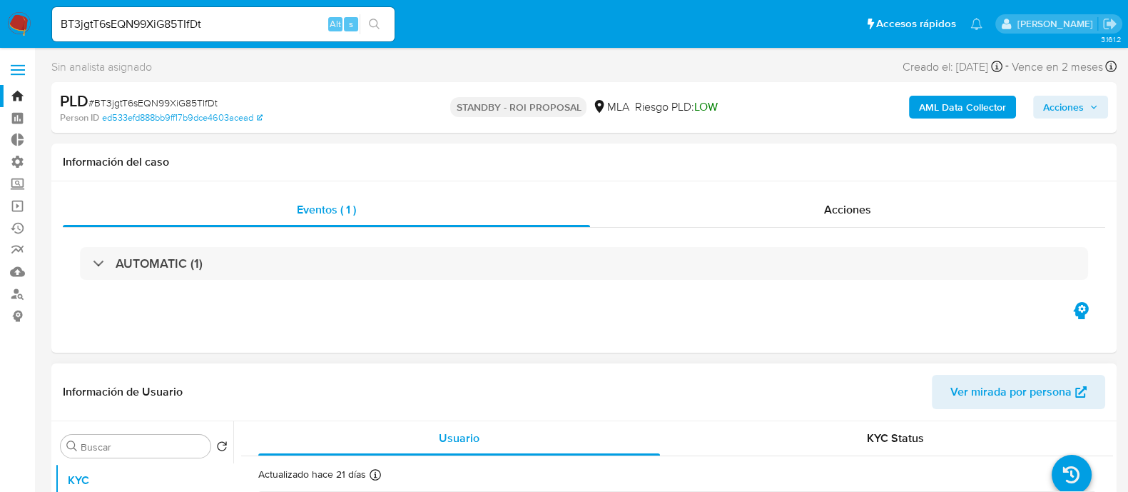
select select "10"
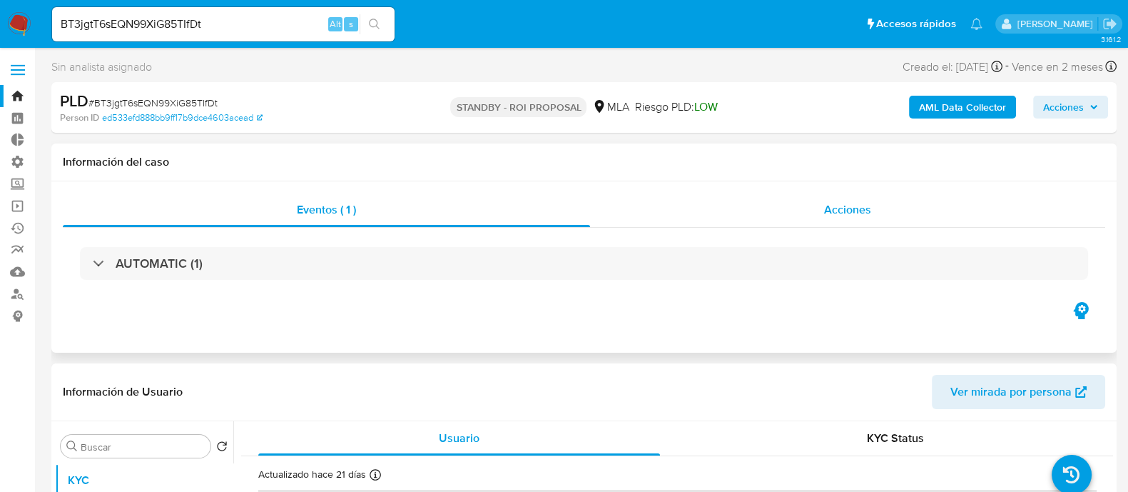
click at [771, 207] on div "Acciones" at bounding box center [847, 210] width 515 height 34
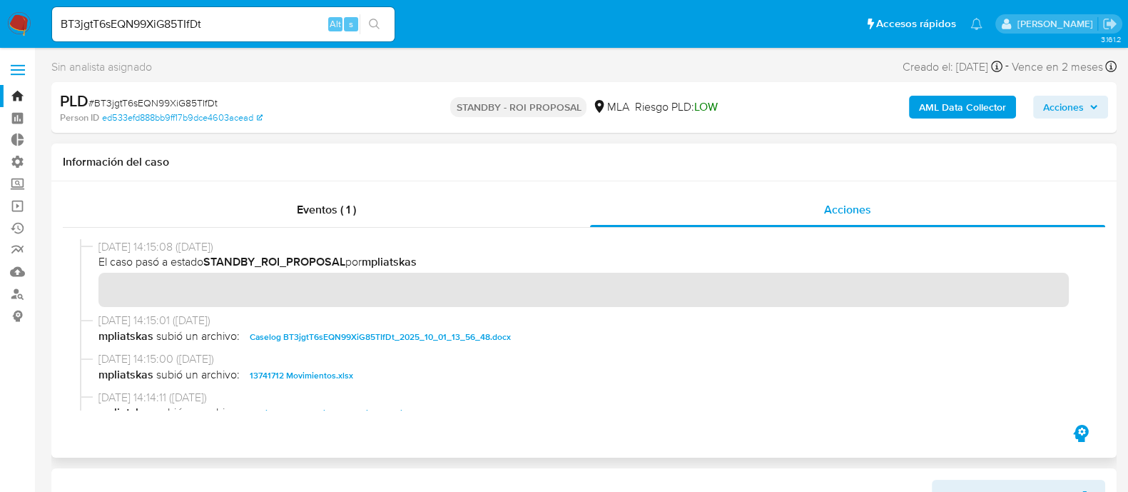
click at [393, 335] on span "Caselog BT3jgtT6sEQN99XiG85TIfDt_2025_10_01_13_56_48.docx" at bounding box center [380, 336] width 261 height 17
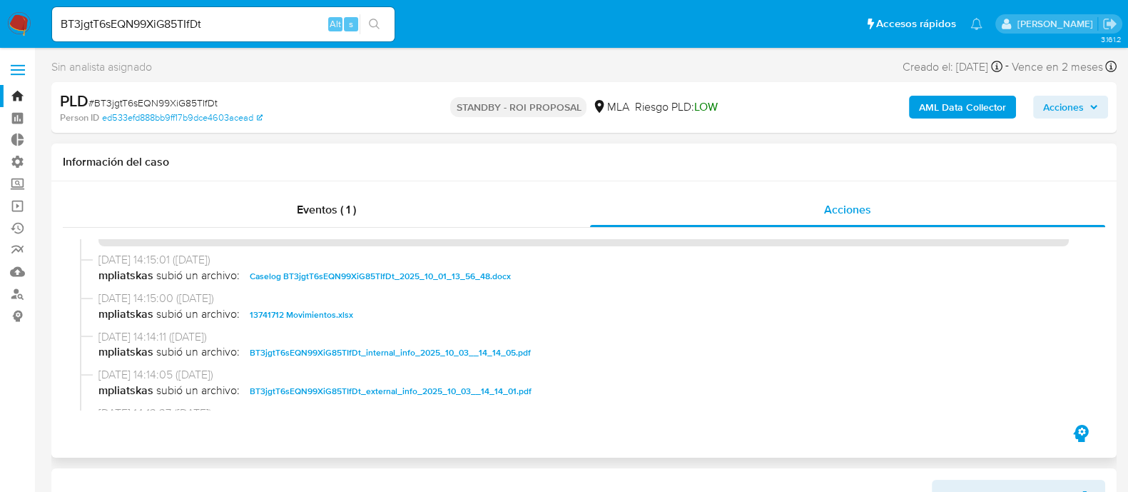
scroll to position [88, 0]
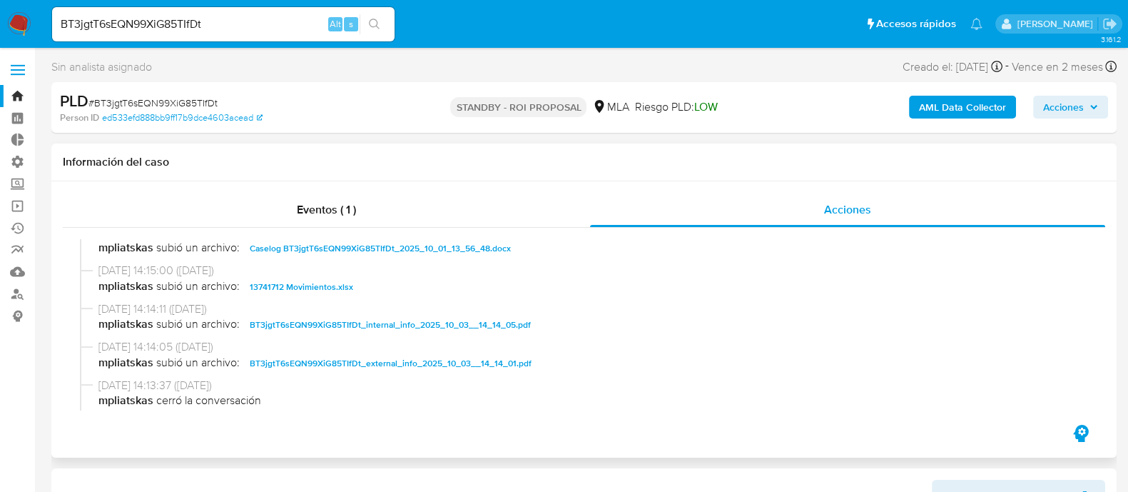
click at [322, 291] on span "13741712 Movimientos.xlsx" at bounding box center [301, 286] width 103 height 17
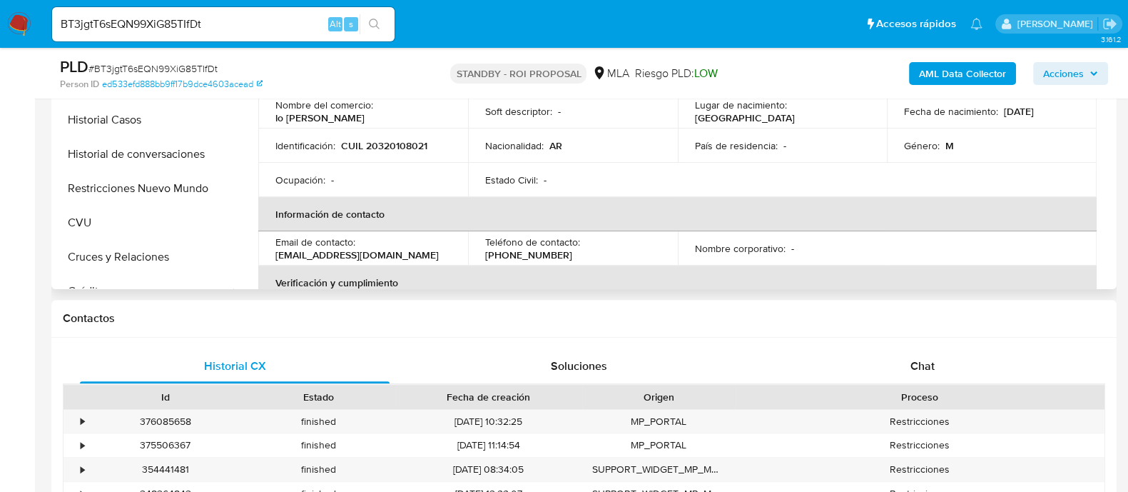
scroll to position [446, 0]
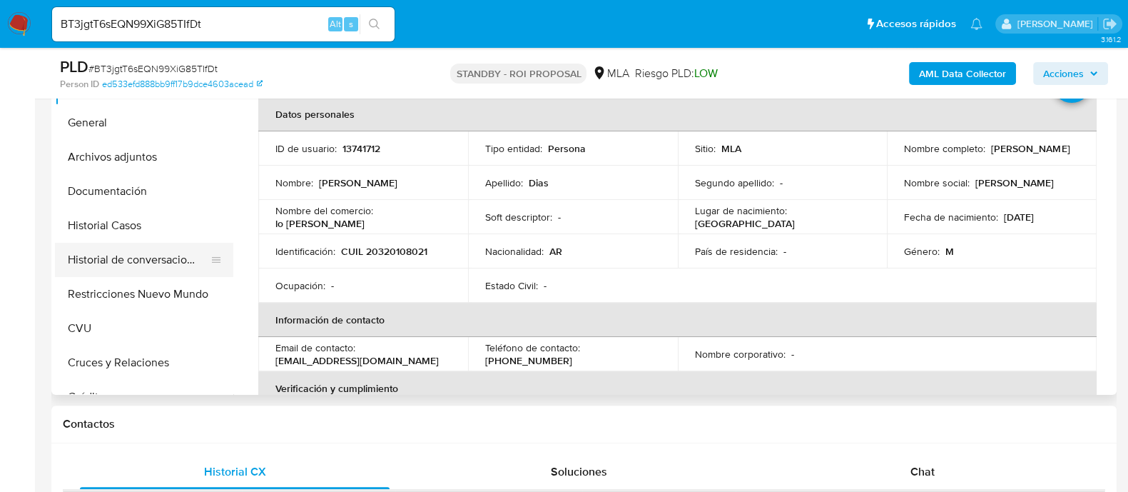
drag, startPoint x: 139, startPoint y: 208, endPoint x: 78, endPoint y: 249, distance: 73.0
click at [140, 209] on button "Historial Casos" at bounding box center [144, 225] width 178 height 34
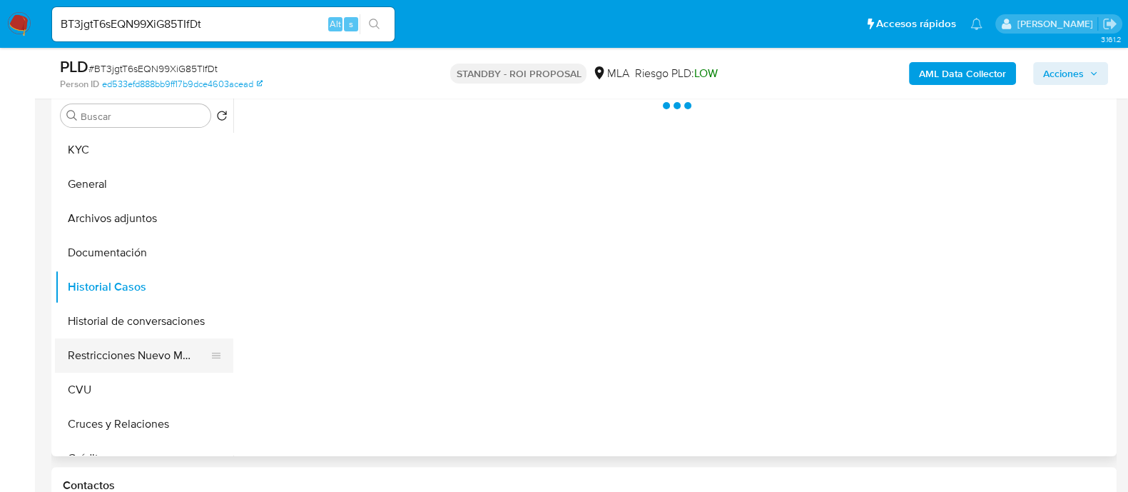
scroll to position [356, 0]
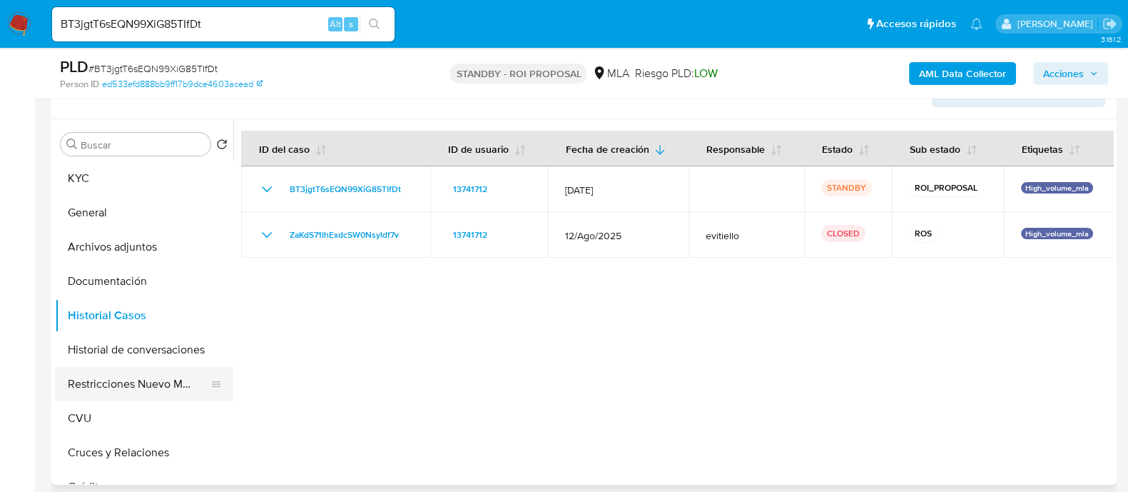
click at [143, 387] on button "Restricciones Nuevo Mundo" at bounding box center [138, 384] width 167 height 34
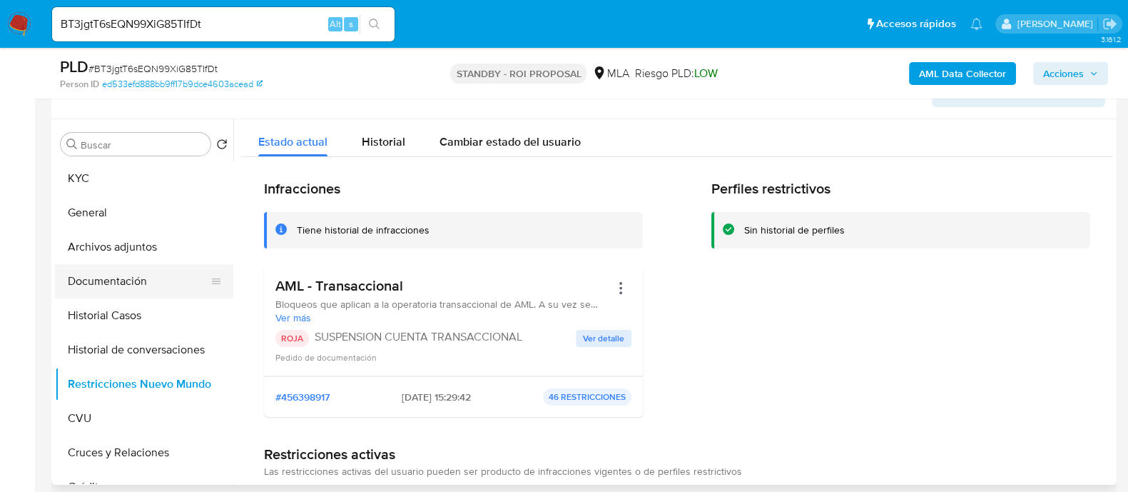
click at [164, 275] on button "Documentación" at bounding box center [138, 281] width 167 height 34
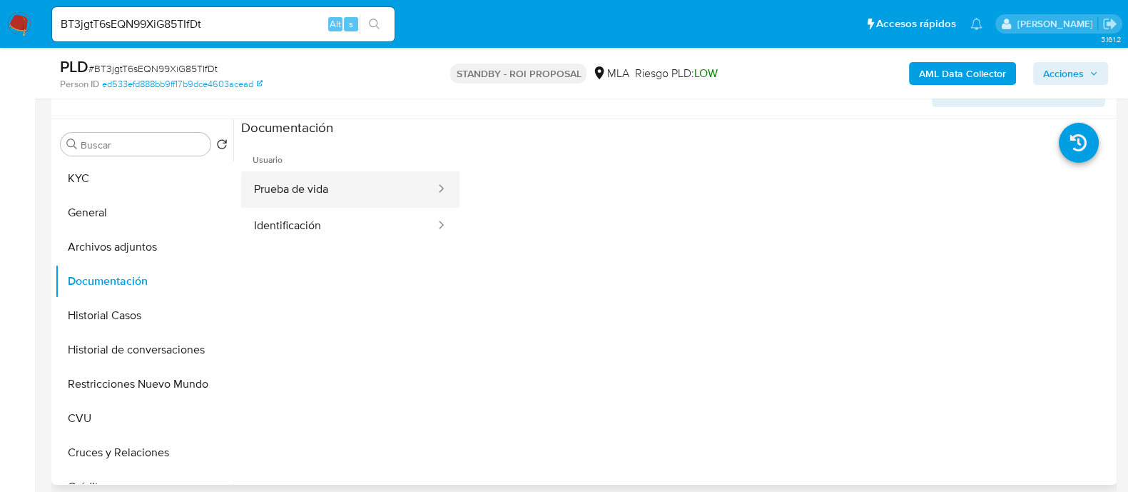
click at [320, 187] on button "Prueba de vida" at bounding box center [339, 189] width 196 height 36
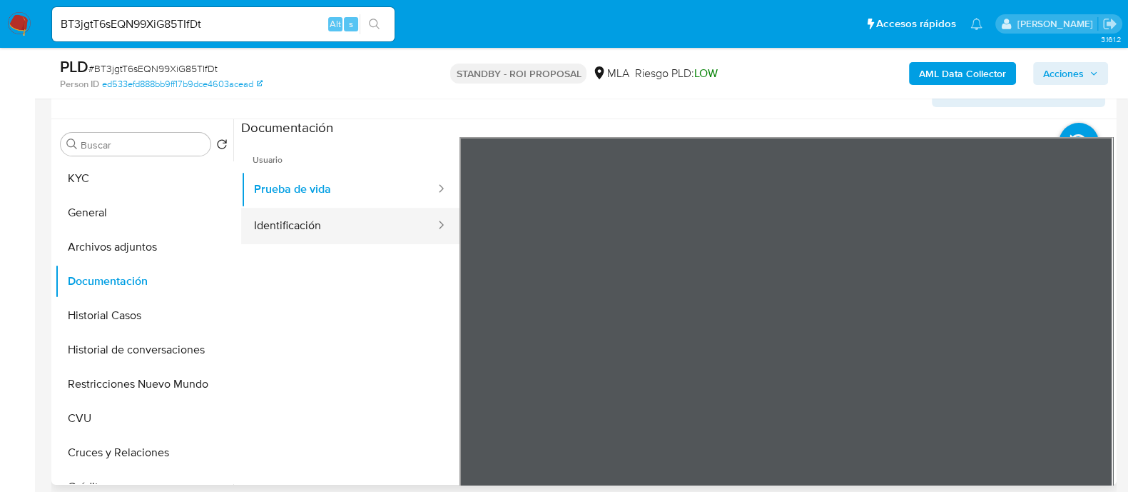
click at [321, 235] on button "Identificación" at bounding box center [339, 226] width 196 height 36
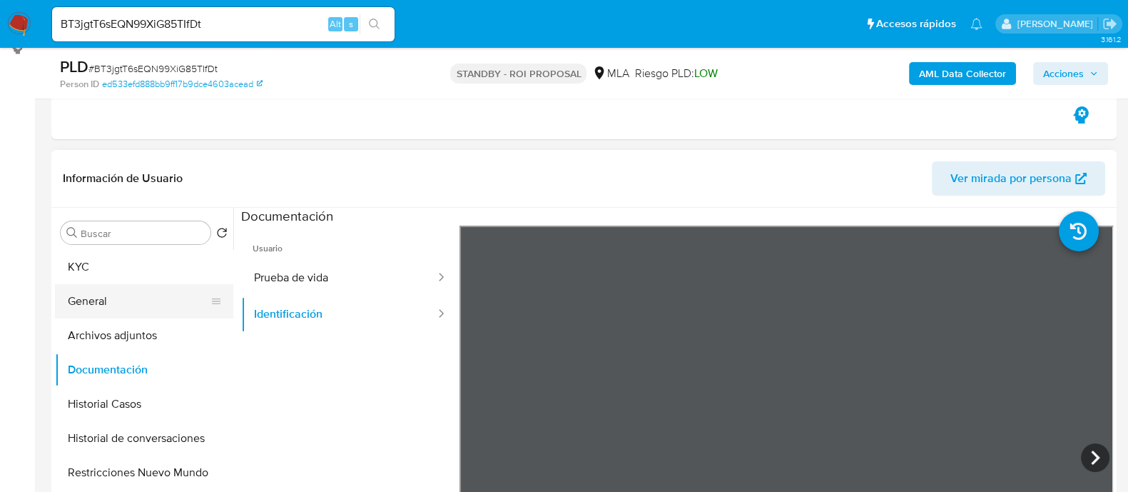
click at [131, 294] on button "General" at bounding box center [138, 301] width 167 height 34
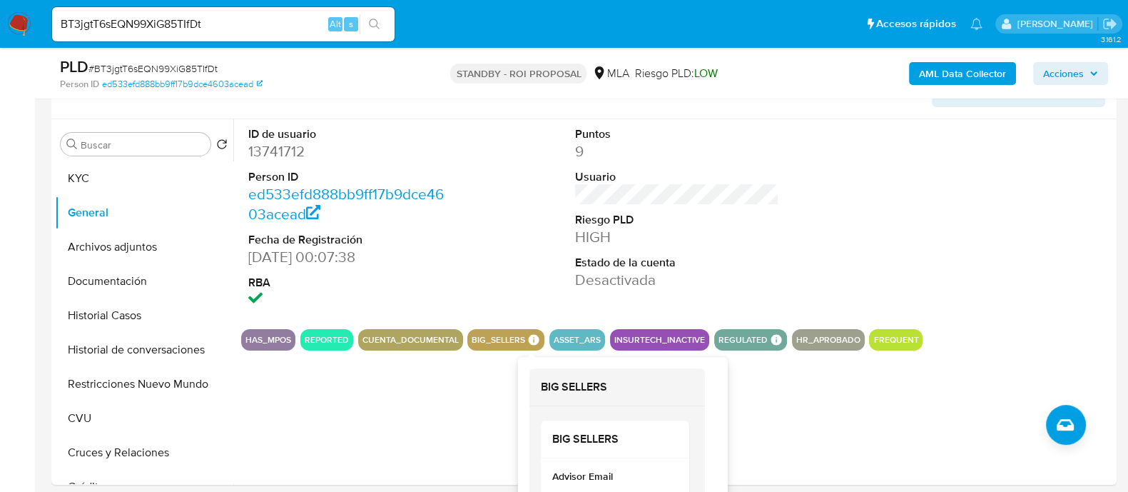
scroll to position [446, 0]
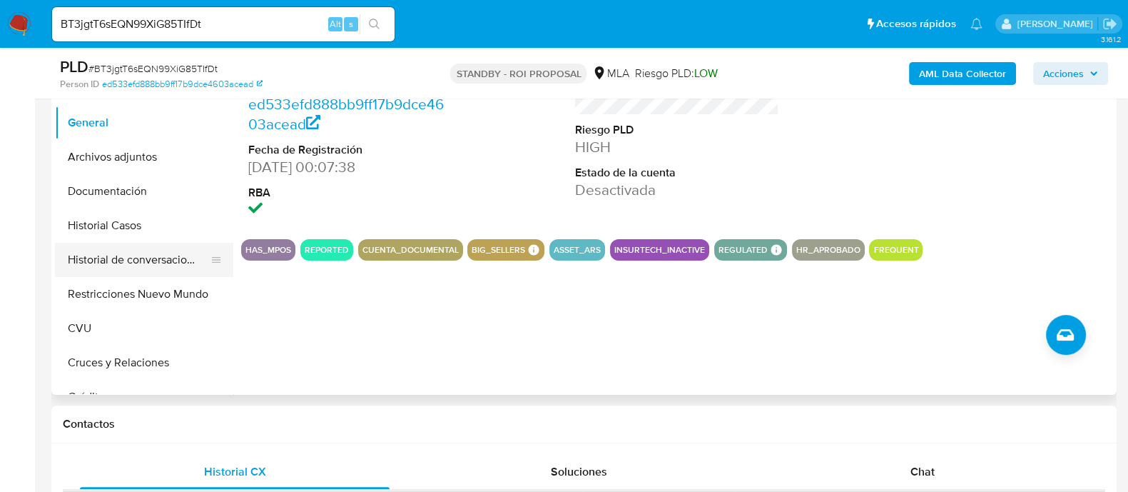
click at [168, 243] on button "Historial de conversaciones" at bounding box center [138, 260] width 167 height 34
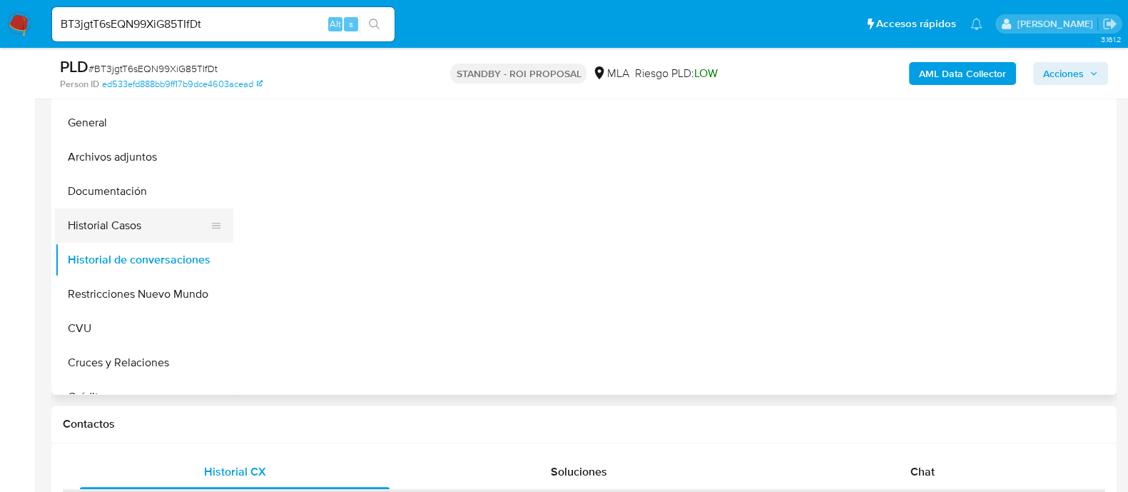
click at [168, 223] on button "Historial Casos" at bounding box center [138, 225] width 167 height 34
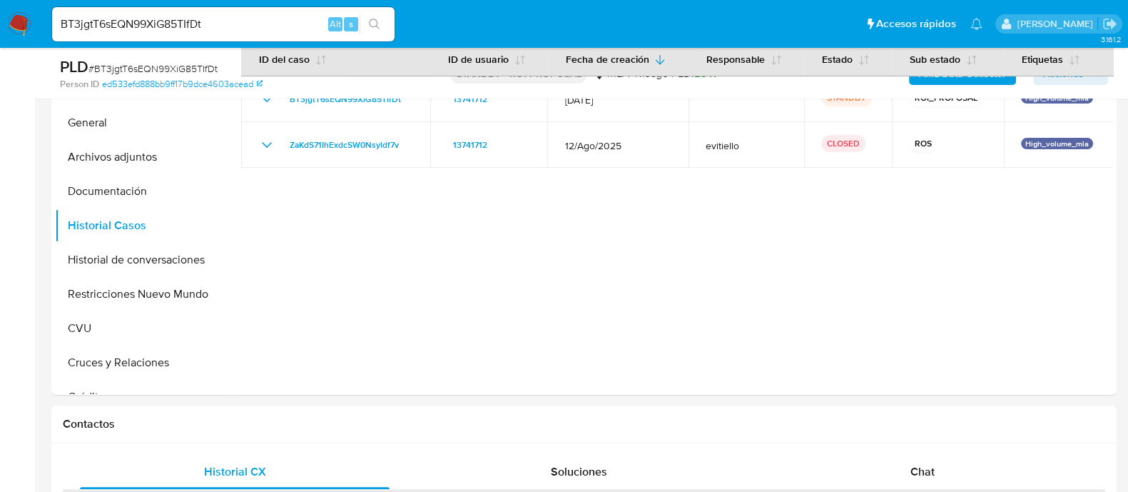
click at [232, 19] on input "BT3jgtT6sEQN99XiG85TIfDt" at bounding box center [223, 24] width 343 height 19
paste input "qkTdKDgdvnrM0E50dJO7B1rY"
type input "qkTdKDgdvnrM0E50dJO7B1rY"
click at [380, 26] on button "search-icon" at bounding box center [374, 24] width 29 height 20
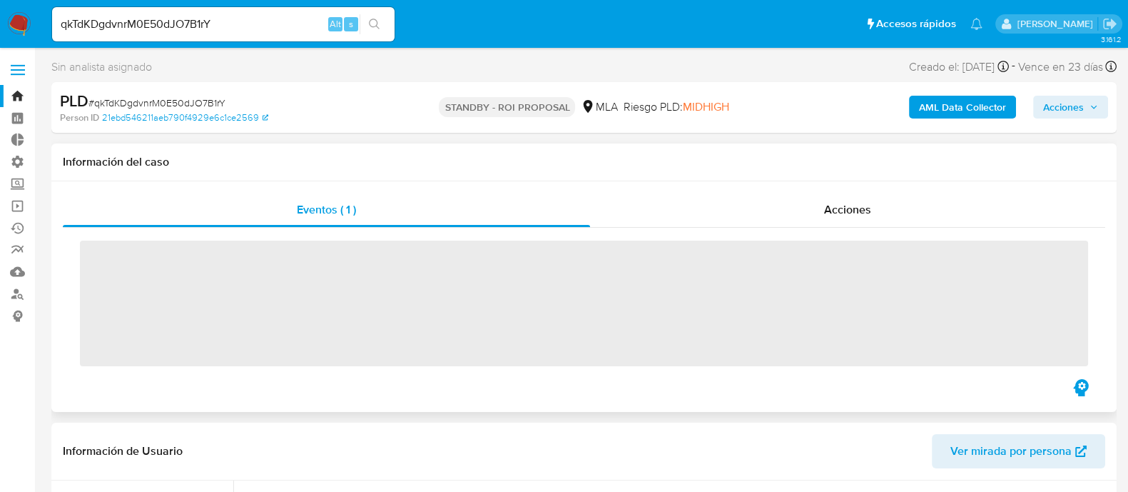
click at [825, 191] on div "Eventos ( 1 ) Acciones ‌" at bounding box center [583, 296] width 1065 height 230
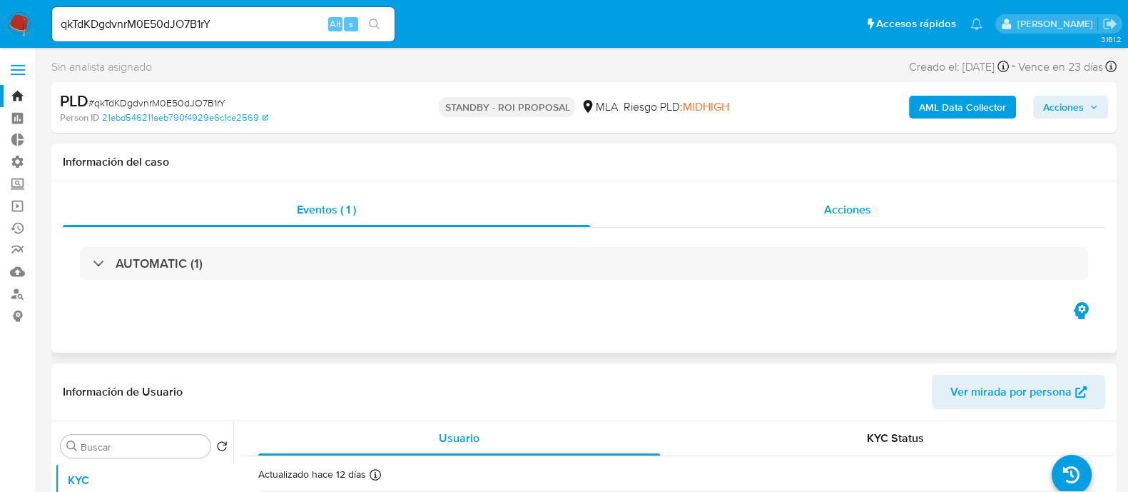
select select "10"
click at [881, 217] on div "Acciones" at bounding box center [847, 210] width 515 height 34
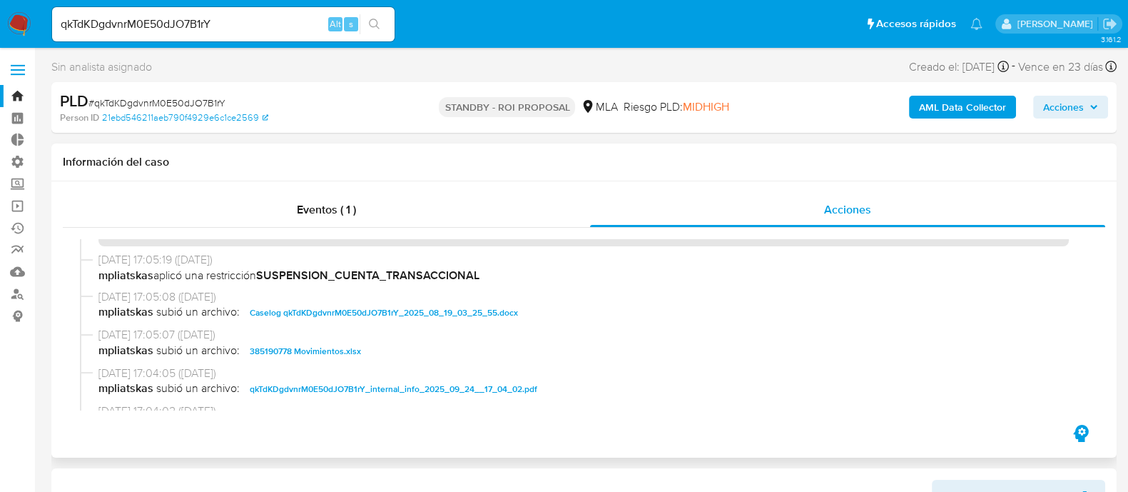
scroll to position [88, 0]
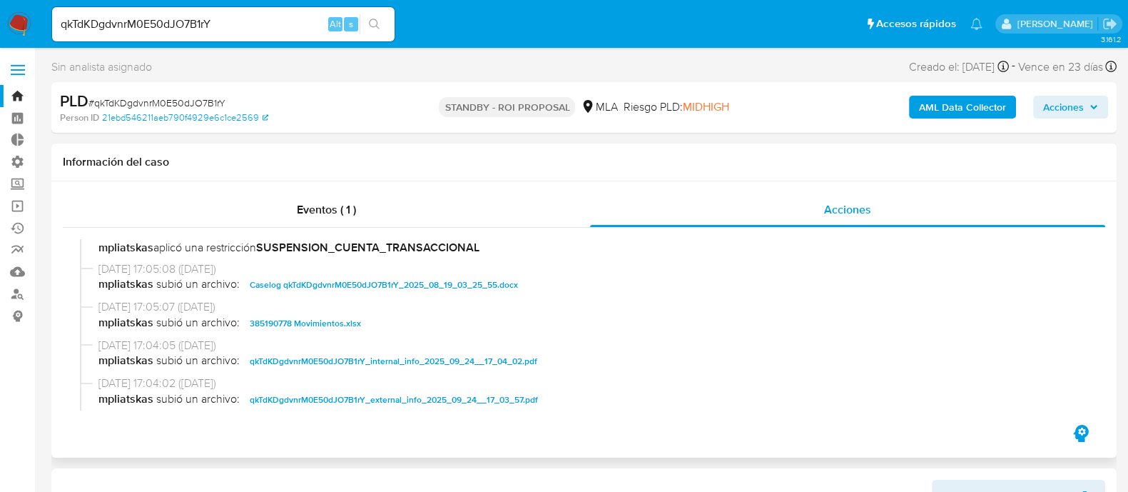
click at [382, 283] on span "Caselog qkTdKDgdvnrM0E50dJO7B1rY_2025_08_19_03_25_55.docx" at bounding box center [384, 284] width 268 height 17
click at [348, 317] on span "385190778 Movimientos.xlsx" at bounding box center [305, 323] width 111 height 17
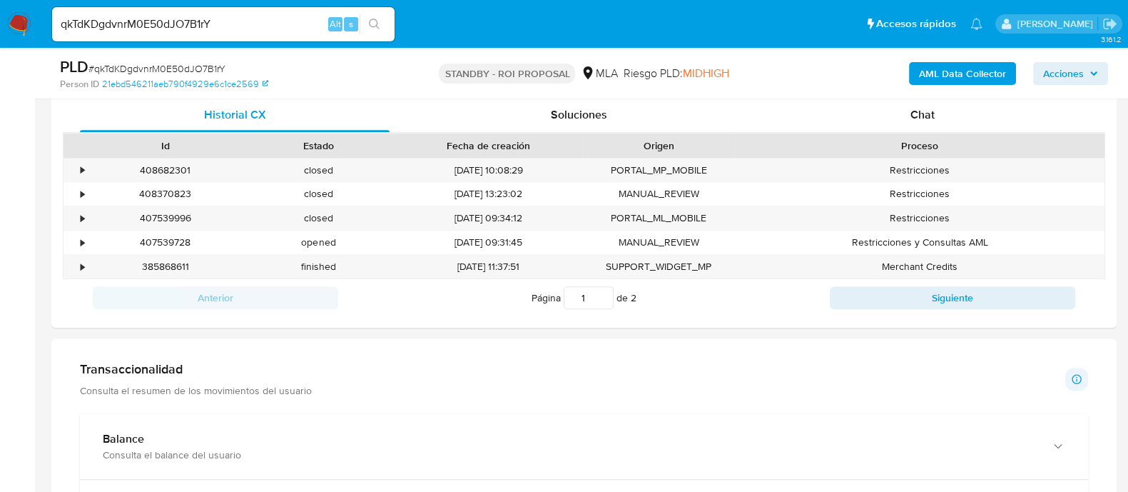
scroll to position [356, 0]
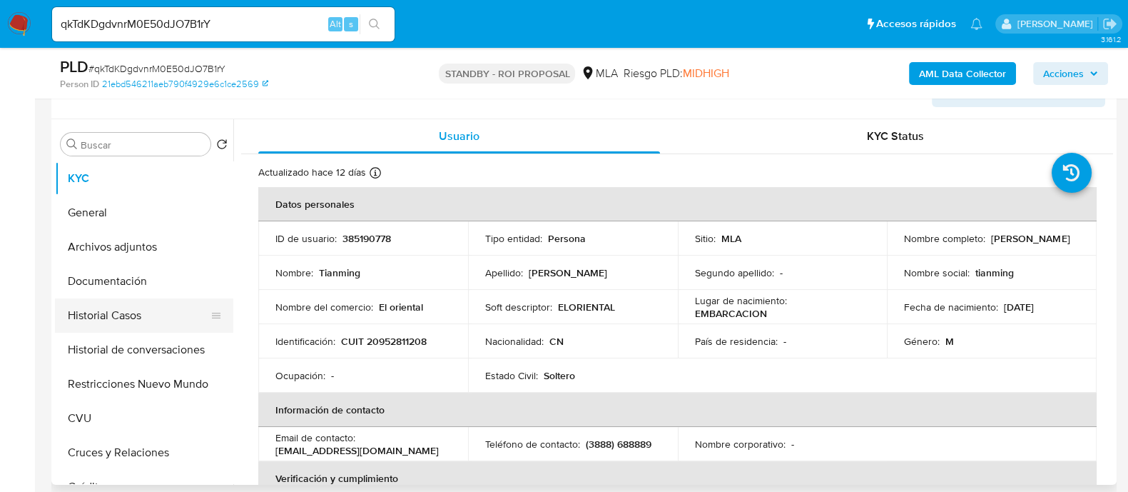
click at [171, 328] on button "Historial Casos" at bounding box center [138, 315] width 167 height 34
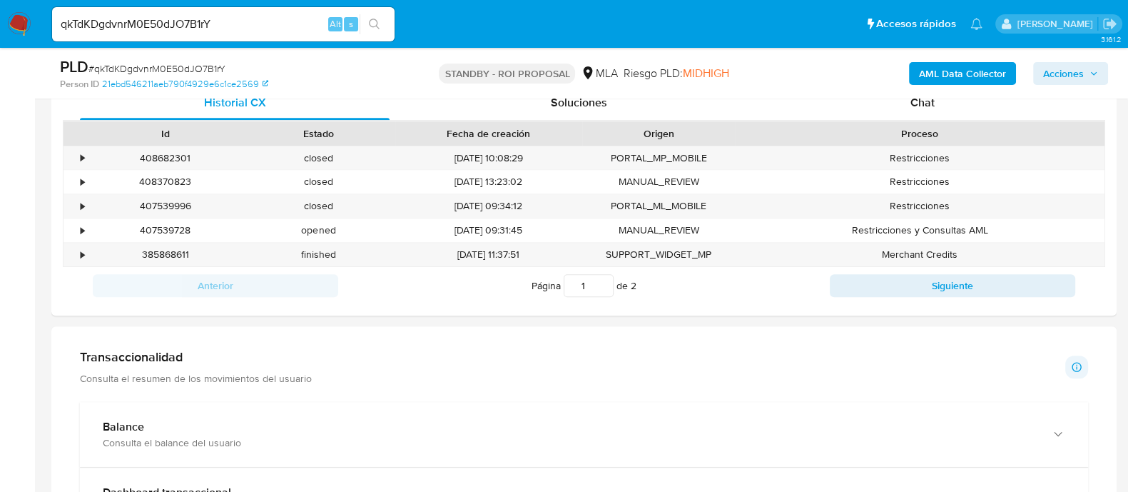
scroll to position [713, 0]
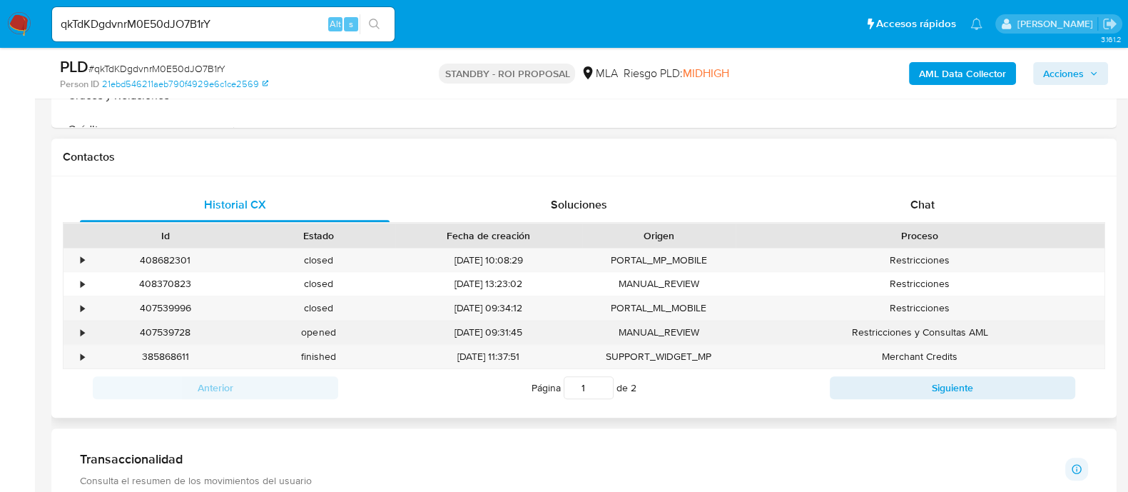
click at [170, 330] on div "407539728" at bounding box center [164, 332] width 153 height 24
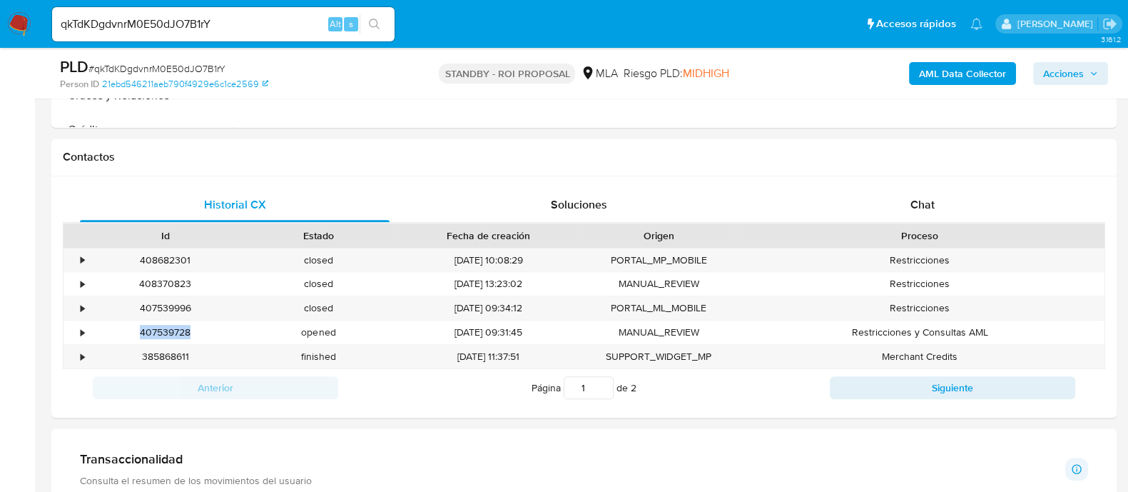
copy div "407539728"
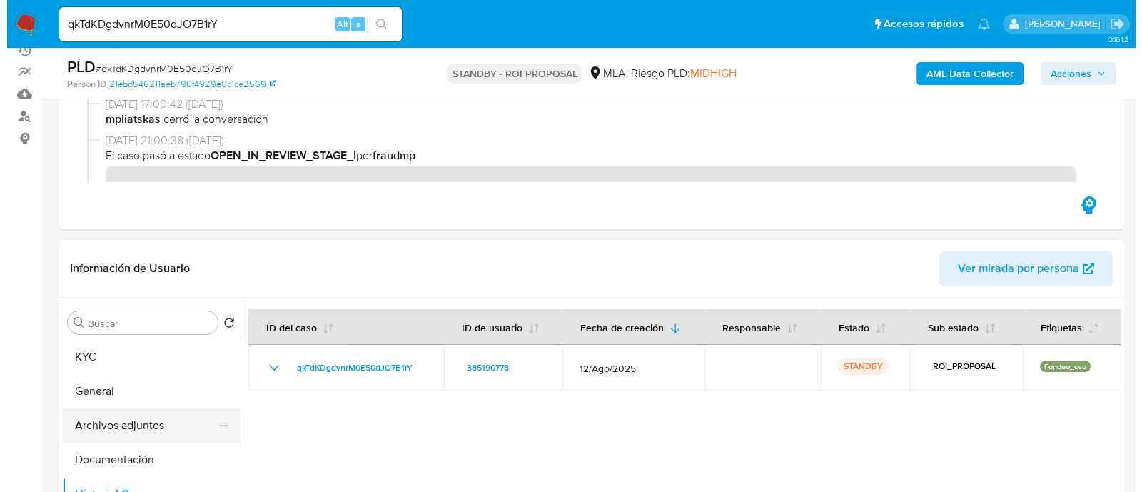
scroll to position [268, 0]
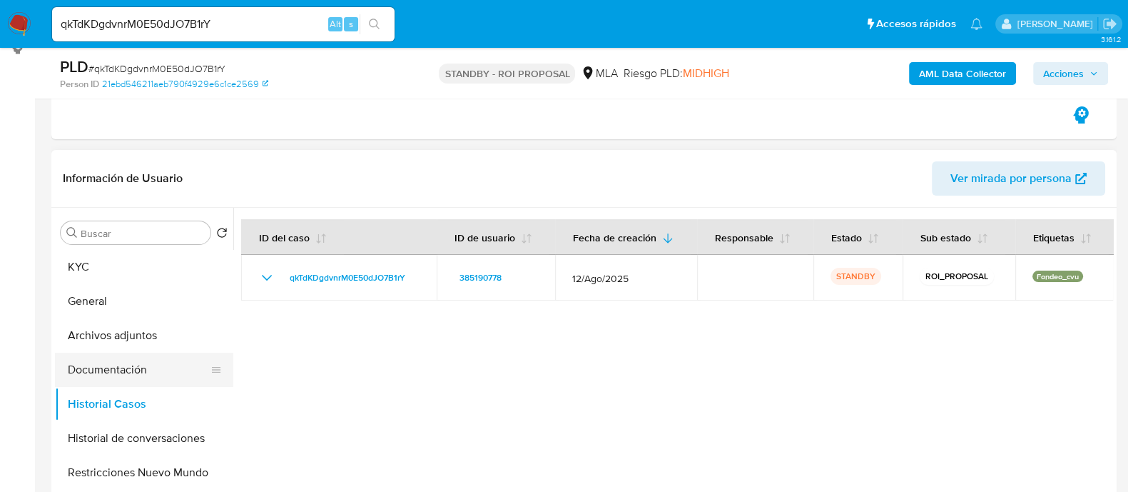
click at [119, 356] on button "Documentación" at bounding box center [138, 370] width 167 height 34
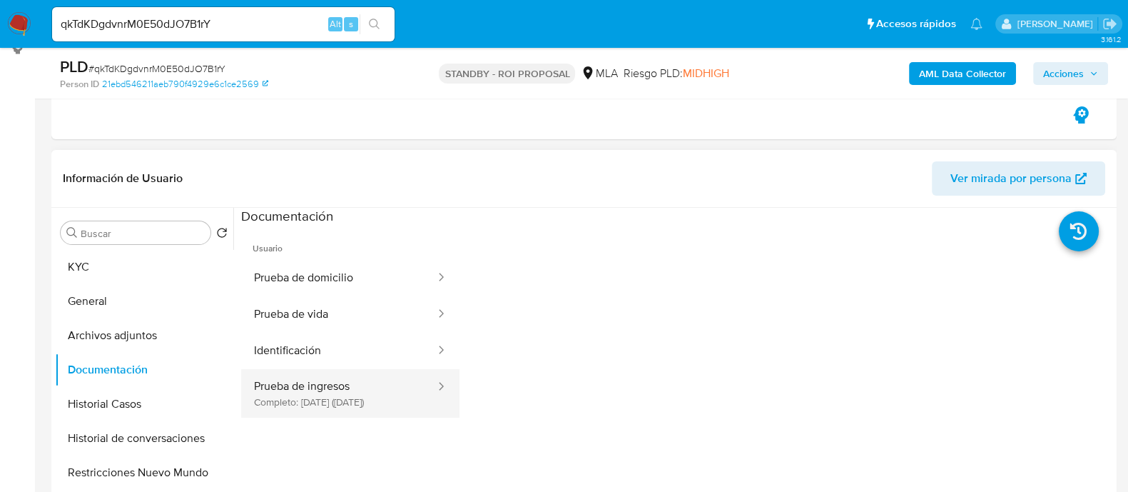
click at [345, 377] on button "Prueba de ingresos Completo: 10/03/2025 (hace 7 meses)" at bounding box center [339, 393] width 196 height 49
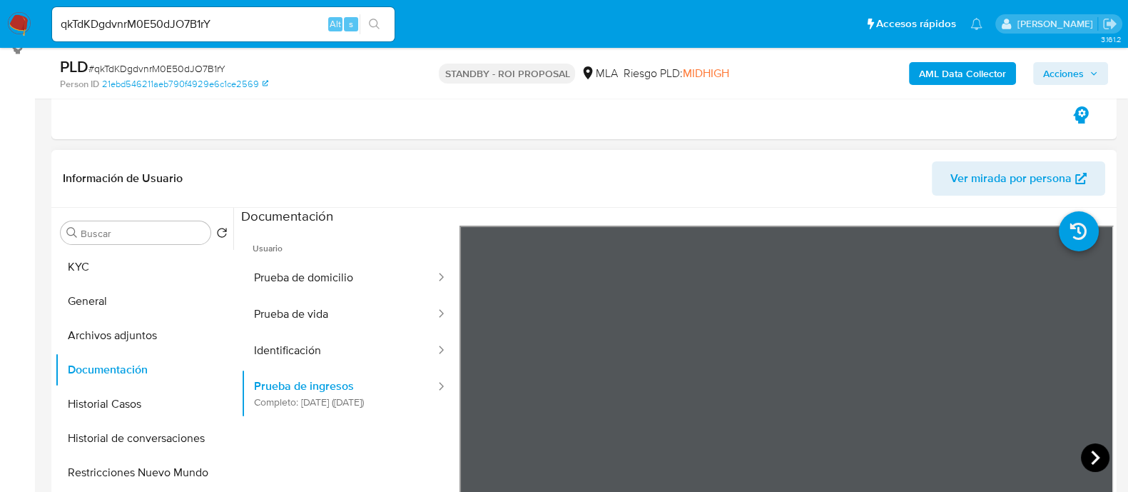
click at [1081, 450] on icon at bounding box center [1095, 457] width 29 height 29
click at [478, 454] on icon at bounding box center [477, 457] width 29 height 29
click at [1092, 448] on icon at bounding box center [1095, 457] width 29 height 29
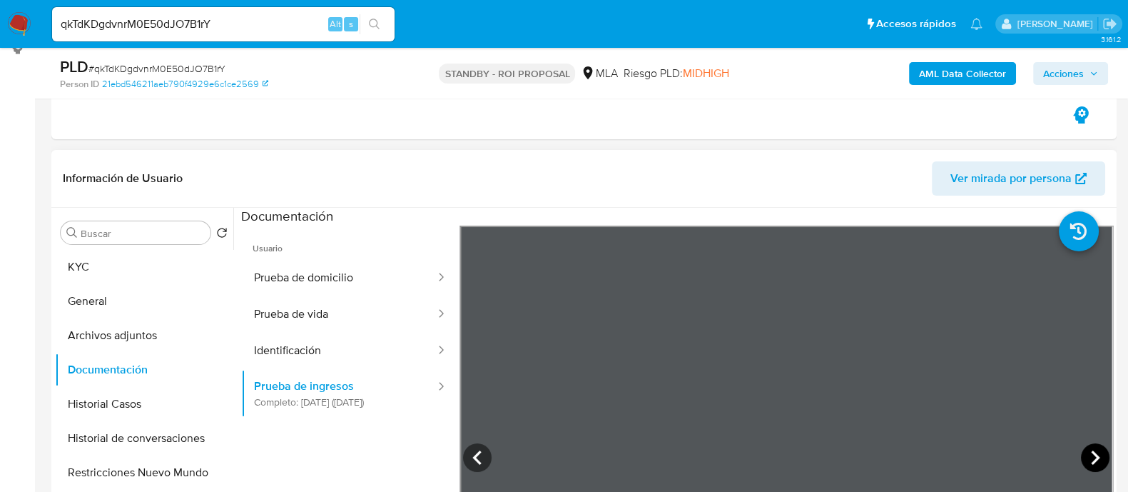
click at [1090, 448] on icon at bounding box center [1095, 457] width 29 height 29
click at [1089, 449] on icon at bounding box center [1095, 457] width 29 height 29
click at [136, 278] on button "KYC" at bounding box center [138, 267] width 167 height 34
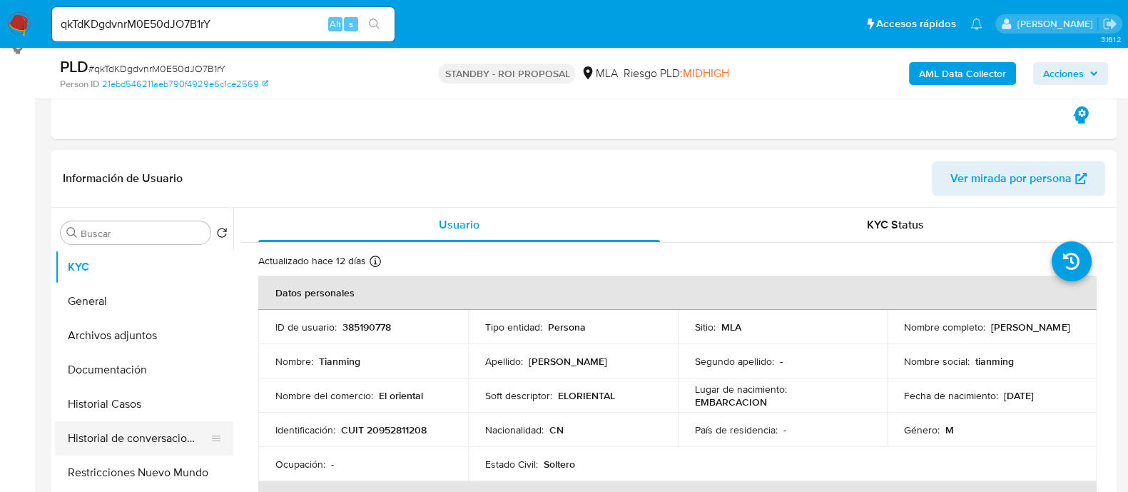
click at [143, 449] on button "Historial de conversaciones" at bounding box center [138, 438] width 167 height 34
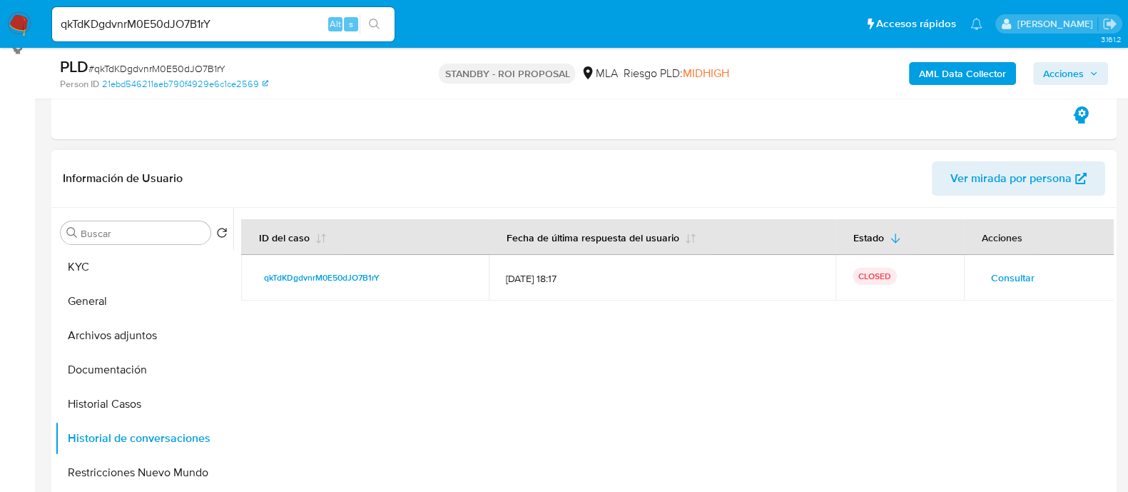
click at [990, 281] on button "Consultar" at bounding box center [1013, 277] width 64 height 23
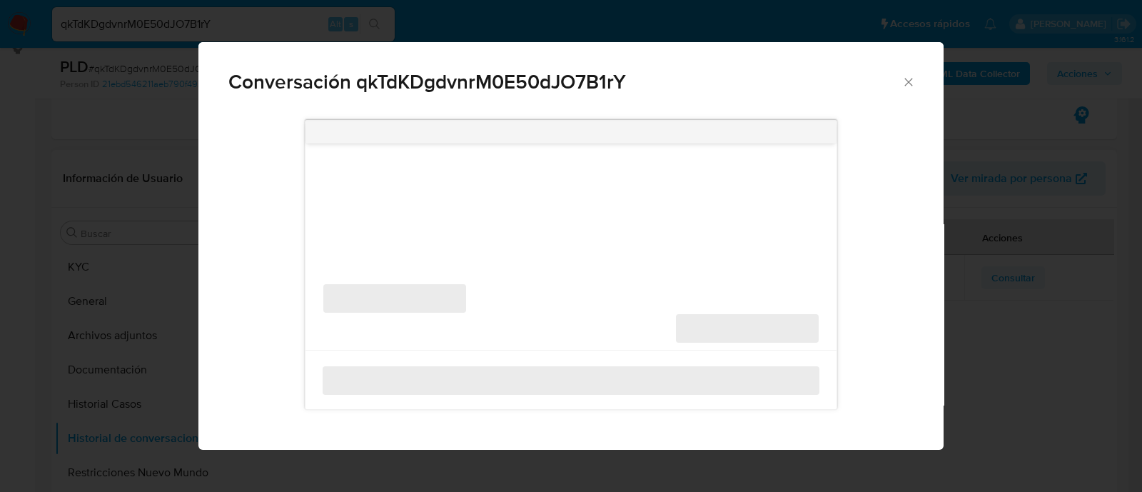
click at [1043, 270] on div "Conversación qkTdKDgdvnrM0E50dJO7B1rY ‌ ‌ ‌ ‌" at bounding box center [571, 246] width 1142 height 492
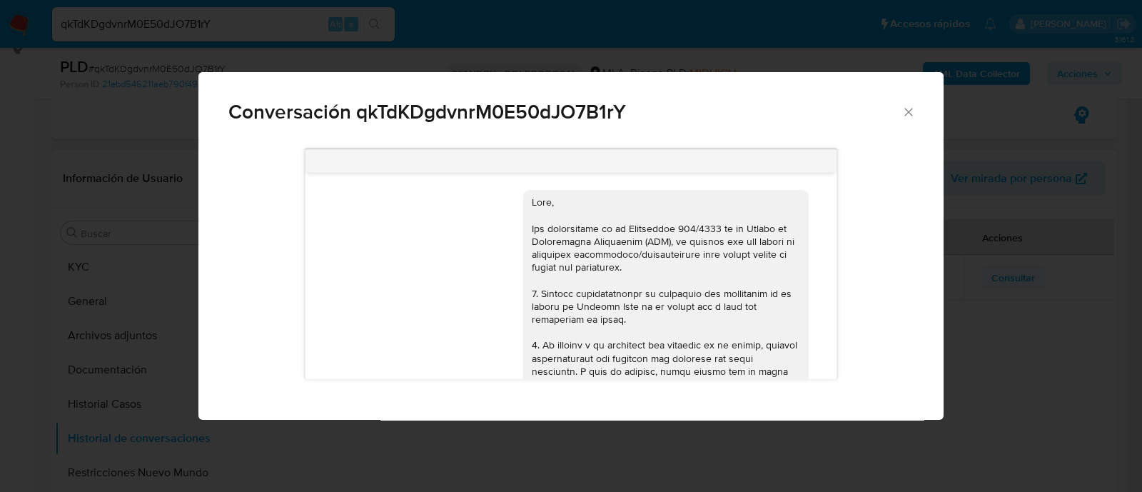
scroll to position [0, 0]
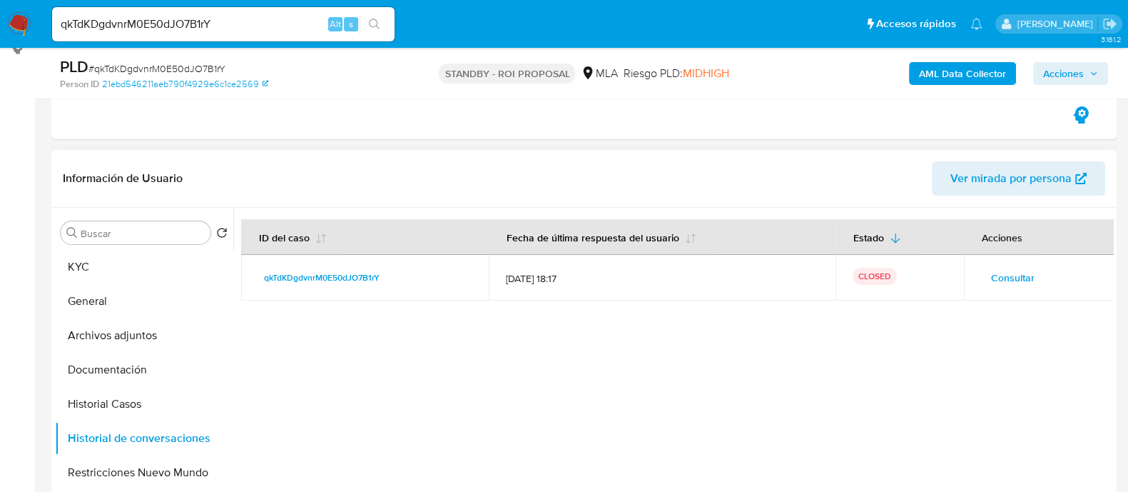
click at [1003, 277] on span "Consultar" at bounding box center [1013, 278] width 44 height 20
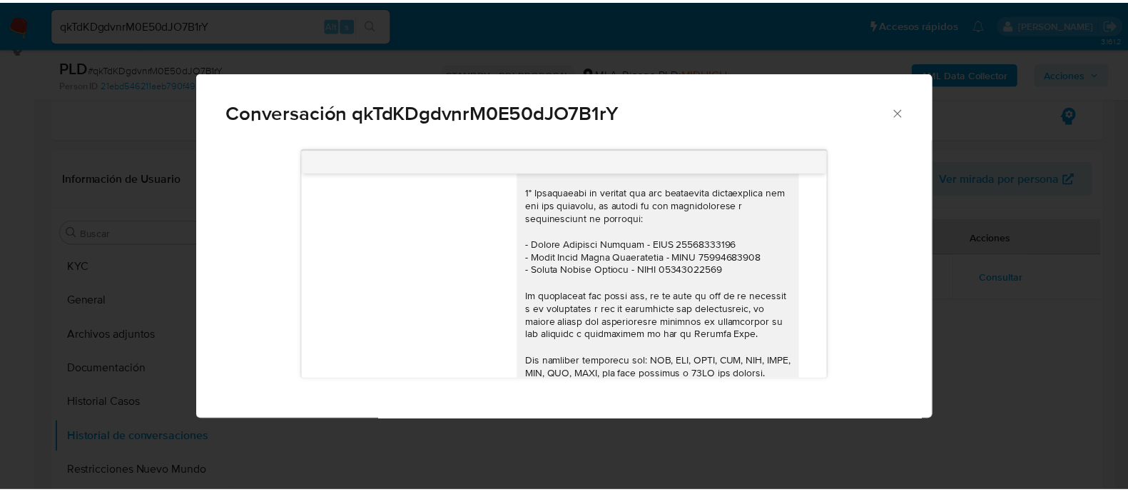
scroll to position [1187, 0]
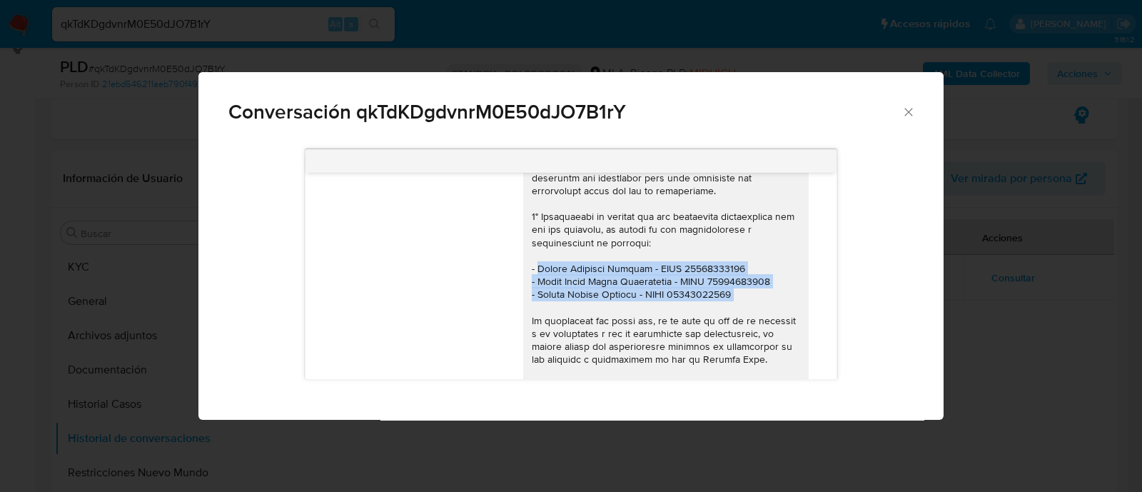
drag, startPoint x: 728, startPoint y: 309, endPoint x: 520, endPoint y: 276, distance: 210.9
click at [532, 276] on div "Hola, Tianming. En función de las operaciones registradas en tu cuenta de Merca…" at bounding box center [666, 171] width 268 height 649
copy div "Hernan Jeremias Vazquez - CUIT 23352462039 - Bruno Lujan Danie Cacciagioni - CU…"
click at [126, 233] on div "Conversación qkTdKDgdvnrM0E50dJO7B1rY 18/08/2025 17:26:08 que este 18/08/2025 2…" at bounding box center [571, 246] width 1142 height 492
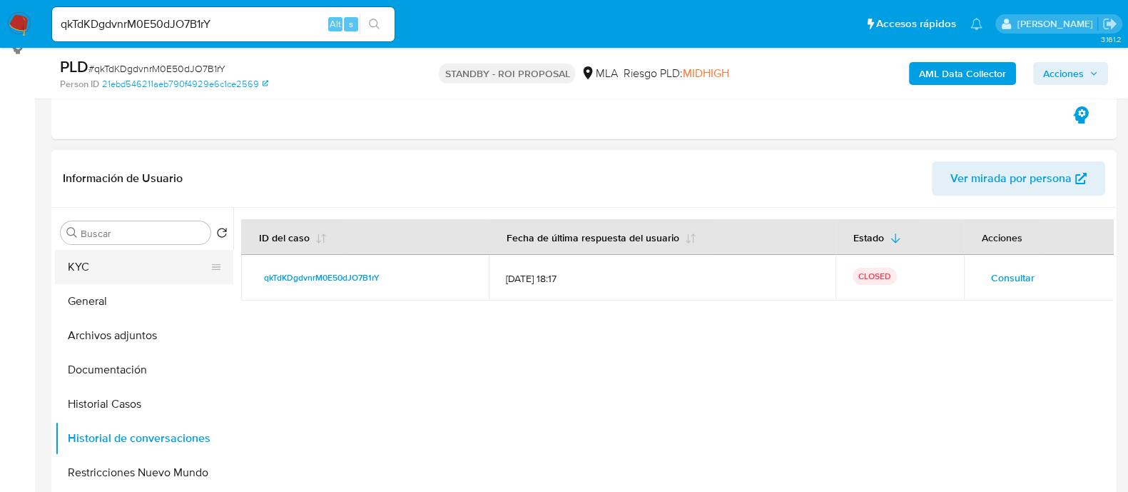
click at [121, 261] on button "KYC" at bounding box center [138, 267] width 167 height 34
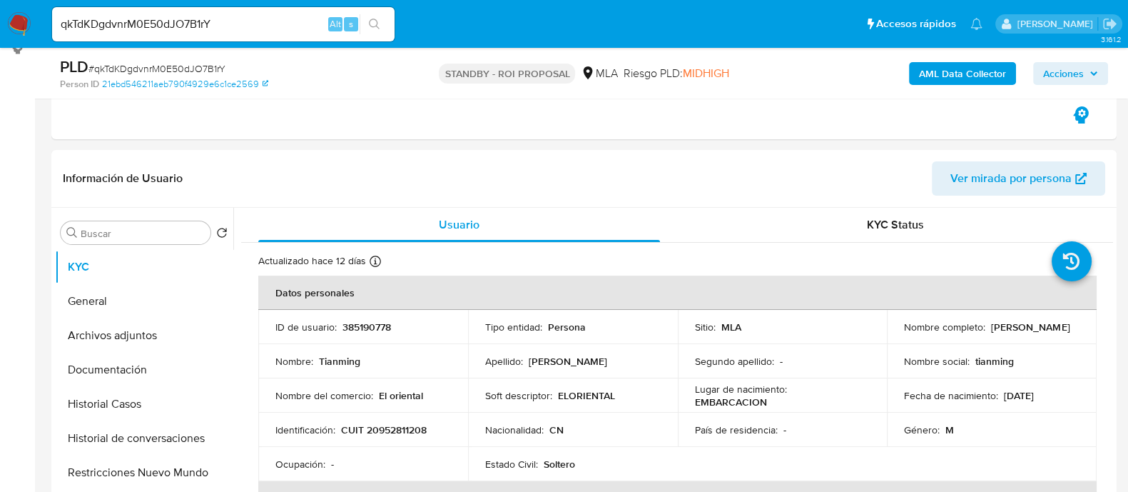
click at [199, 31] on input "qkTdKDgdvnrM0E50dJO7B1rY" at bounding box center [223, 24] width 343 height 19
click at [198, 30] on input "qkTdKDgdvnrM0E50dJO7B1rY" at bounding box center [223, 24] width 343 height 19
click at [214, 31] on input "qkTdKDgdvnrM0E50dJO7B1rY" at bounding box center [223, 24] width 343 height 19
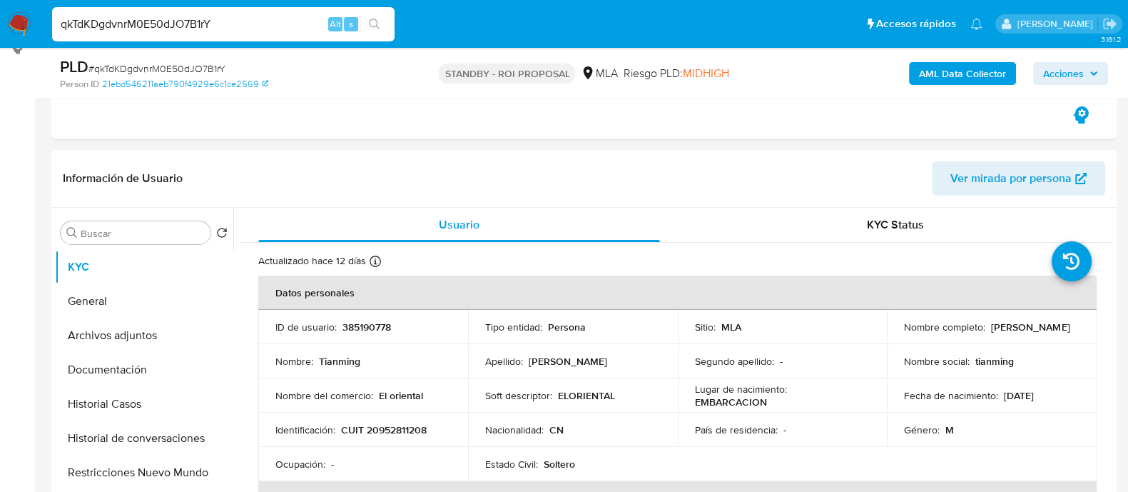
click at [214, 31] on input "qkTdKDgdvnrM0E50dJO7B1rY" at bounding box center [223, 24] width 343 height 19
click at [275, 18] on input "qkTdKDgdvnrM0E50dJO7B1rY" at bounding box center [223, 24] width 343 height 19
paste input "5MfecWwESmrO39M9MZUeYp4v"
type input "5MfecWwESmrO39M9MZUeYp4v"
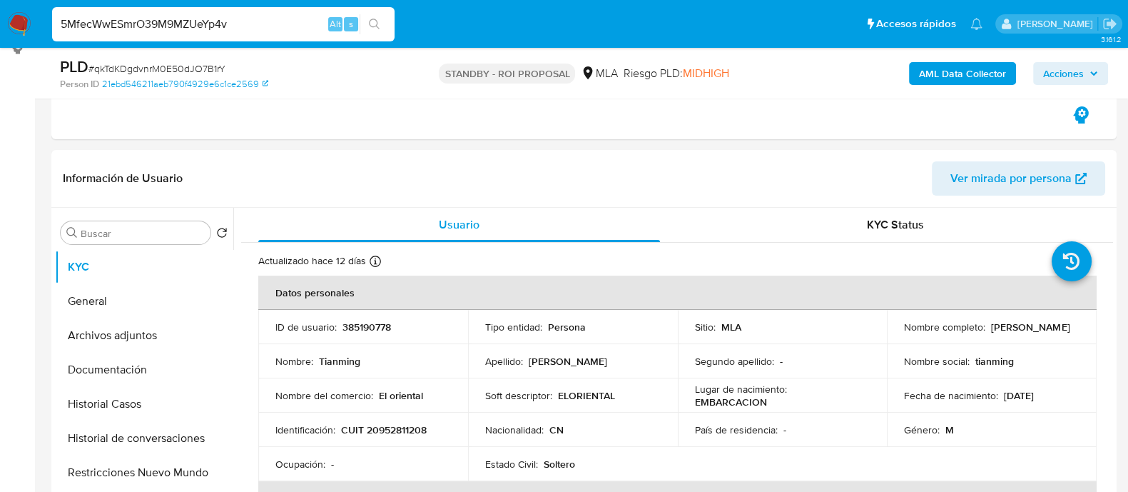
click at [381, 26] on button "search-icon" at bounding box center [374, 24] width 29 height 20
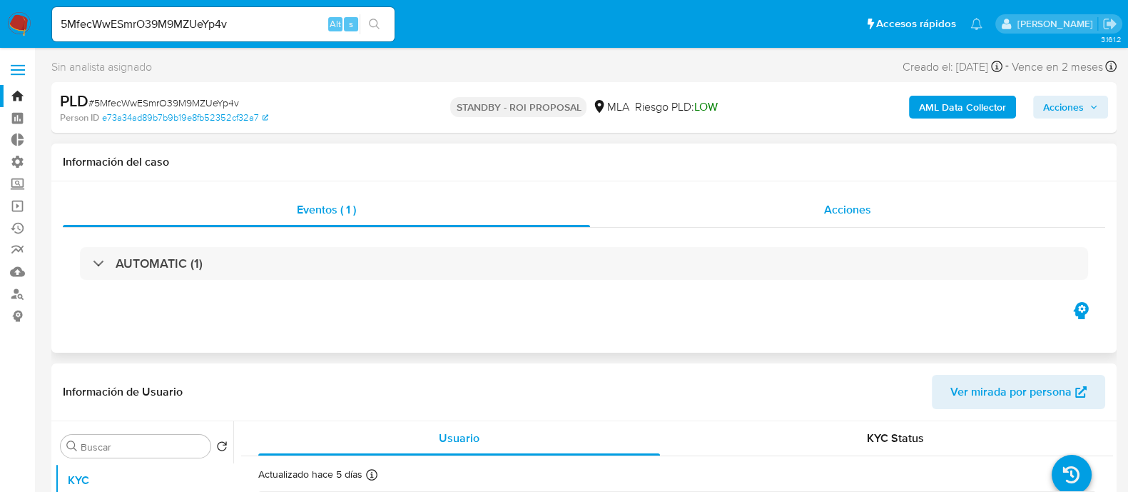
click at [781, 221] on div "Acciones" at bounding box center [847, 210] width 515 height 34
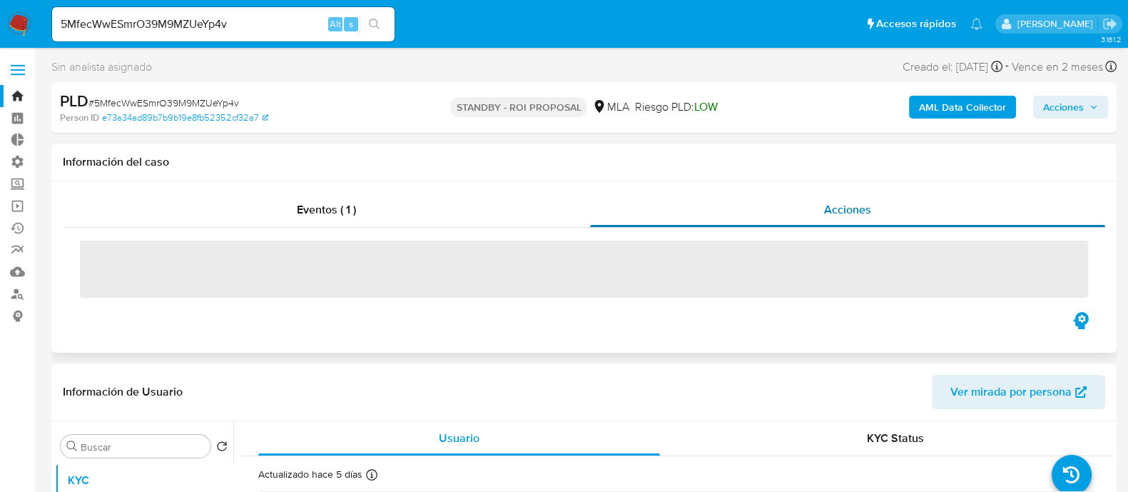
select select "10"
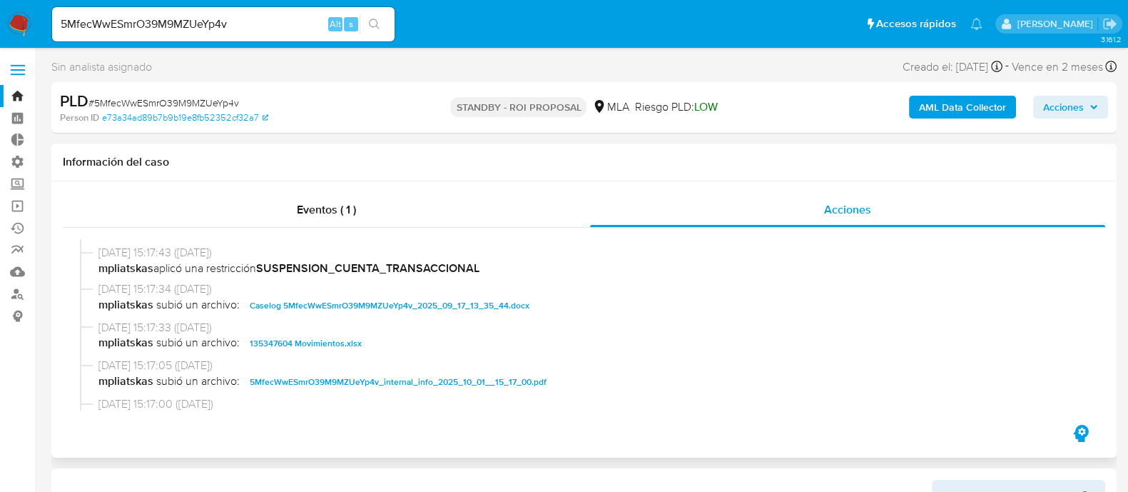
scroll to position [713, 0]
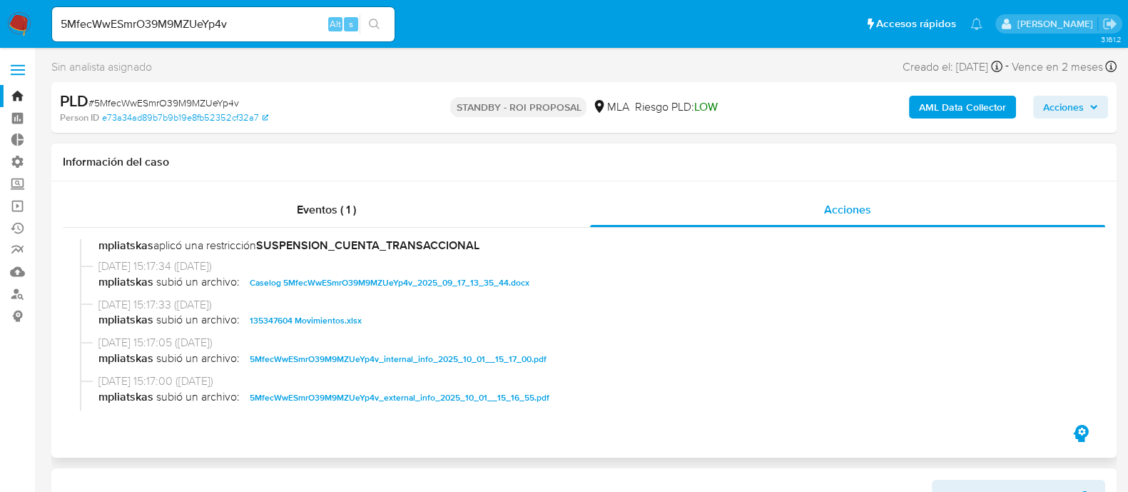
click at [346, 288] on span "Caselog 5MfecWwESmrO39M9MZUeYp4v_2025_09_17_13_35_44.docx" at bounding box center [390, 282] width 280 height 17
click at [343, 316] on span "135347604 Movimientos.xlsx" at bounding box center [306, 320] width 112 height 17
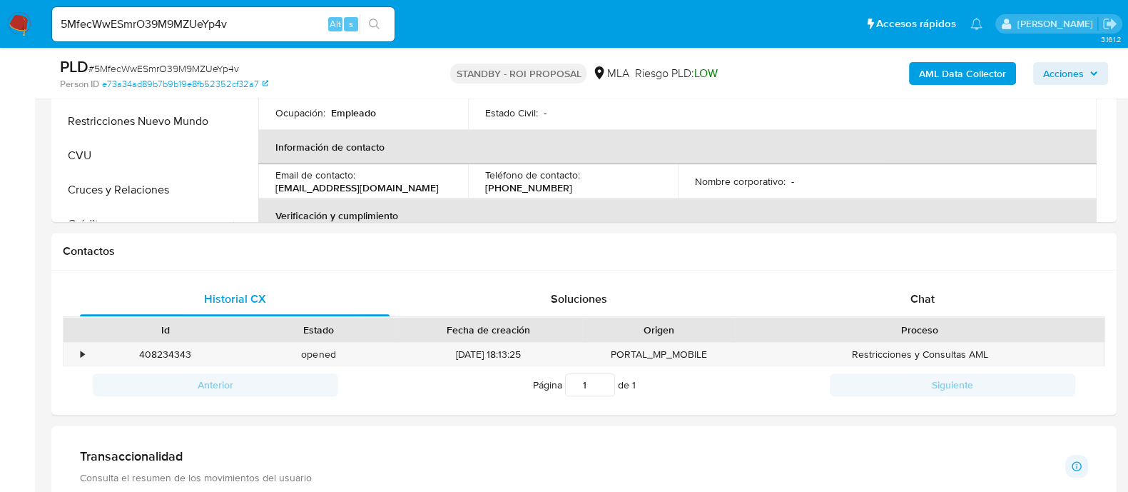
scroll to position [624, 0]
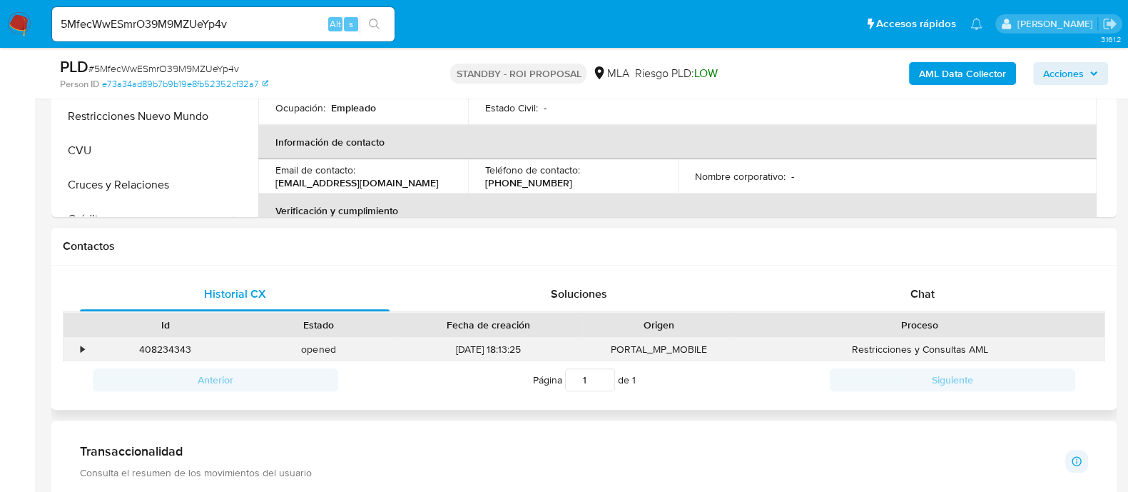
click at [157, 351] on div "408234343" at bounding box center [164, 350] width 153 height 24
copy div "408234343"
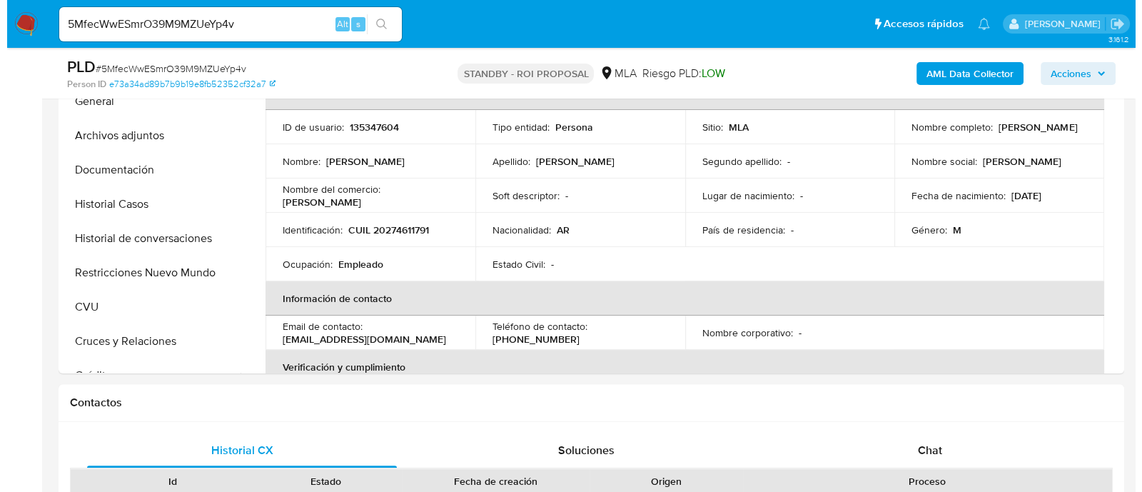
scroll to position [268, 0]
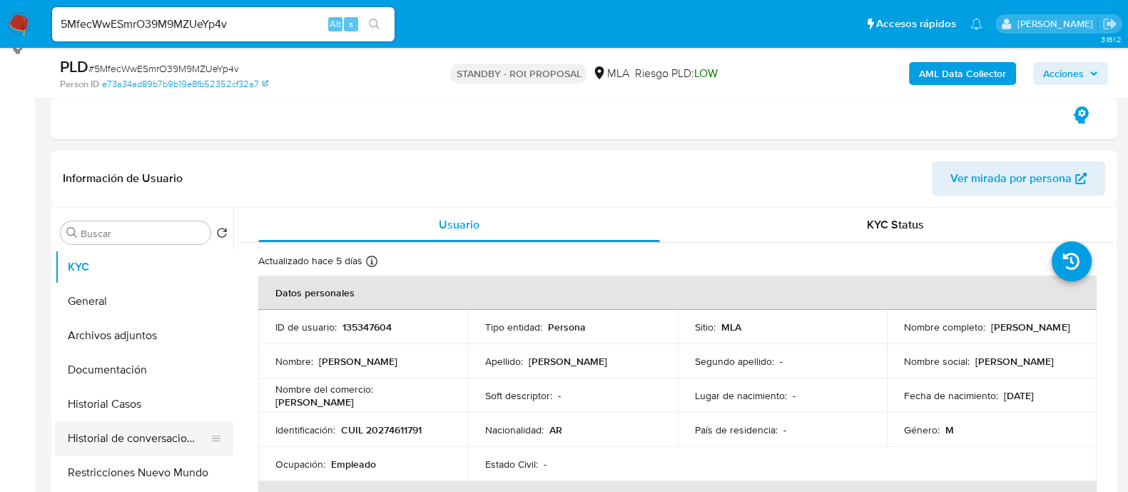
click at [163, 442] on button "Historial de conversaciones" at bounding box center [138, 438] width 167 height 34
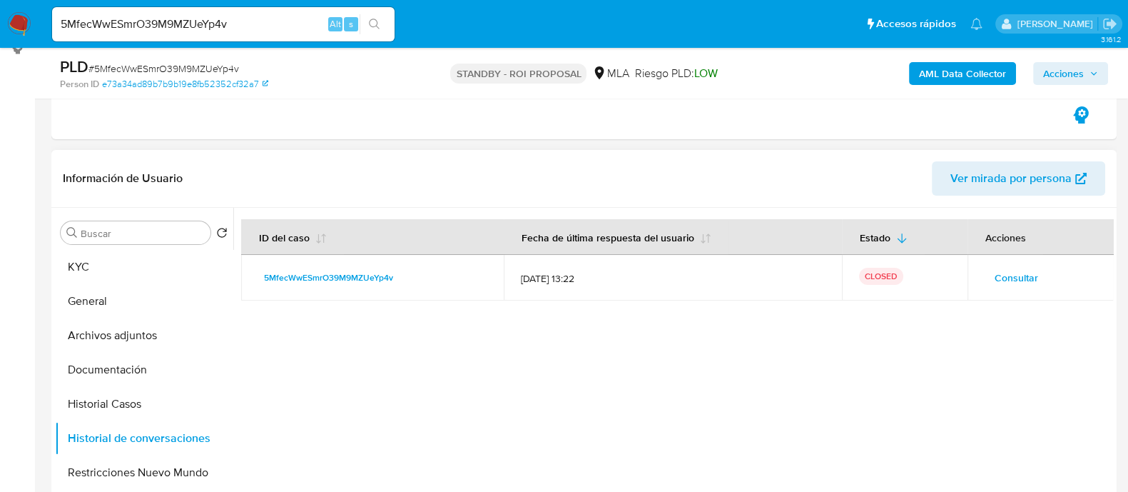
click at [995, 277] on span "Consultar" at bounding box center [1017, 278] width 44 height 20
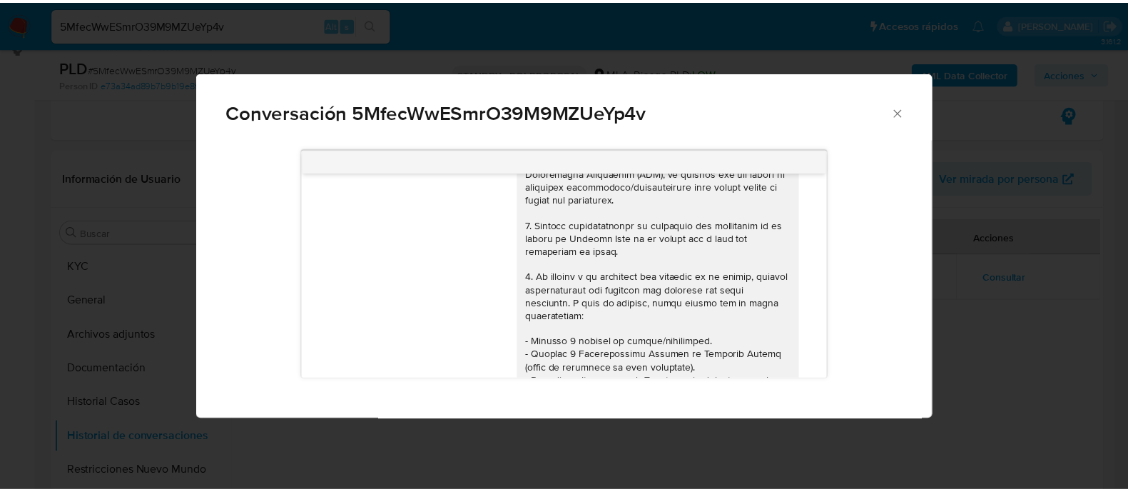
scroll to position [0, 0]
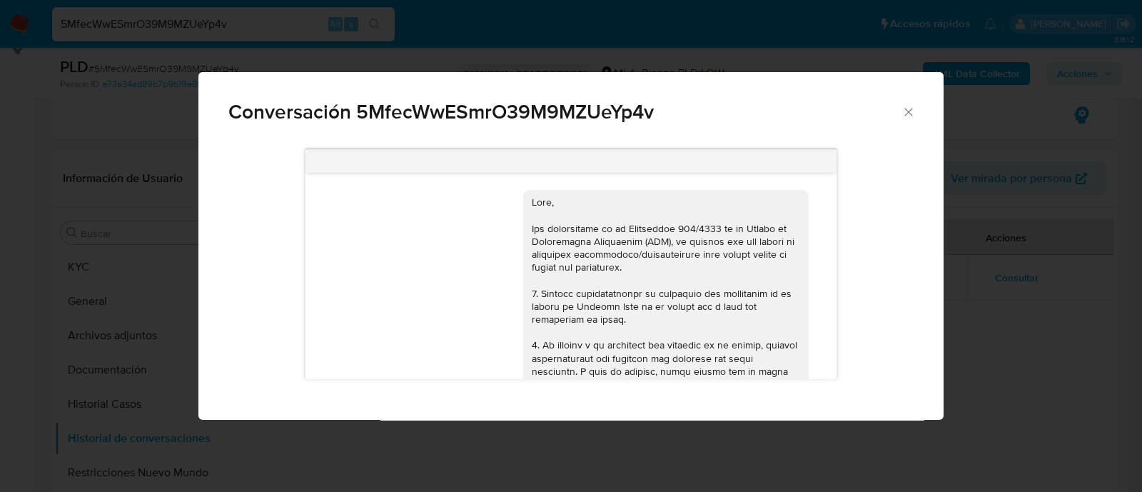
click at [1023, 308] on div "Conversación 5MfecWwESmrO39M9MZUeYp4v 17/09/2025 14:27:30 Ahí esta su cuenta si…" at bounding box center [571, 246] width 1142 height 492
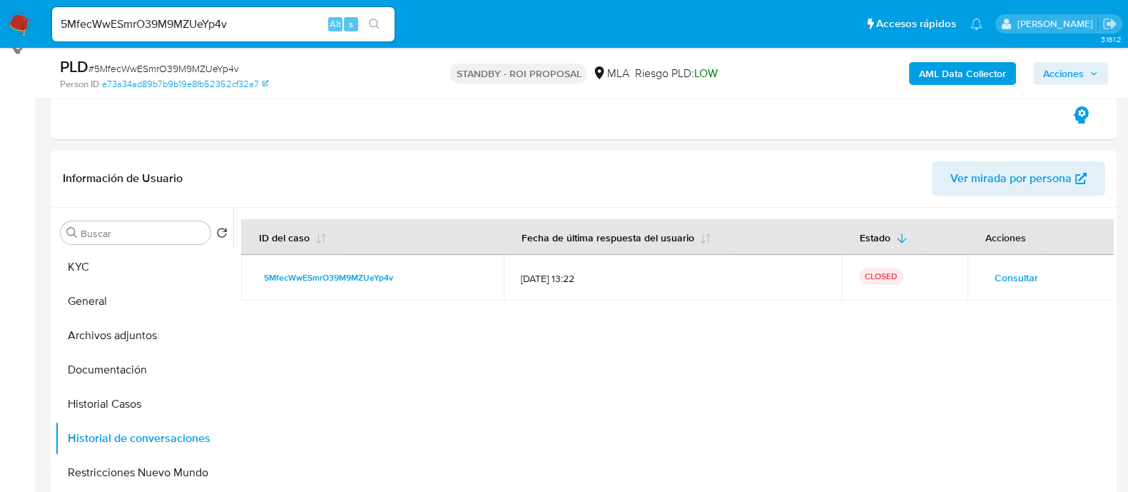
click at [188, 66] on span "# 5MfecWwESmrO39M9MZUeYp4v" at bounding box center [163, 68] width 151 height 14
copy span "5MfecWwESmrO39M9MZUeYp4v"
click at [233, 31] on input "5MfecWwESmrO39M9MZUeYp4v" at bounding box center [223, 24] width 343 height 19
click at [235, 34] on div "5MfecWwESmrO39M9MZUeYp4v Alt s" at bounding box center [223, 24] width 343 height 34
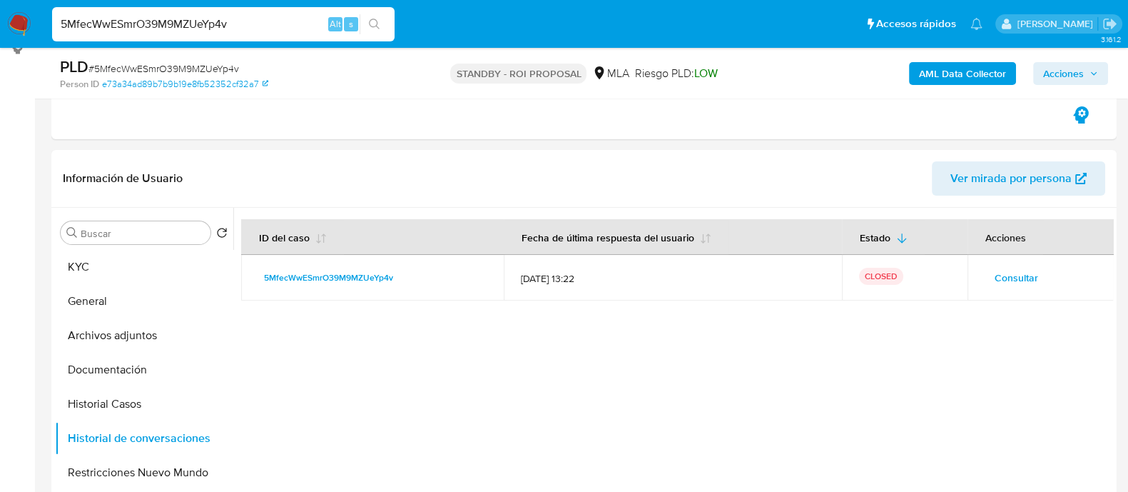
paste input "fnAzQJQGv31MP5f3xLZgvEDP"
type input "fnAzQJQGv31MP5f3xLZgvEDP"
click at [375, 24] on icon "search-icon" at bounding box center [374, 24] width 11 height 11
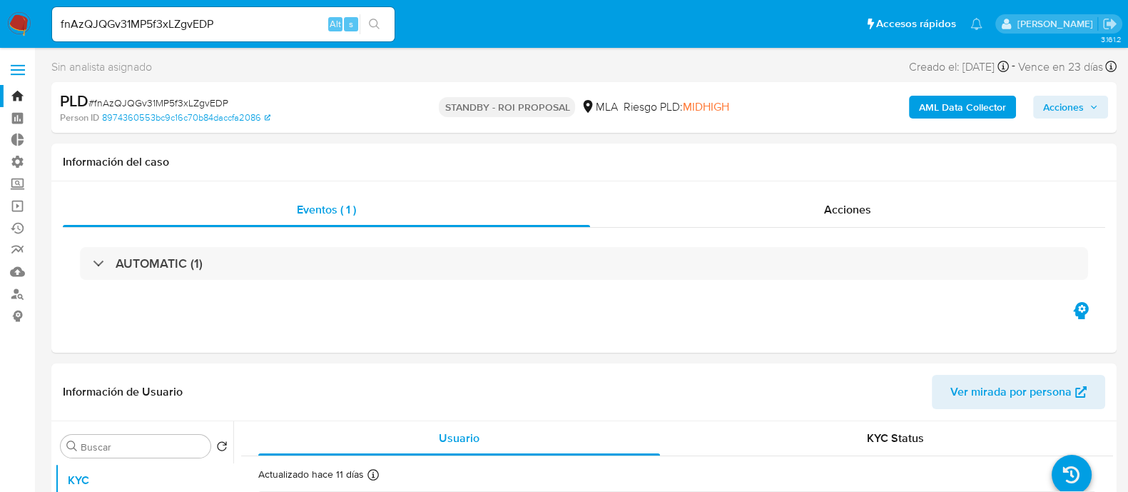
select select "10"
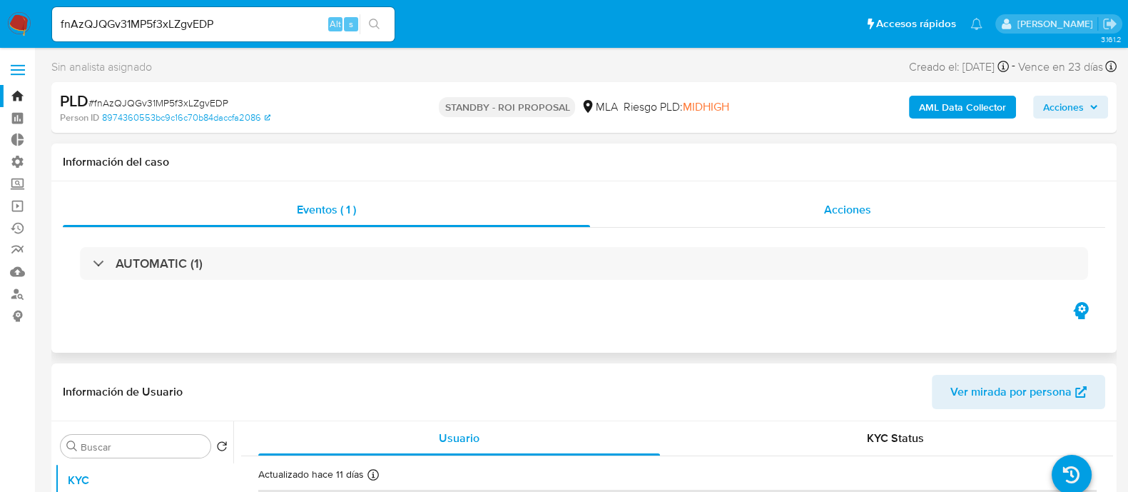
click at [801, 208] on div "Acciones" at bounding box center [847, 210] width 515 height 34
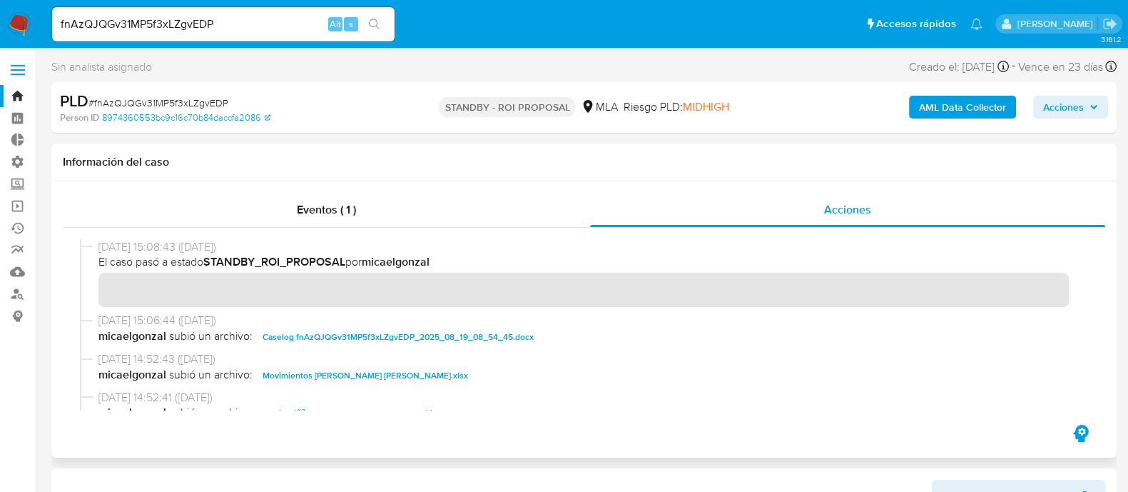
click at [310, 333] on span "Caselog fnAzQJQGv31MP5f3xLZgvEDP_2025_08_19_08_54_45.docx" at bounding box center [398, 336] width 271 height 17
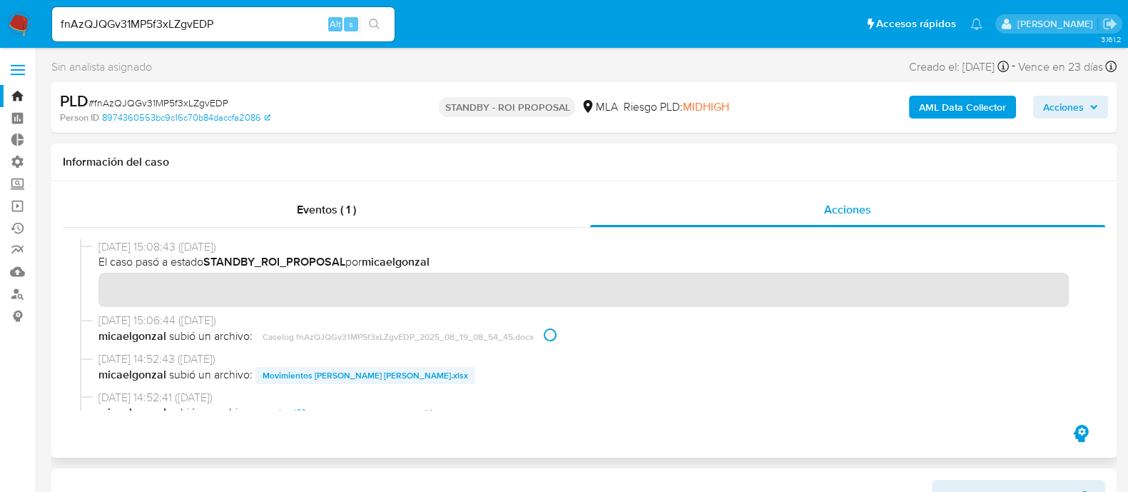
drag, startPoint x: 328, startPoint y: 365, endPoint x: 355, endPoint y: 376, distance: 29.2
click at [328, 365] on span "25/09/2025 14:52:43 (hace 11 días)" at bounding box center [590, 359] width 984 height 16
click at [382, 382] on span "Movimientos de Martin Miguel Jesus Malliet.xlsx" at bounding box center [366, 375] width 206 height 17
click at [392, 373] on span "micaelgonzal subió un archivo: Movimientos de Martin Miguel Jesus Malliet.xlsx" at bounding box center [590, 375] width 984 height 17
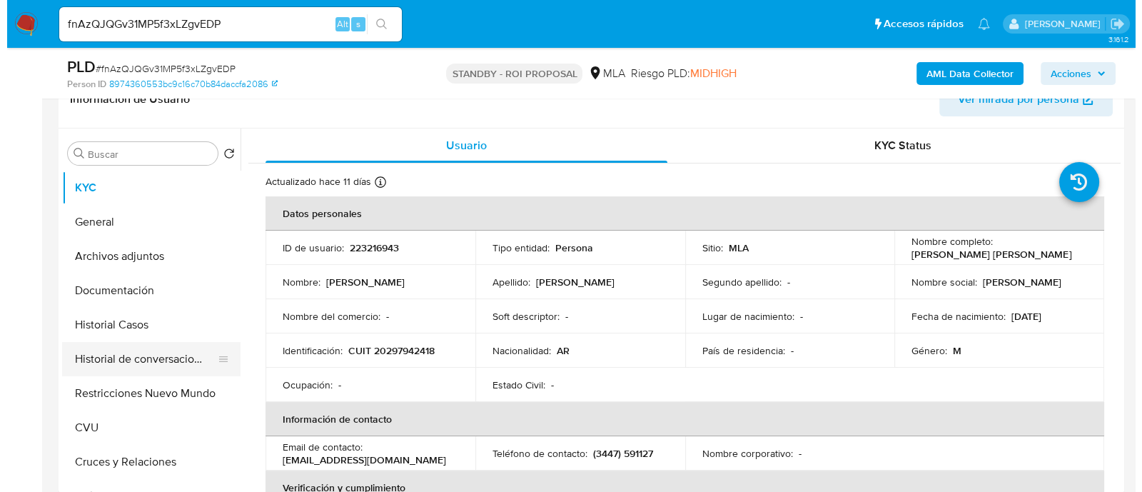
scroll to position [356, 0]
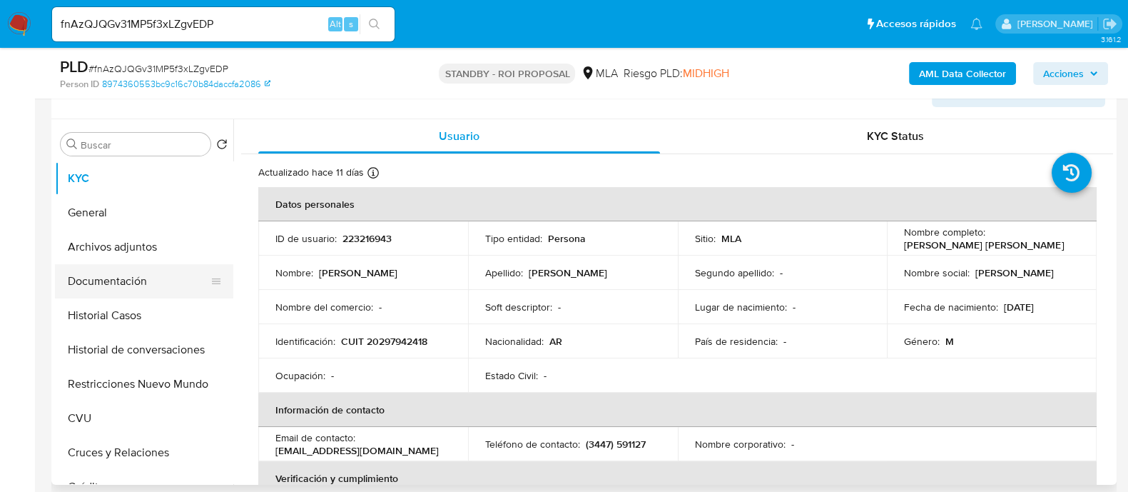
click at [151, 275] on button "Documentación" at bounding box center [138, 281] width 167 height 34
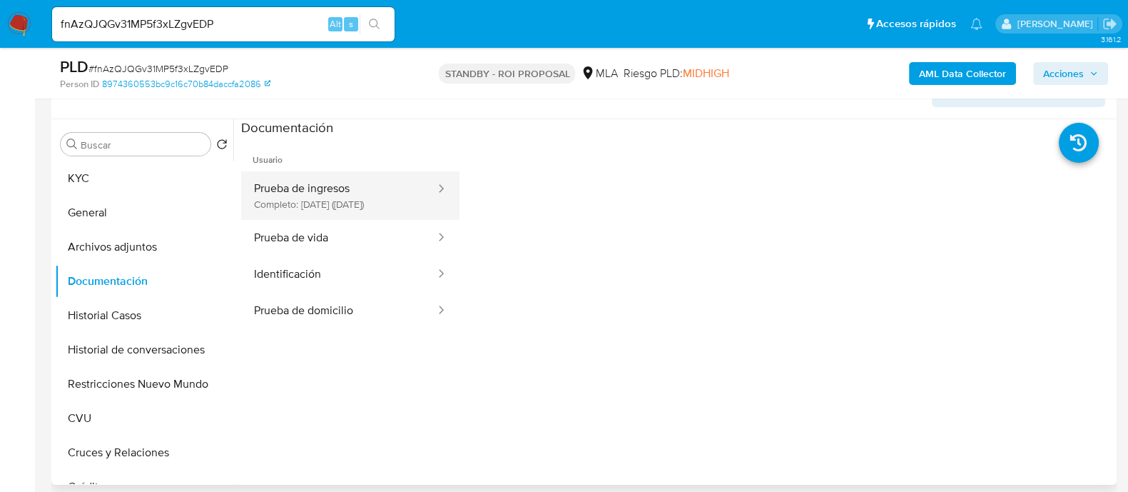
click at [327, 198] on button "Prueba de ingresos Completo: 22/10/2024 (hace un año)" at bounding box center [339, 195] width 196 height 49
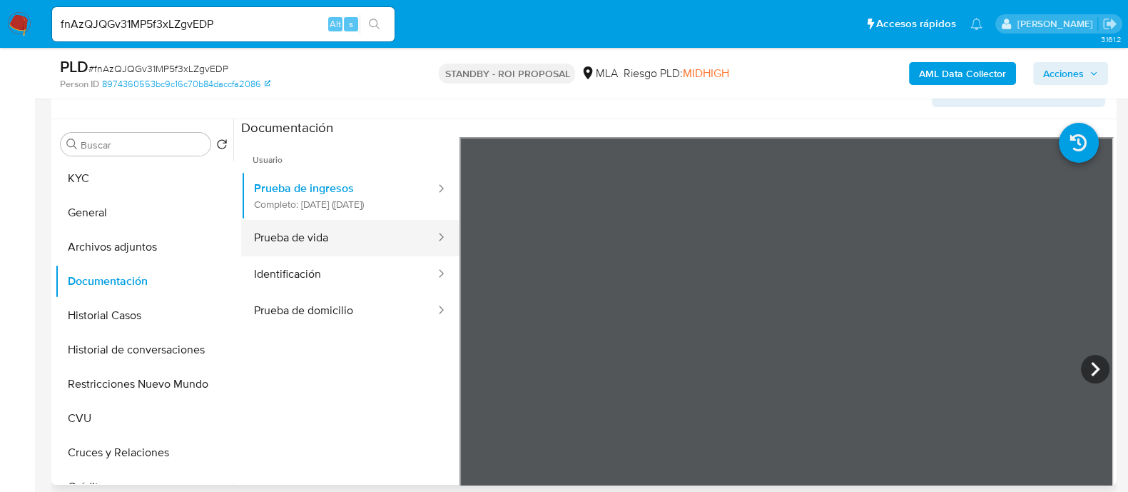
click at [355, 245] on button "Prueba de vida" at bounding box center [339, 238] width 196 height 36
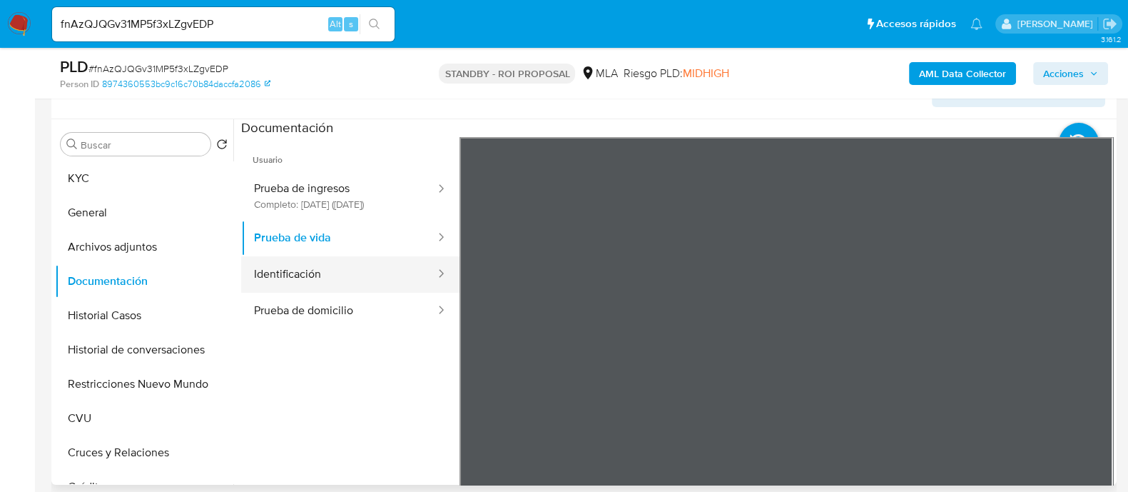
click at [368, 292] on button "Identificación" at bounding box center [339, 274] width 196 height 36
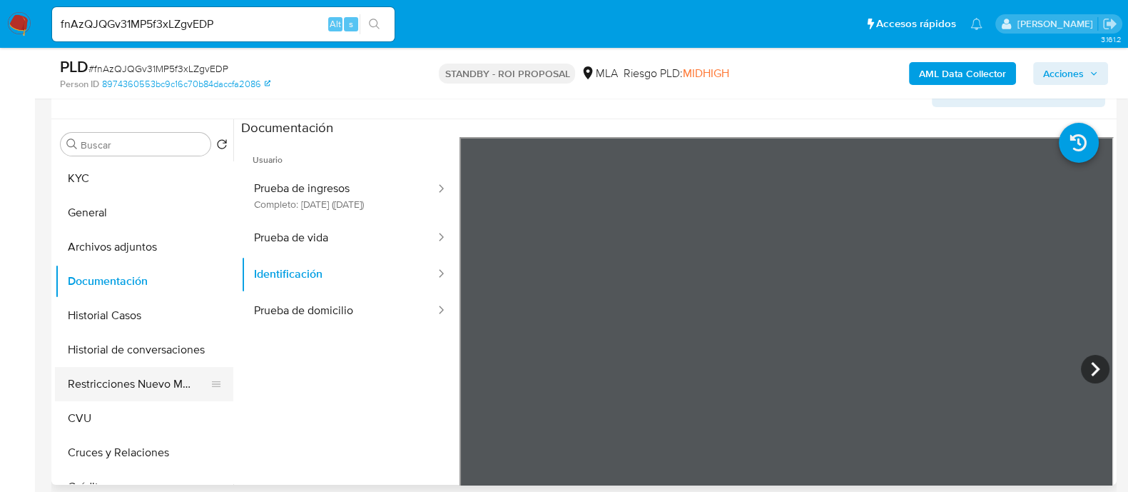
click at [164, 384] on button "Restricciones Nuevo Mundo" at bounding box center [138, 384] width 167 height 34
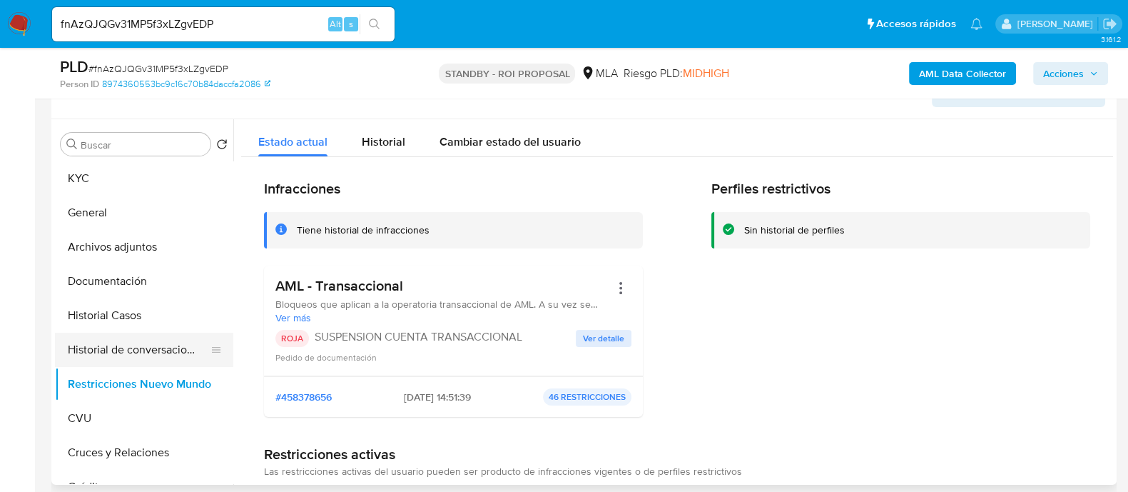
click at [149, 341] on button "Historial de conversaciones" at bounding box center [138, 350] width 167 height 34
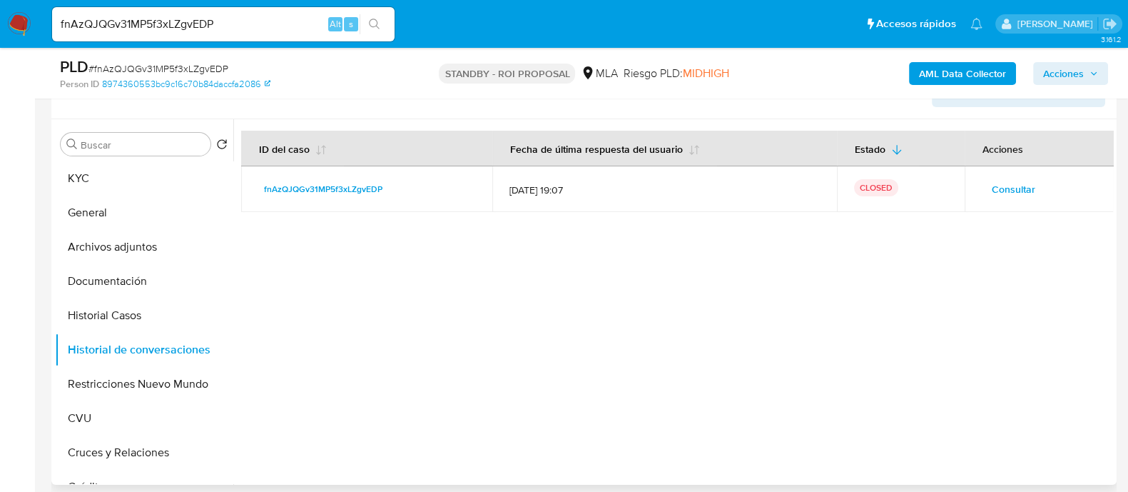
click at [982, 194] on button "Consultar" at bounding box center [1014, 189] width 64 height 23
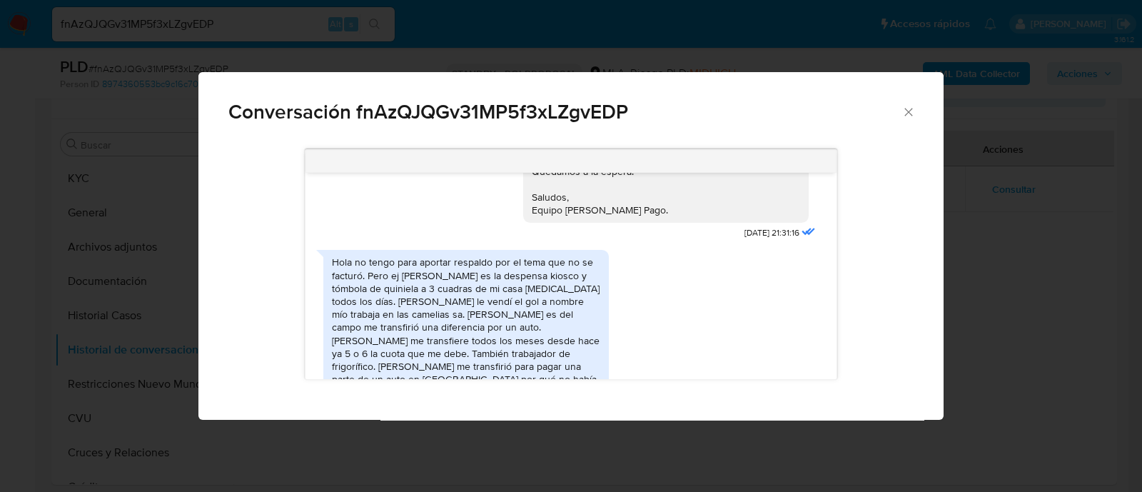
scroll to position [1427, 0]
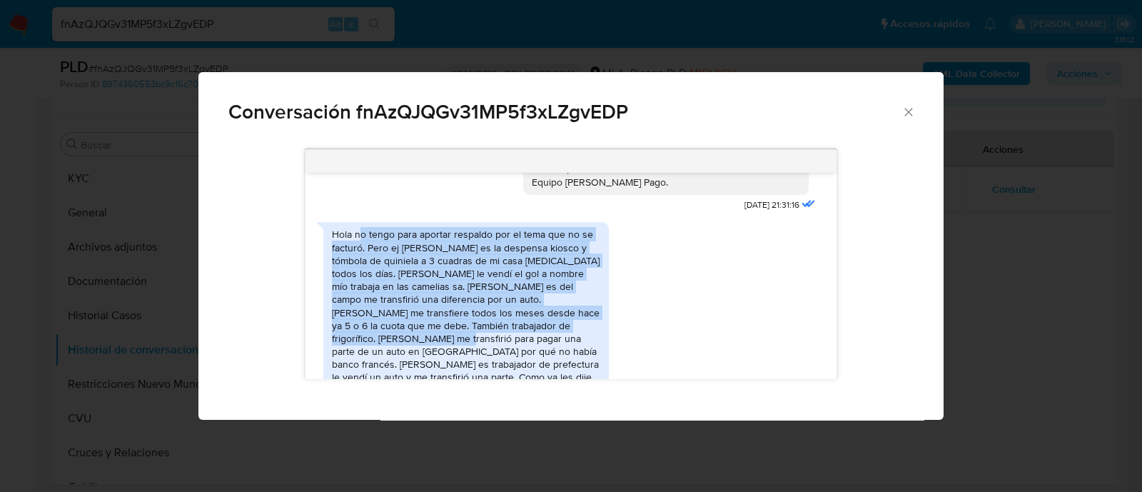
drag, startPoint x: 360, startPoint y: 243, endPoint x: 621, endPoint y: 331, distance: 275.8
click at [621, 331] on div "Hola no tengo para aportar respaldo por el tema que no se facturó. Pero ej ivan…" at bounding box center [570, 347] width 495 height 264
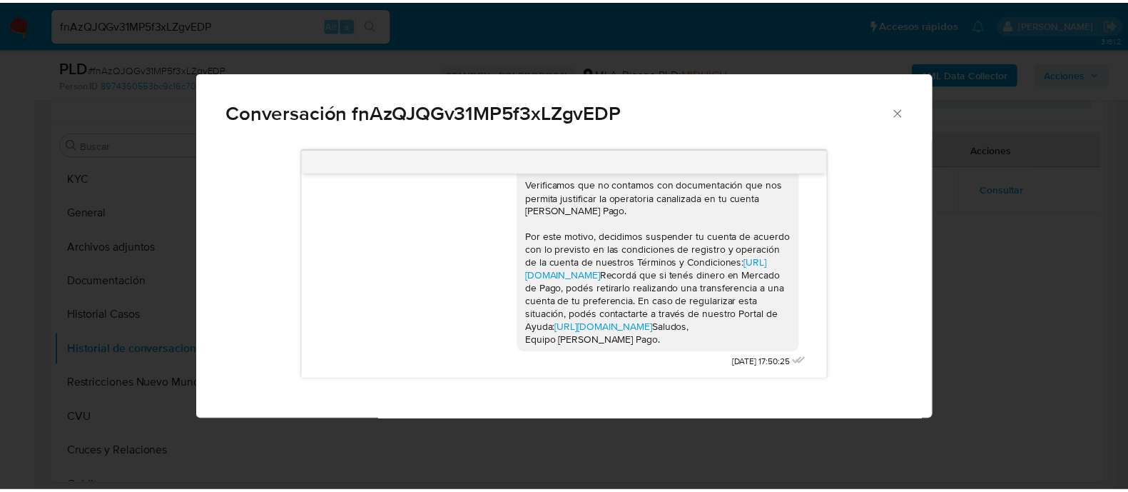
scroll to position [1771, 0]
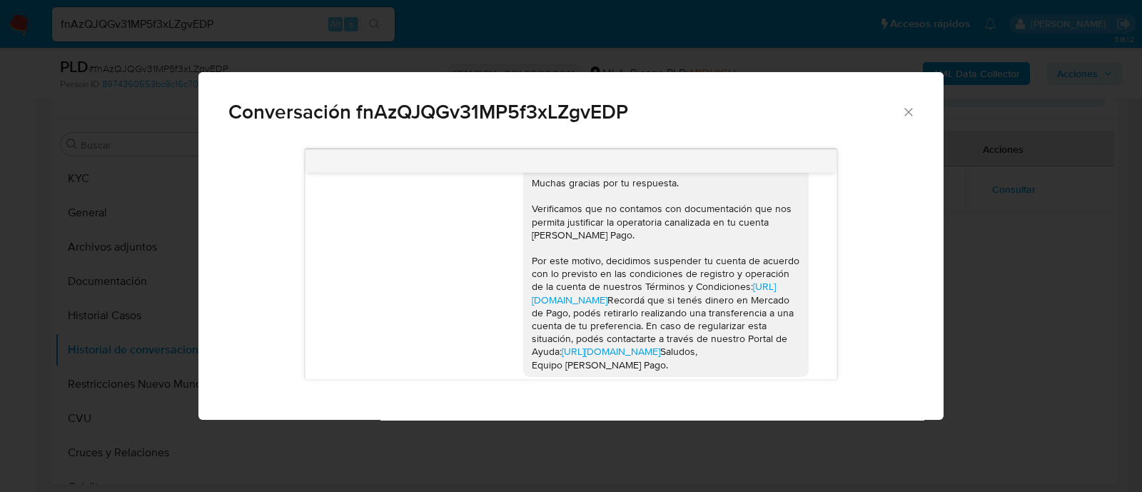
click at [103, 355] on div "Conversación fnAzQJQGv31MP5f3xLZgvEDP 18/08/2025 17:43:09 JPEG JPEG IMG_4463.jp…" at bounding box center [571, 246] width 1142 height 492
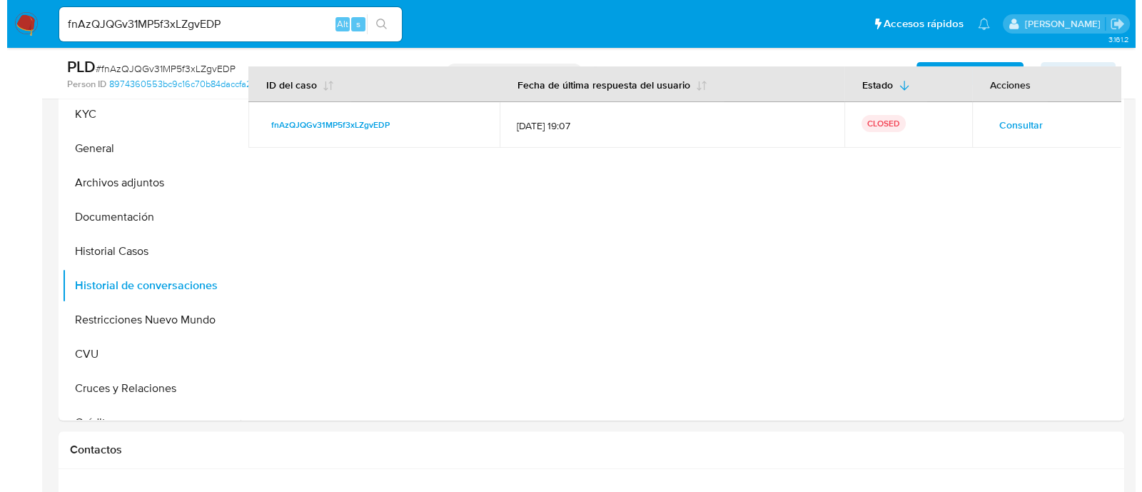
scroll to position [356, 0]
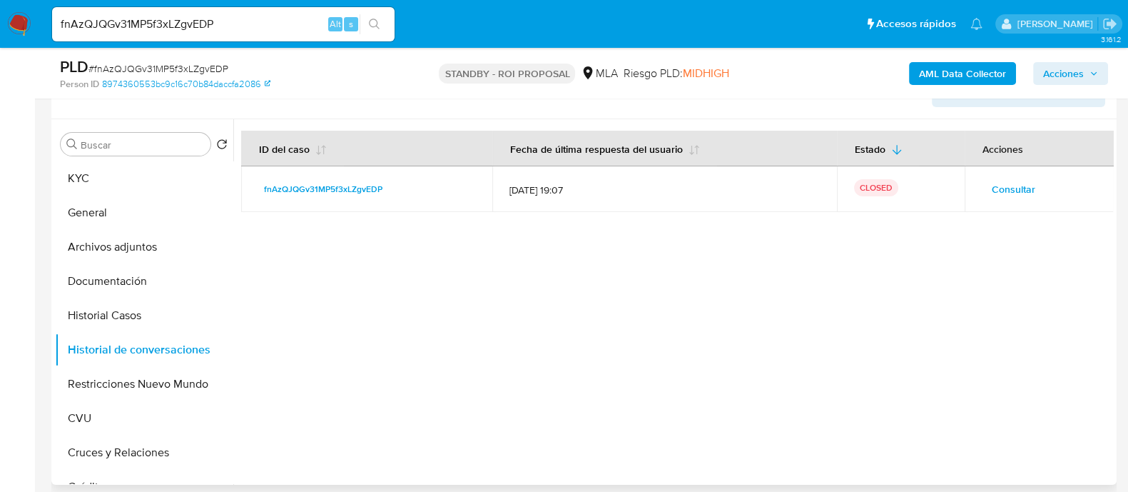
click at [985, 184] on button "Consultar" at bounding box center [1014, 189] width 64 height 23
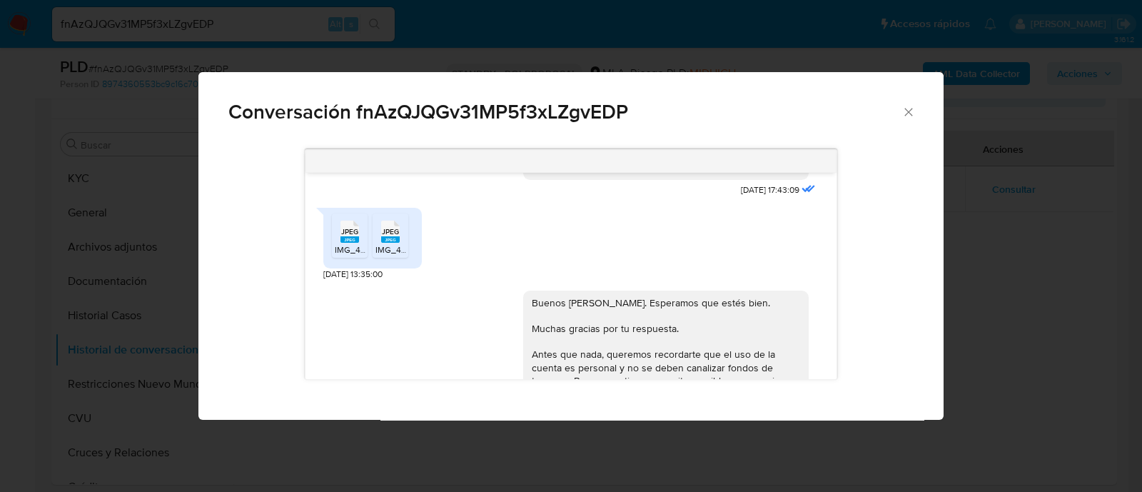
scroll to position [803, 0]
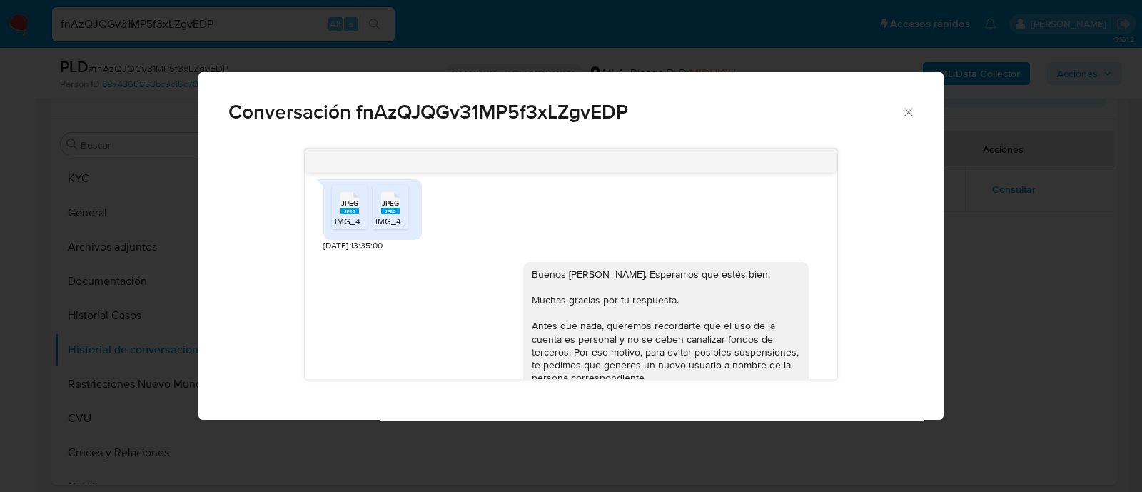
click at [403, 210] on div "JPEG JPEG" at bounding box center [390, 202] width 30 height 28
click at [351, 216] on icon "JPEG" at bounding box center [349, 203] width 19 height 25
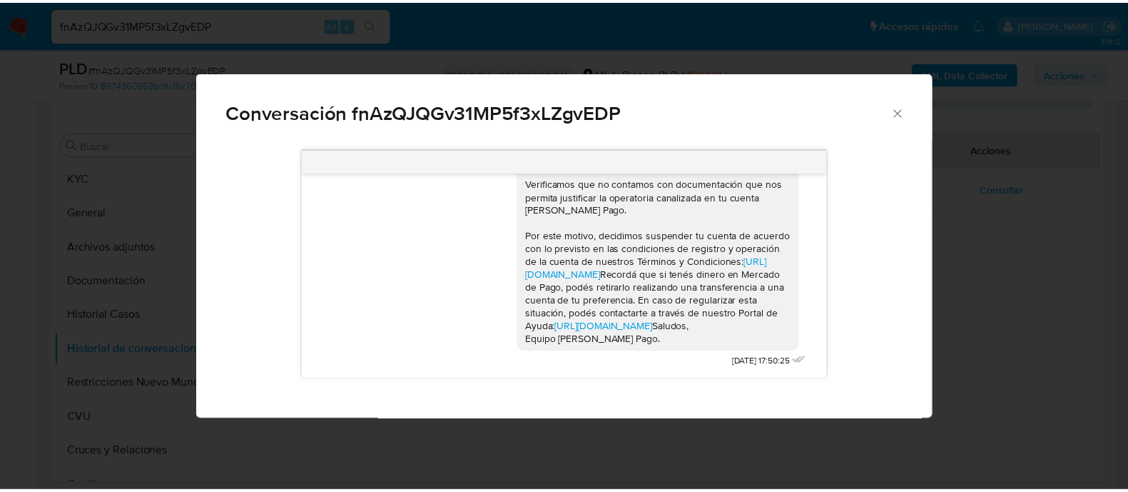
scroll to position [1860, 0]
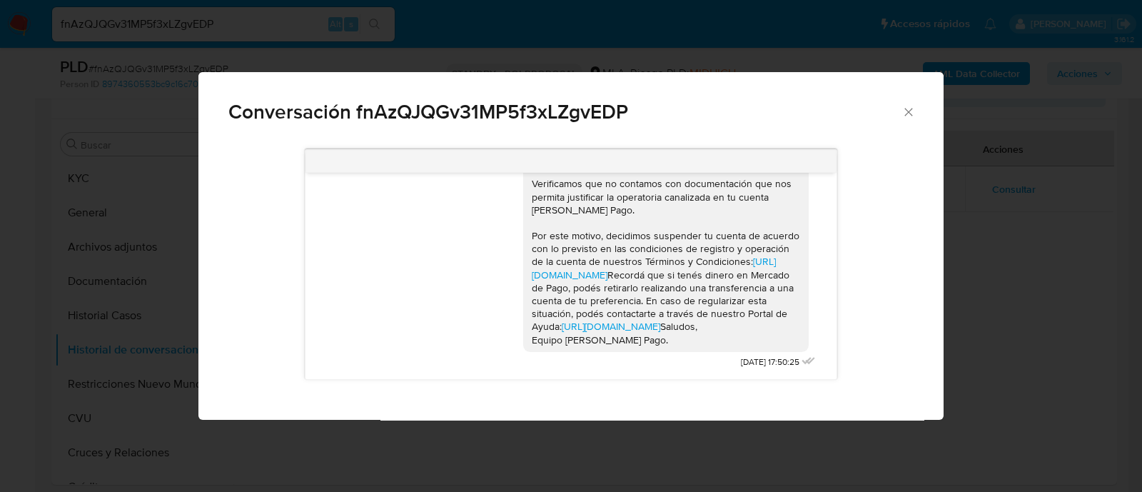
click at [245, 31] on div "Conversación fnAzQJQGv31MP5f3xLZgvEDP 18/08/2025 17:43:09 JPEG JPEG IMG_4463.jp…" at bounding box center [571, 246] width 1142 height 492
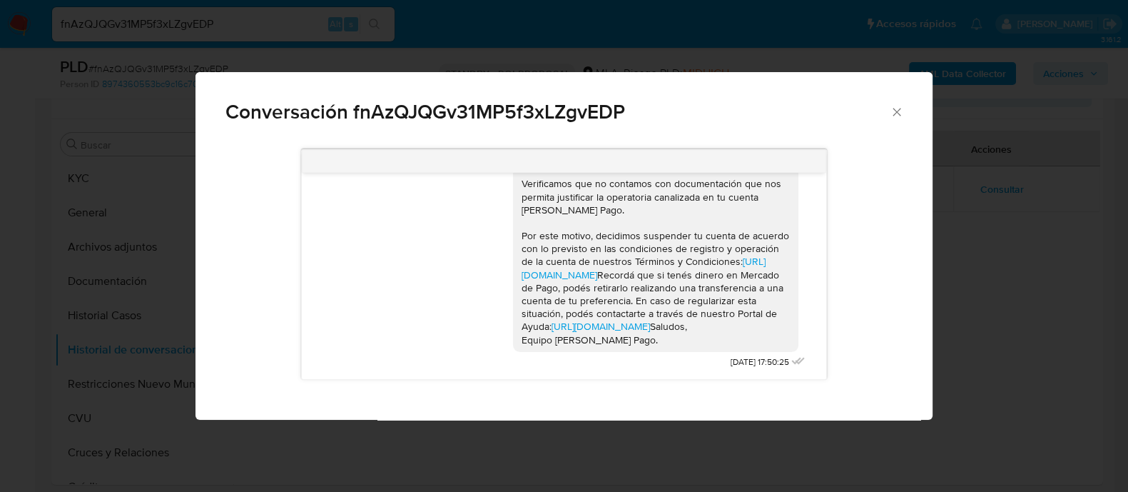
click at [248, 24] on input "fnAzQJQGv31MP5f3xLZgvEDP" at bounding box center [223, 24] width 343 height 19
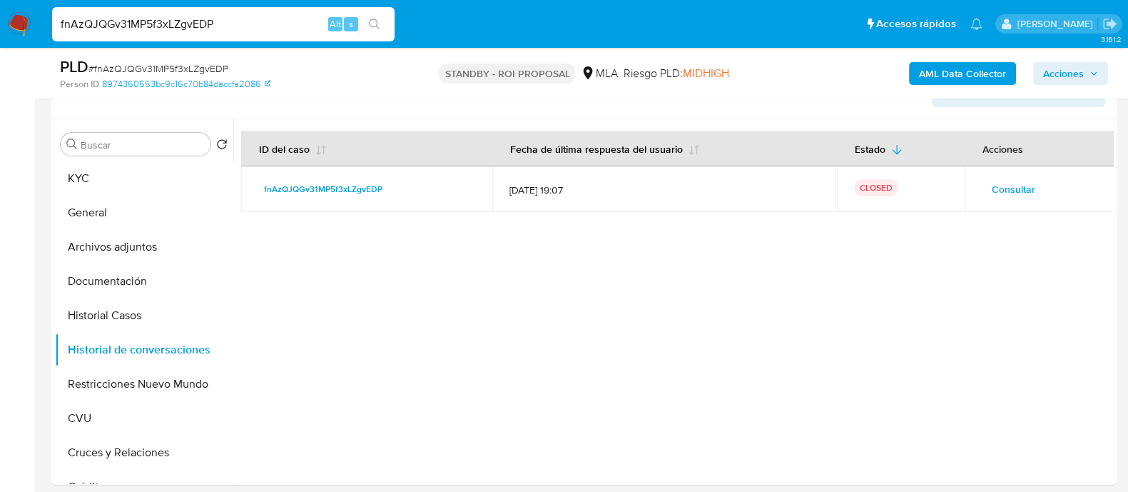
click at [248, 24] on input "fnAzQJQGv31MP5f3xLZgvEDP" at bounding box center [223, 24] width 343 height 19
paste input "ly9WsPdPjkYgtZg7wHxqX02O"
type input "ly9WsPdPjkYgtZg7wHxqX02O"
click at [382, 24] on button "search-icon" at bounding box center [374, 24] width 29 height 20
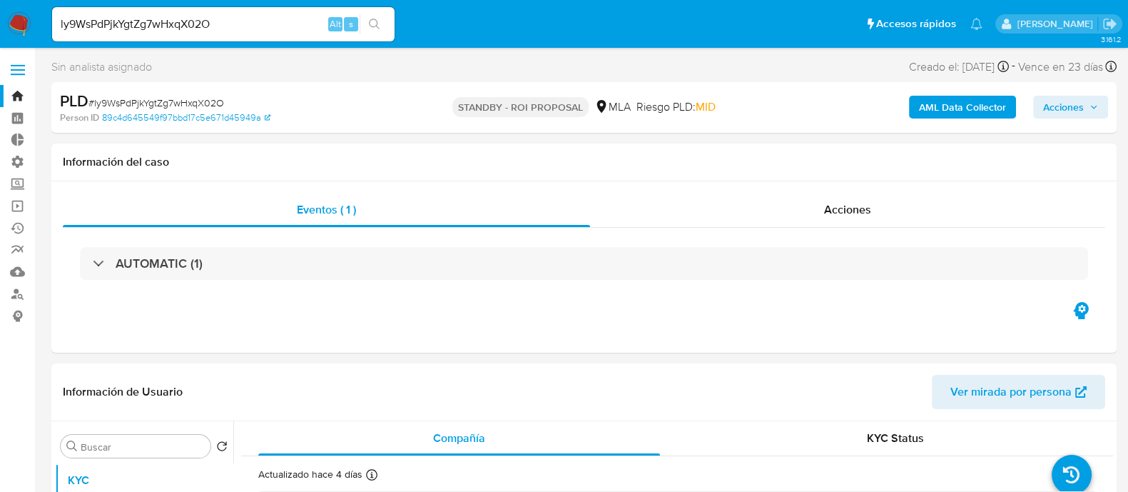
select select "10"
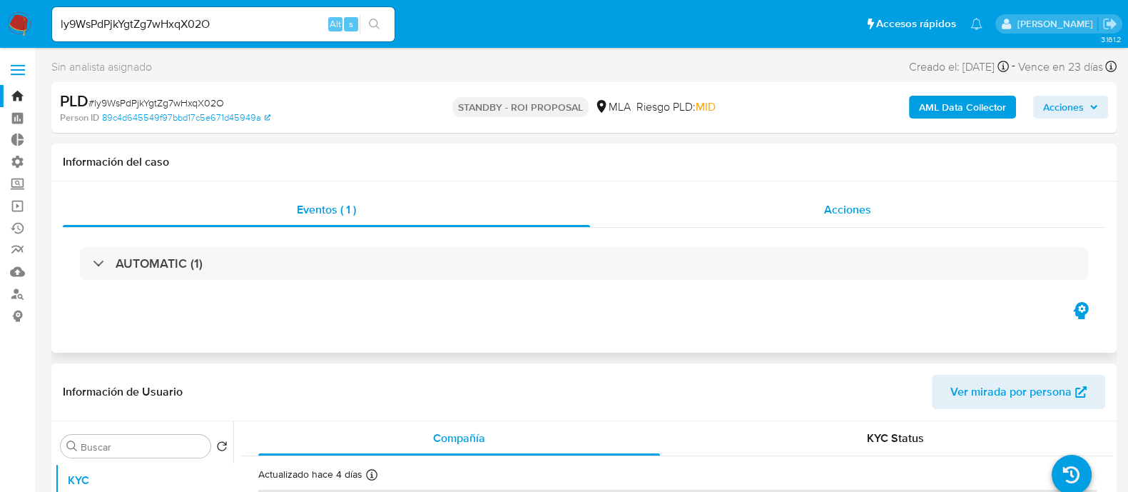
click at [860, 215] on span "Acciones" at bounding box center [847, 209] width 47 height 16
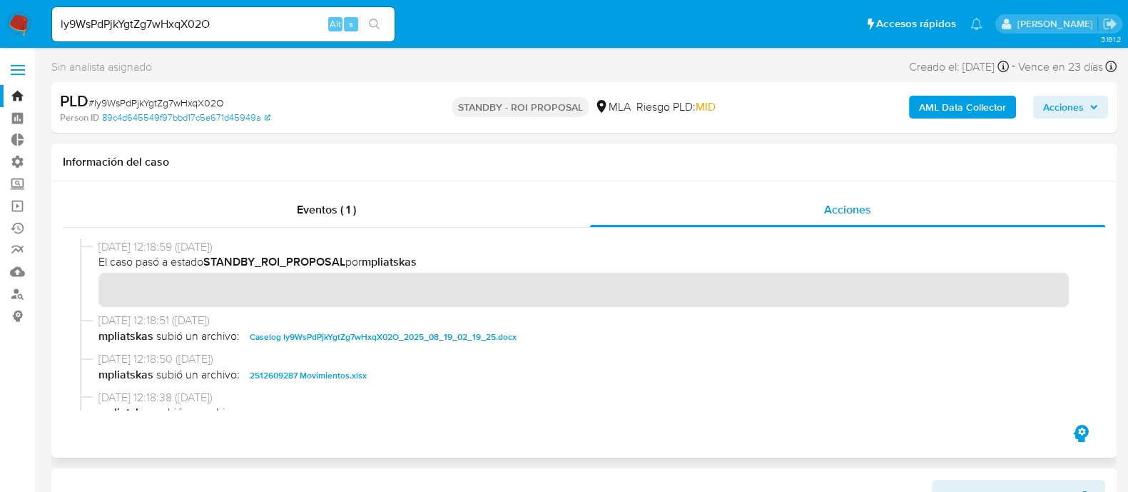
click at [349, 334] on span "Caselog ly9WsPdPjkYgtZg7wHxqX02O_2025_08_19_02_19_25.docx" at bounding box center [383, 336] width 267 height 17
drag, startPoint x: 338, startPoint y: 375, endPoint x: 443, endPoint y: 367, distance: 105.2
click at [339, 375] on span "2512609287 Movimientos.xlsx" at bounding box center [308, 375] width 117 height 17
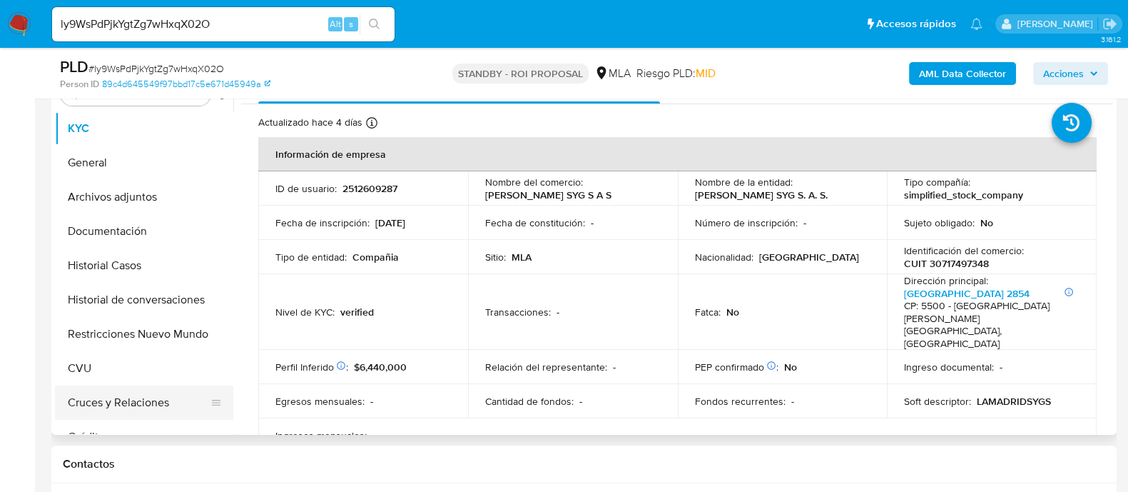
scroll to position [446, 0]
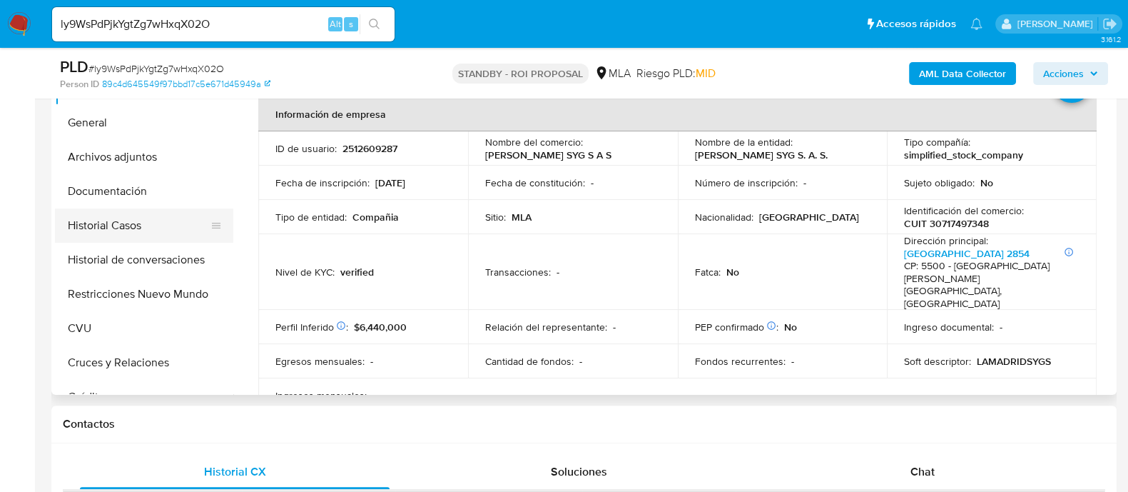
click at [166, 224] on button "Historial Casos" at bounding box center [138, 225] width 167 height 34
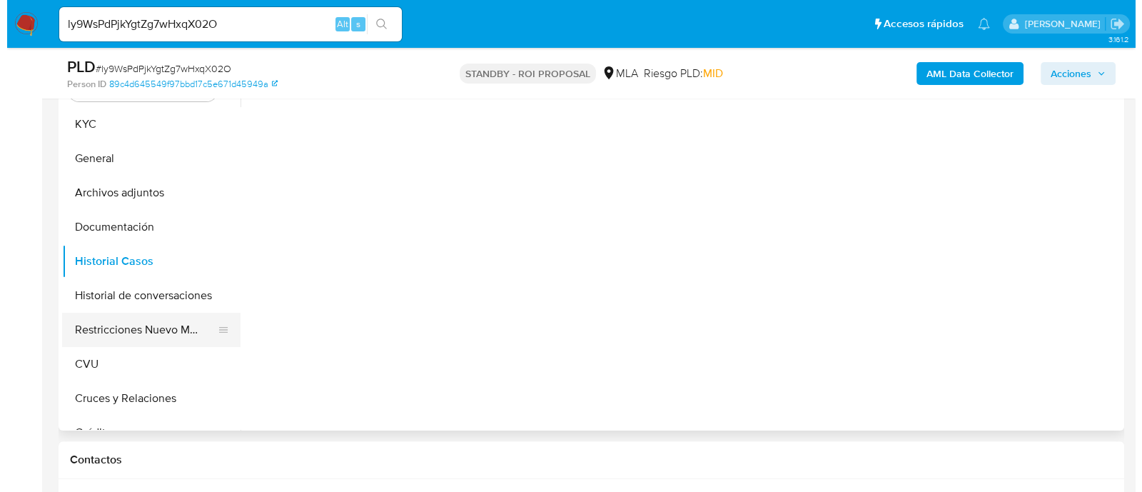
scroll to position [356, 0]
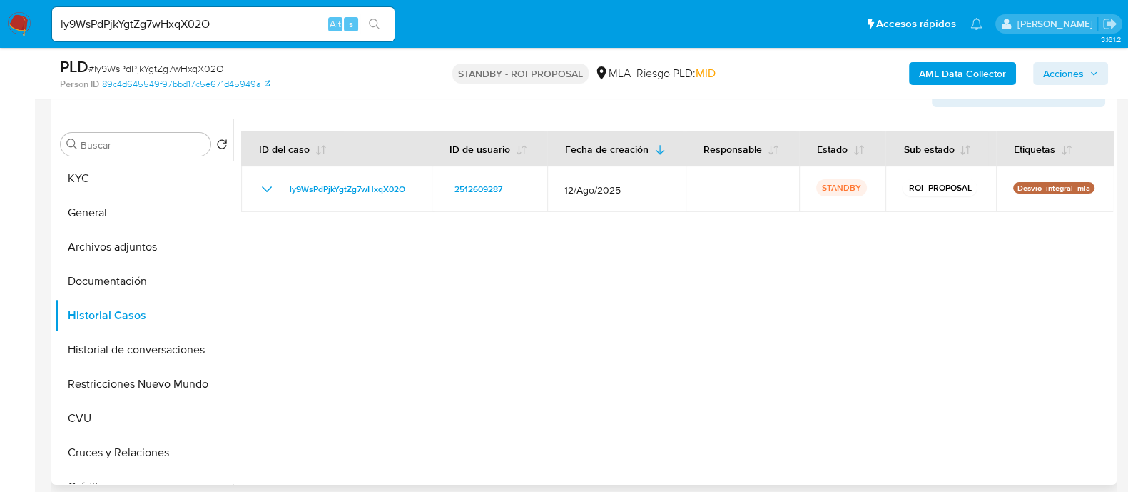
drag, startPoint x: 164, startPoint y: 344, endPoint x: 375, endPoint y: 363, distance: 211.3
click at [164, 344] on button "Historial de conversaciones" at bounding box center [144, 350] width 178 height 34
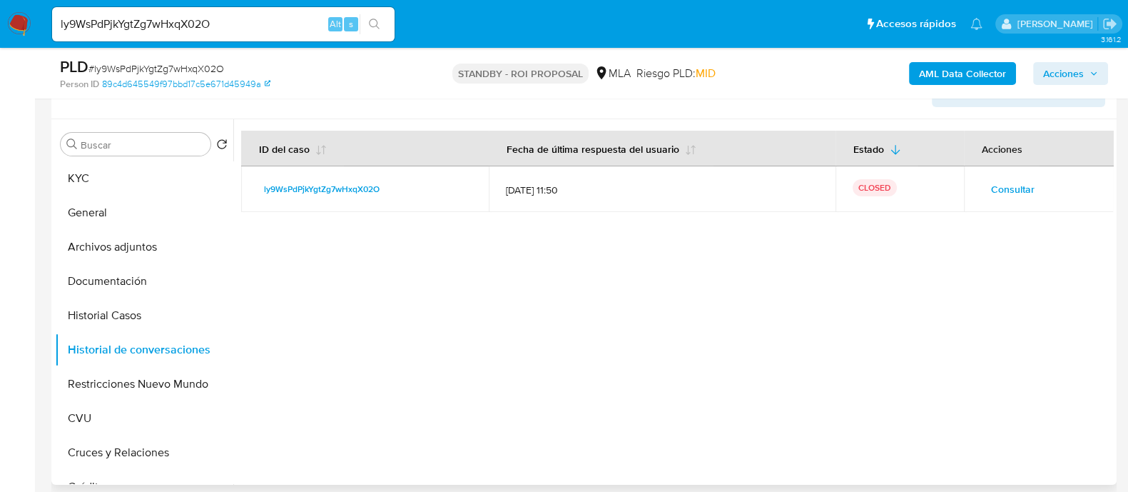
click at [1006, 184] on span "Consultar" at bounding box center [1013, 189] width 44 height 20
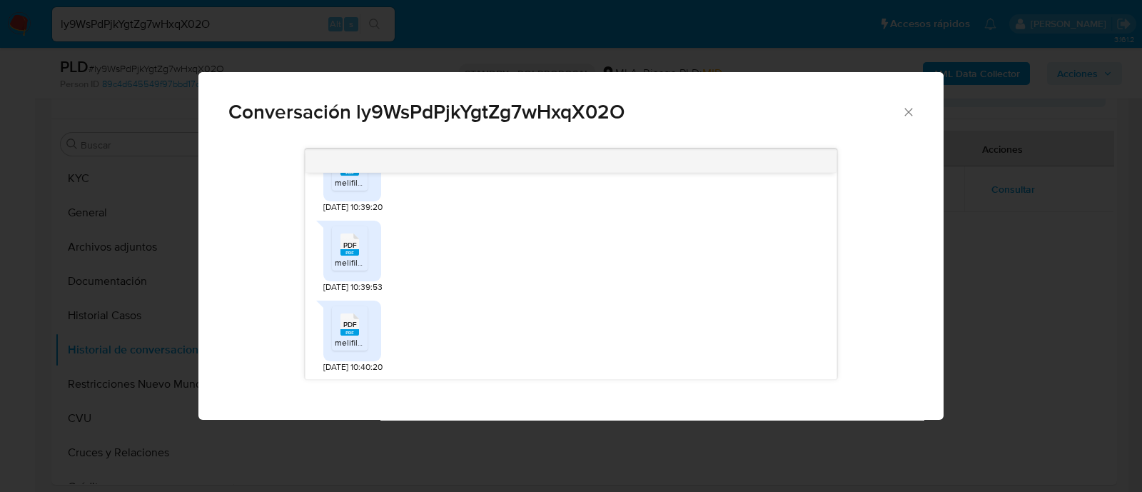
scroll to position [0, 0]
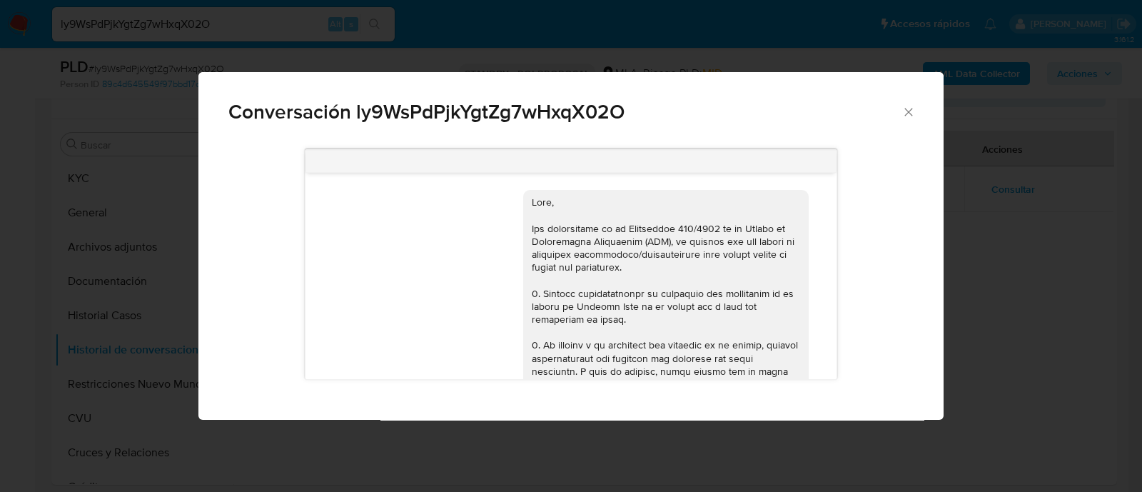
click at [1078, 268] on div "Conversación ly9WsPdPjkYgtZg7wHxqX02O 18/08/2025 17:44:34 Hola, Esperamos que t…" at bounding box center [571, 246] width 1142 height 492
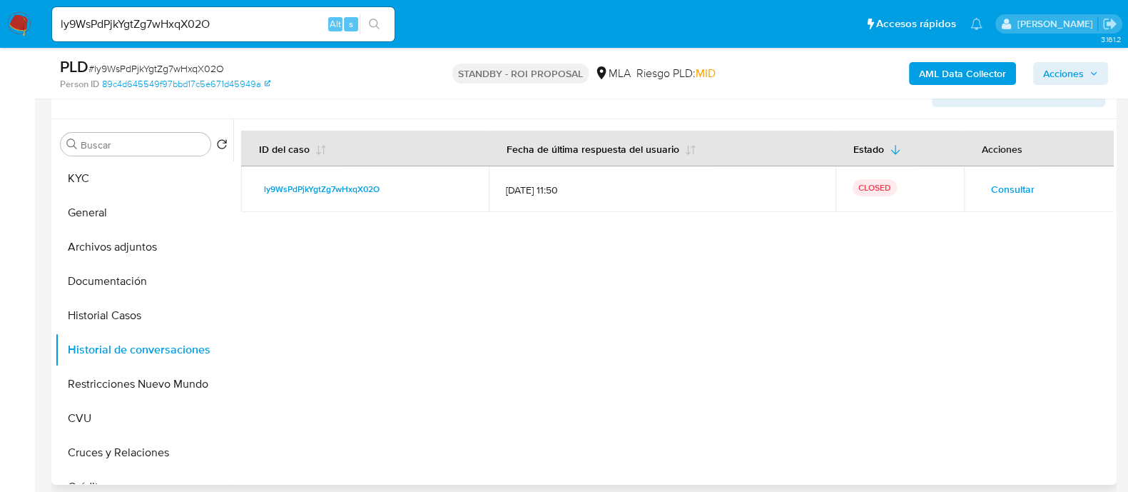
click at [991, 184] on span "Consultar" at bounding box center [1013, 189] width 44 height 20
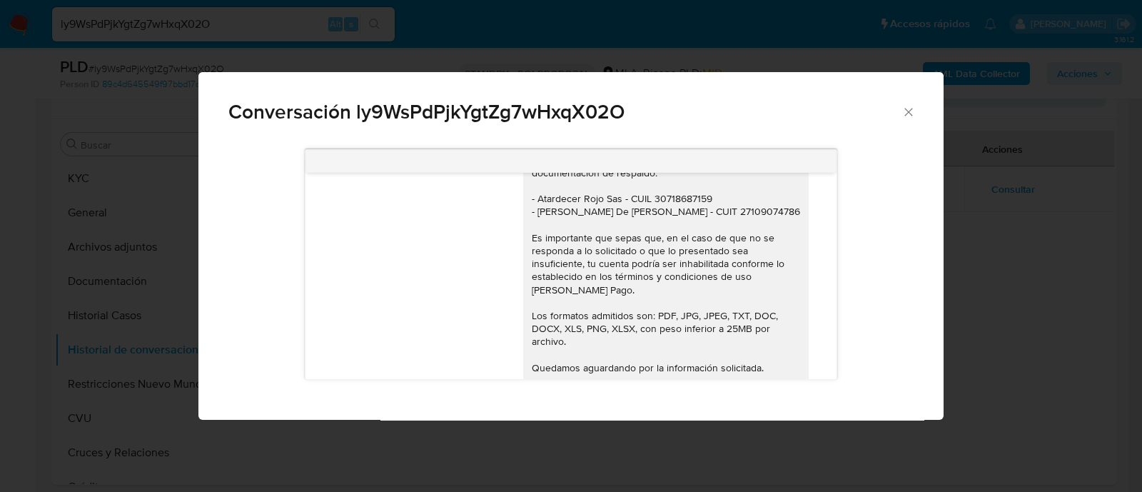
scroll to position [1574, 0]
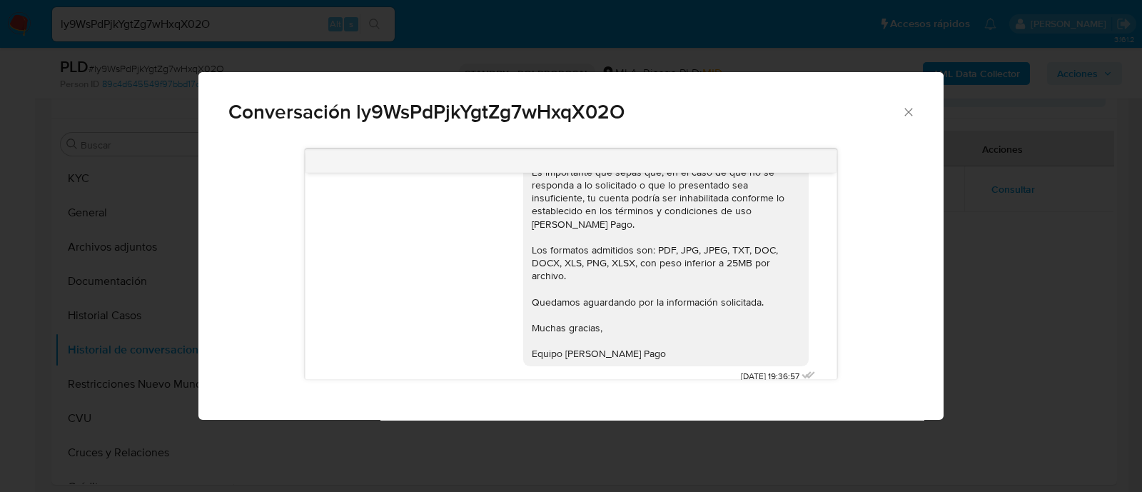
click at [988, 290] on div "Conversación ly9WsPdPjkYgtZg7wHxqX02O Y esos 800 mil pesos q me estan cobrando …" at bounding box center [571, 246] width 1142 height 492
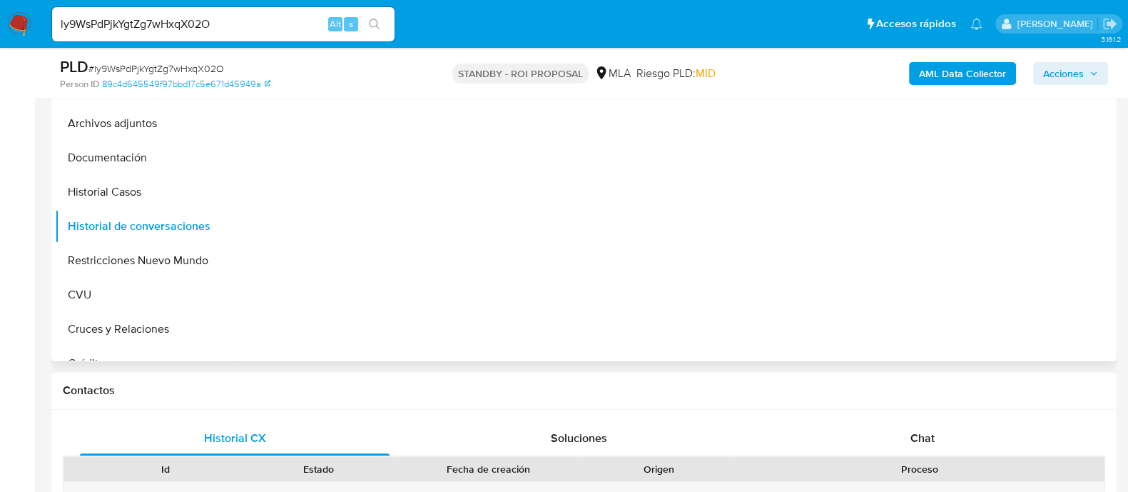
scroll to position [713, 0]
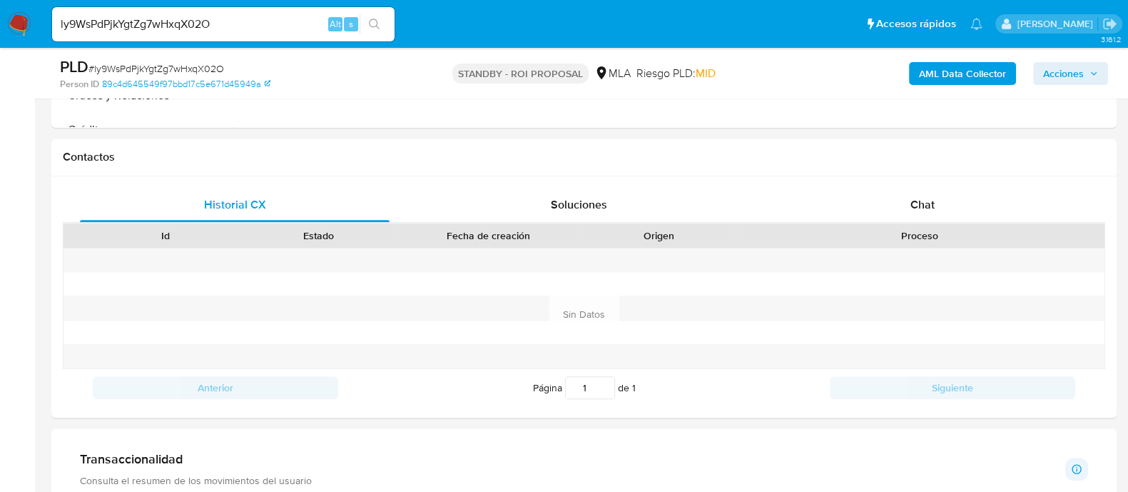
click at [278, 19] on input "ly9WsPdPjkYgtZg7wHxqX02O" at bounding box center [223, 24] width 343 height 19
paste input "I7bjjrLTn91k5La8TlJ855b9"
type input "I7bjjrLTn91k5La8TlJ855b9"
click at [383, 21] on button "search-icon" at bounding box center [374, 24] width 29 height 20
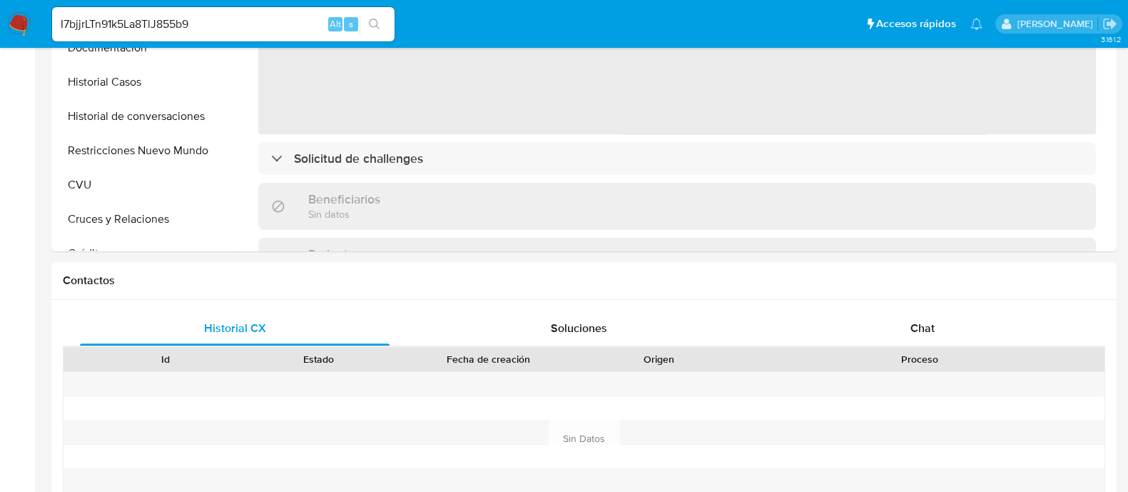
select select "10"
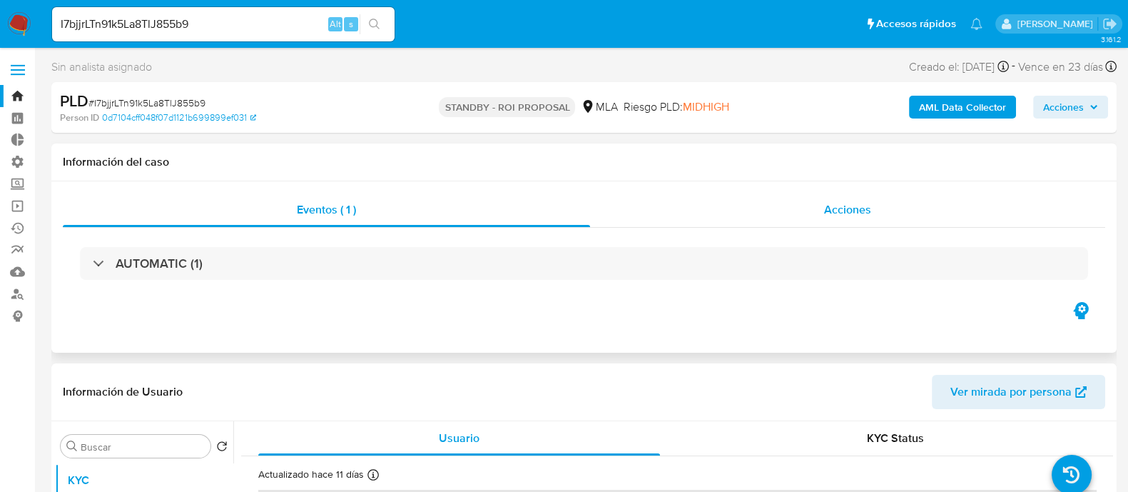
click at [892, 219] on div "Acciones" at bounding box center [847, 210] width 515 height 34
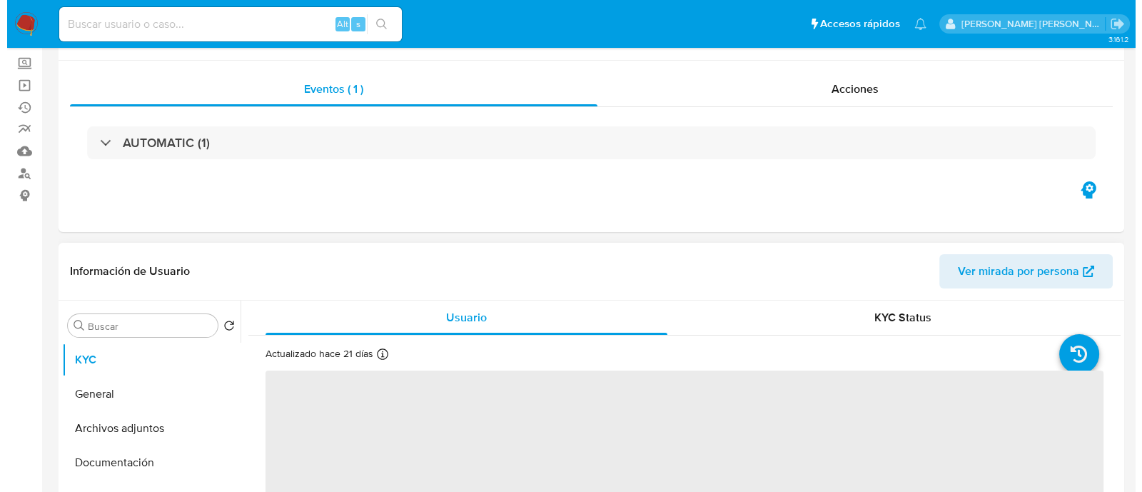
scroll to position [268, 0]
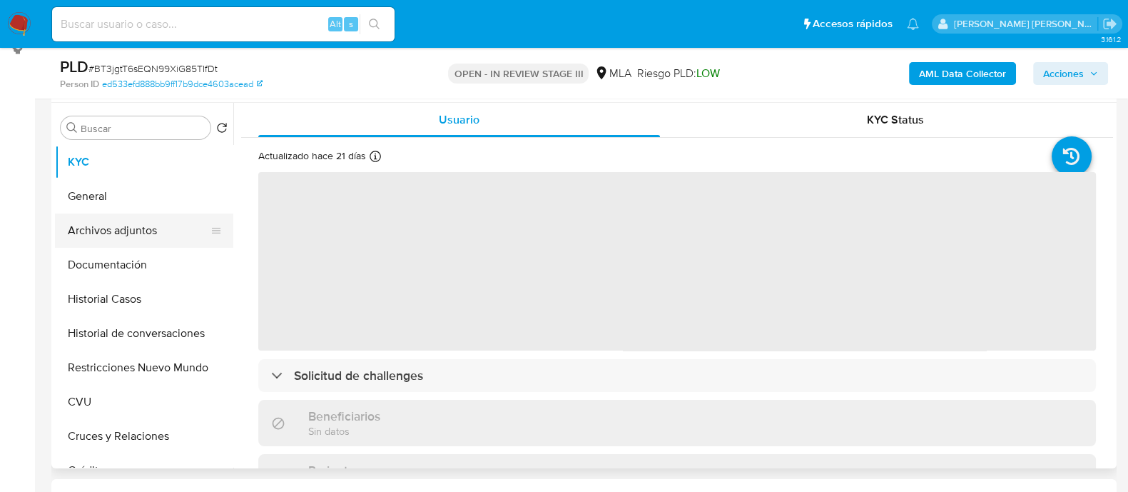
click at [181, 237] on button "Archivos adjuntos" at bounding box center [138, 230] width 167 height 34
select select "10"
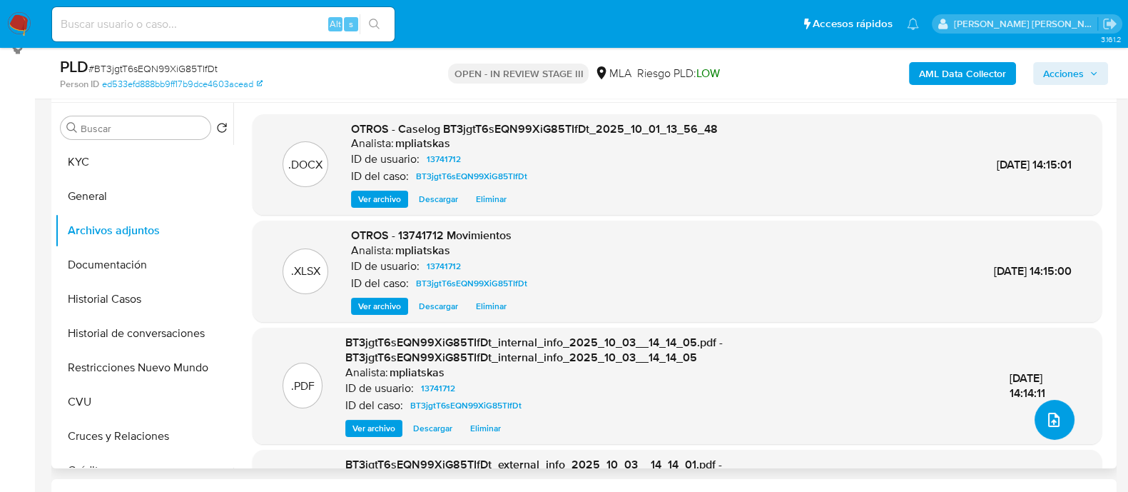
click at [1053, 416] on icon "upload-file" at bounding box center [1053, 419] width 11 height 14
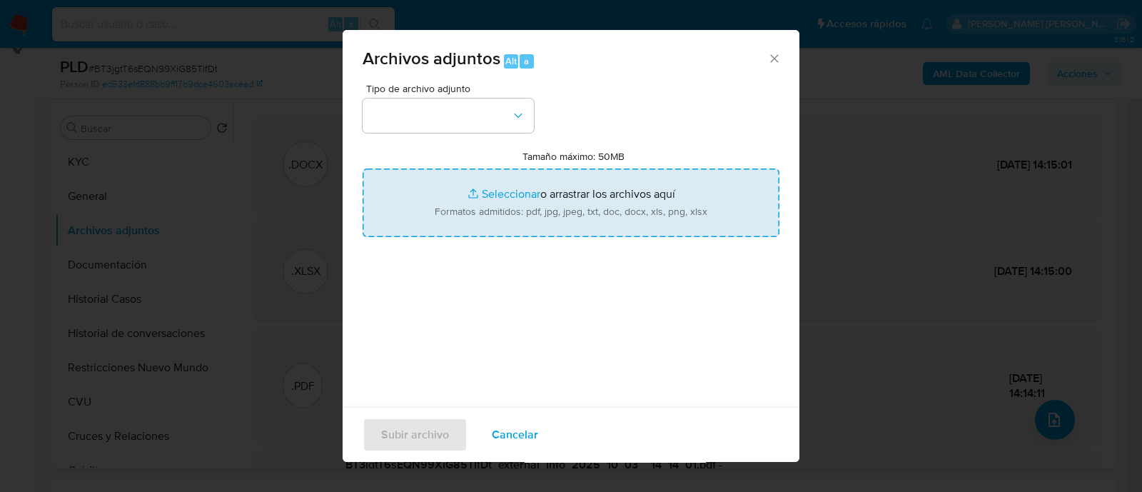
click at [502, 200] on input "Tamaño máximo: 50MB Seleccionar archivos" at bounding box center [571, 202] width 417 height 69
type input "C:\fakepath\Caselog BT3jgtT6sEQN99XiG85TIfDt.docx"
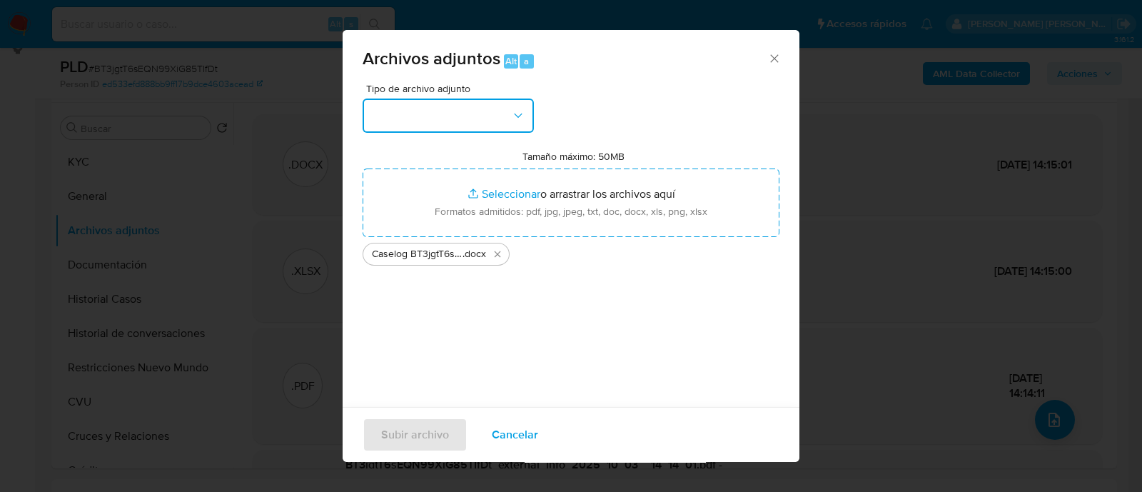
click at [470, 110] on button "button" at bounding box center [448, 115] width 171 height 34
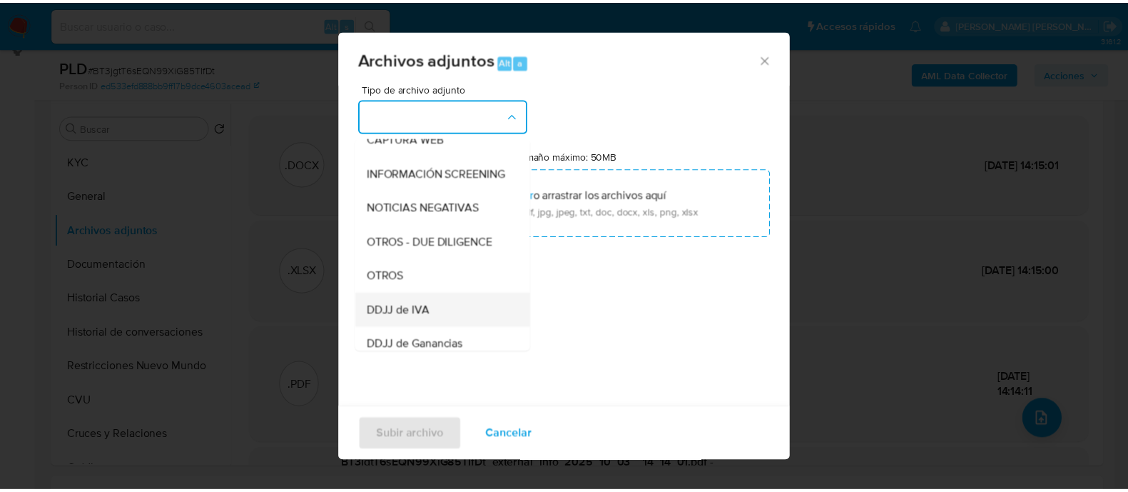
scroll to position [178, 0]
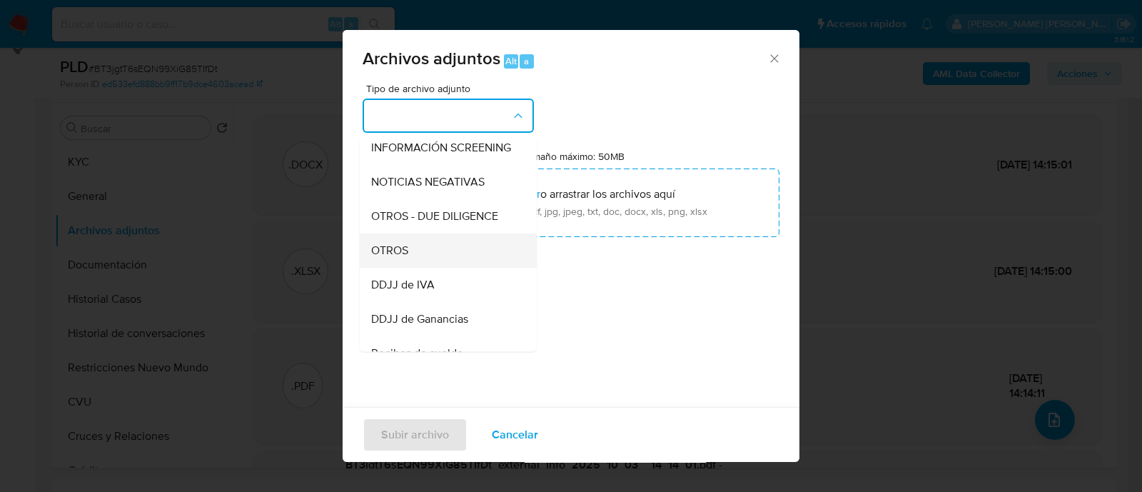
click at [430, 267] on div "OTROS" at bounding box center [444, 250] width 146 height 34
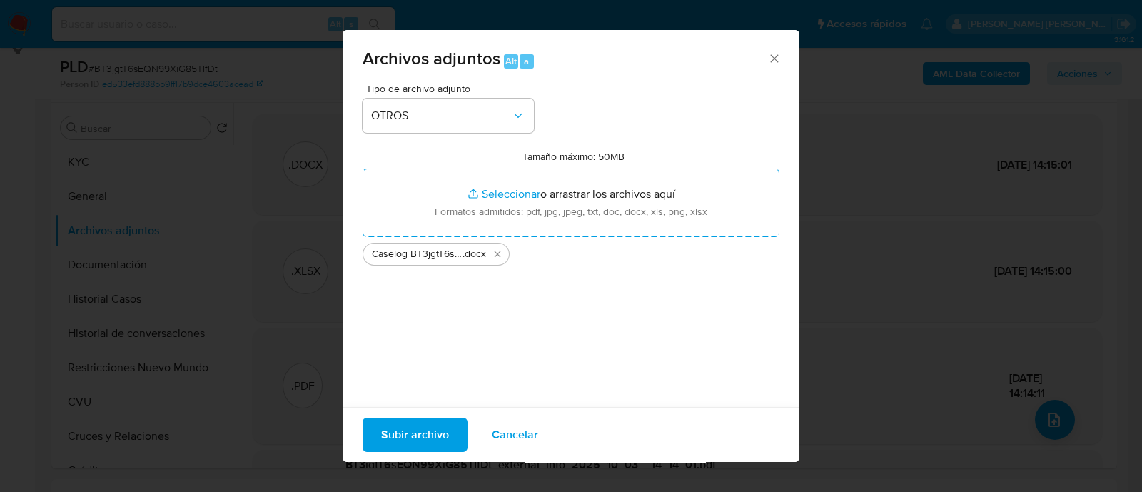
click at [441, 437] on span "Subir archivo" at bounding box center [415, 434] width 68 height 31
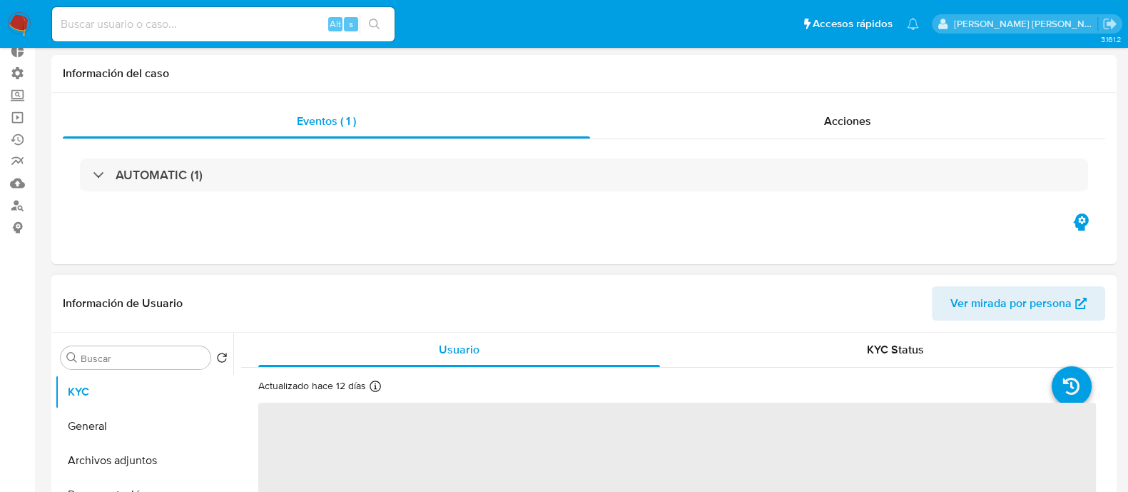
scroll to position [356, 0]
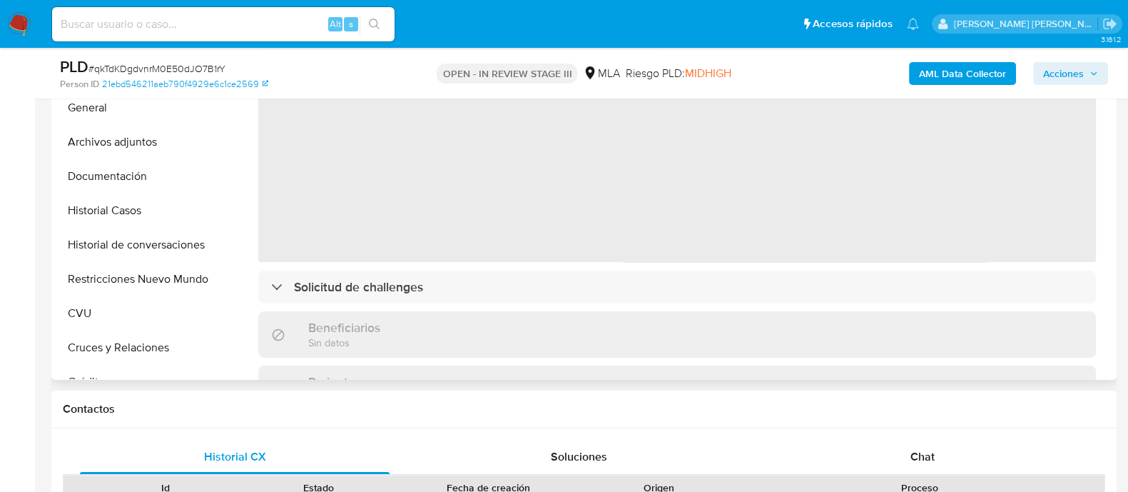
drag, startPoint x: 171, startPoint y: 155, endPoint x: 231, endPoint y: 175, distance: 63.2
click at [170, 155] on button "Archivos adjuntos" at bounding box center [144, 142] width 178 height 34
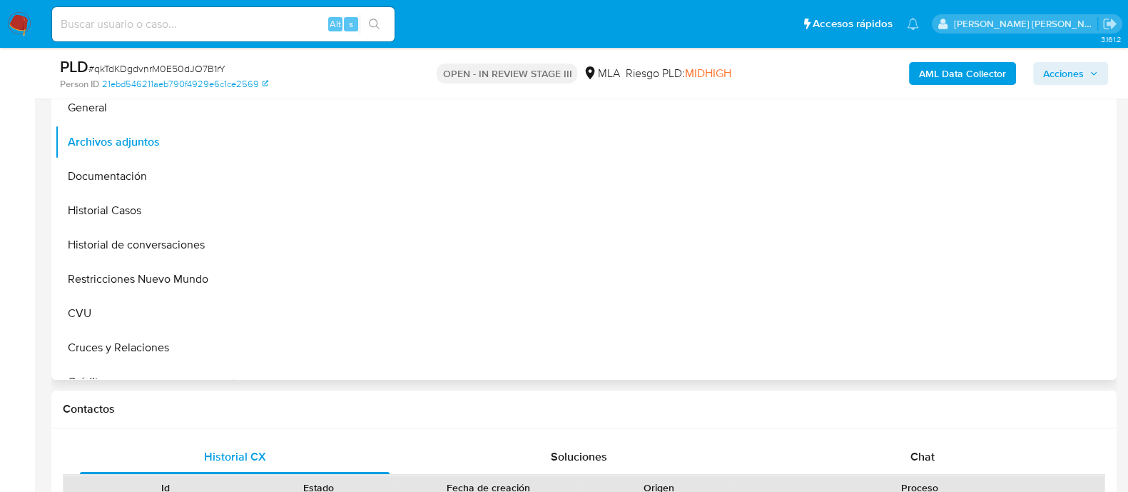
select select "10"
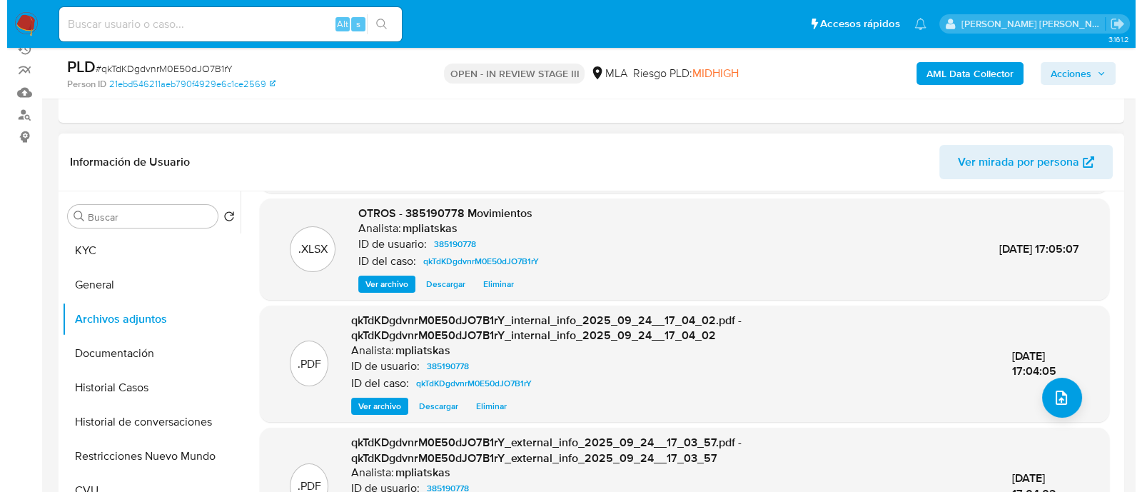
scroll to position [268, 0]
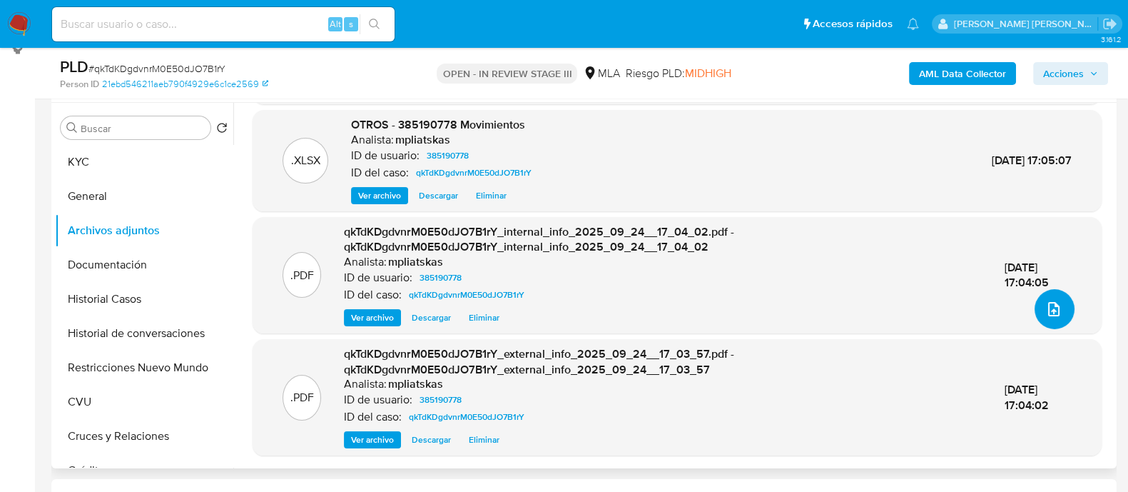
click at [1054, 309] on icon "upload-file" at bounding box center [1053, 308] width 17 height 17
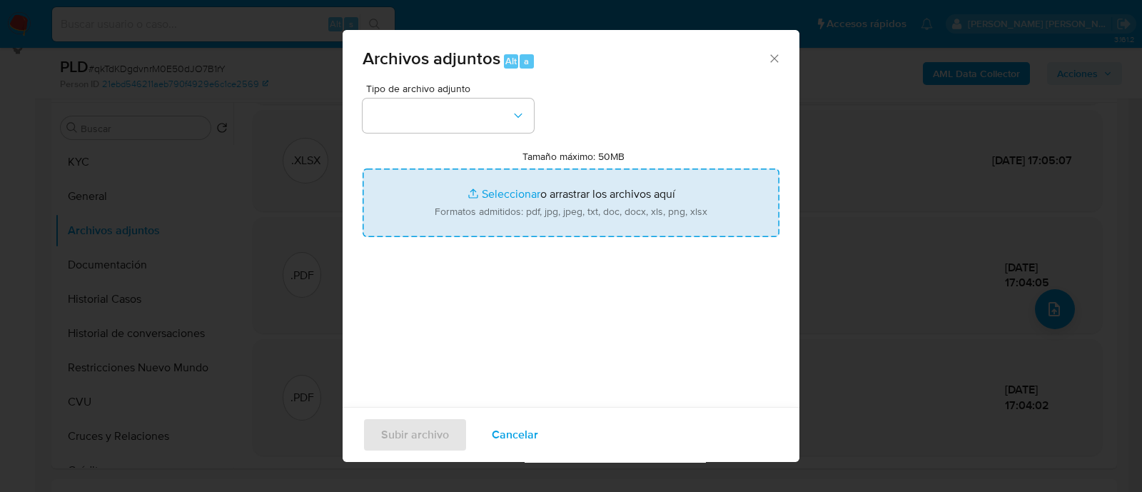
click at [589, 196] on input "Tamaño máximo: 50MB Seleccionar archivos" at bounding box center [571, 202] width 417 height 69
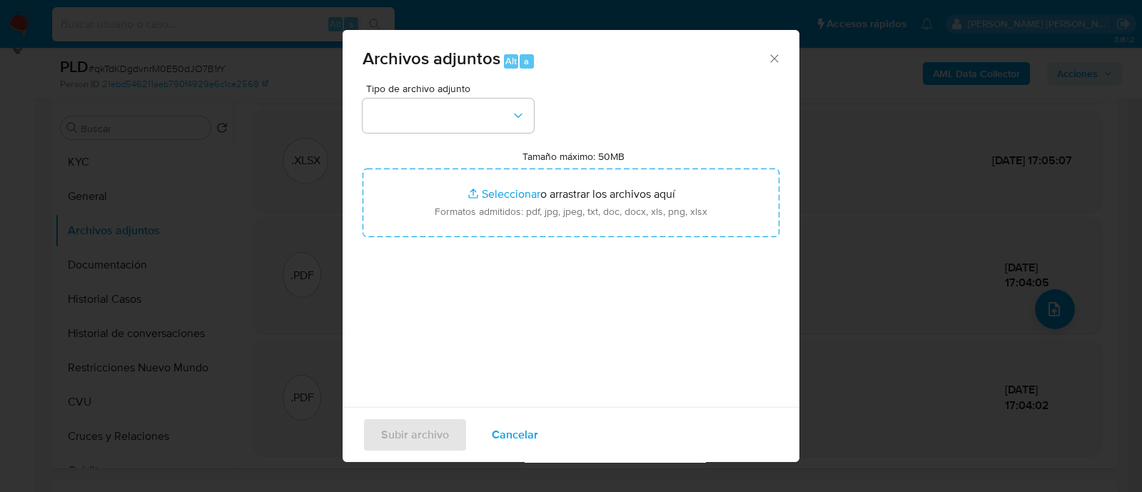
type input "C:\fakepath\Screenshot_20250927_095835_com.google.android.apps.docs2.jpg"
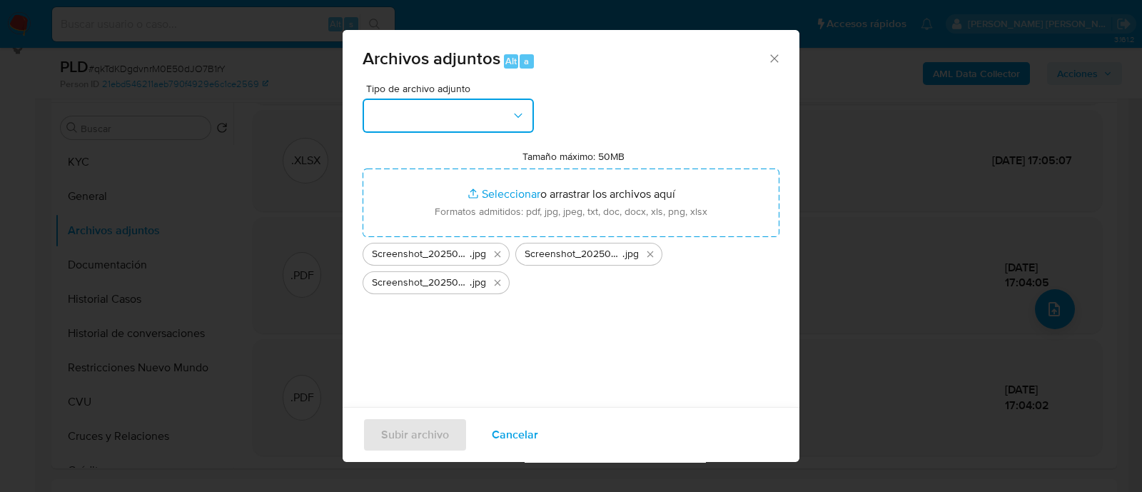
click at [476, 119] on button "button" at bounding box center [448, 115] width 171 height 34
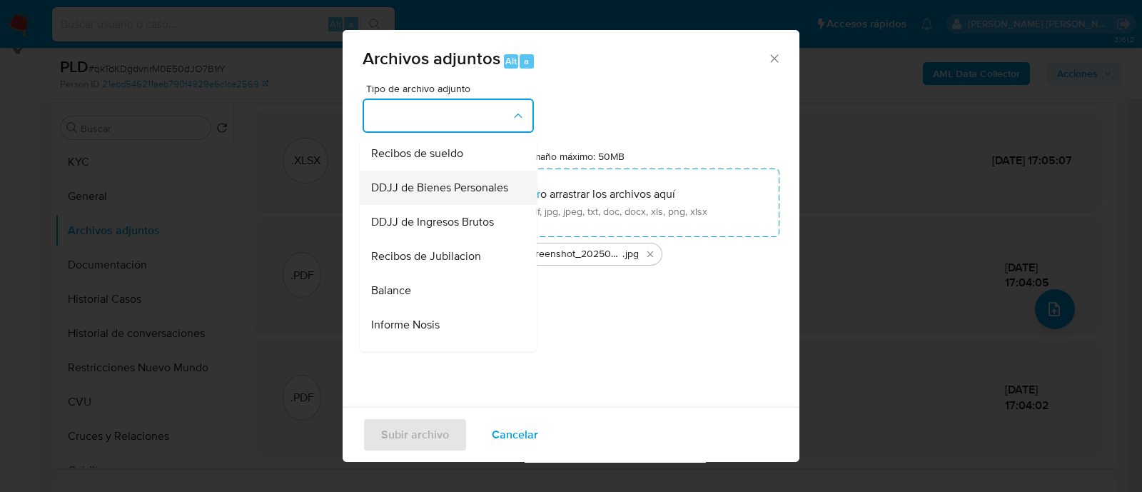
scroll to position [288, 0]
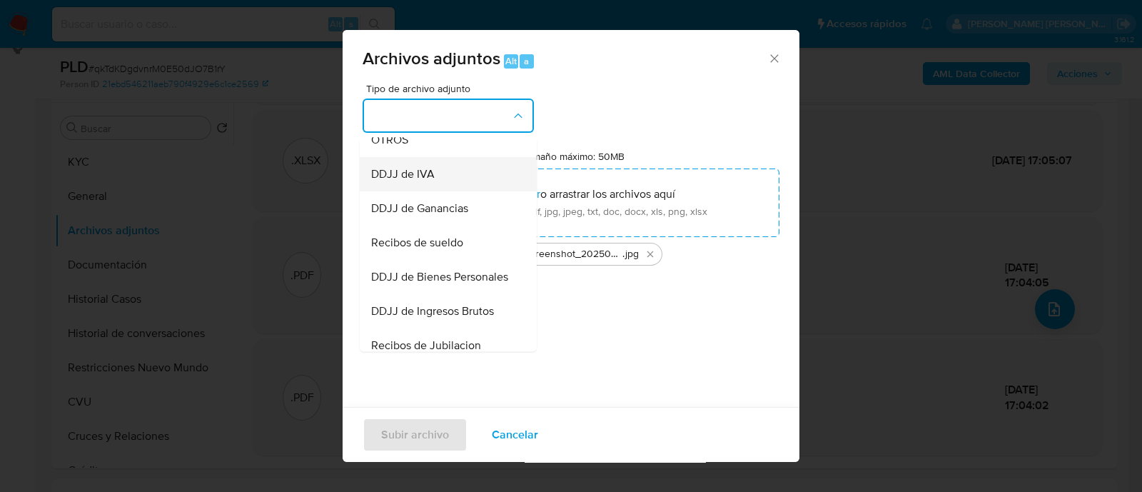
click at [464, 186] on div "DDJJ de IVA" at bounding box center [444, 174] width 146 height 34
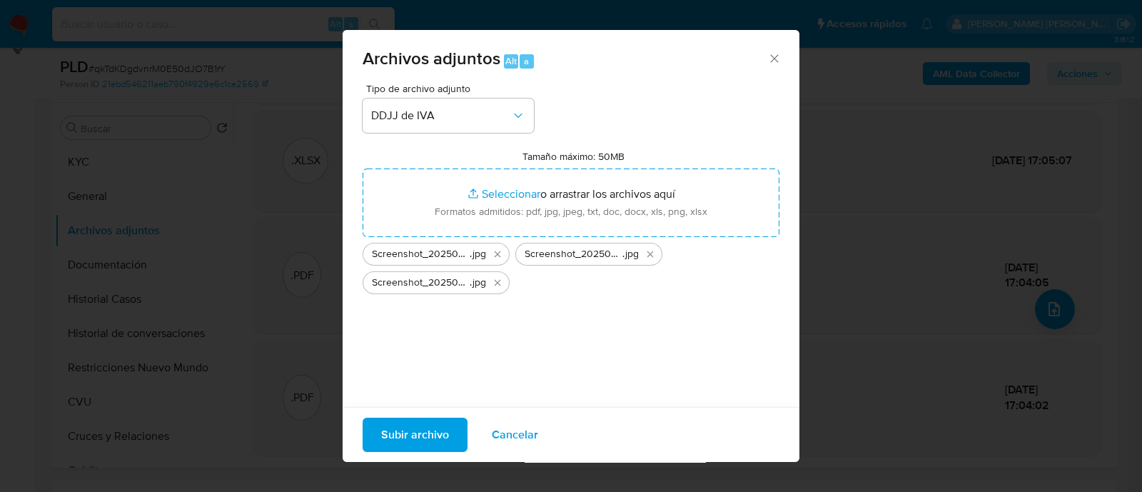
click at [417, 422] on span "Subir archivo" at bounding box center [415, 434] width 68 height 31
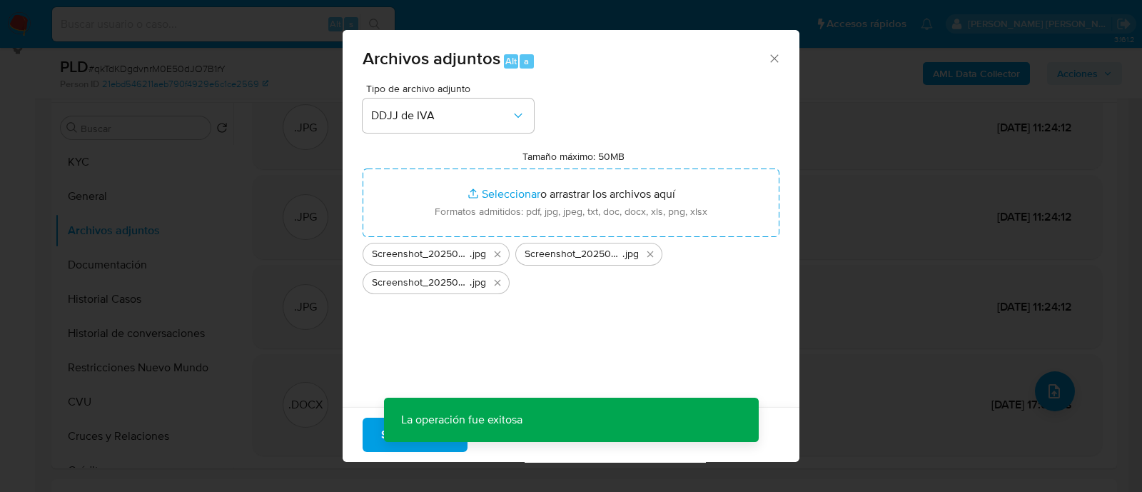
scroll to position [29, 0]
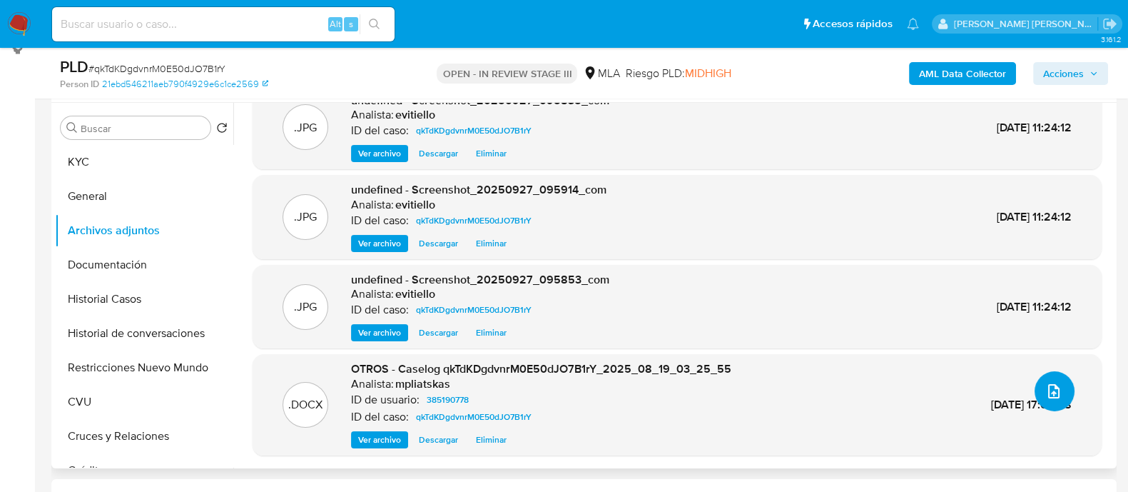
click at [1053, 388] on icon "upload-file" at bounding box center [1053, 390] width 17 height 17
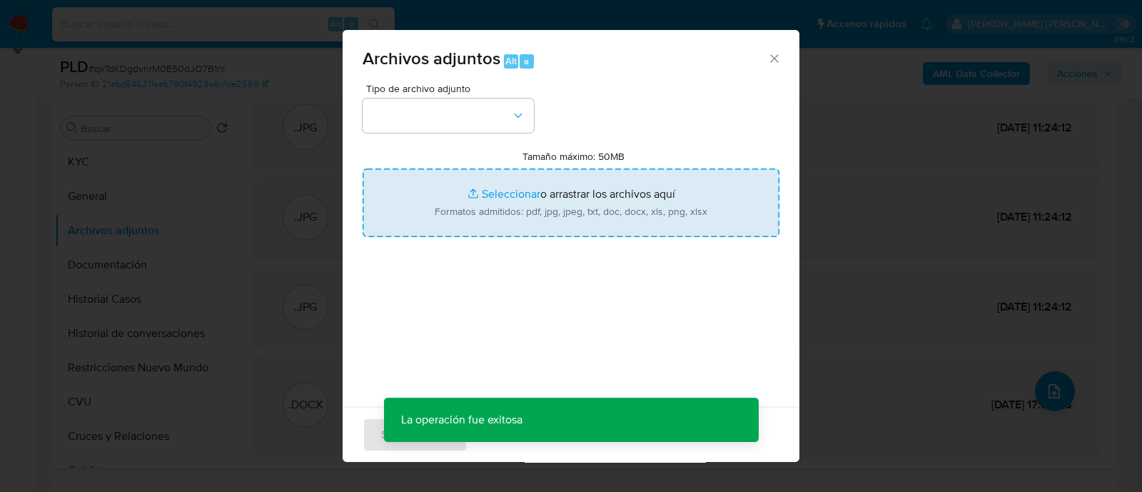
click at [520, 186] on input "Tamaño máximo: 50MB Seleccionar archivos" at bounding box center [571, 202] width 417 height 69
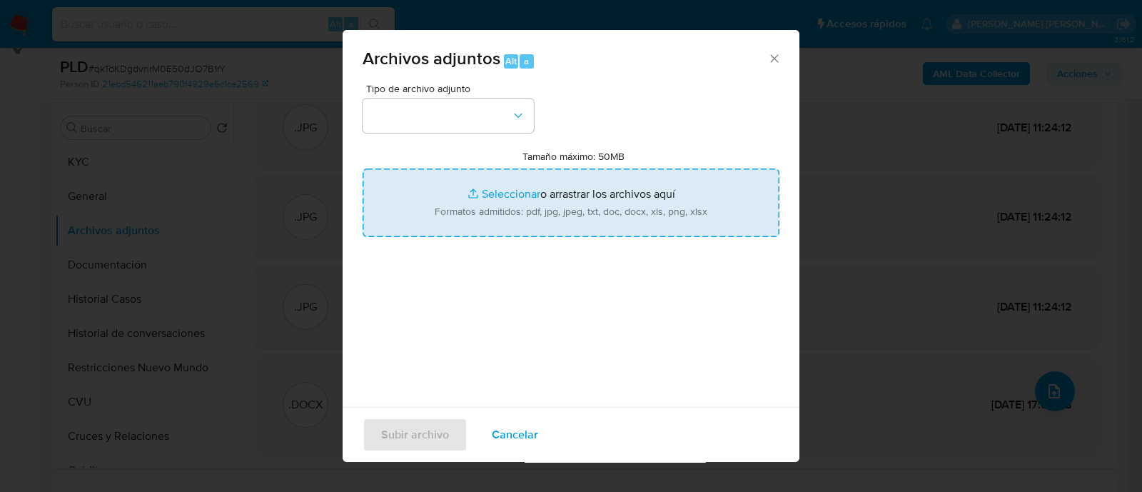
type input "C:\fakepath\Calculador.xlsx"
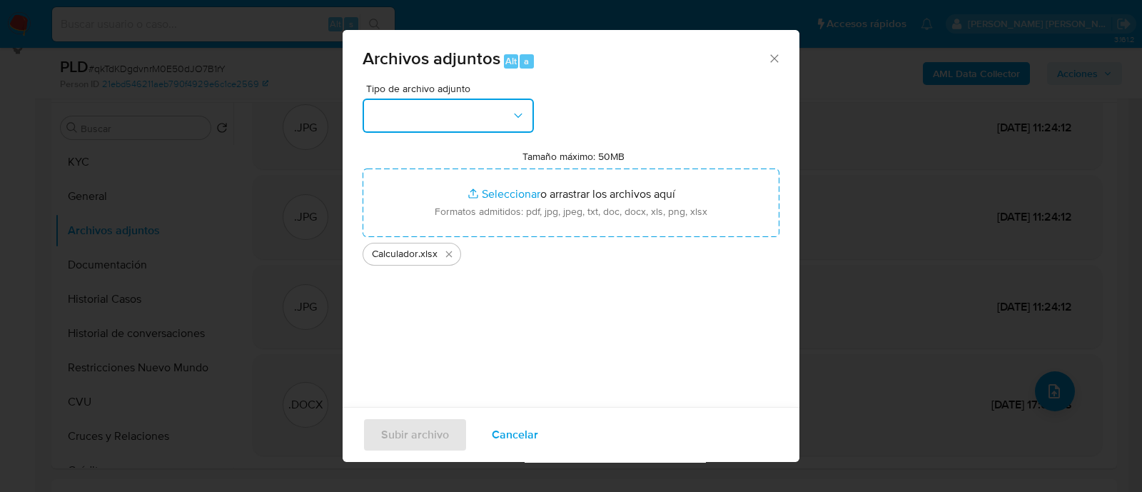
click at [394, 126] on button "button" at bounding box center [448, 115] width 171 height 34
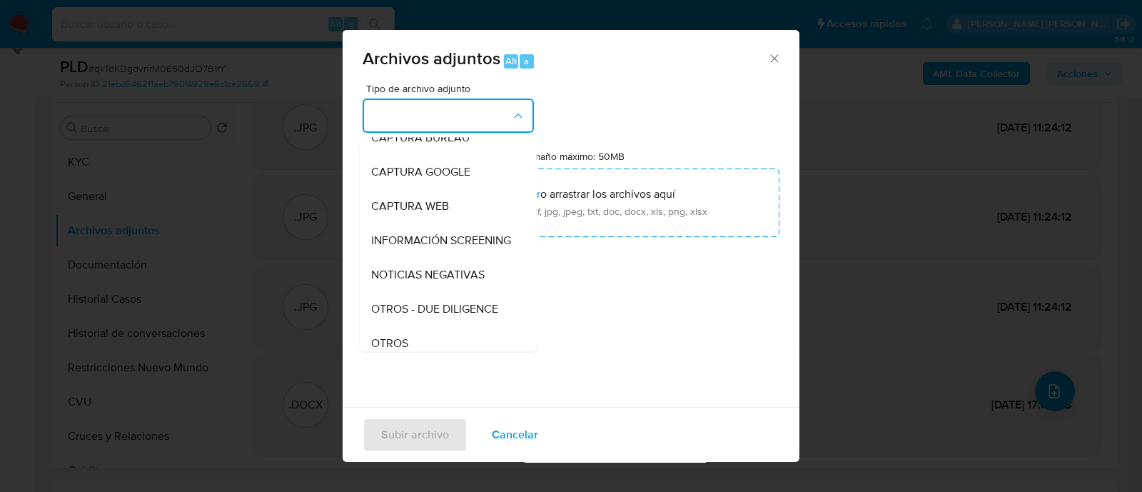
scroll to position [178, 0]
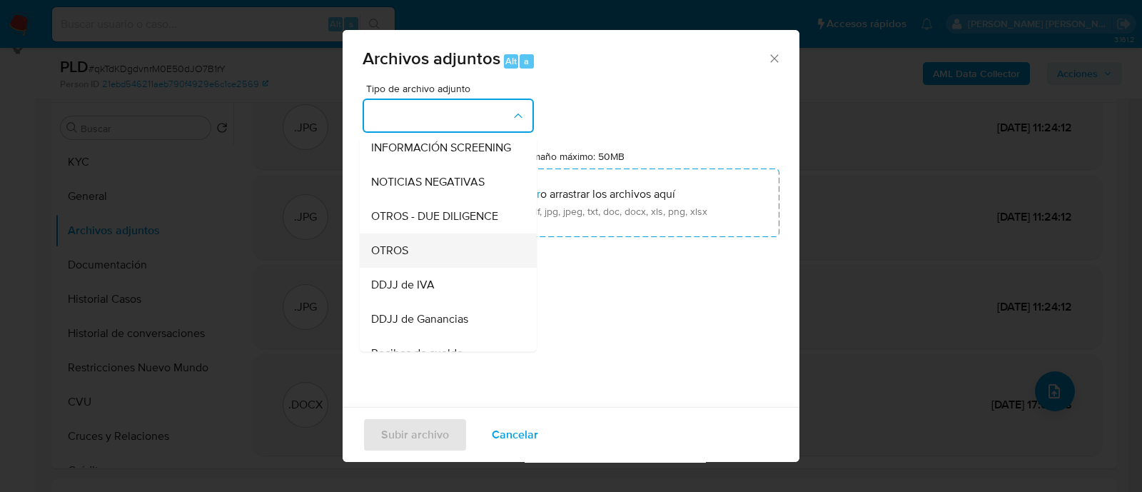
click at [416, 268] on div "OTROS" at bounding box center [444, 250] width 146 height 34
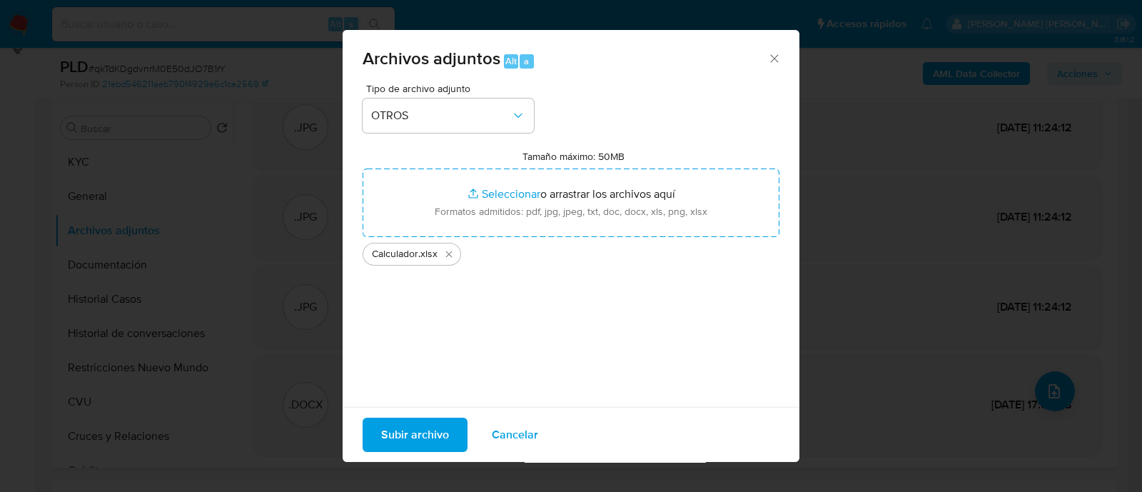
click at [422, 439] on span "Subir archivo" at bounding box center [415, 434] width 68 height 31
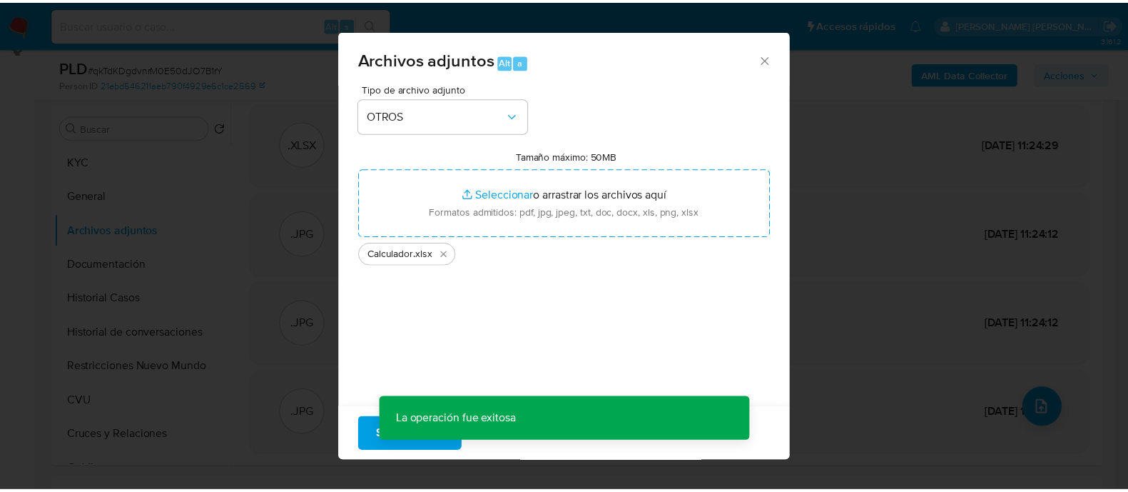
scroll to position [11, 0]
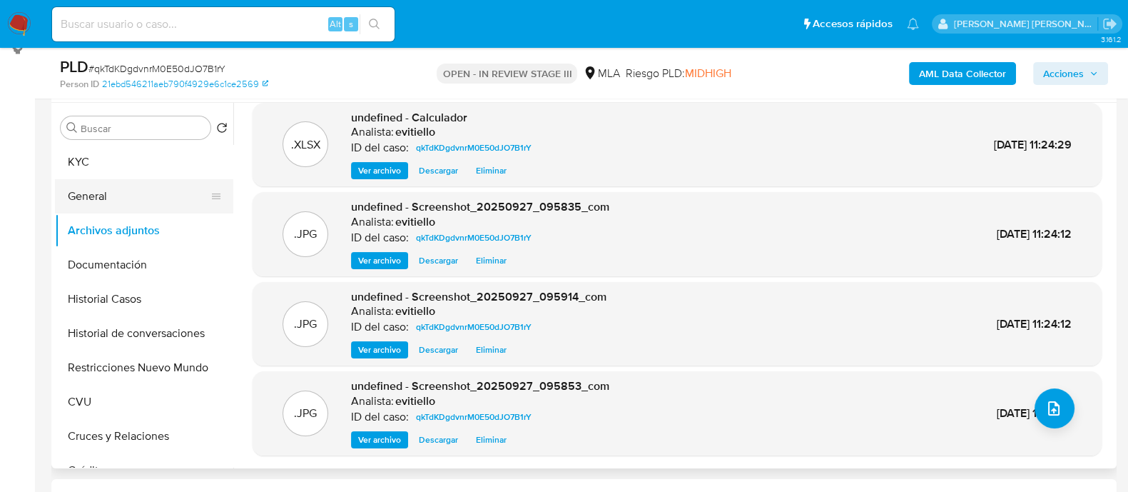
click at [129, 198] on button "General" at bounding box center [138, 196] width 167 height 34
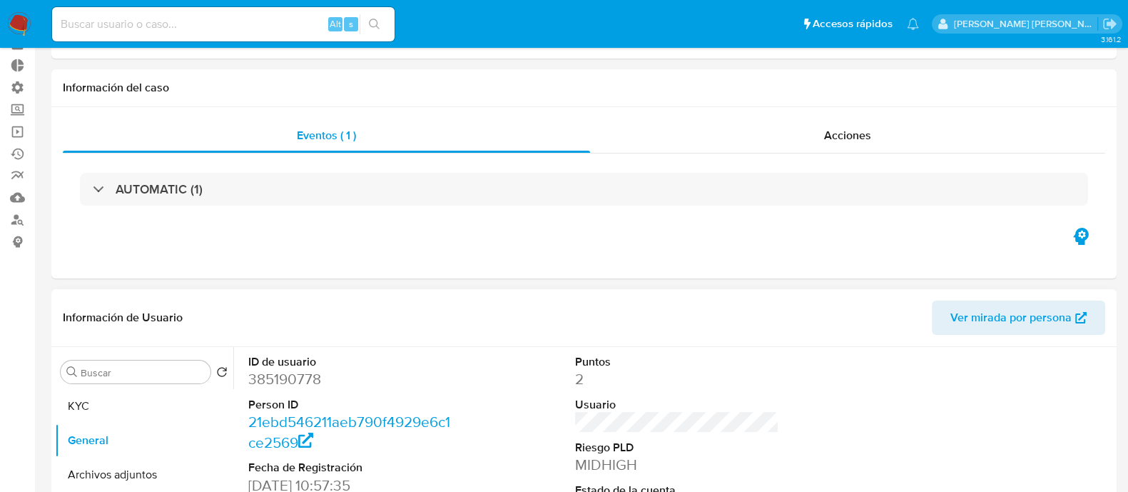
scroll to position [178, 0]
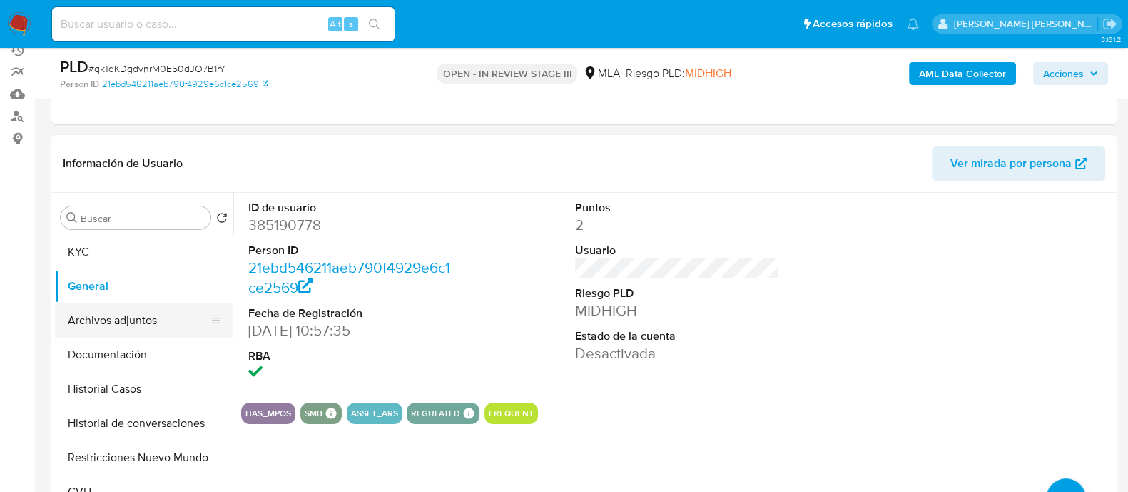
click at [146, 320] on button "Archivos adjuntos" at bounding box center [138, 320] width 167 height 34
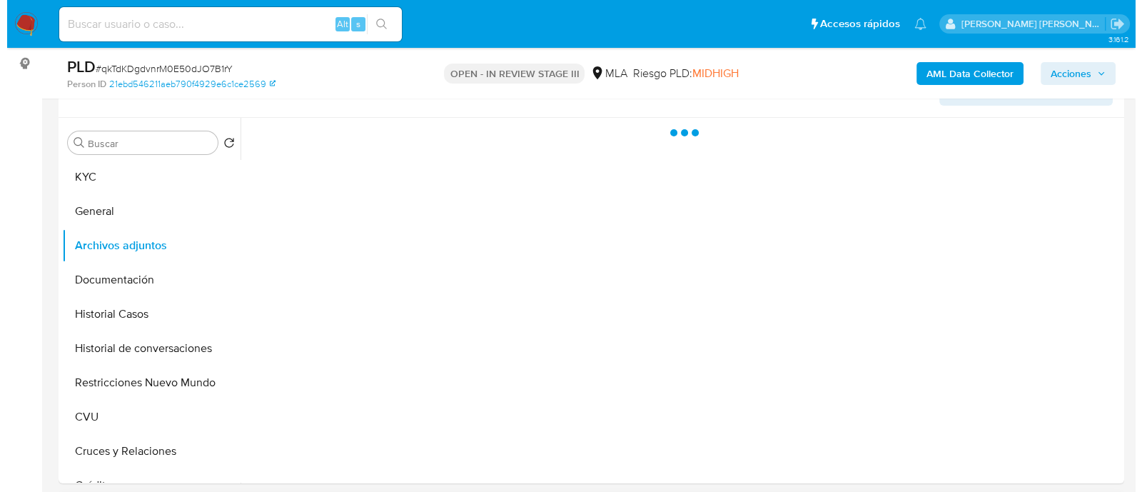
scroll to position [356, 0]
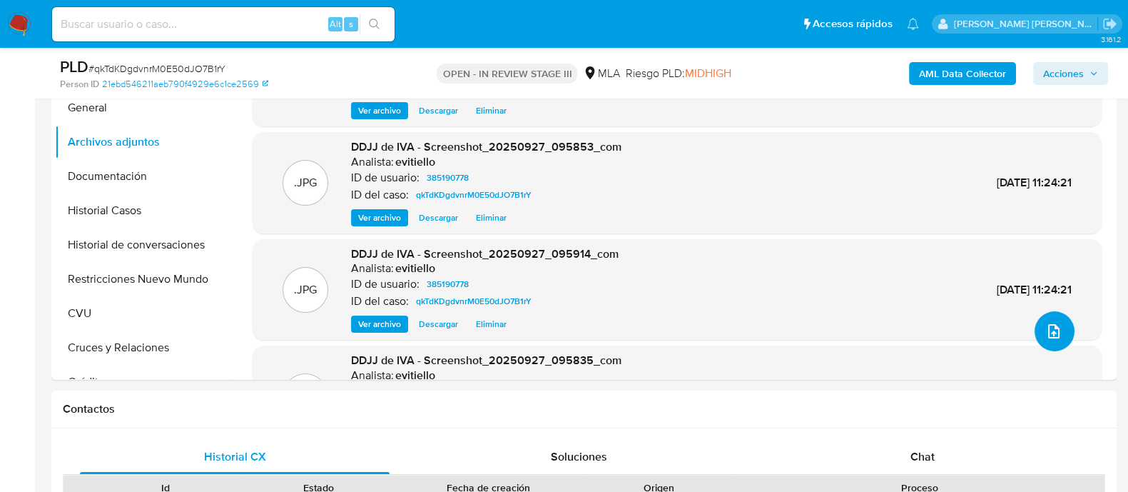
click at [1058, 330] on button "upload-file" at bounding box center [1055, 331] width 40 height 40
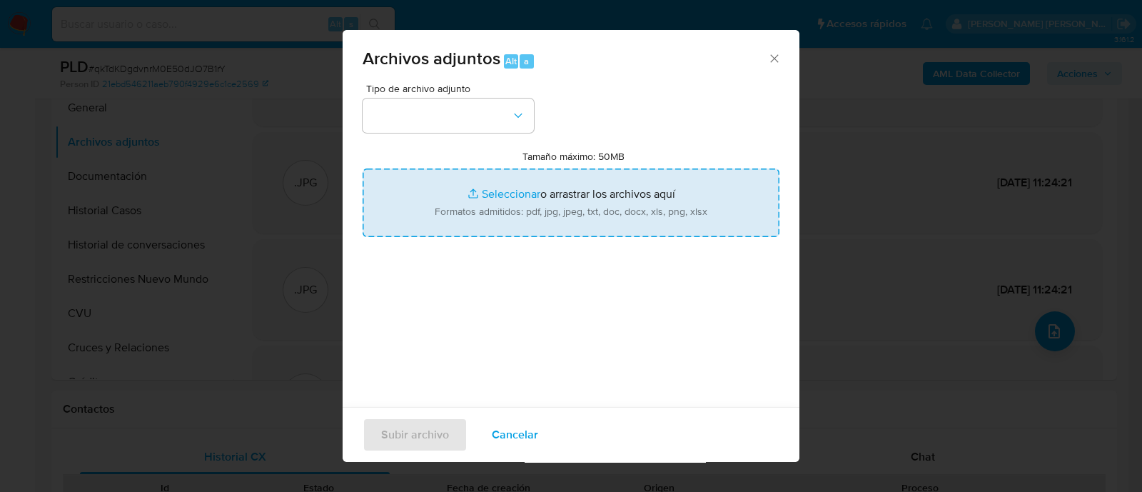
click at [512, 203] on input "Tamaño máximo: 50MB Seleccionar archivos" at bounding box center [571, 202] width 417 height 69
type input "C:\fakepath\v2Caselog qkTdKDgdvnrM0E50dJO7B1rY_2025_08_19_03_25_55.docx"
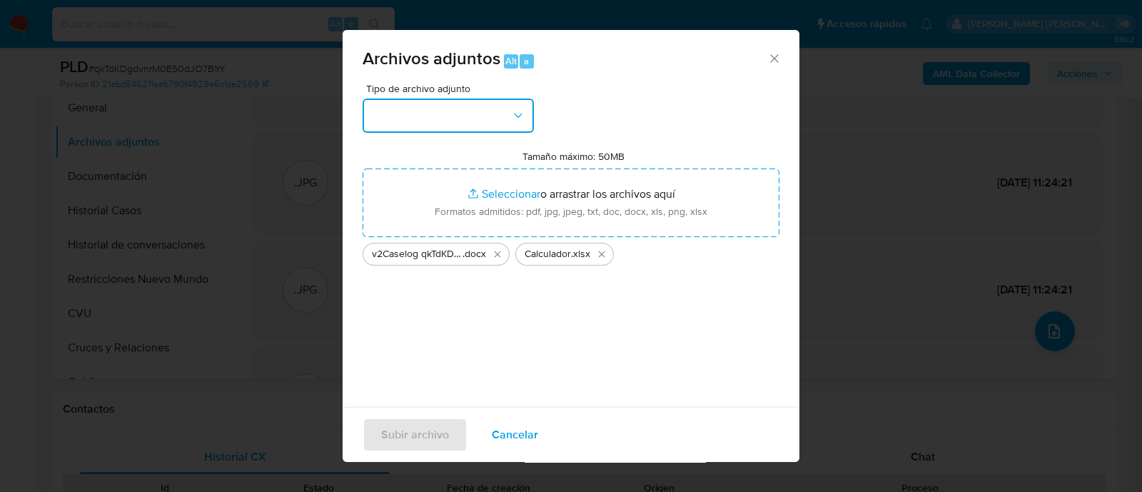
click at [382, 116] on button "button" at bounding box center [448, 115] width 171 height 34
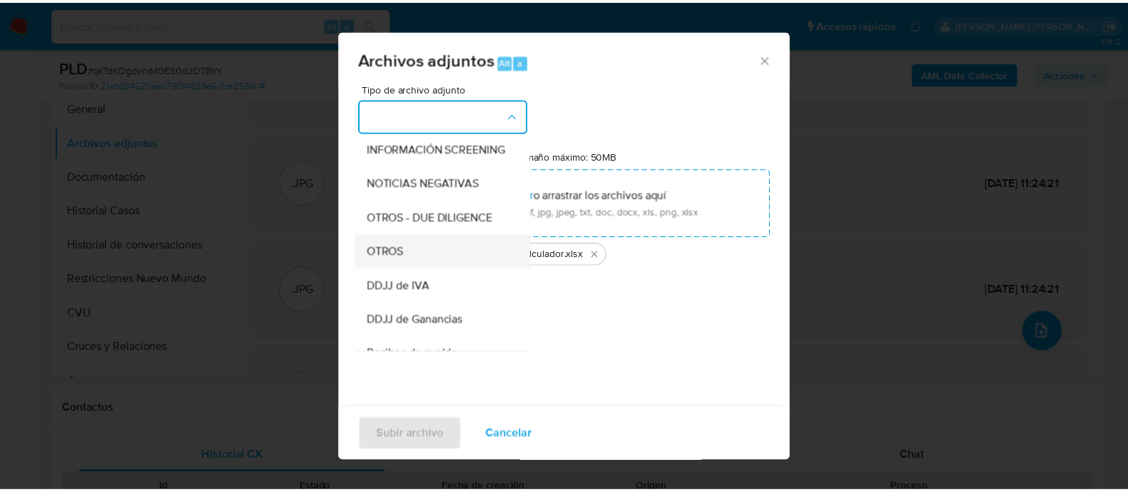
scroll to position [178, 0]
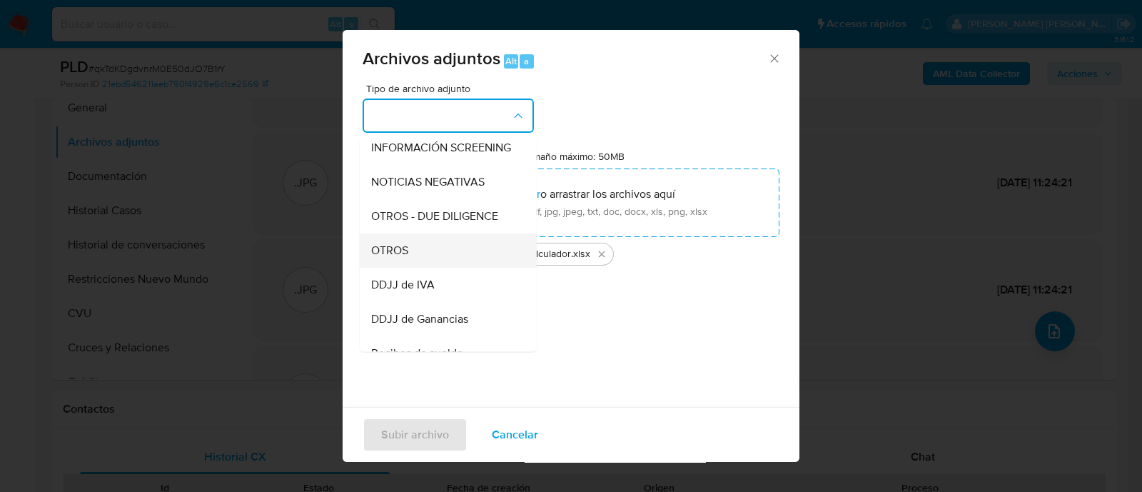
click at [423, 265] on div "OTROS" at bounding box center [444, 250] width 146 height 34
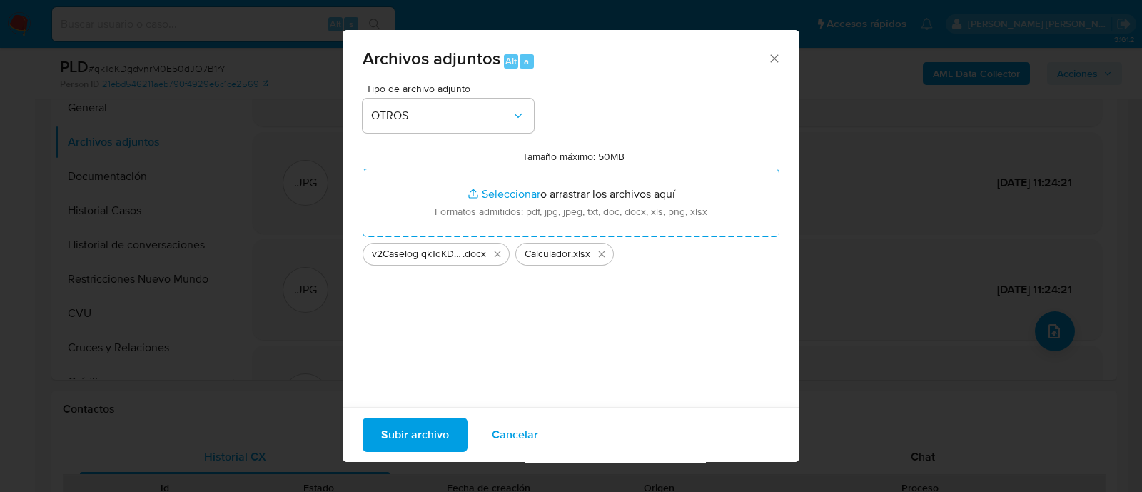
click at [422, 425] on span "Subir archivo" at bounding box center [415, 434] width 68 height 31
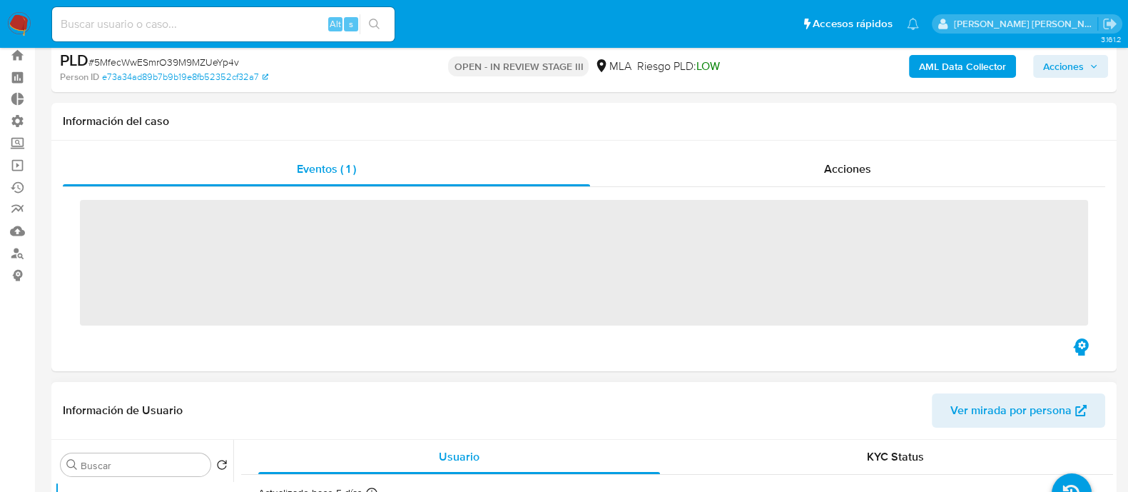
scroll to position [178, 0]
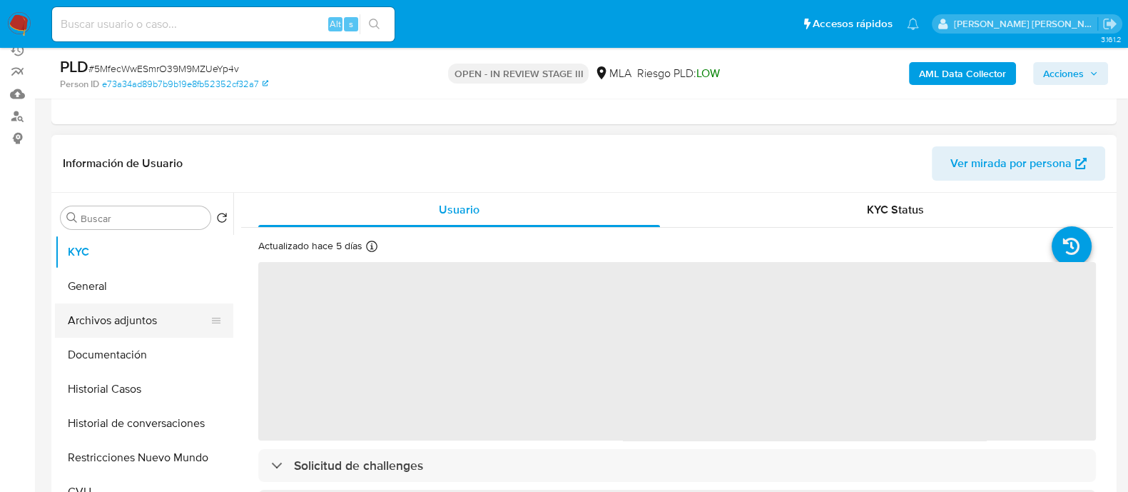
click at [173, 320] on button "Archivos adjuntos" at bounding box center [138, 320] width 167 height 34
select select "10"
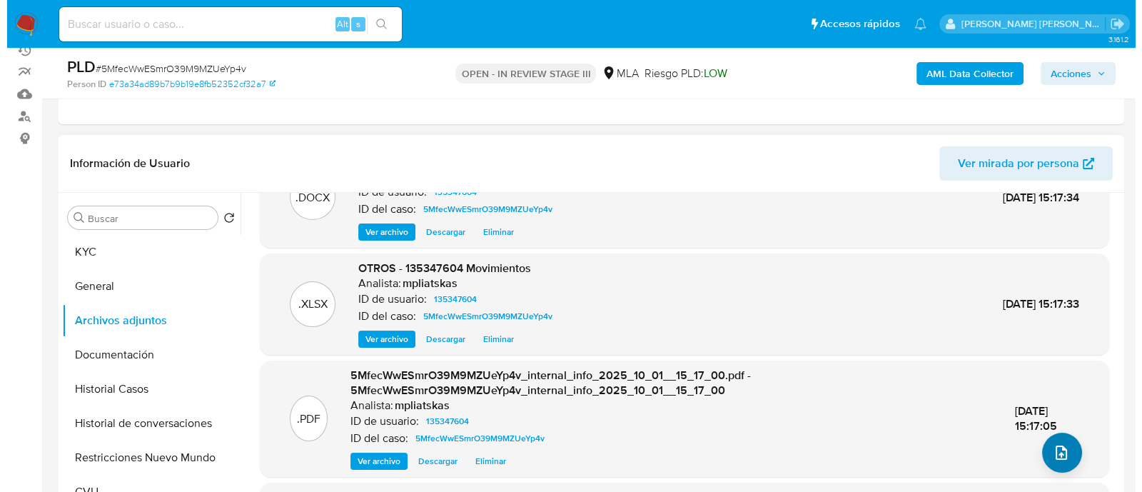
scroll to position [111, 0]
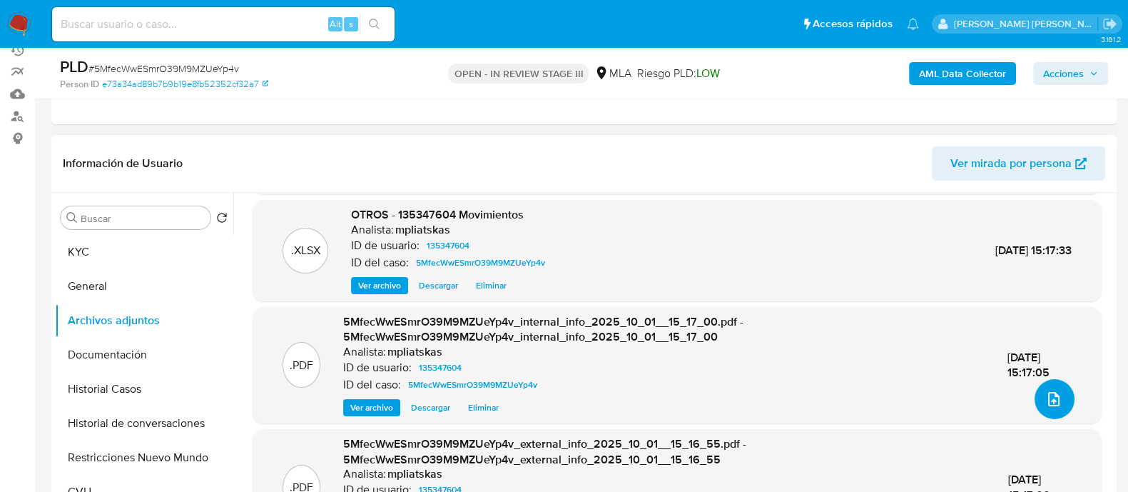
click at [1048, 399] on icon "upload-file" at bounding box center [1053, 399] width 11 height 14
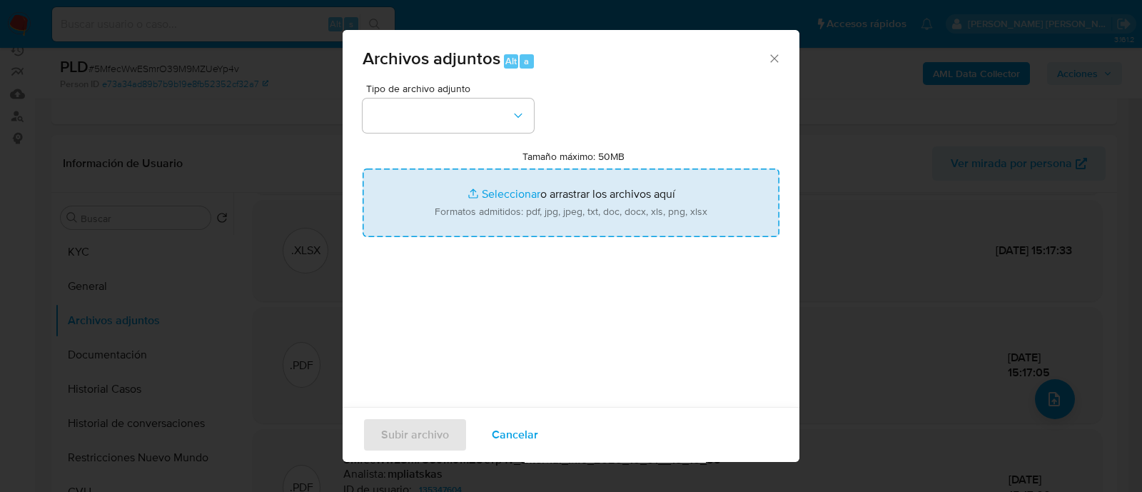
click at [579, 198] on input "Tamaño máximo: 50MB Seleccionar archivos" at bounding box center [571, 202] width 417 height 69
type input "C:\fakepath\10003066292.jpg"
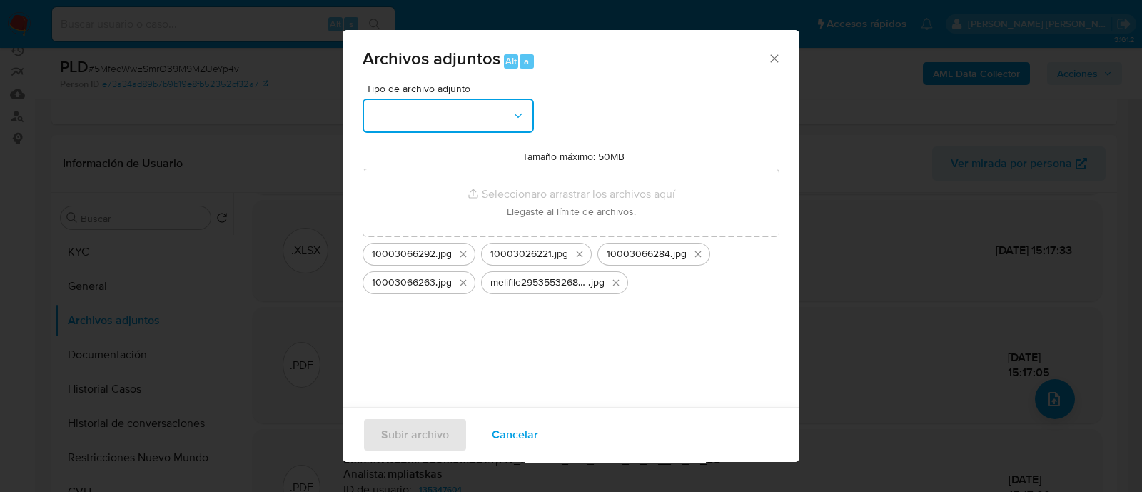
click at [440, 120] on button "button" at bounding box center [448, 115] width 171 height 34
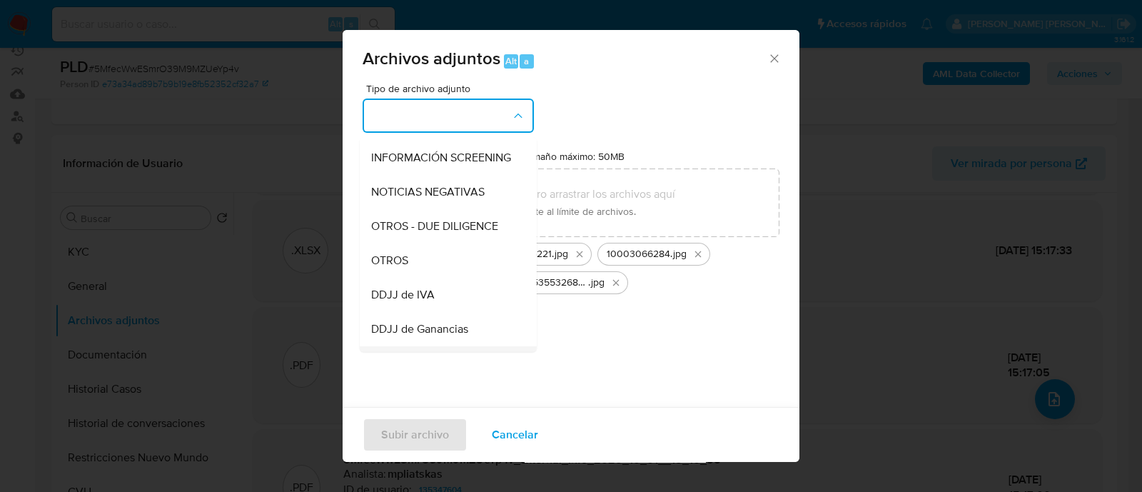
scroll to position [268, 0]
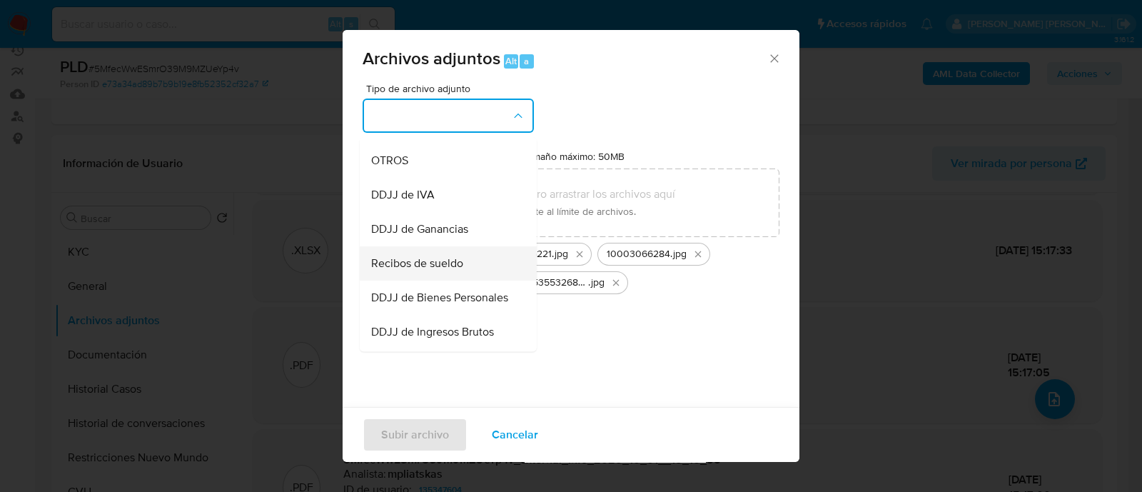
click at [460, 270] on span "Recibos de sueldo" at bounding box center [417, 263] width 92 height 14
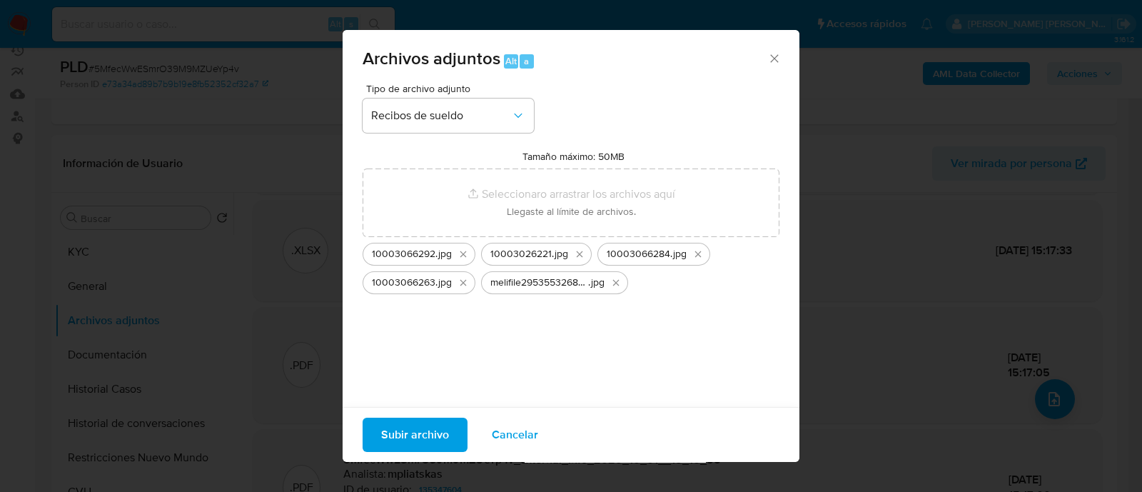
click at [415, 408] on div "Subir archivo Cancelar" at bounding box center [571, 434] width 457 height 55
click at [421, 444] on span "Subir archivo" at bounding box center [415, 434] width 68 height 31
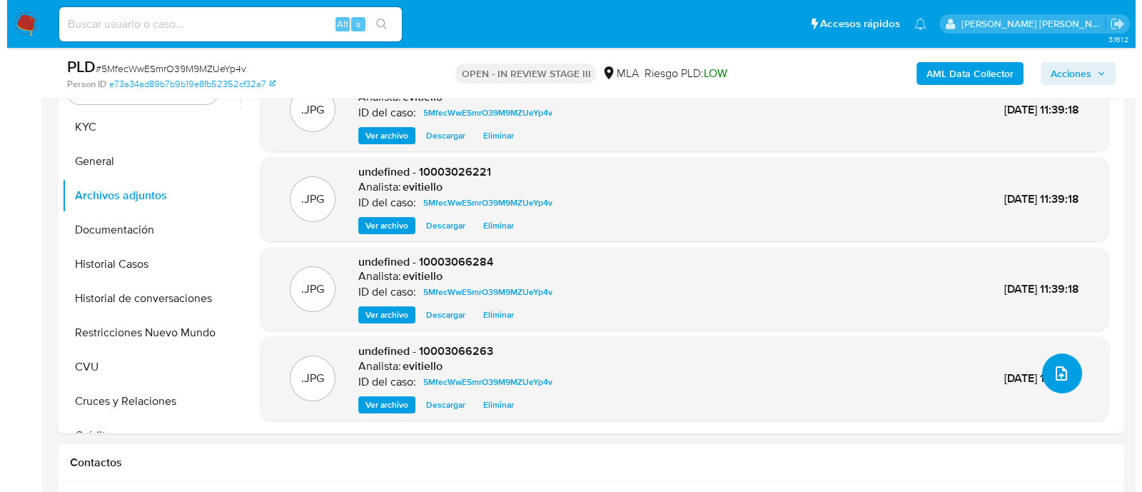
scroll to position [446, 0]
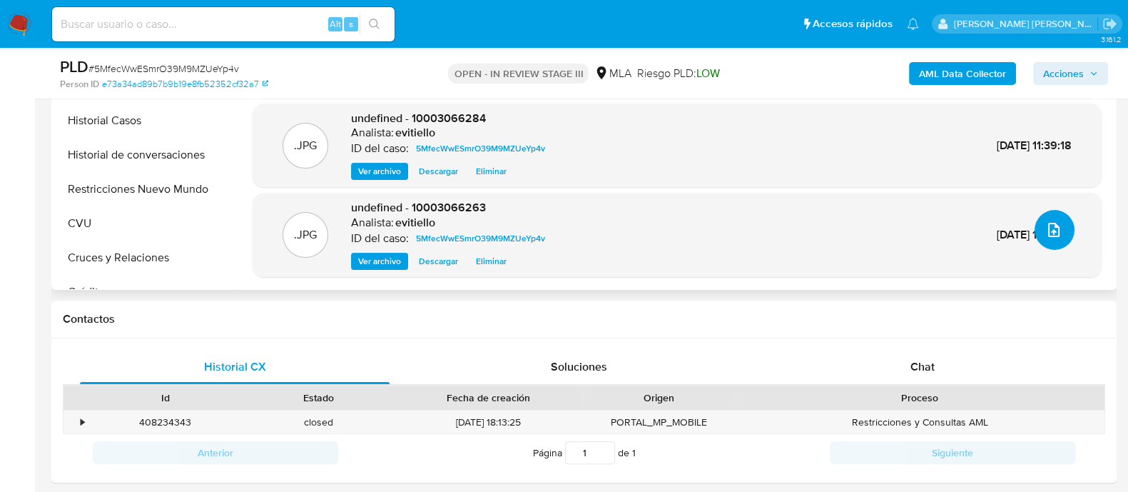
click at [1050, 230] on icon "upload-file" at bounding box center [1053, 229] width 17 height 17
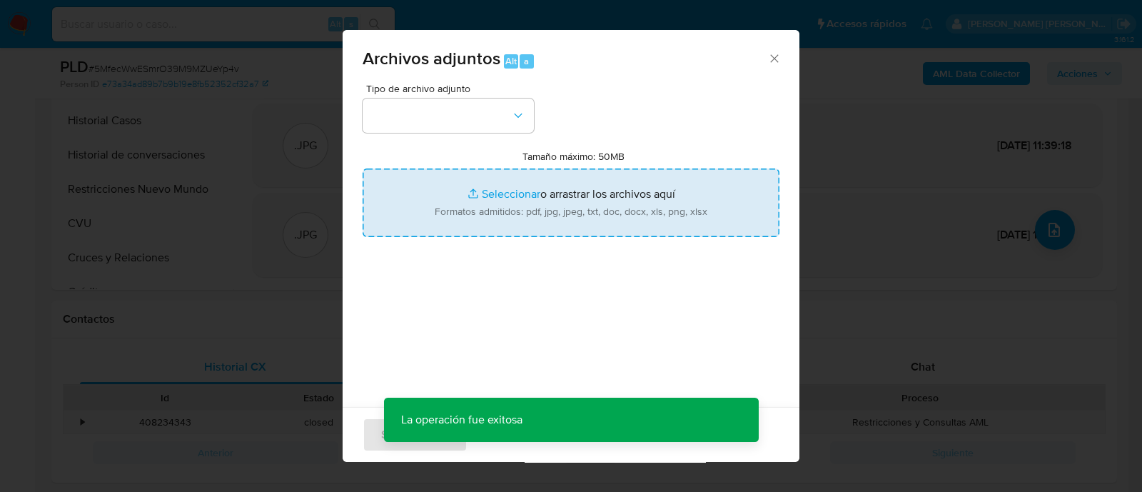
click at [491, 200] on input "Tamaño máximo: 50MB Seleccionar archivos" at bounding box center [571, 202] width 417 height 69
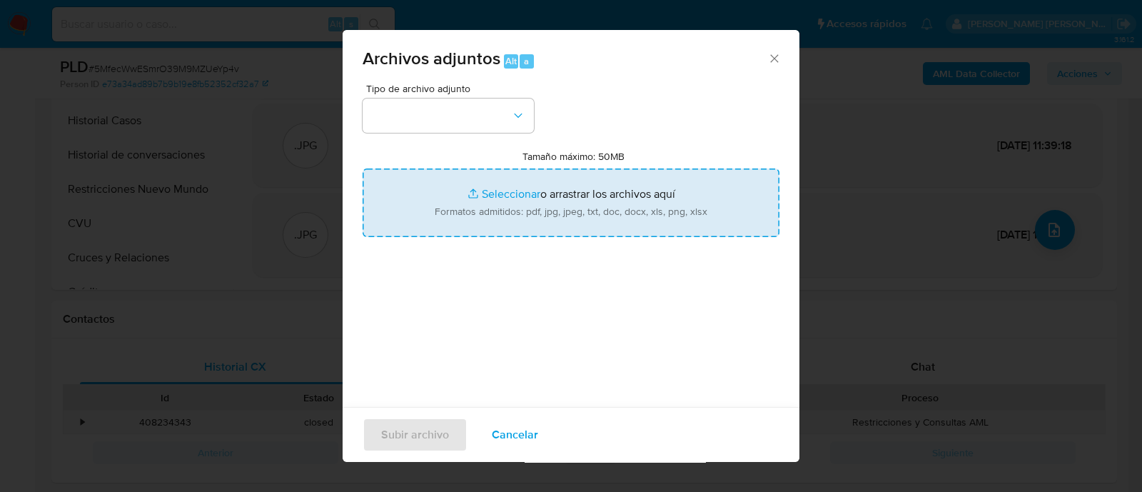
type input "C:\fakepath\Calculador.xlsx"
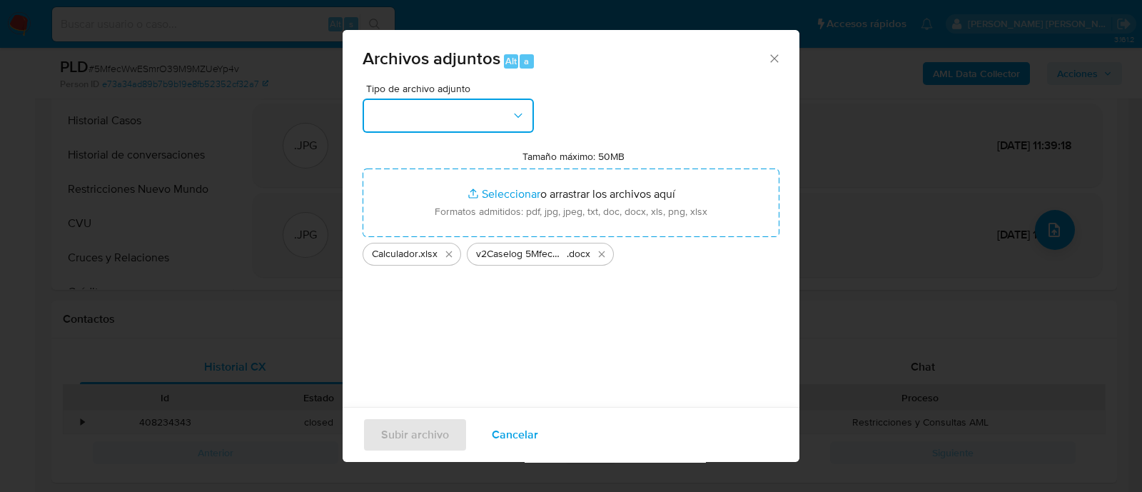
click at [500, 127] on button "button" at bounding box center [448, 115] width 171 height 34
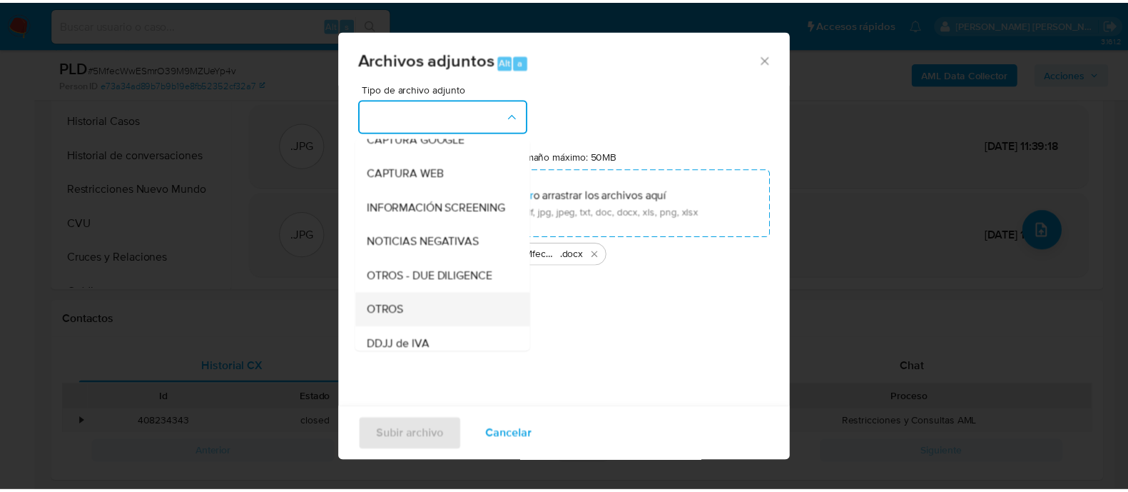
scroll to position [178, 0]
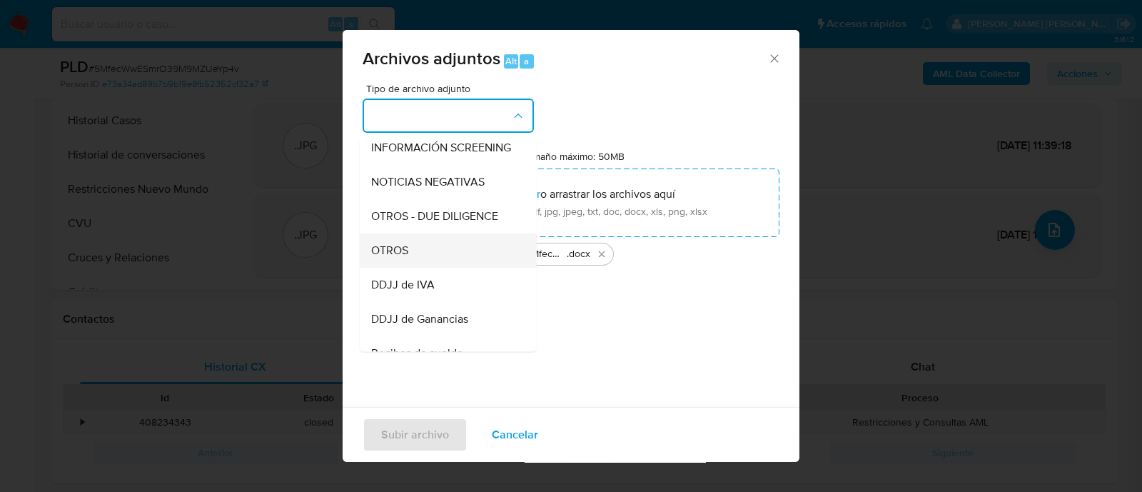
click at [439, 268] on div "OTROS" at bounding box center [444, 250] width 146 height 34
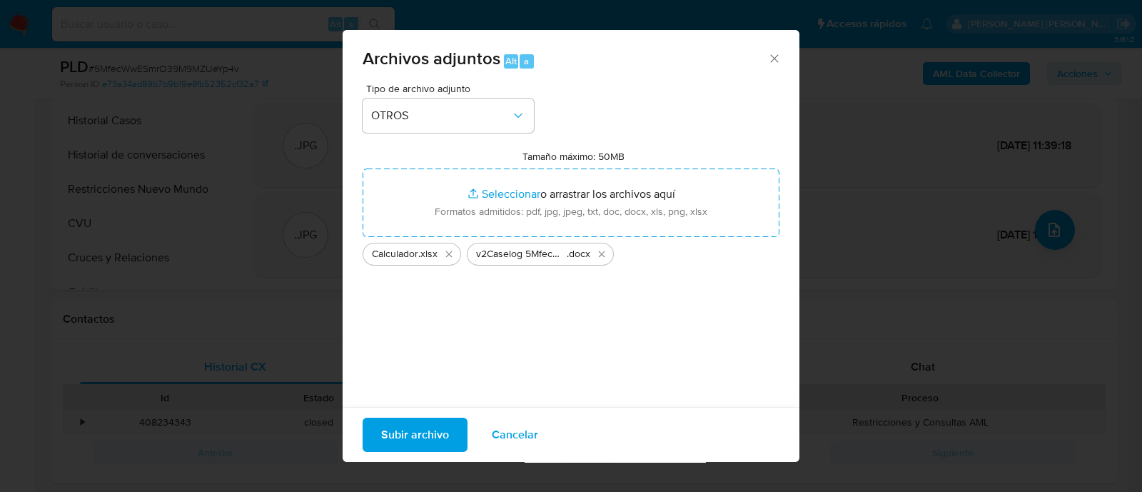
click at [429, 430] on span "Subir archivo" at bounding box center [415, 434] width 68 height 31
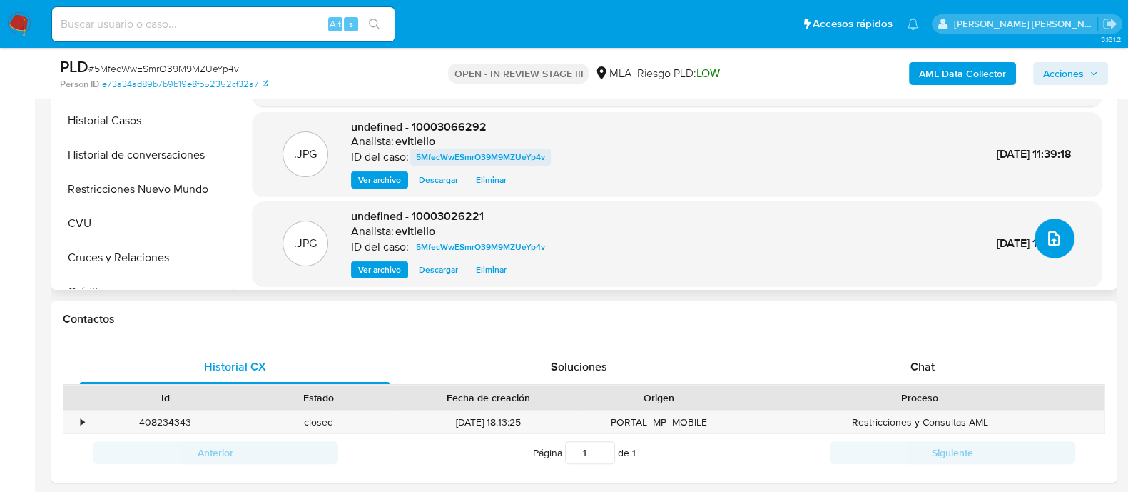
scroll to position [0, 0]
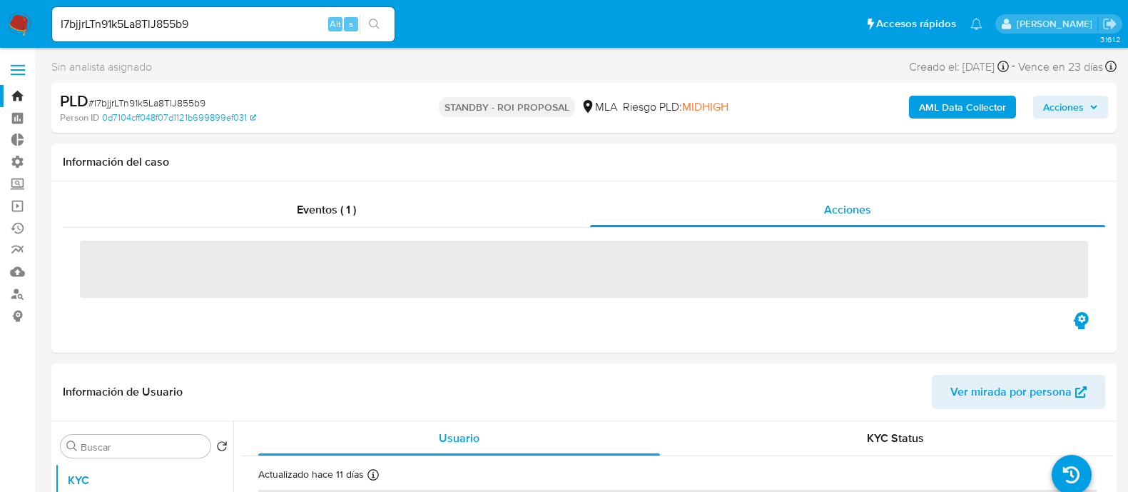
select select "10"
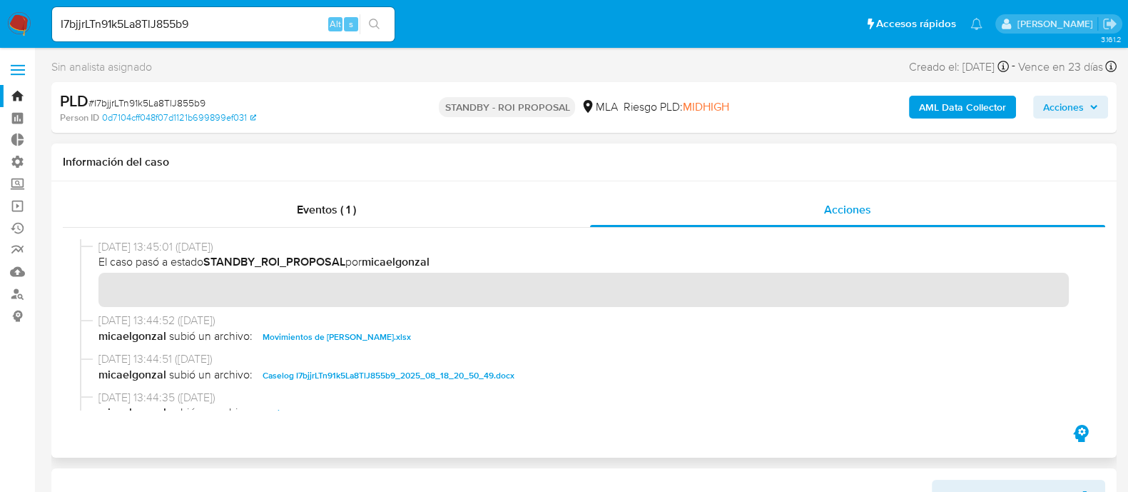
click at [376, 344] on span "Movimientos de Ivan Alejandro Bruzzone.xlsx" at bounding box center [337, 336] width 148 height 17
click at [378, 375] on span "Caselog I7bjjrLTn91k5La8TlJ855b9_2025_08_18_20_50_49.docx" at bounding box center [389, 375] width 252 height 17
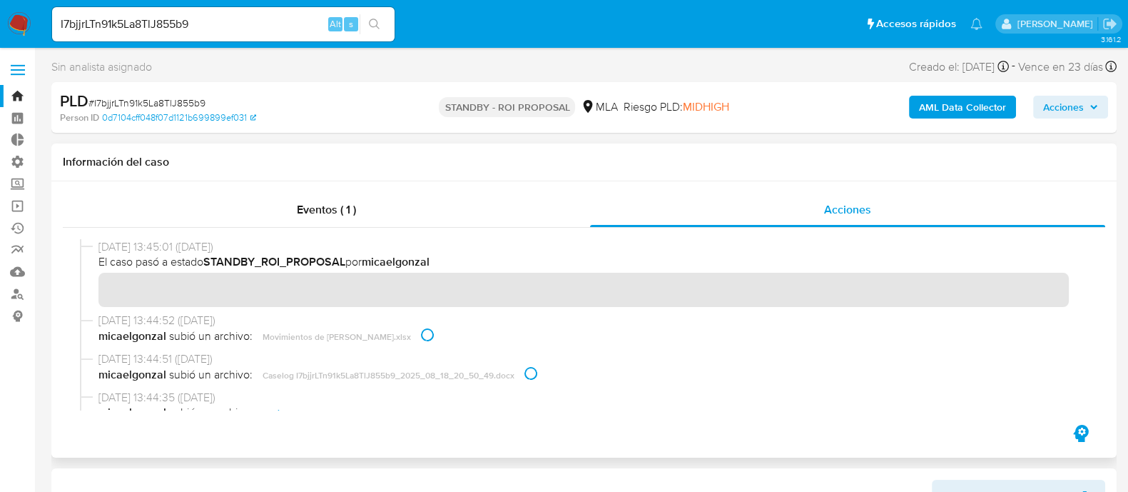
scroll to position [88, 0]
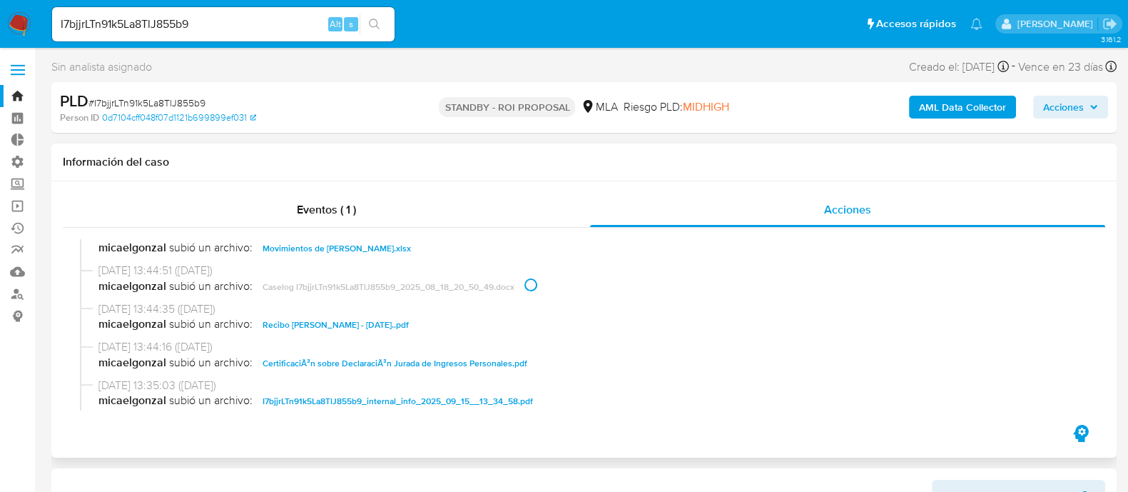
click at [363, 323] on span "Recibo de Sueldo - Abril 2025..pdf" at bounding box center [336, 324] width 146 height 17
click at [401, 361] on span "CertificaciÃ³n sobre DeclaraciÃ³n Jurada de Ingresos Personales.pdf" at bounding box center [395, 363] width 265 height 17
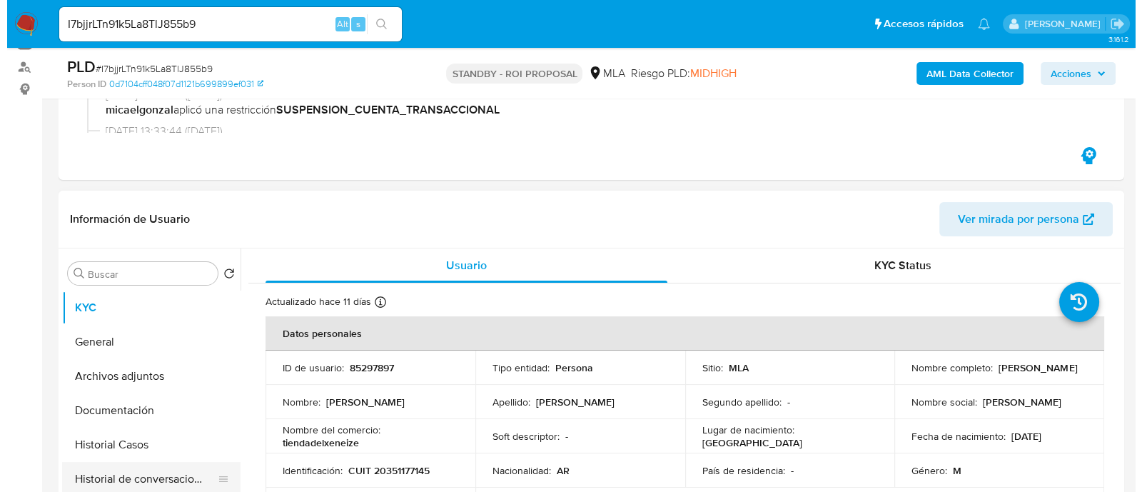
scroll to position [356, 0]
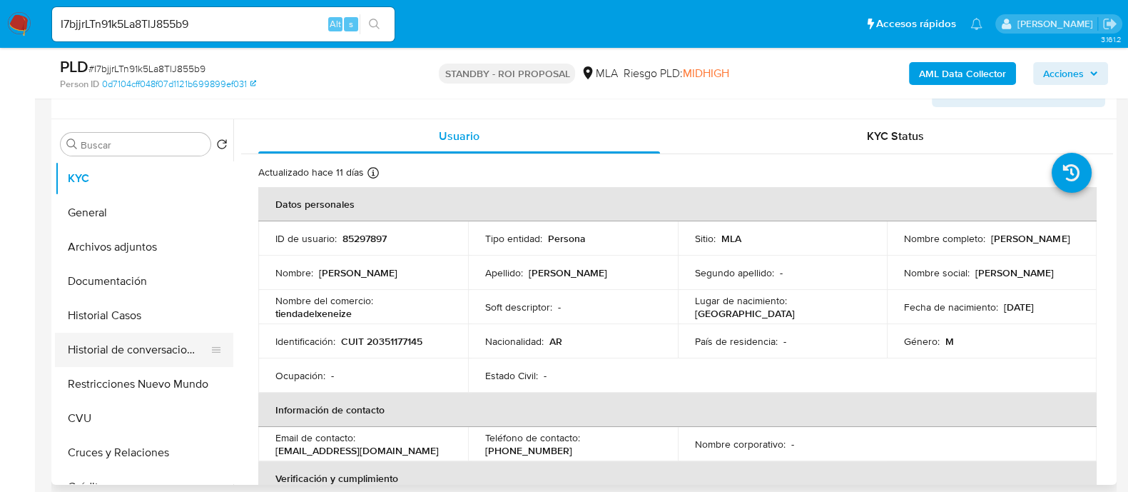
click at [172, 320] on button "Historial Casos" at bounding box center [144, 315] width 178 height 34
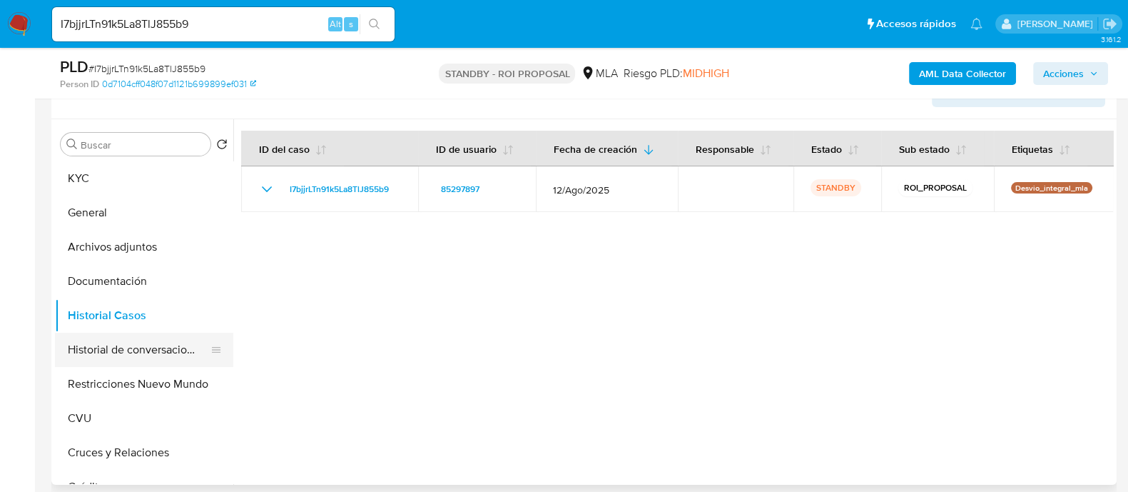
click at [163, 349] on button "Historial de conversaciones" at bounding box center [138, 350] width 167 height 34
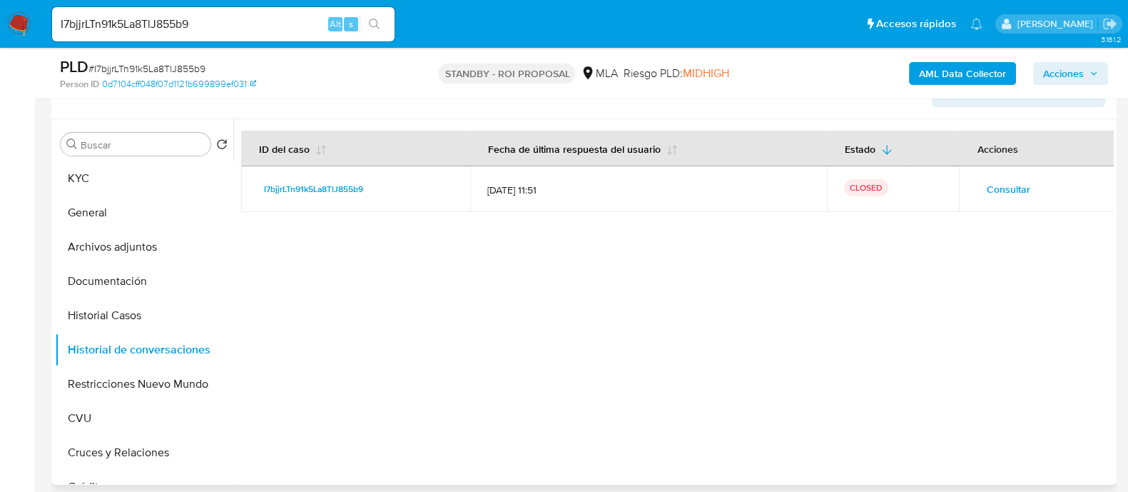
click at [998, 191] on span "Consultar" at bounding box center [1008, 189] width 44 height 20
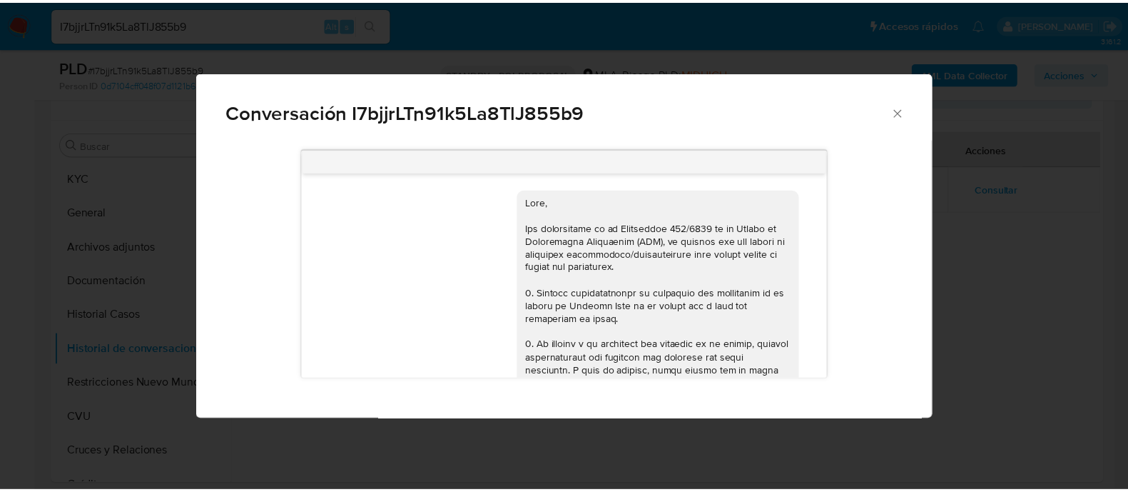
scroll to position [1616, 0]
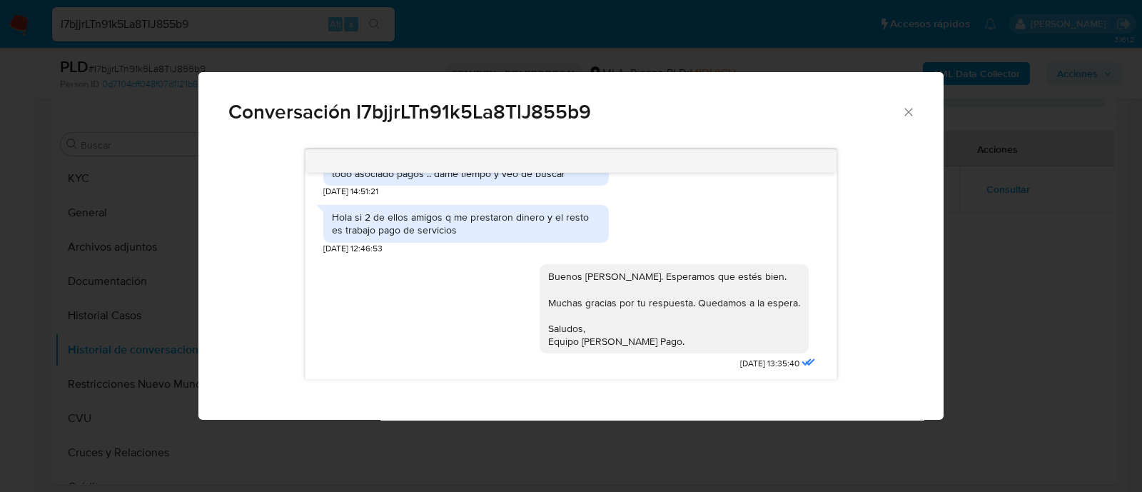
click at [6, 295] on div "Conversación I7bjjrLTn91k5La8TlJ855b9 18/08/2025 17:30:42 Hola buen día necesit…" at bounding box center [571, 246] width 1142 height 492
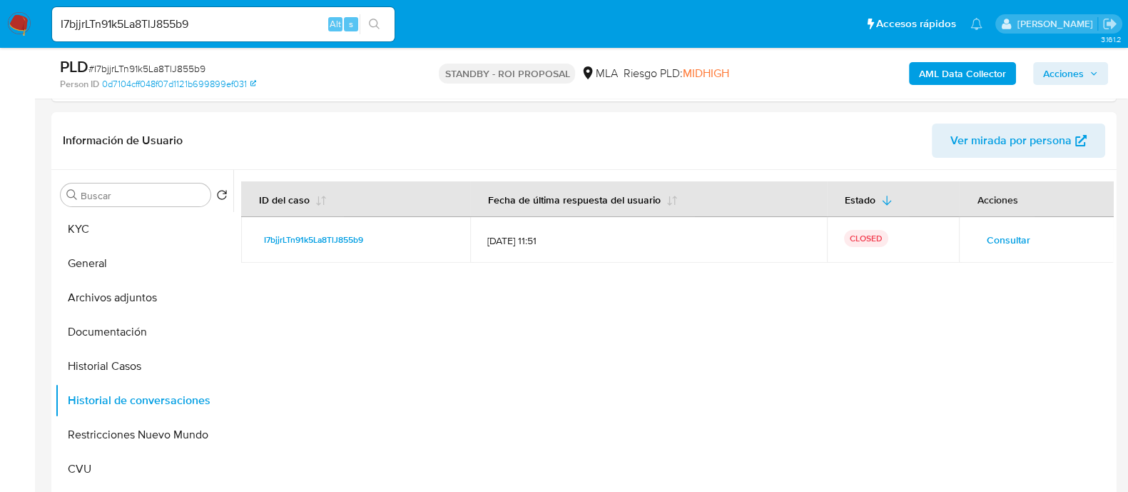
scroll to position [191, 0]
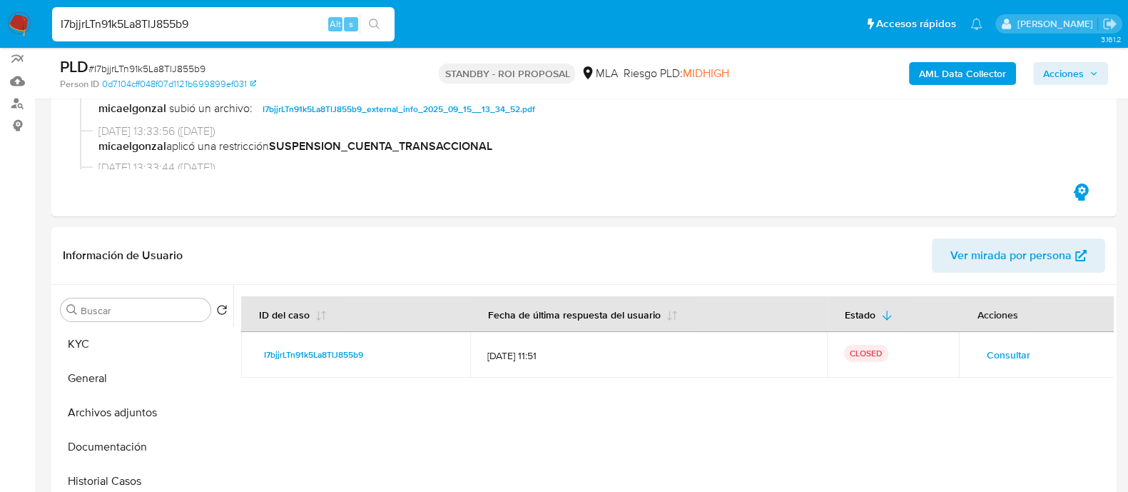
click at [265, 26] on input "I7bjjrLTn91k5La8TlJ855b9" at bounding box center [223, 24] width 343 height 19
click at [265, 25] on input "I7bjjrLTn91k5La8TlJ855b9" at bounding box center [223, 24] width 343 height 19
paste input "KBLxMoMDkfjWhT54lrX9i8rG"
type input "KBLxMoMDkfjWhT54lrX9i8rG"
click at [378, 22] on icon "search-icon" at bounding box center [374, 24] width 11 height 11
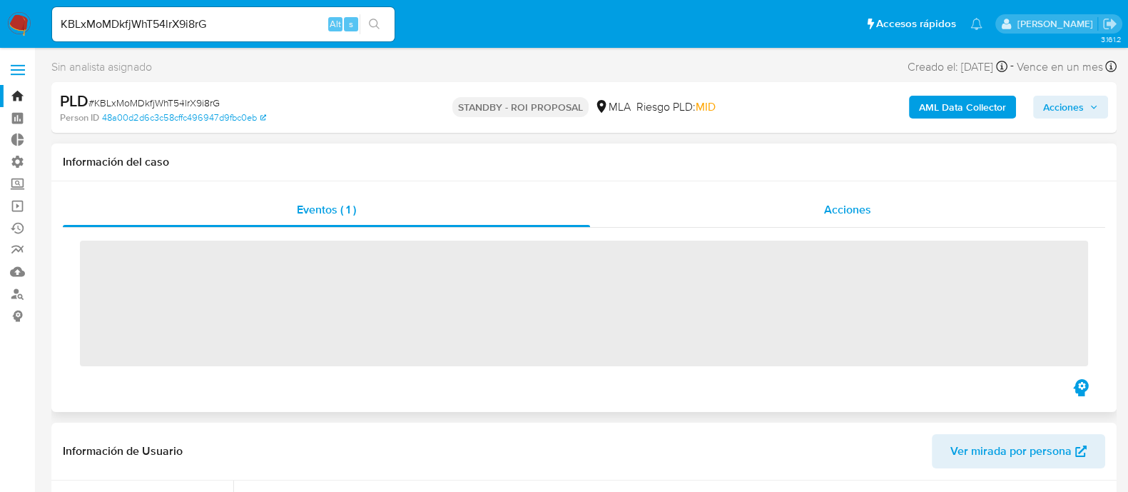
click at [817, 207] on div "Acciones" at bounding box center [847, 210] width 515 height 34
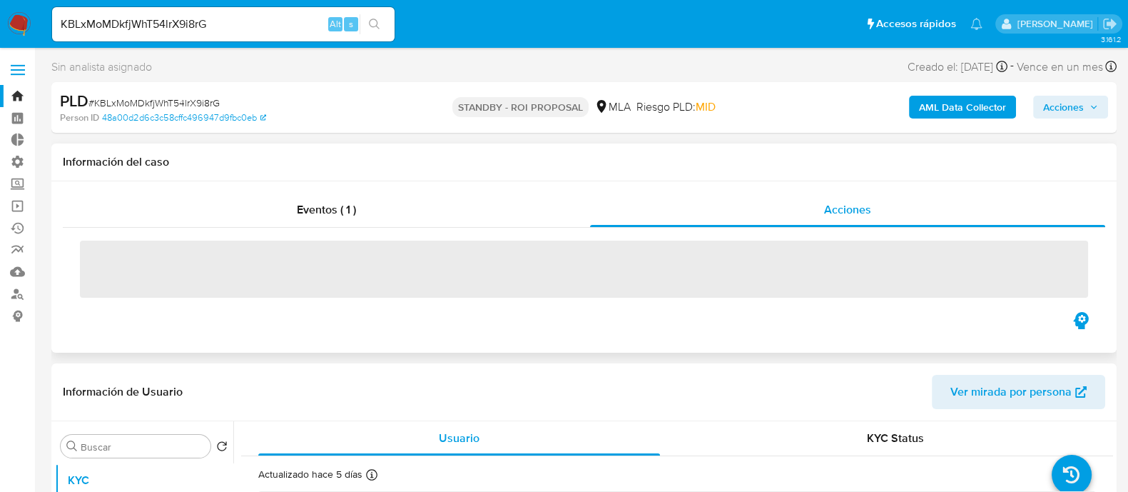
select select "10"
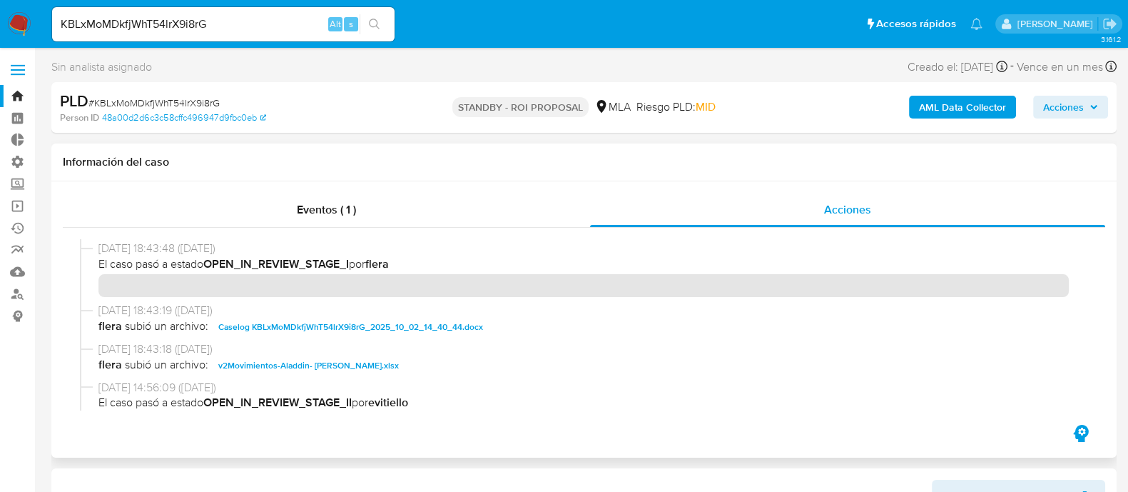
scroll to position [88, 0]
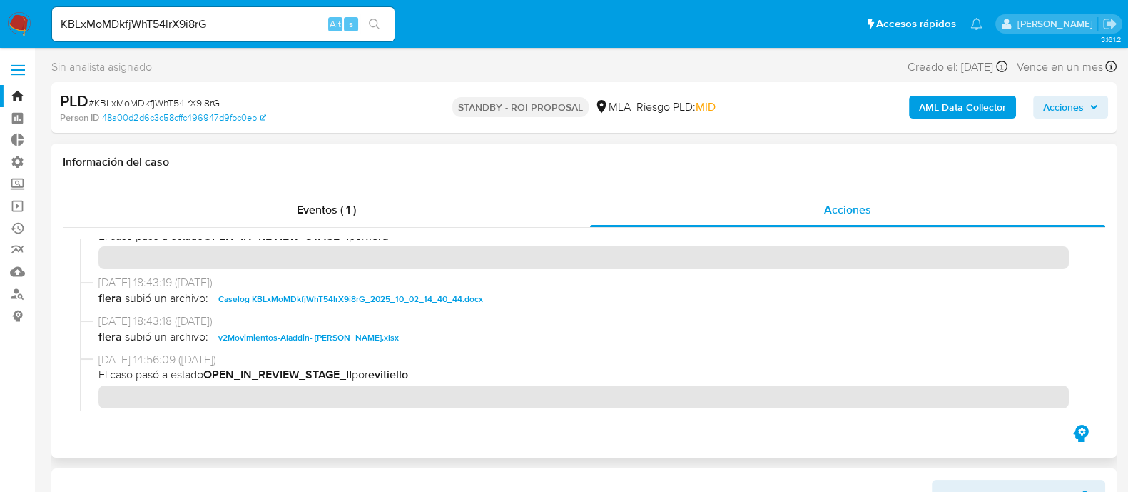
click at [299, 295] on span "Caselog KBLxMoMDkfjWhT54lrX9i8rG_2025_10_02_14_40_44.docx" at bounding box center [350, 298] width 265 height 17
click at [289, 339] on span "v2Movimientos-Aladdin- Jose Luis Arce Perez.xlsx" at bounding box center [308, 337] width 181 height 17
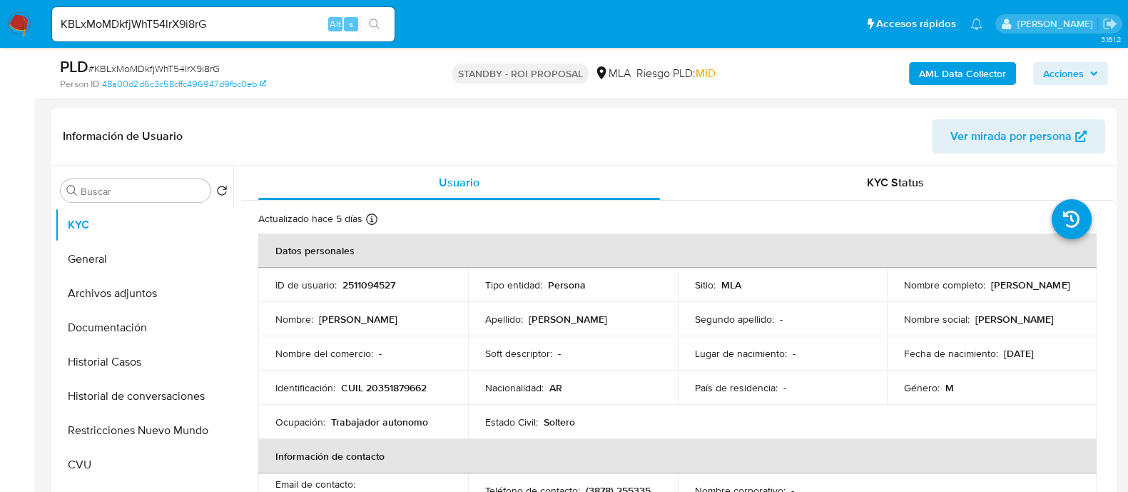
scroll to position [356, 0]
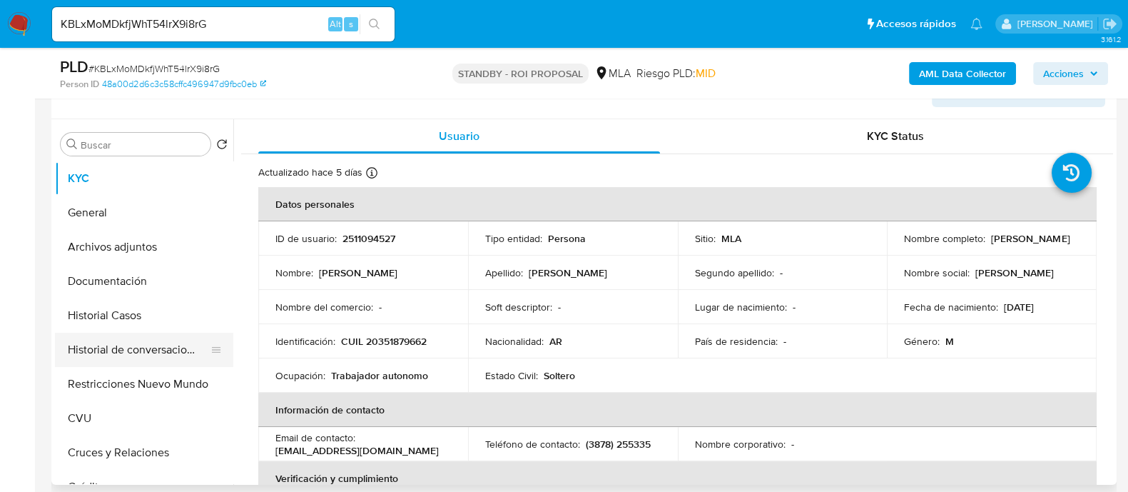
drag, startPoint x: 141, startPoint y: 315, endPoint x: 141, endPoint y: 350, distance: 34.3
click at [141, 315] on button "Historial Casos" at bounding box center [144, 315] width 178 height 34
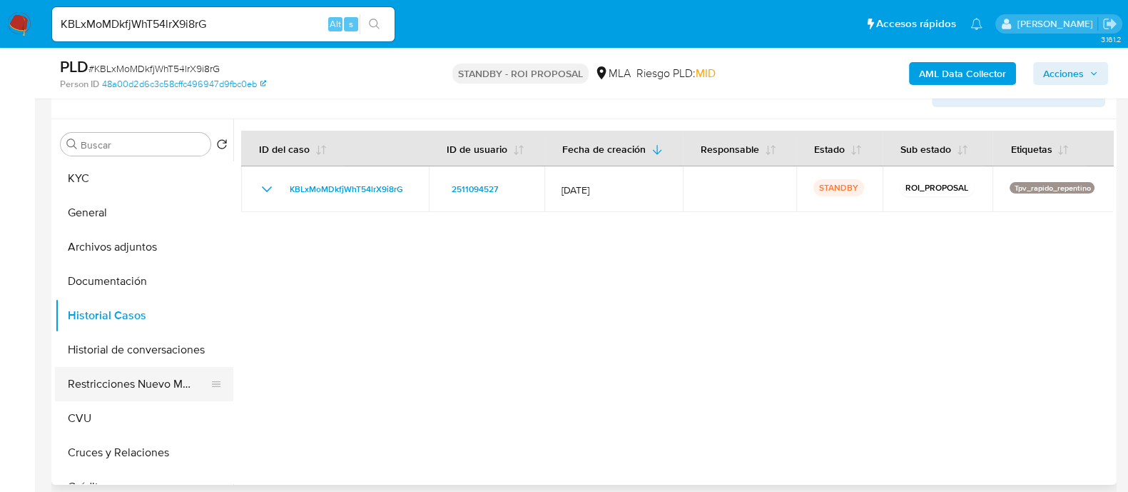
click at [141, 380] on button "Restricciones Nuevo Mundo" at bounding box center [138, 384] width 167 height 34
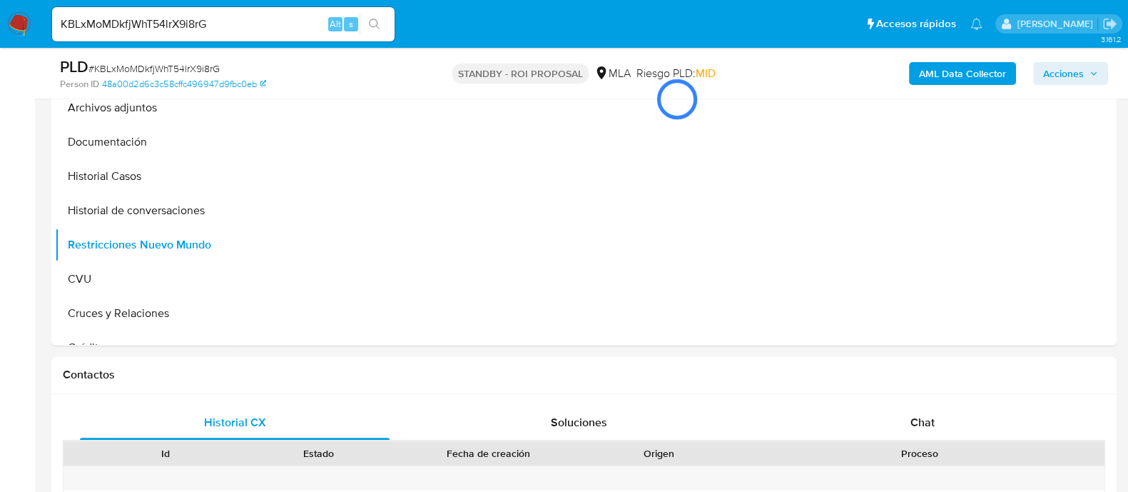
scroll to position [446, 0]
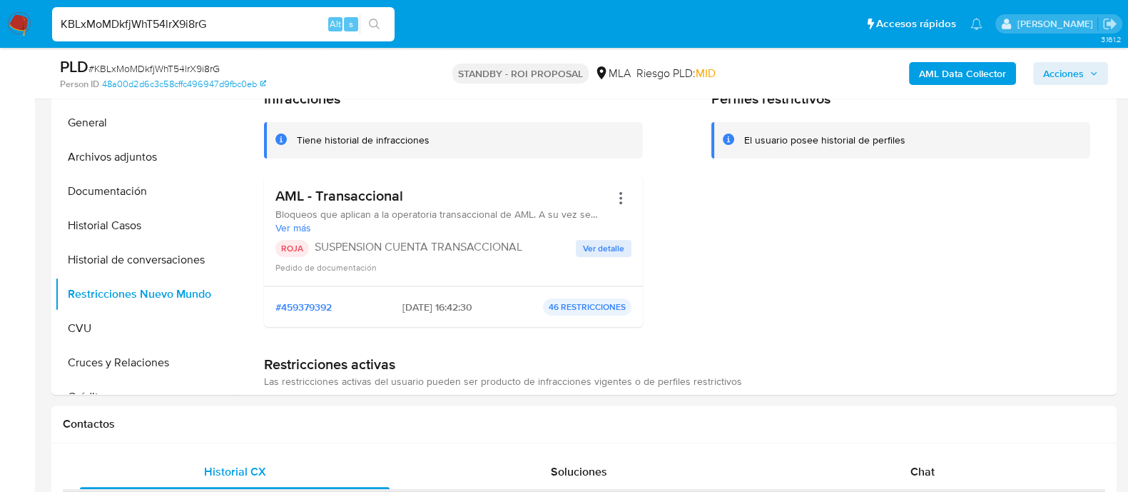
click at [232, 25] on input "KBLxMoMDkfjWhT54lrX9i8rG" at bounding box center [223, 24] width 343 height 19
paste input "qbqFGYiz7a7Q4gVEX71IMeo2"
type input "qbqFGYiz7a7Q4gVEX71IMeo2"
click at [369, 23] on icon "search-icon" at bounding box center [374, 24] width 11 height 11
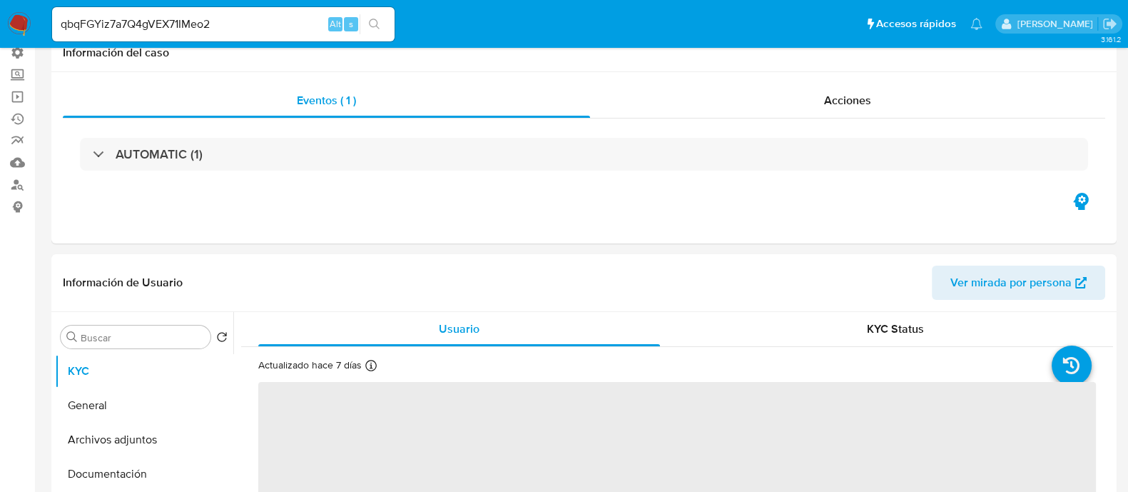
scroll to position [268, 0]
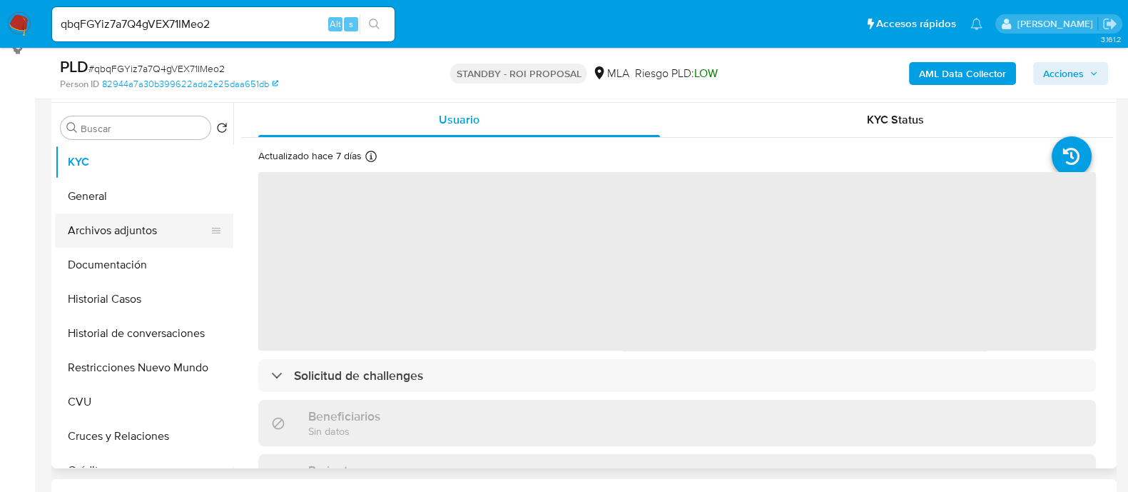
select select "10"
drag, startPoint x: 143, startPoint y: 180, endPoint x: 147, endPoint y: 218, distance: 38.8
click at [143, 180] on button "General" at bounding box center [144, 196] width 178 height 34
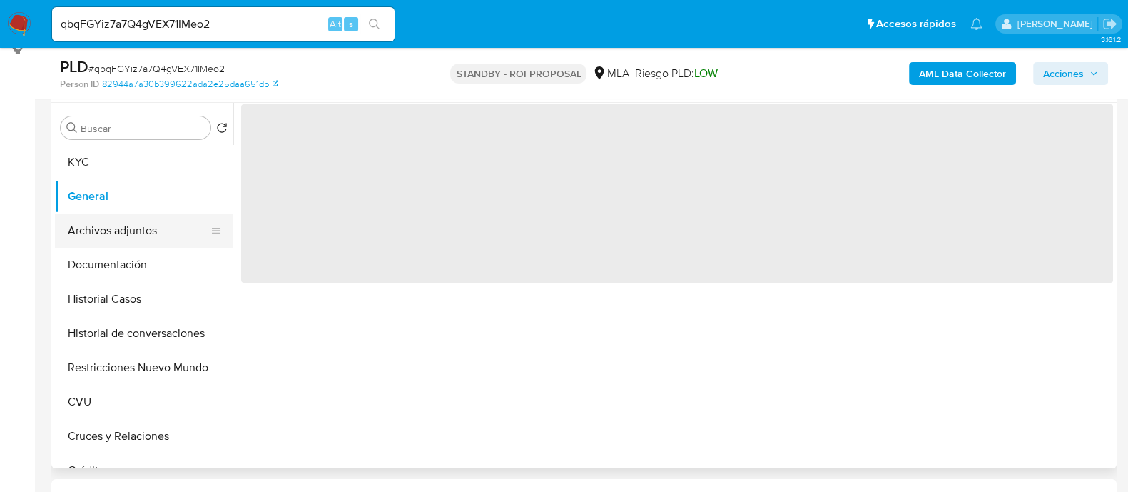
click at [147, 218] on button "Archivos adjuntos" at bounding box center [138, 230] width 167 height 34
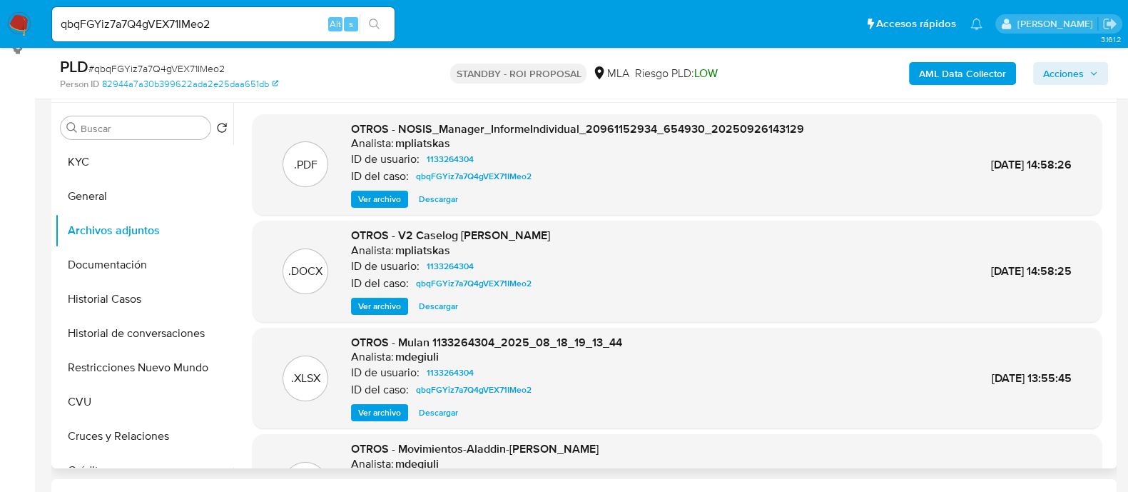
click at [450, 304] on span "Descargar" at bounding box center [438, 306] width 39 height 14
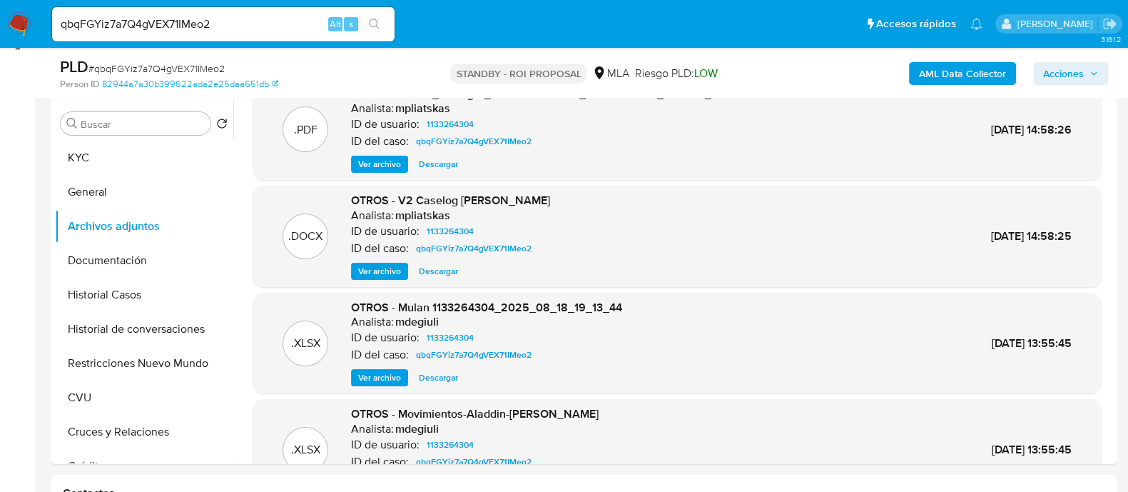
scroll to position [178, 0]
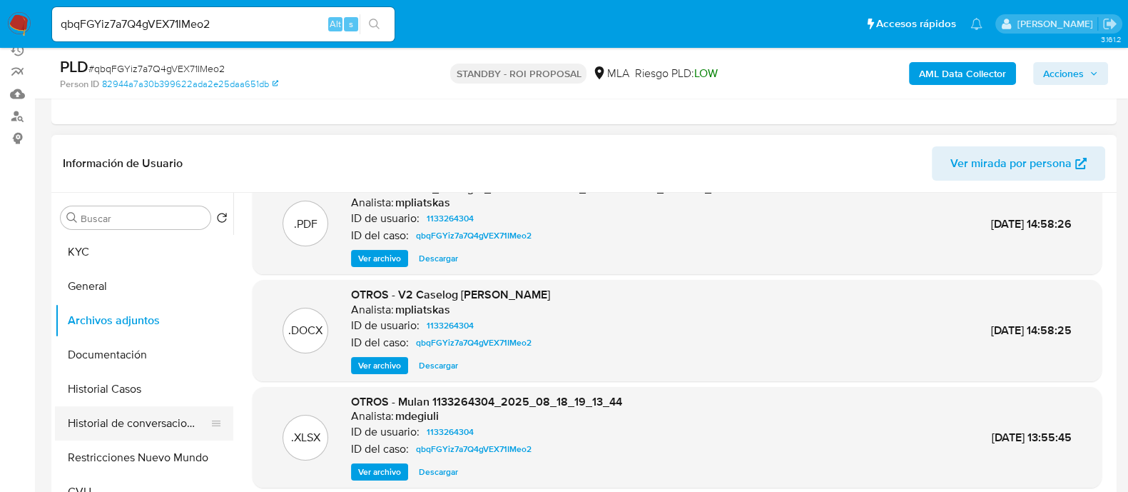
click at [164, 425] on button "Historial de conversaciones" at bounding box center [138, 423] width 167 height 34
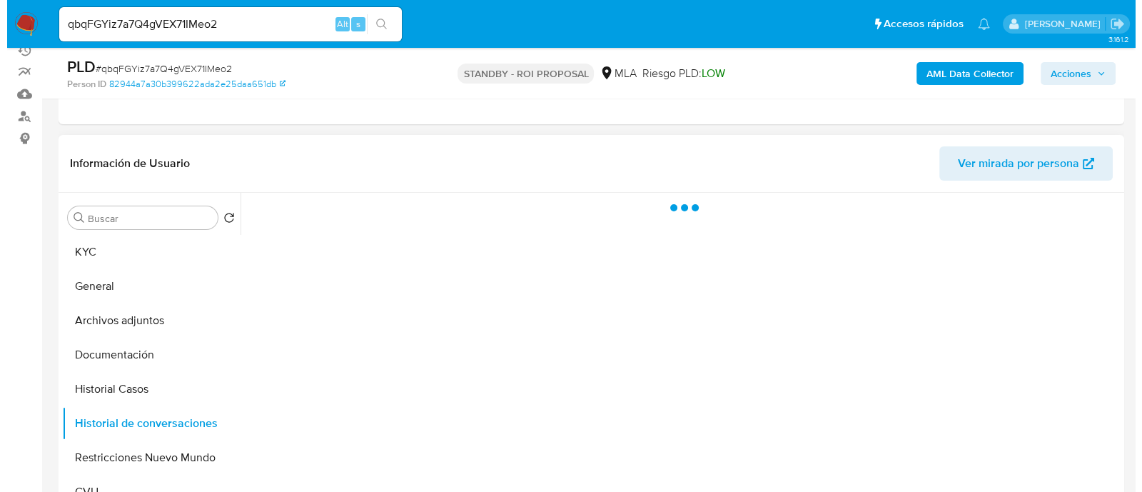
scroll to position [0, 0]
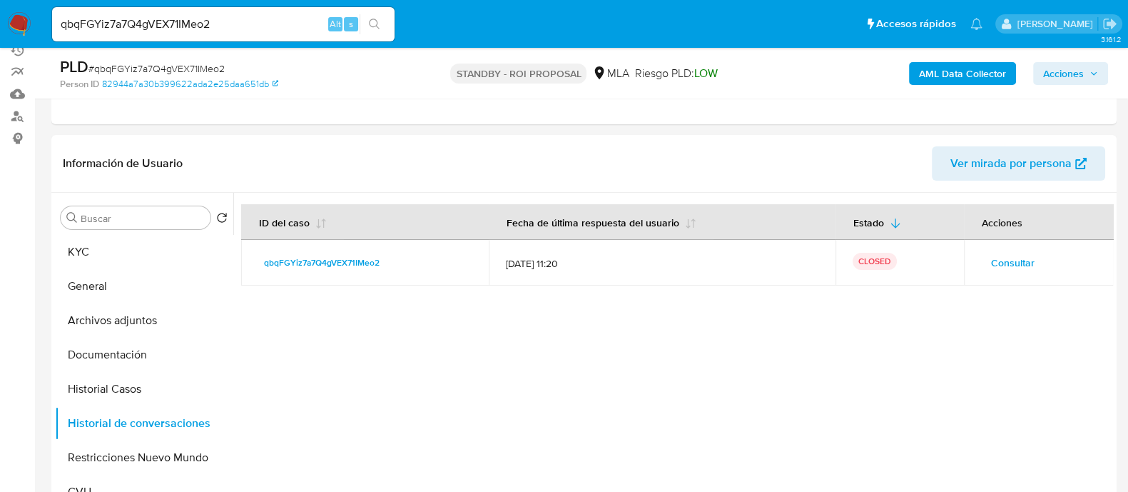
click at [973, 250] on td "Consultar" at bounding box center [1039, 263] width 151 height 46
click at [995, 258] on span "Consultar" at bounding box center [1013, 263] width 44 height 20
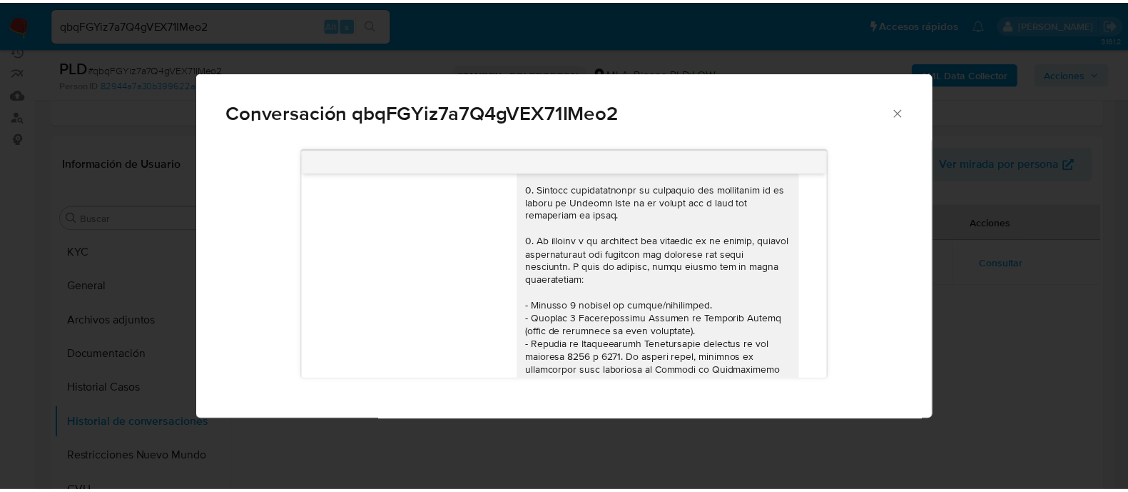
scroll to position [62, 0]
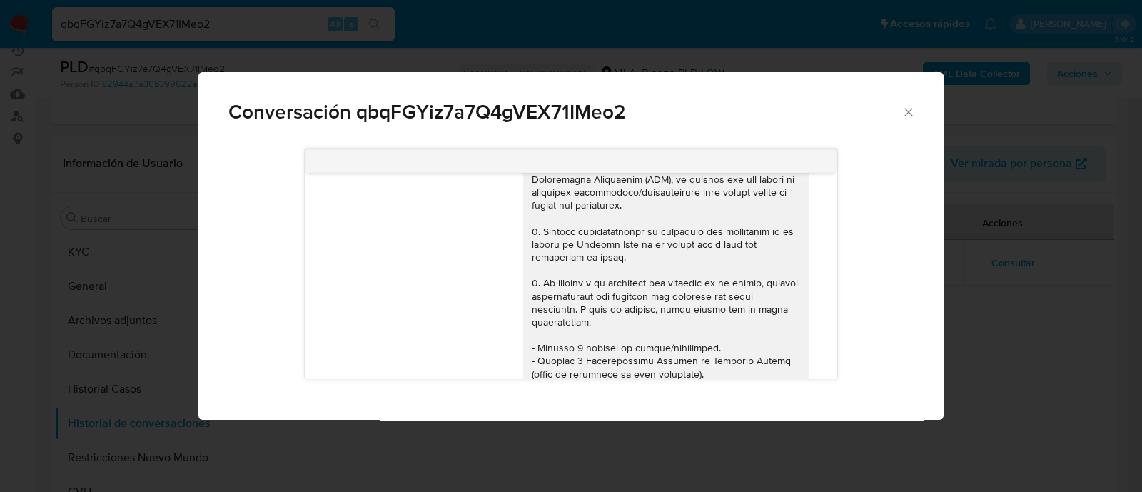
click at [988, 332] on div "Conversación qbqFGYiz7a7Q4gVEX71IMeo2 18/08/2025 17:25:58 Hola, Esperamos que t…" at bounding box center [571, 246] width 1142 height 492
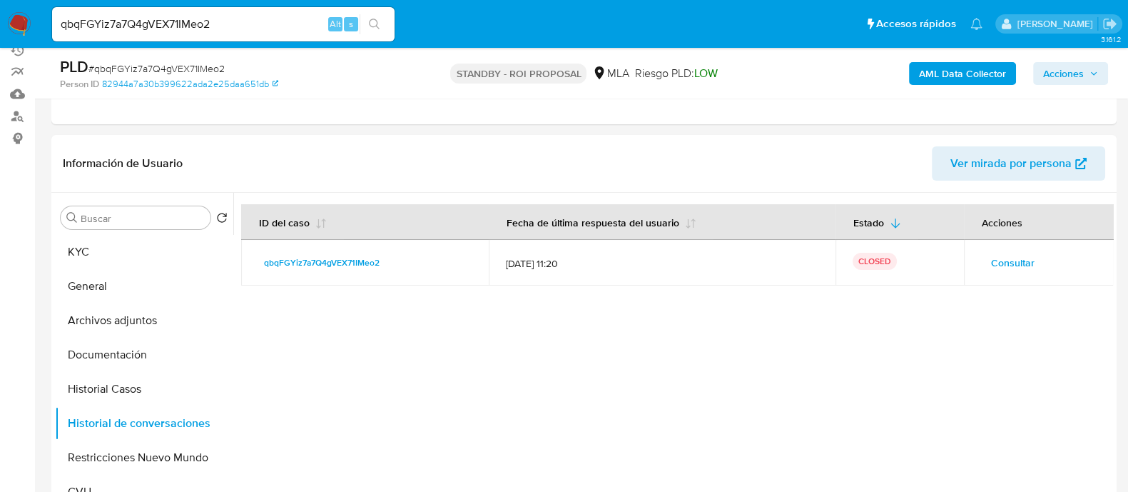
click at [244, 32] on input "qbqFGYiz7a7Q4gVEX71IMeo2" at bounding box center [223, 24] width 343 height 19
paste input "0qowmuOD56AglqGTHpUBEWdU"
type input "0qowmuOD56AglqGTHpUBEWdU"
click at [380, 23] on button "search-icon" at bounding box center [374, 24] width 29 height 20
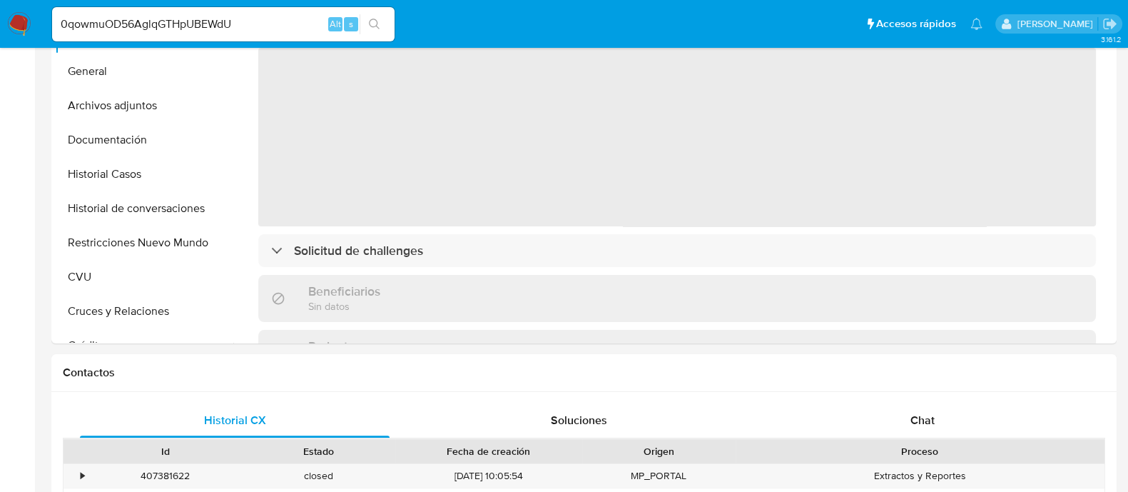
select select "10"
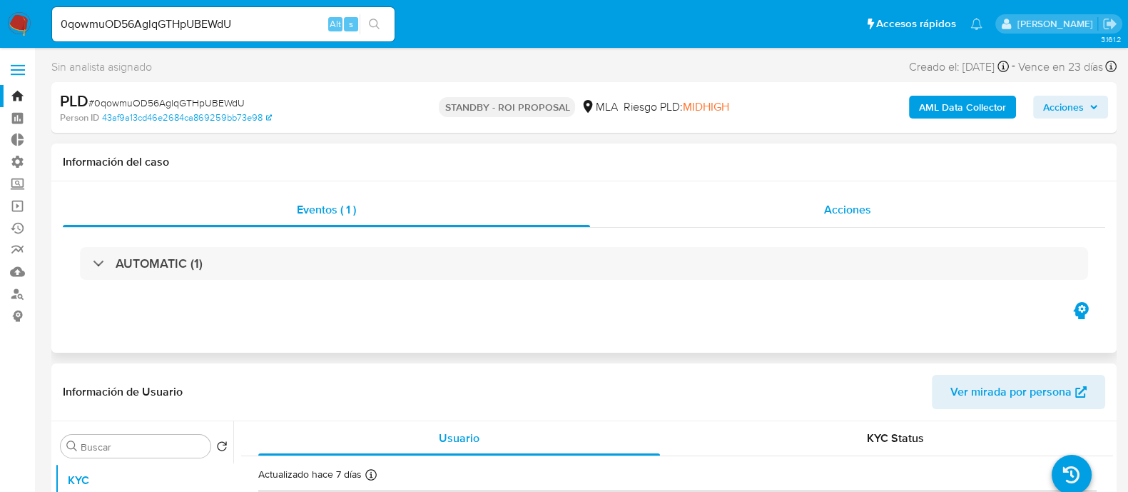
drag, startPoint x: 842, startPoint y: 213, endPoint x: 712, endPoint y: 221, distance: 130.1
click at [841, 213] on span "Acciones" at bounding box center [847, 209] width 47 height 16
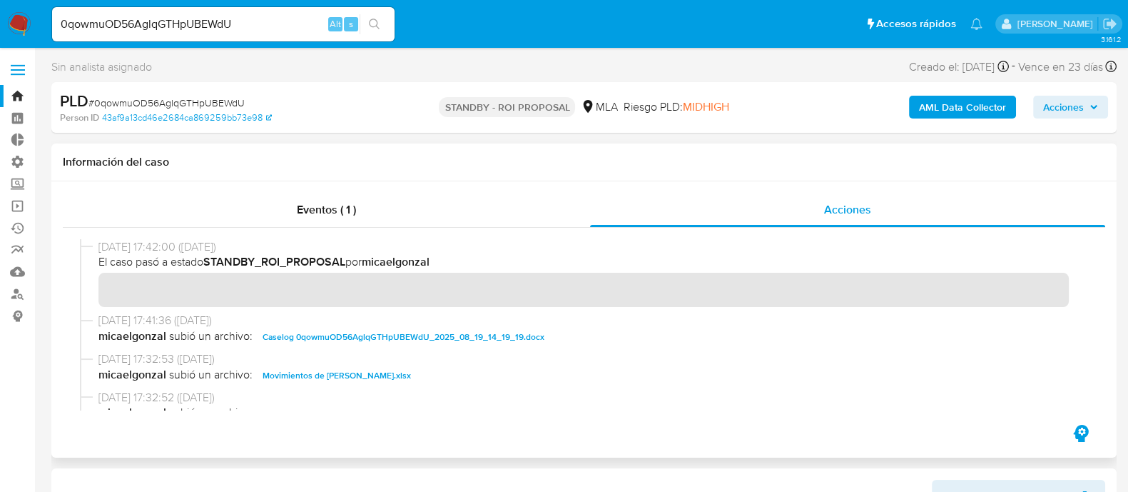
click at [343, 327] on span "29/09/2025 17:41:36 (hace 7 días)" at bounding box center [590, 321] width 984 height 16
click at [344, 337] on span "Caselog 0qowmuOD56AglqGTHpUBEWdU_2025_08_19_14_19_19.docx" at bounding box center [404, 336] width 282 height 17
click at [345, 378] on span "Movimientos de Juan Jose Ayala.xlsx" at bounding box center [337, 375] width 148 height 17
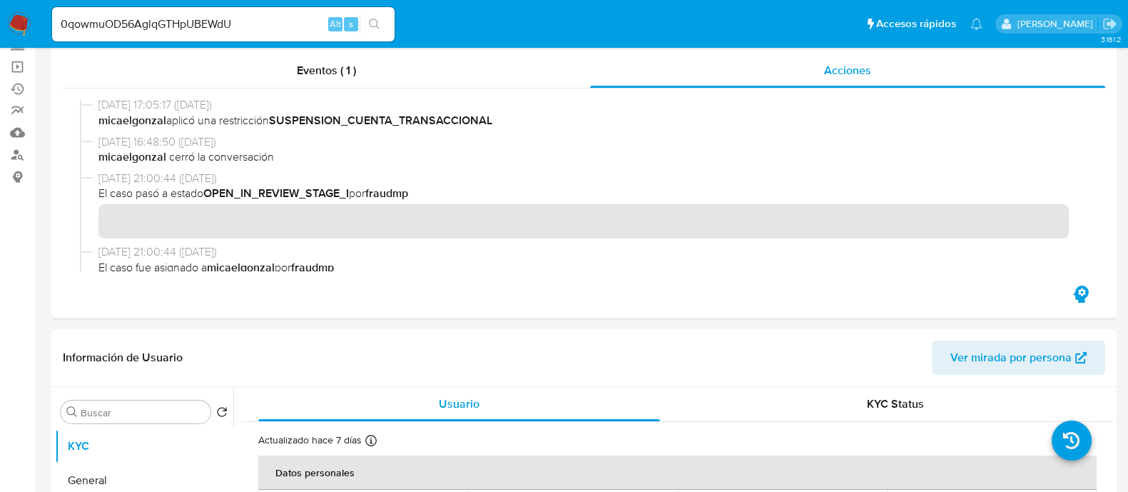
scroll to position [356, 0]
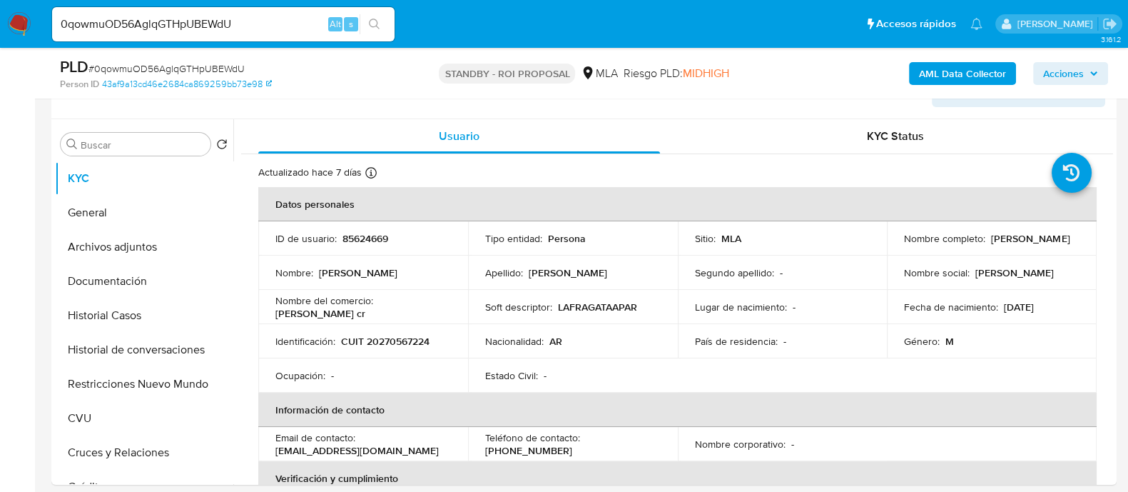
drag, startPoint x: 156, startPoint y: 323, endPoint x: 4, endPoint y: 417, distance: 178.4
click at [156, 323] on button "Historial Casos" at bounding box center [144, 315] width 178 height 34
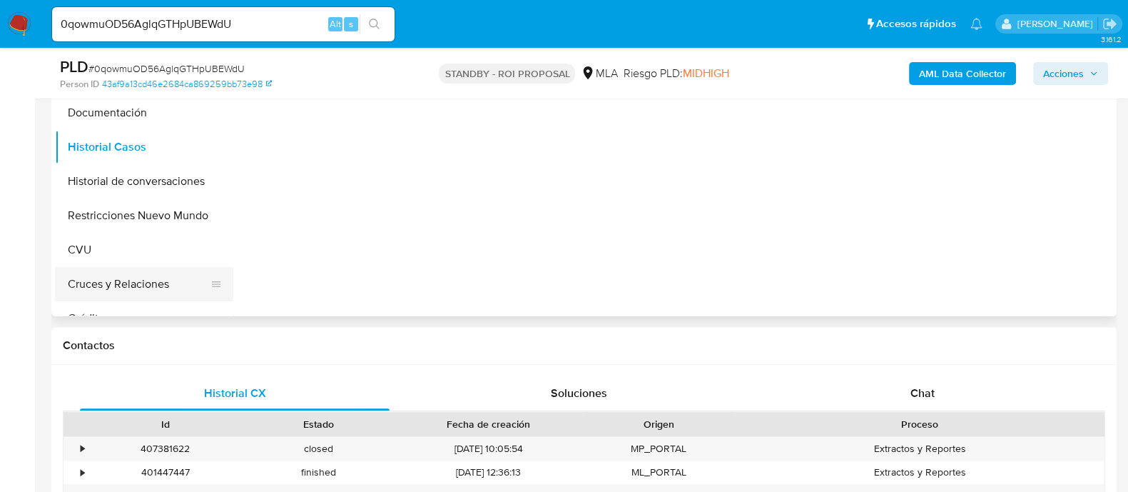
scroll to position [446, 0]
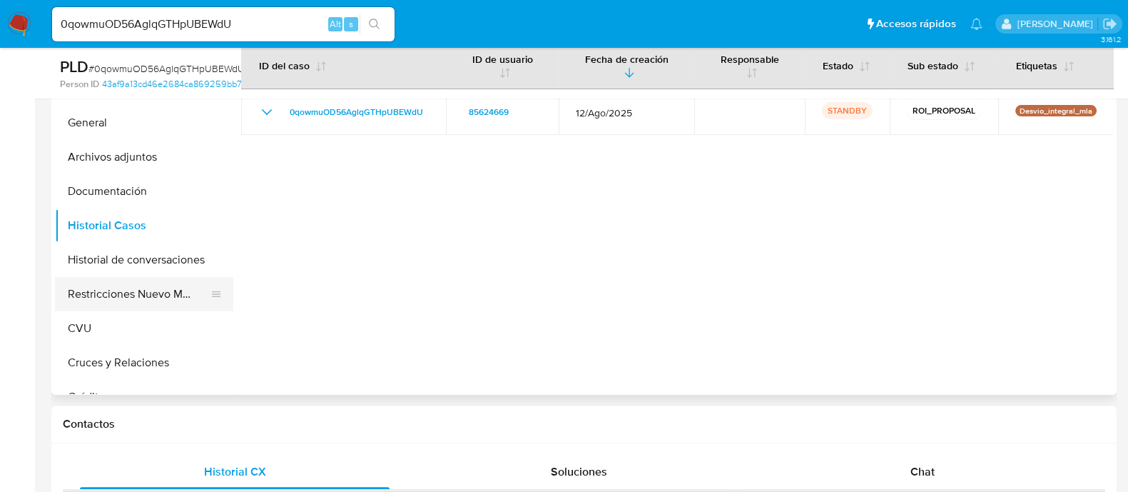
click at [161, 294] on button "Restricciones Nuevo Mundo" at bounding box center [138, 294] width 167 height 34
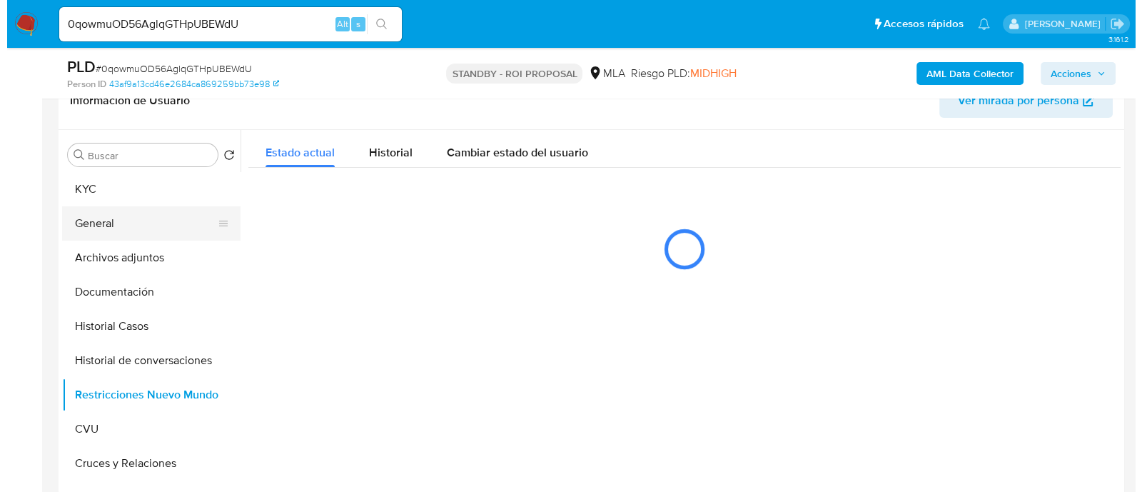
scroll to position [268, 0]
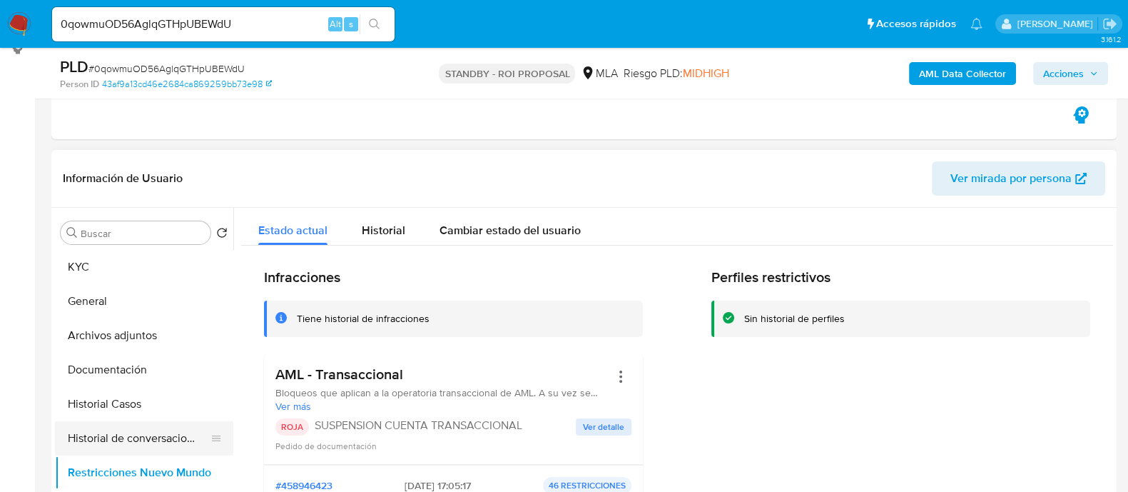
click at [175, 436] on button "Historial de conversaciones" at bounding box center [138, 438] width 167 height 34
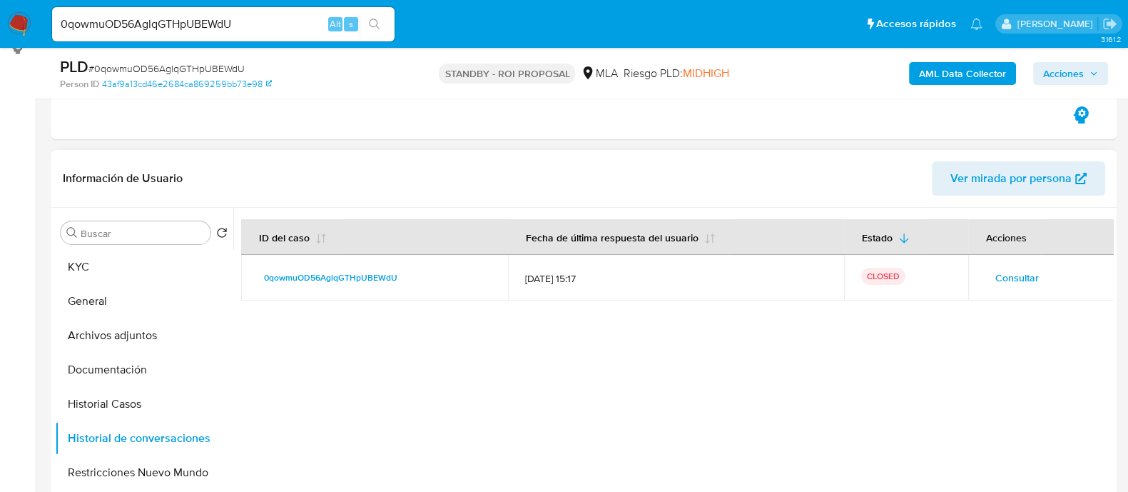
click at [998, 275] on span "Consultar" at bounding box center [1017, 278] width 44 height 20
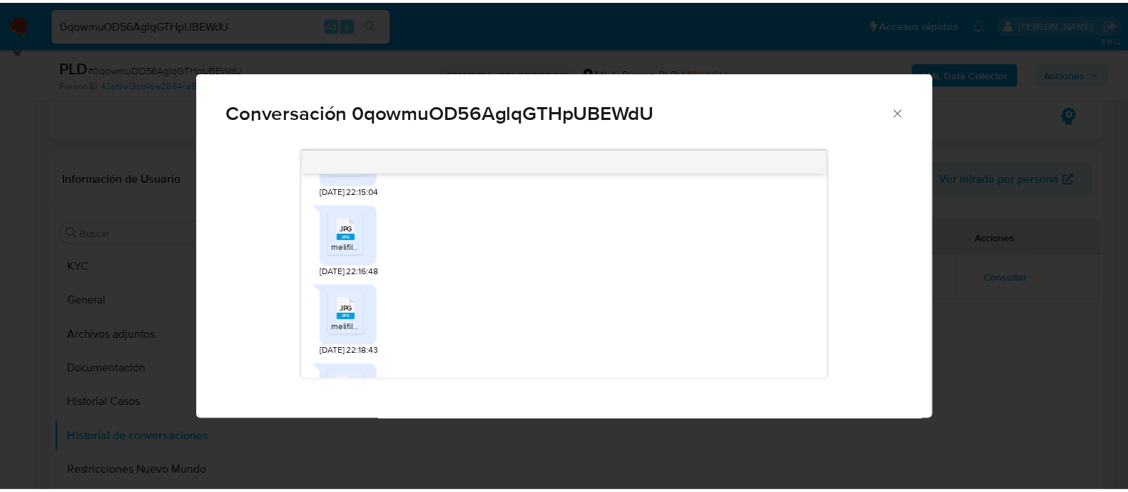
scroll to position [2229, 0]
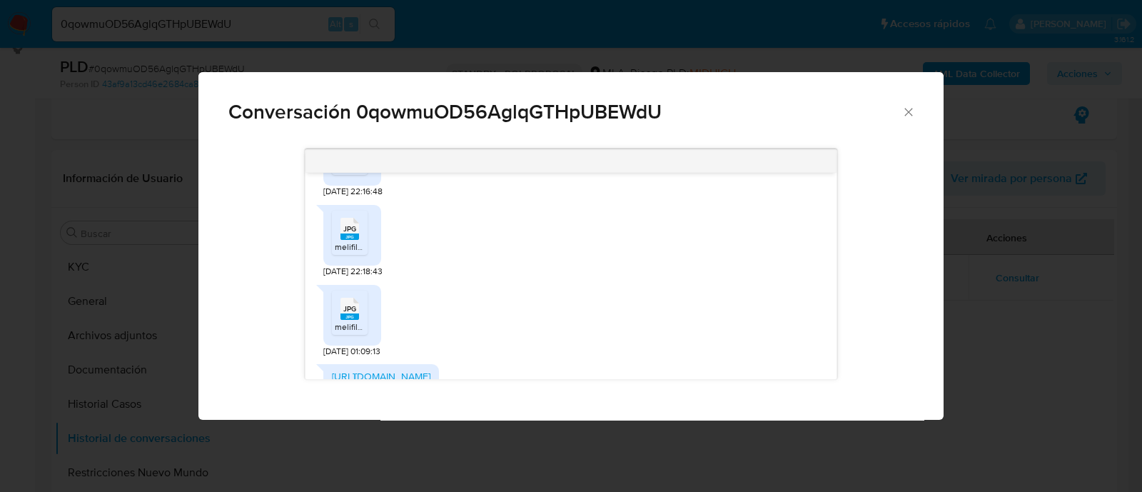
click at [981, 285] on div "Conversación 0qowmuOD56AglqGTHpUBEWdU 18/08/2025 17:43:28 hola buenos días, nec…" at bounding box center [571, 246] width 1142 height 492
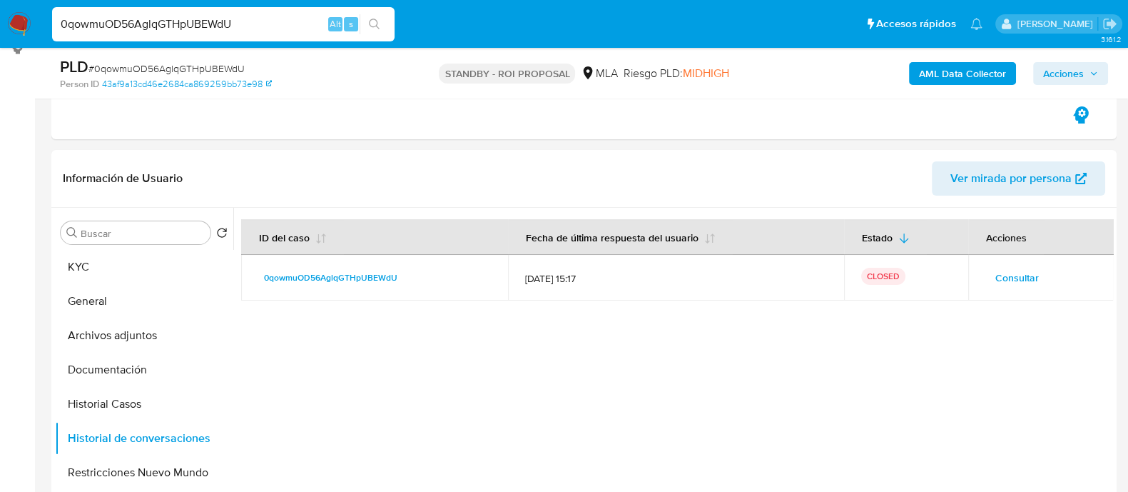
click at [226, 28] on input "0qowmuOD56AglqGTHpUBEWdU" at bounding box center [223, 24] width 343 height 19
paste input "HqkBtxXsDxLHORDgLmsHDF5I"
type input "HqkBtxXsDxLHORDgLmsHDF5I"
click at [375, 21] on icon "search-icon" at bounding box center [374, 24] width 11 height 11
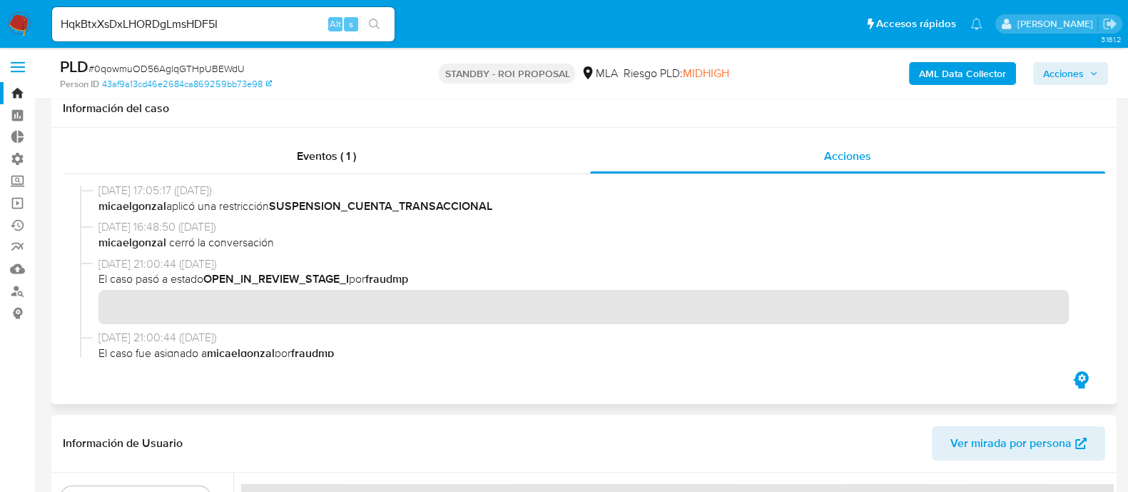
scroll to position [0, 0]
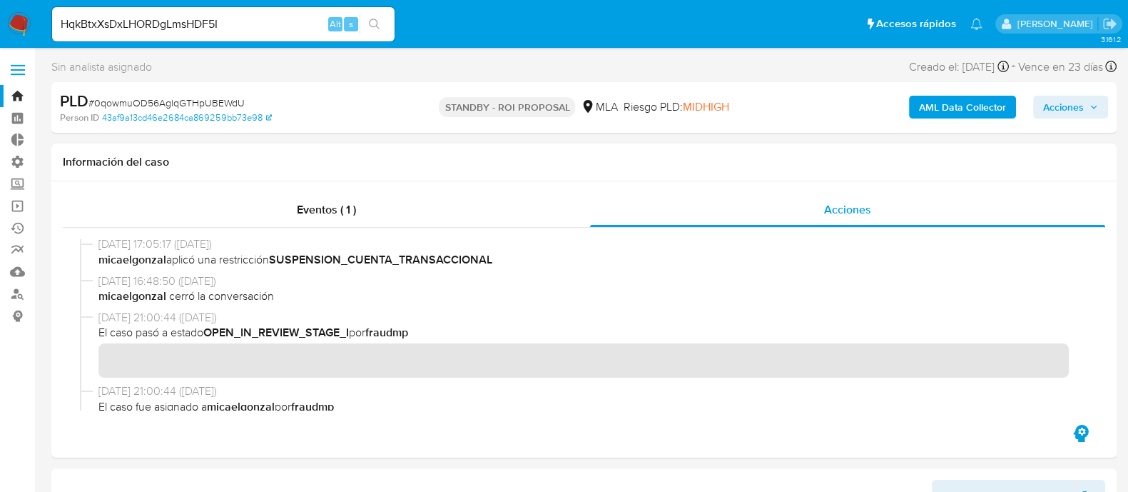
click at [385, 16] on button "search-icon" at bounding box center [374, 24] width 29 height 20
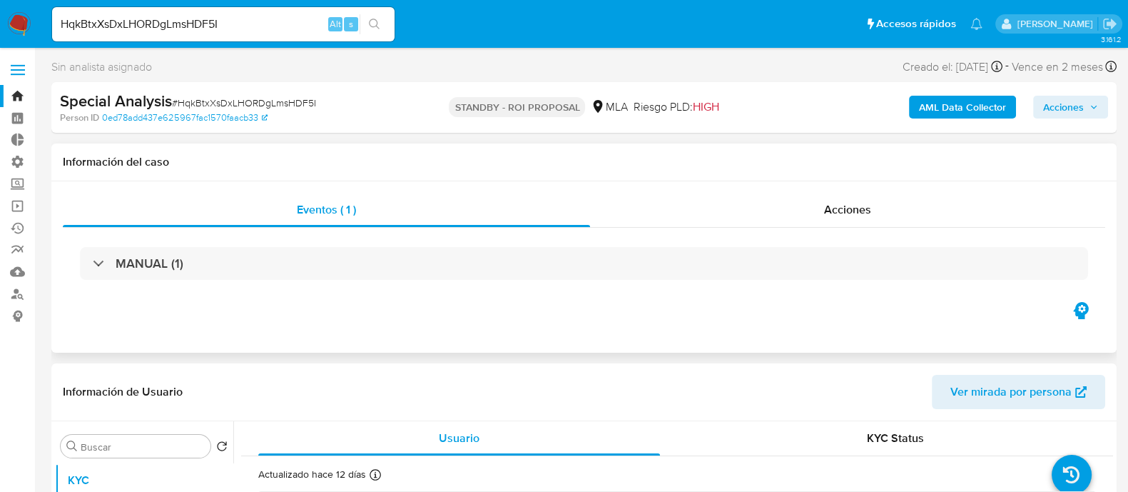
select select "10"
click at [835, 216] on span "Acciones" at bounding box center [847, 209] width 47 height 16
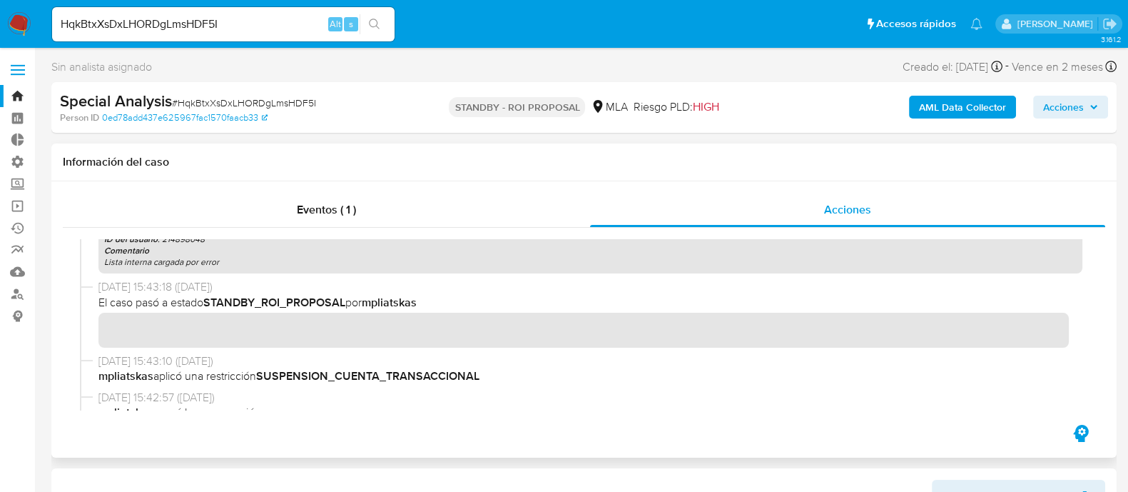
scroll to position [178, 0]
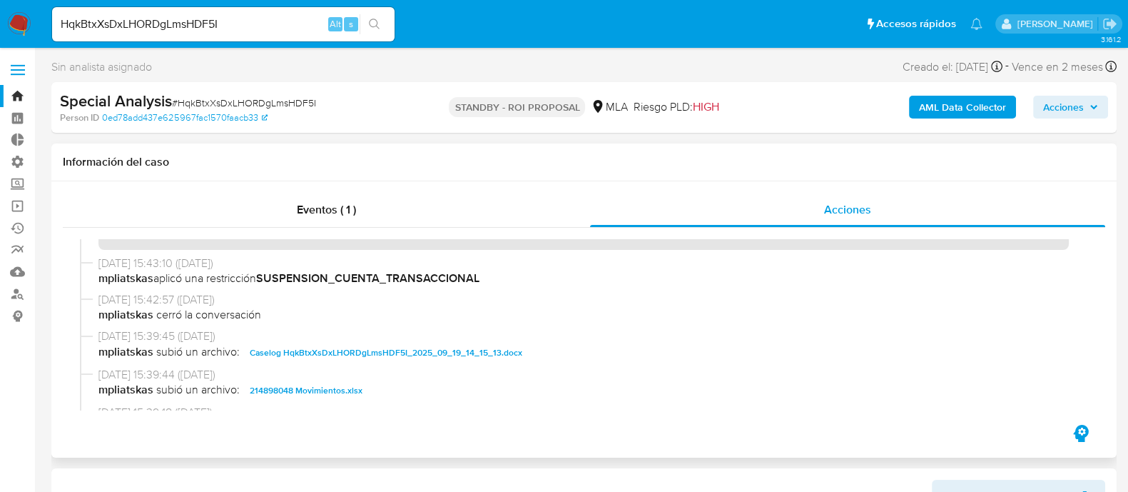
click at [406, 347] on span "Caselog HqkBtxXsDxLHORDgLmsHDF5I_2025_09_19_14_15_13.docx" at bounding box center [386, 352] width 273 height 17
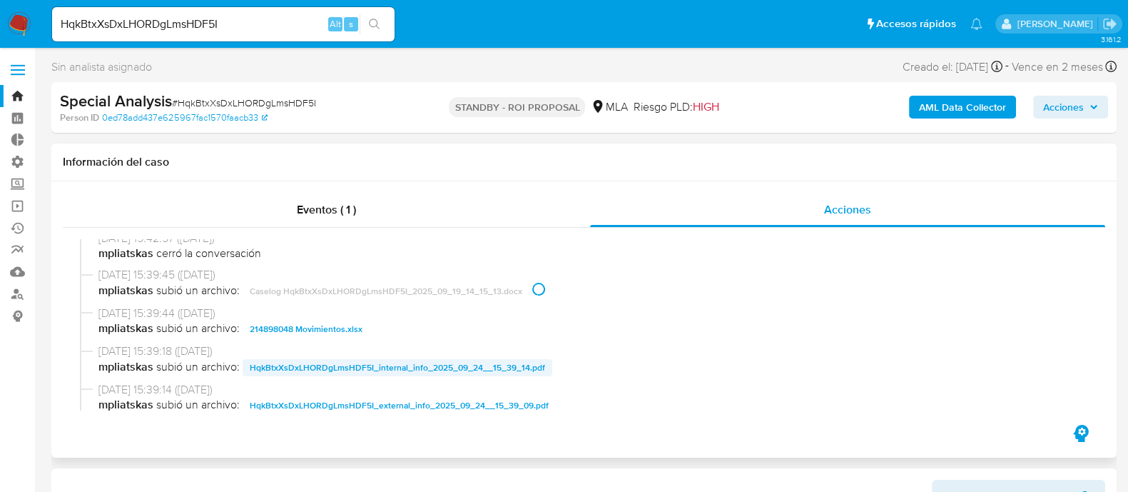
scroll to position [268, 0]
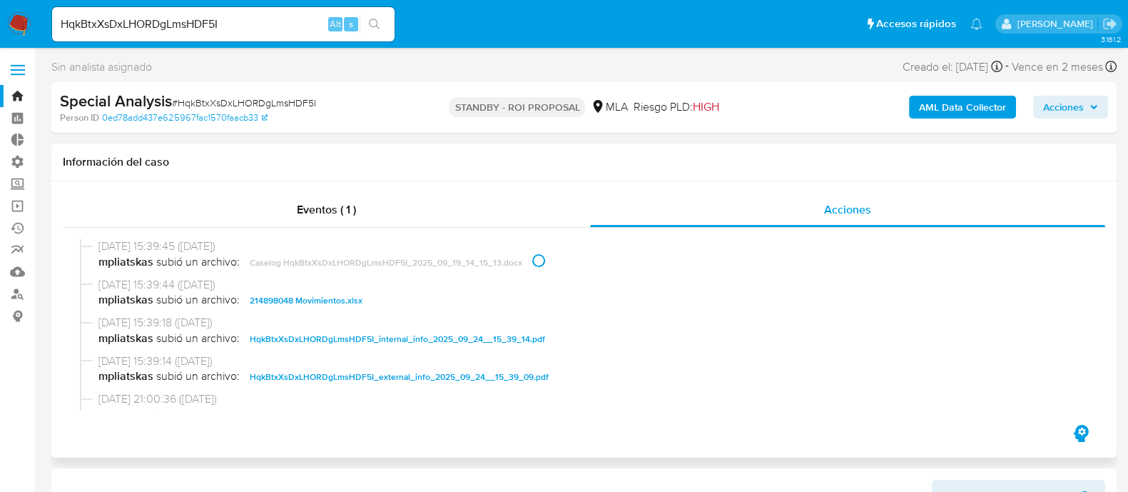
click at [337, 305] on span "214898048 Movimientos.xlsx" at bounding box center [306, 300] width 113 height 17
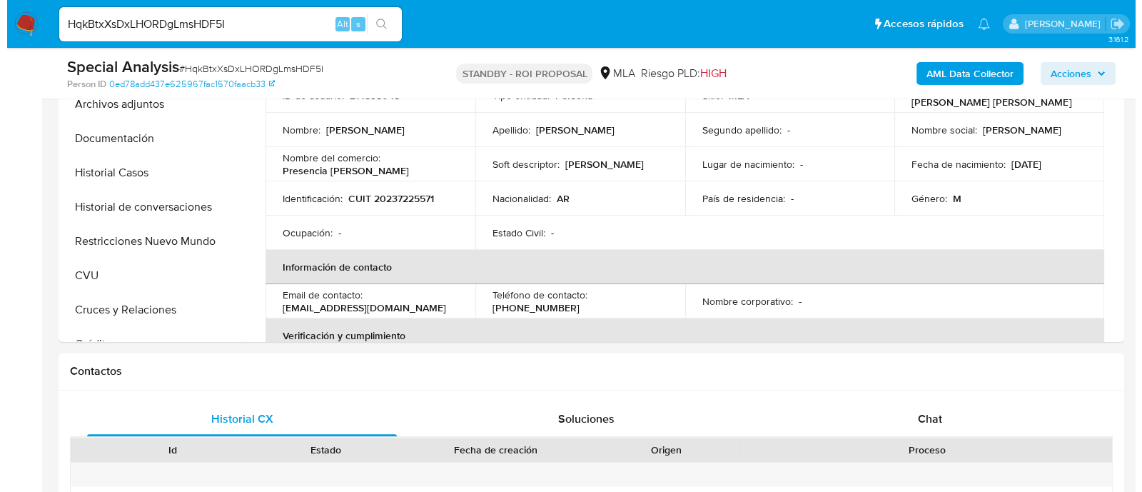
scroll to position [356, 0]
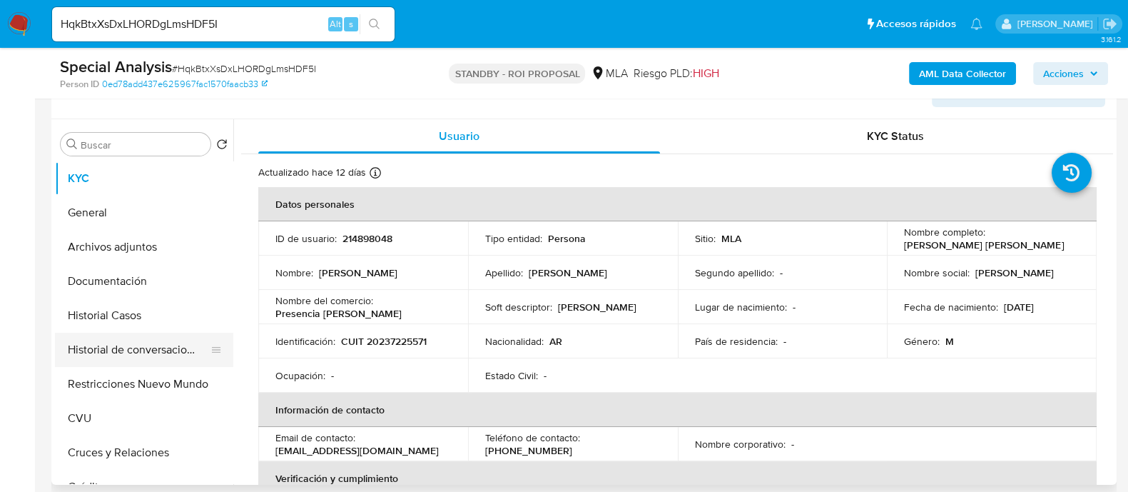
click at [168, 354] on button "Historial de conversaciones" at bounding box center [138, 350] width 167 height 34
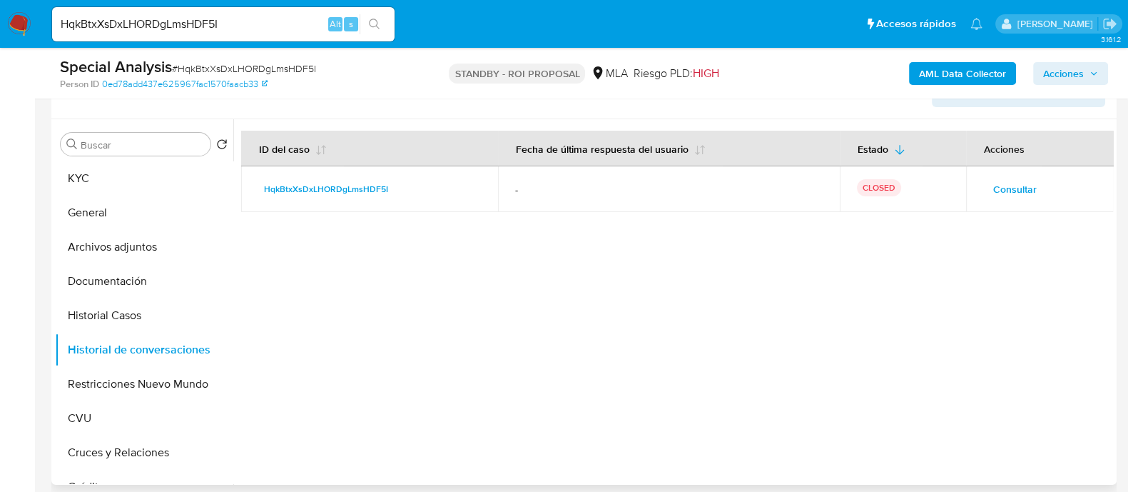
click at [985, 190] on button "Consultar" at bounding box center [1015, 189] width 64 height 23
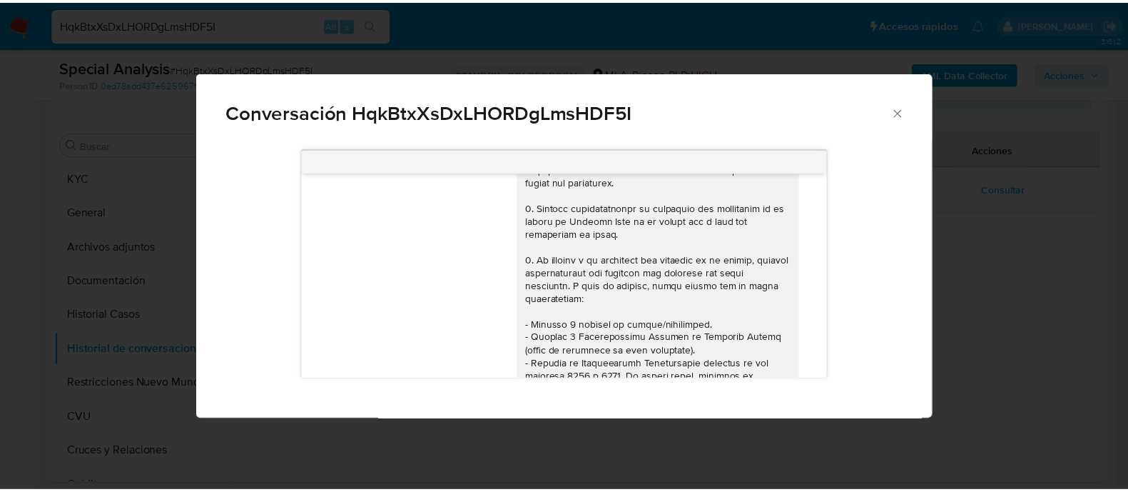
scroll to position [0, 0]
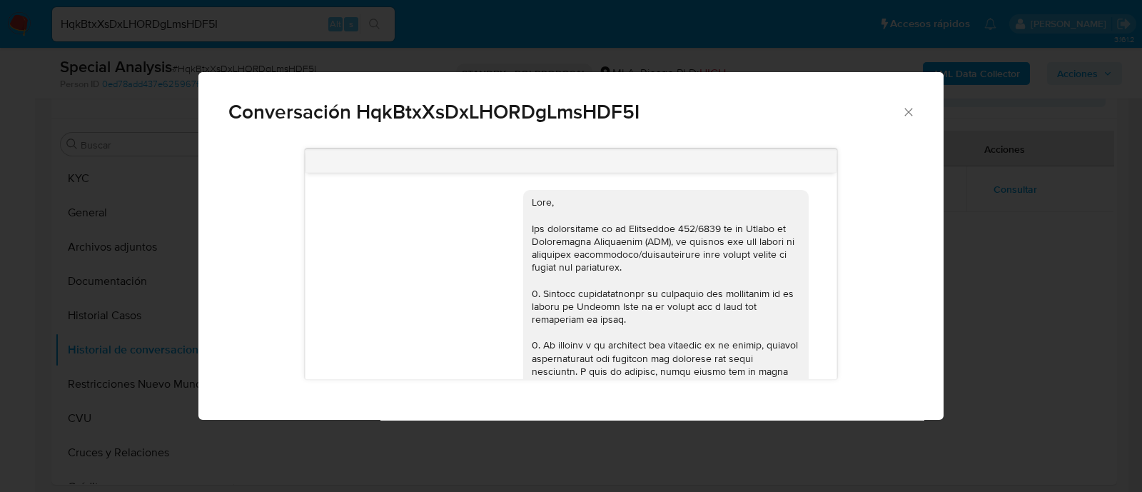
click at [112, 358] on div "Conversación HqkBtxXsDxLHORDgLmsHDF5I 17/09/2025 14:48:43 Hola, Esperamos que t…" at bounding box center [571, 246] width 1142 height 492
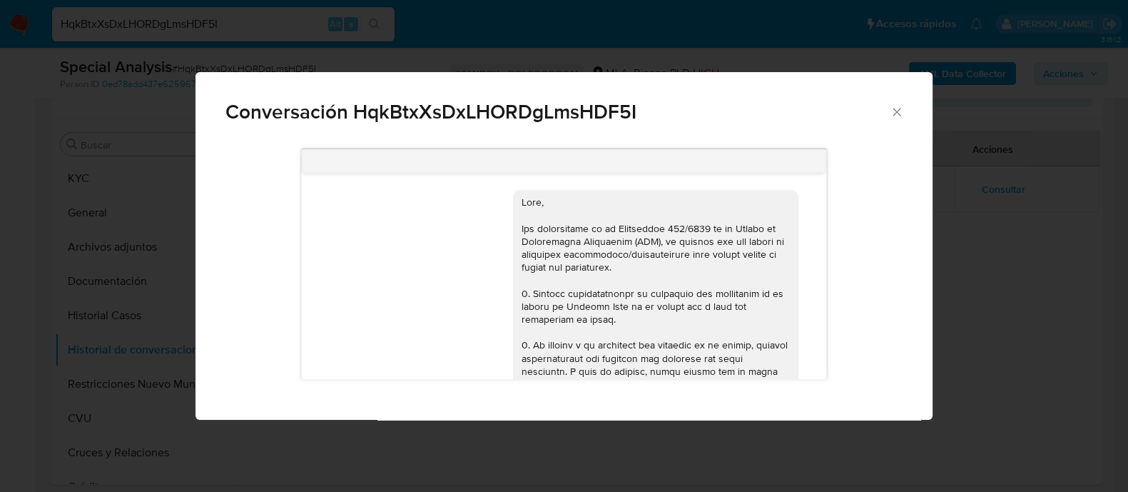
click at [117, 380] on button "Restricciones Nuevo Mundo" at bounding box center [144, 384] width 178 height 34
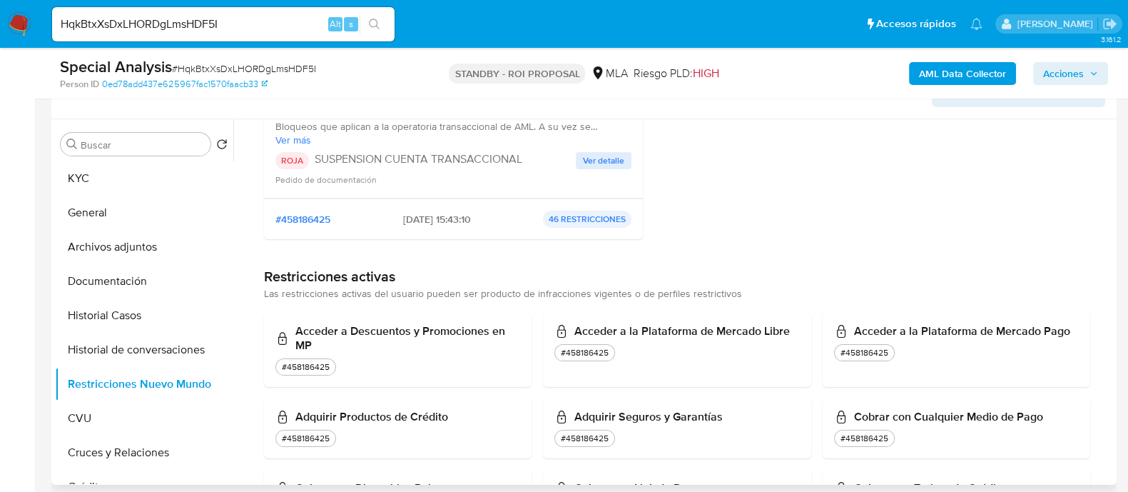
scroll to position [178, 0]
click at [243, 24] on input "HqkBtxXsDxLHORDgLmsHDF5I" at bounding box center [223, 24] width 343 height 19
click at [372, 23] on icon "search-icon" at bounding box center [374, 24] width 11 height 11
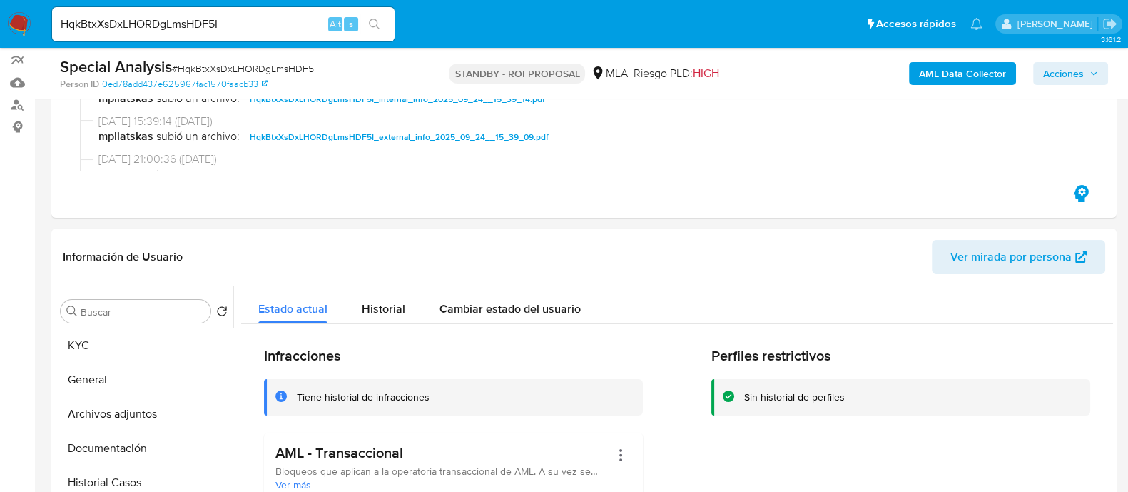
scroll to position [268, 0]
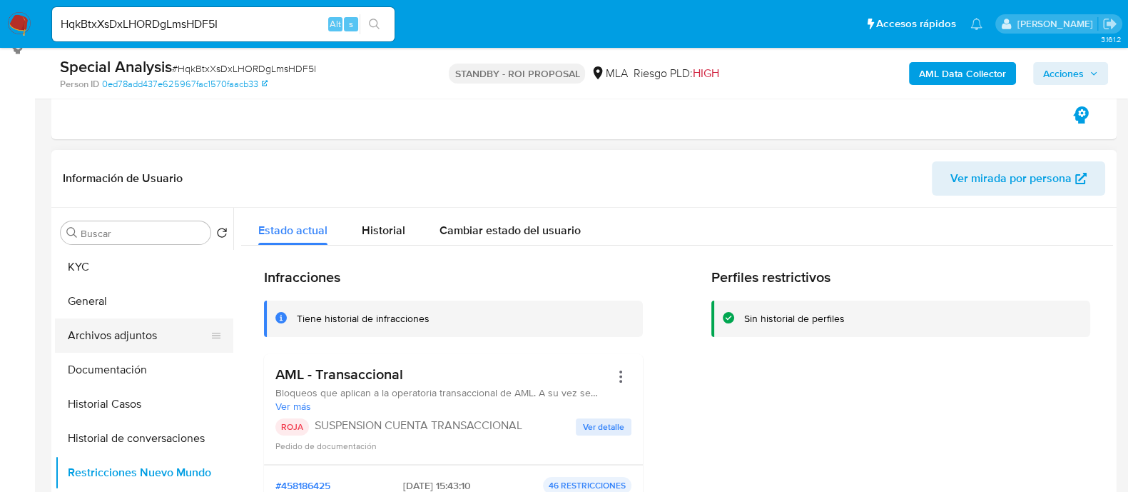
click at [178, 335] on button "Archivos adjuntos" at bounding box center [138, 335] width 167 height 34
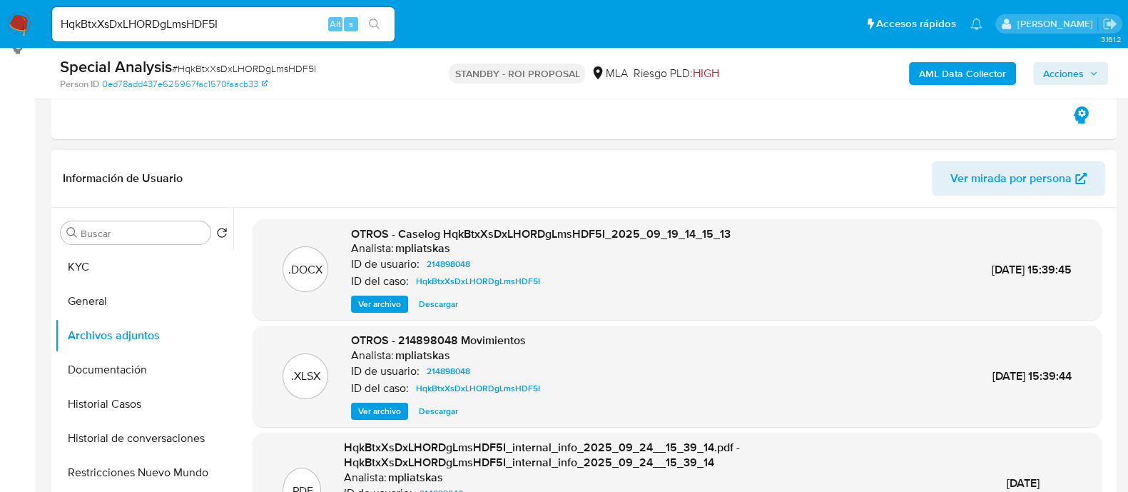
click at [437, 308] on span "Descargar" at bounding box center [438, 304] width 39 height 14
drag, startPoint x: 251, startPoint y: 28, endPoint x: 0, endPoint y: 19, distance: 251.4
click at [0, 19] on nav "Pausado Ver notificaciones HqkBtxXsDxLHORDgLmsHDF5I Alt s Accesos rápidos Presi…" at bounding box center [564, 24] width 1128 height 48
paste input "t.chismechian@gmail.com"
type input "t.chismechian@gmail.com"
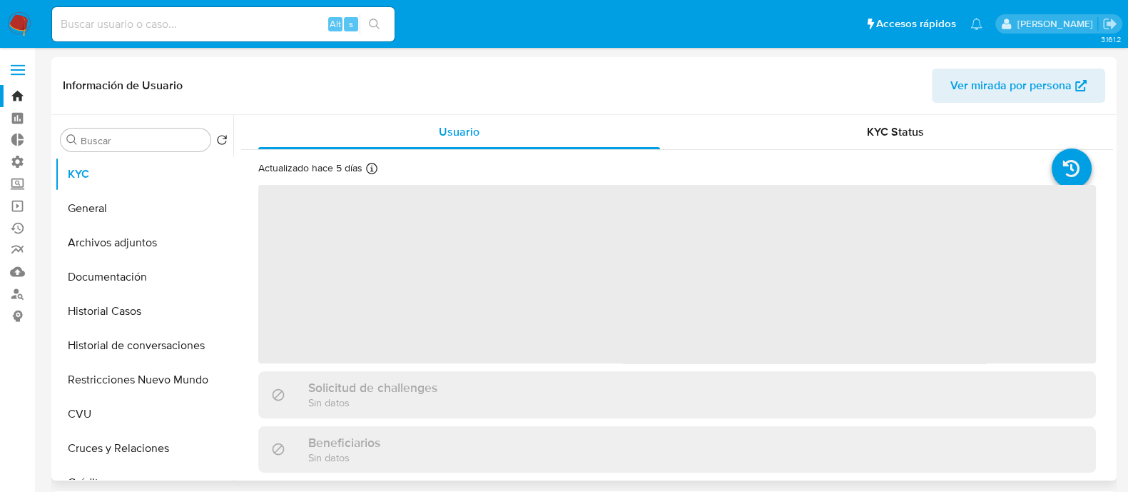
select select "10"
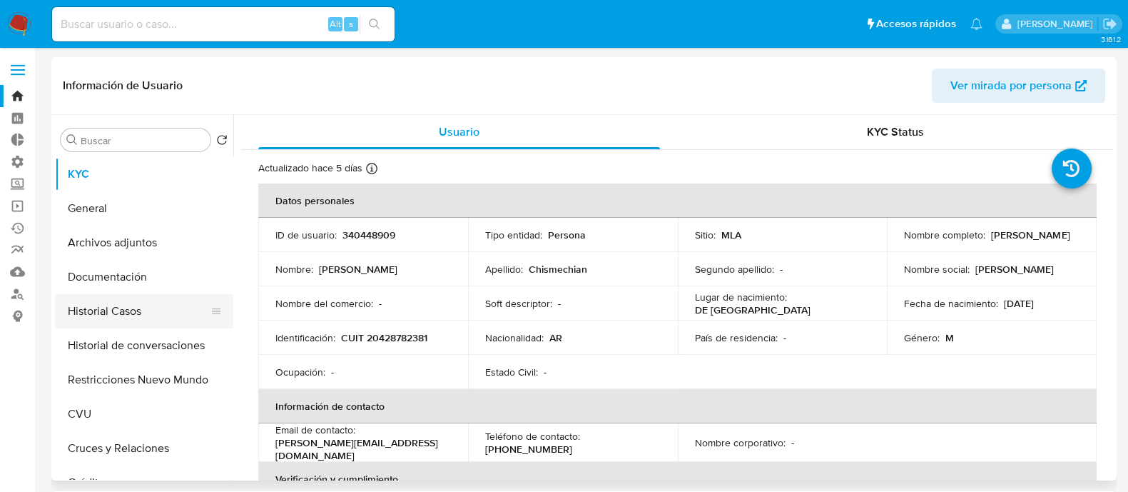
click at [132, 309] on button "Historial Casos" at bounding box center [138, 311] width 167 height 34
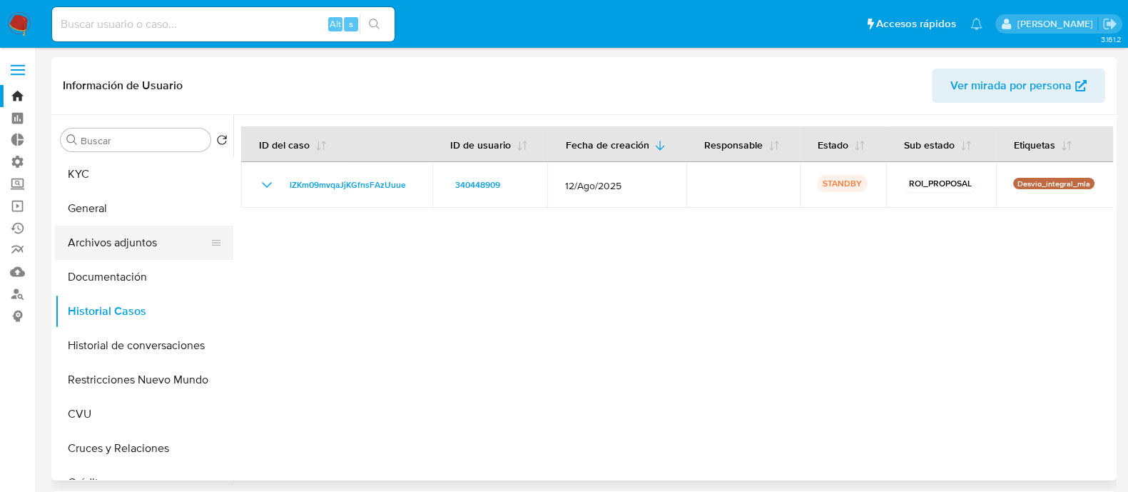
click at [153, 243] on button "Archivos adjuntos" at bounding box center [138, 243] width 167 height 34
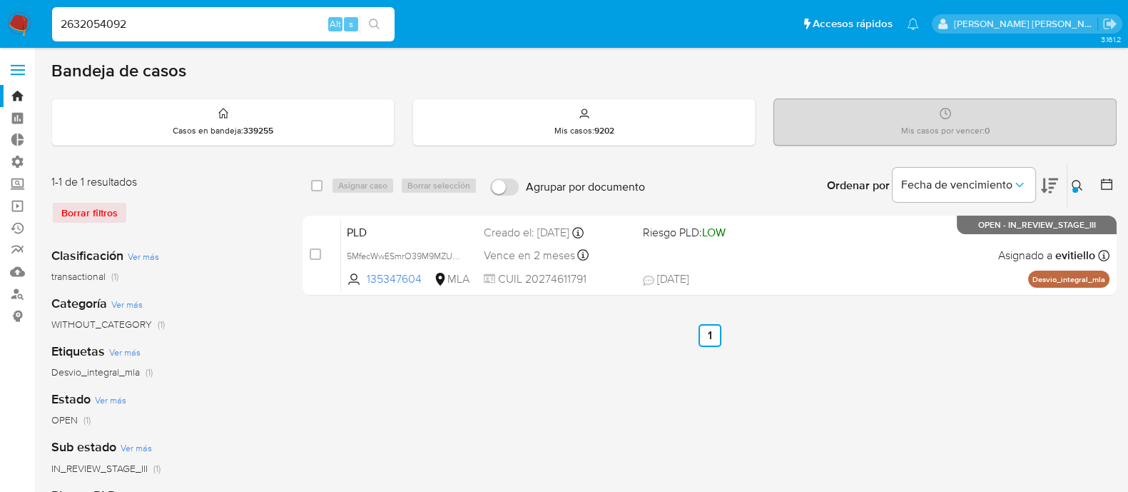
type input "2632054092"
click at [382, 22] on button "search-icon" at bounding box center [374, 24] width 29 height 20
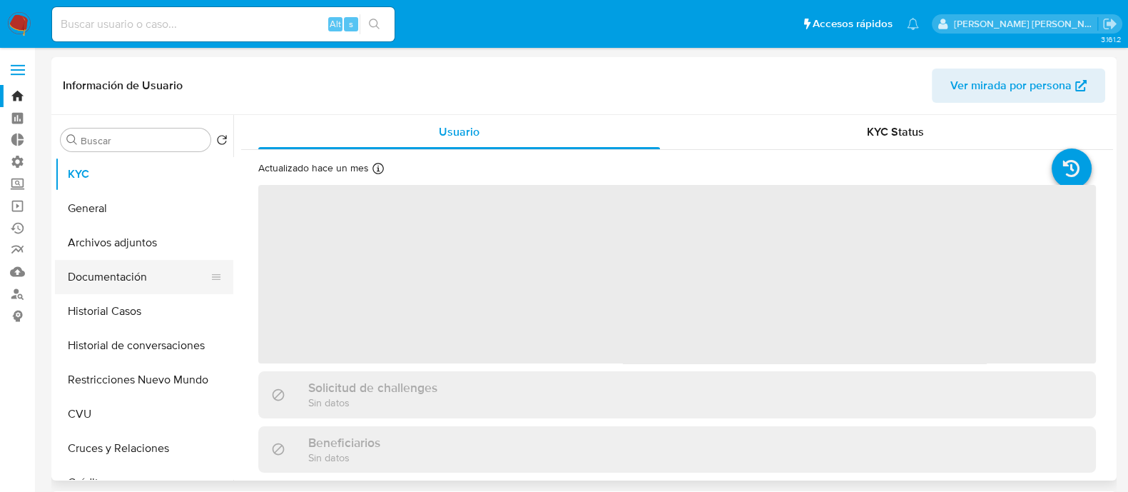
select select "10"
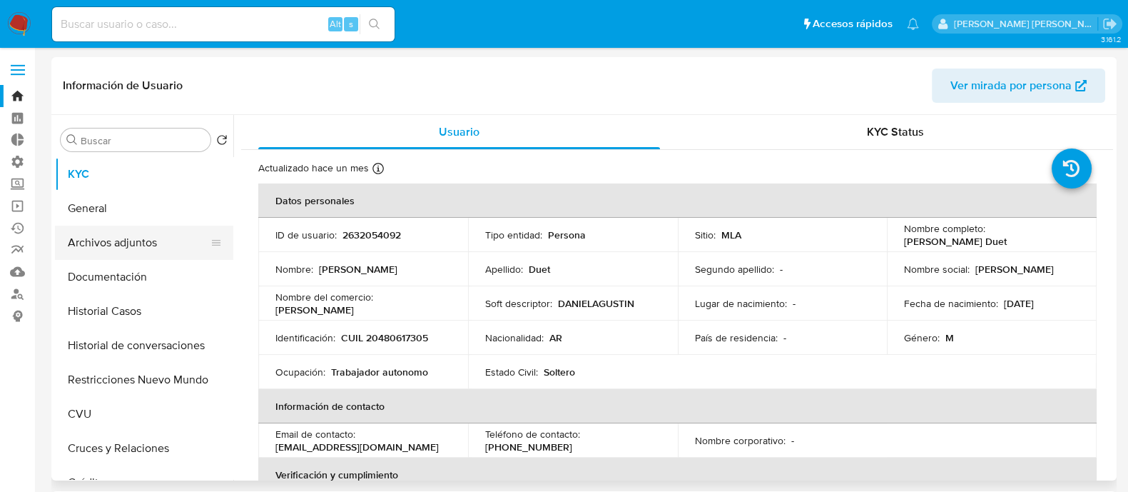
click at [169, 240] on button "Archivos adjuntos" at bounding box center [138, 243] width 167 height 34
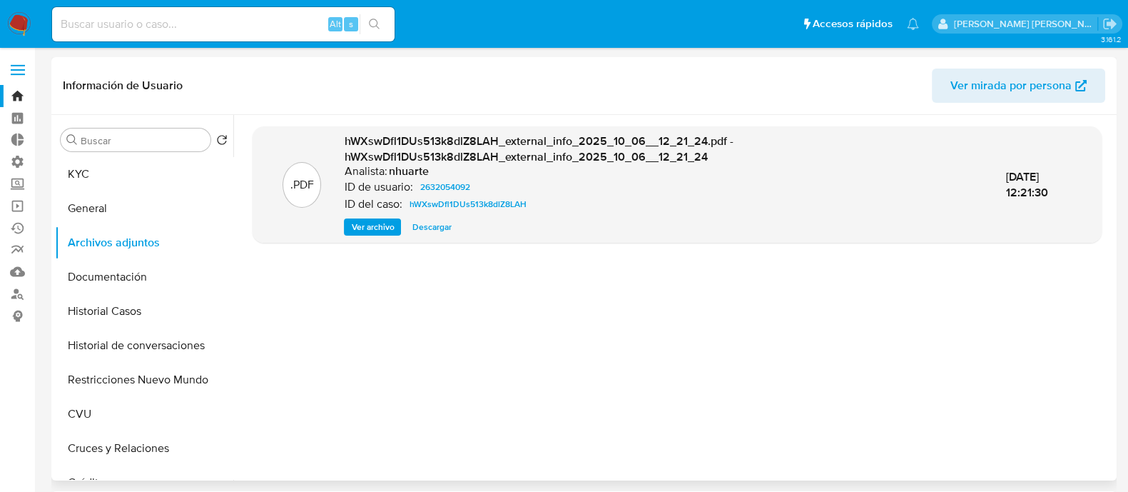
click at [354, 230] on span "Ver archivo" at bounding box center [372, 227] width 43 height 14
click at [369, 226] on span "Ver archivo" at bounding box center [372, 227] width 43 height 14
click at [163, 313] on button "Historial Casos" at bounding box center [138, 311] width 167 height 34
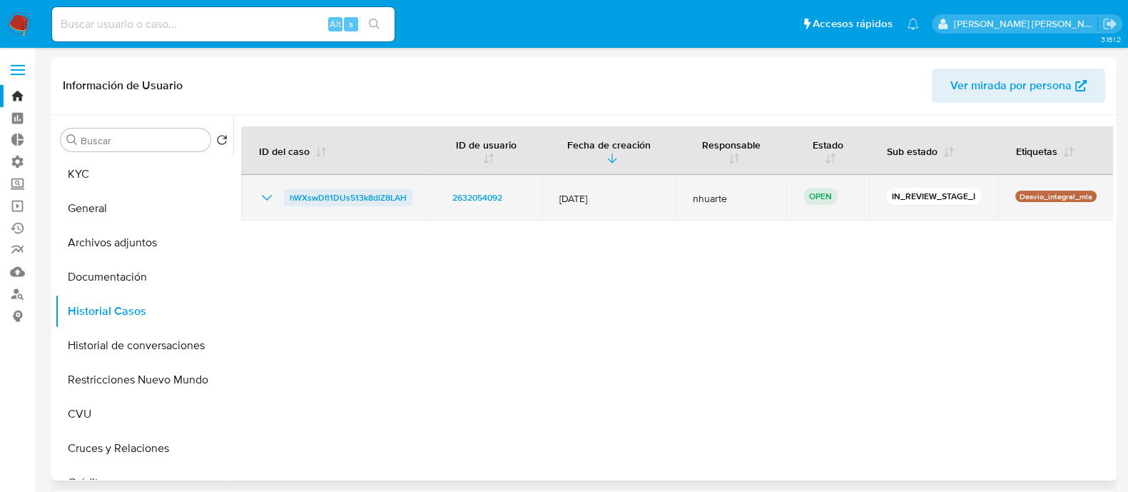
click at [351, 190] on span "hWXswDfl1DUs513k8dlZ8LAH" at bounding box center [348, 197] width 117 height 17
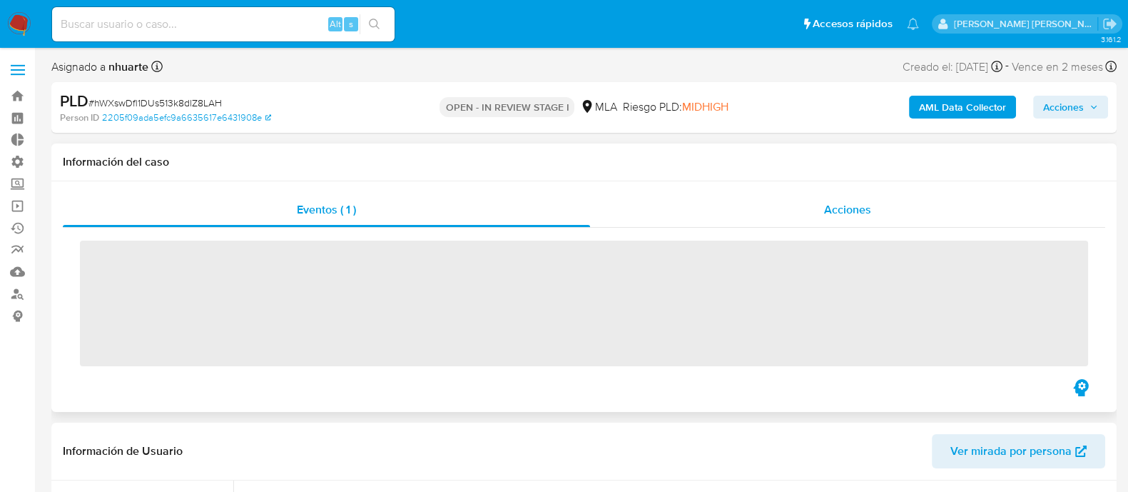
click at [838, 208] on span "Acciones" at bounding box center [847, 209] width 47 height 16
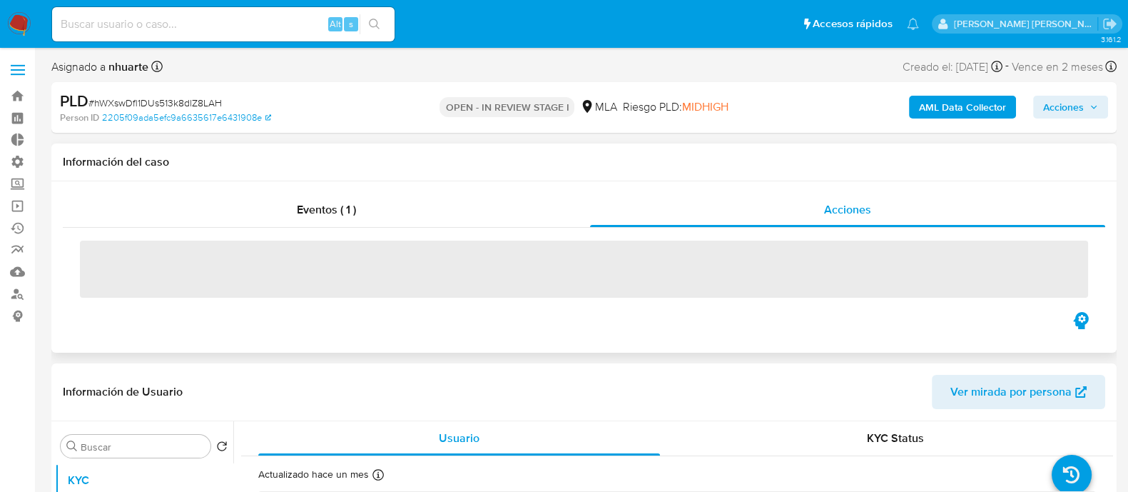
select select "10"
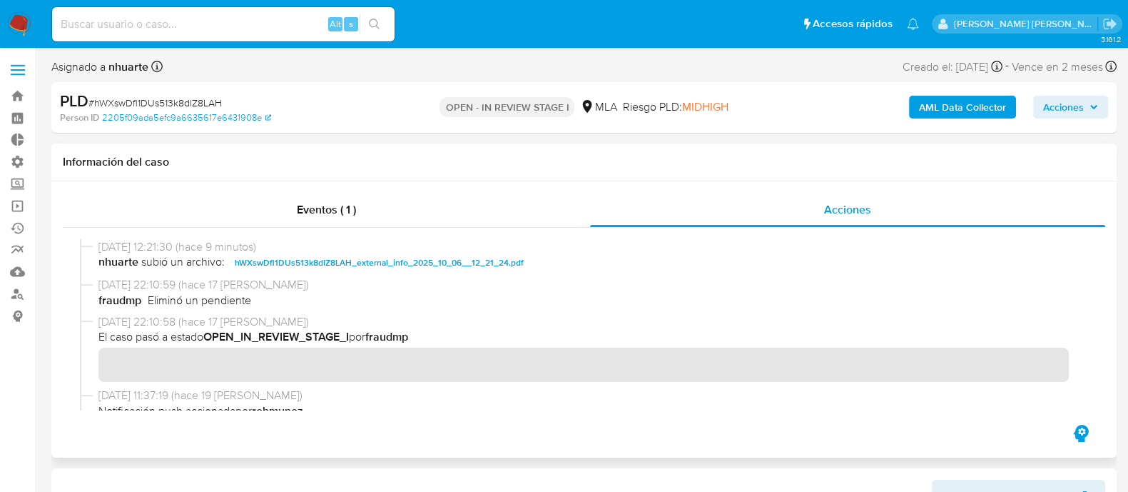
click at [371, 260] on span "hWXswDfl1DUs513k8dlZ8LAH_external_info_2025_10_06__12_21_24.pdf" at bounding box center [379, 262] width 289 height 17
click at [966, 109] on b "AML Data Collector" at bounding box center [962, 107] width 87 height 23
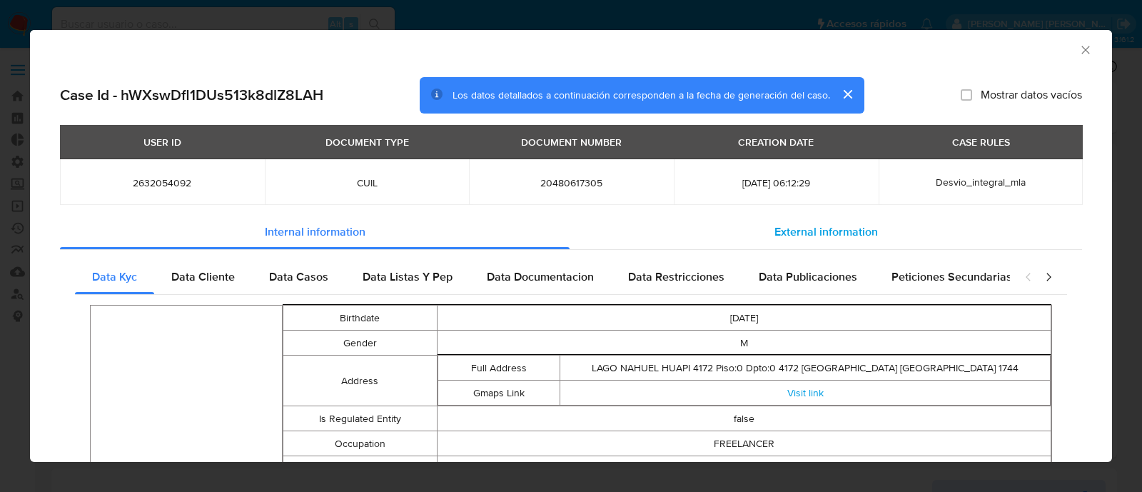
click at [845, 222] on div "External information" at bounding box center [825, 232] width 512 height 34
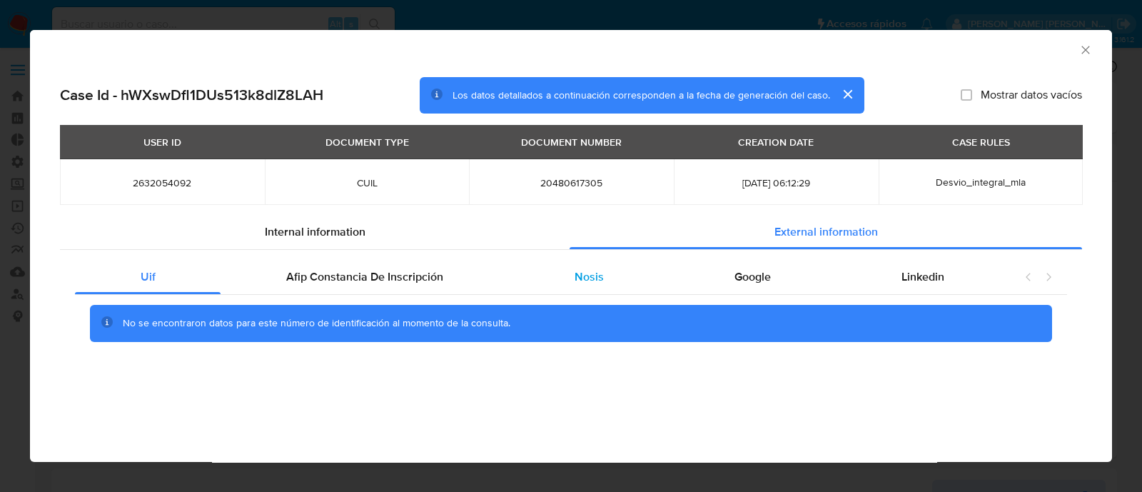
drag, startPoint x: 585, startPoint y: 283, endPoint x: 602, endPoint y: 283, distance: 17.1
click at [585, 282] on span "Nosis" at bounding box center [588, 276] width 29 height 16
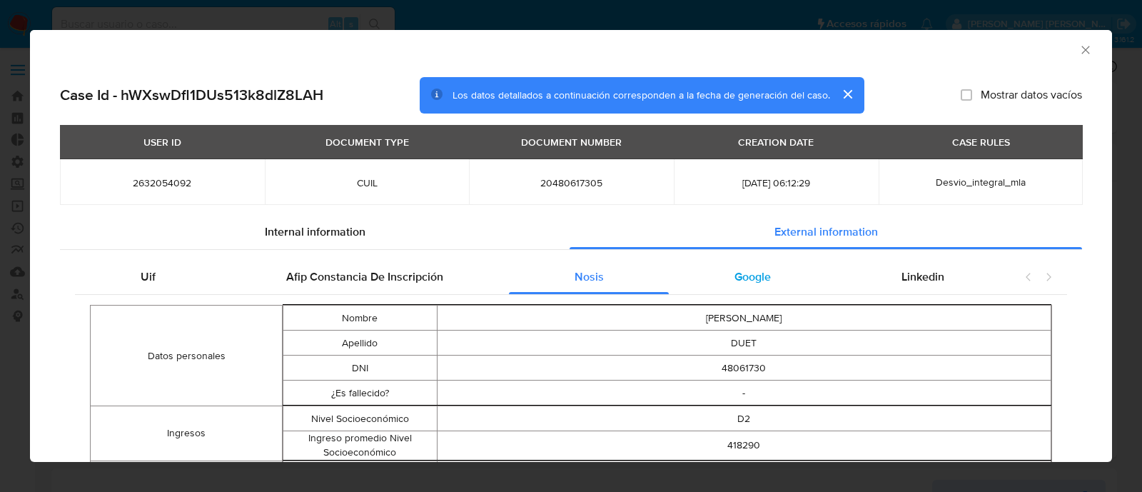
click at [765, 283] on div "Google" at bounding box center [752, 277] width 167 height 34
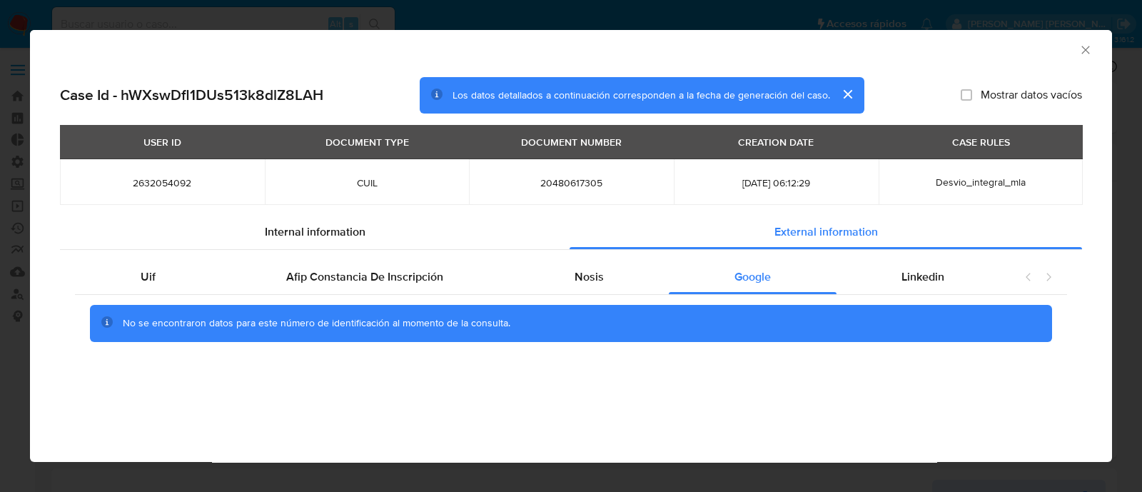
click at [1088, 49] on icon "Cerrar ventana" at bounding box center [1085, 50] width 14 height 14
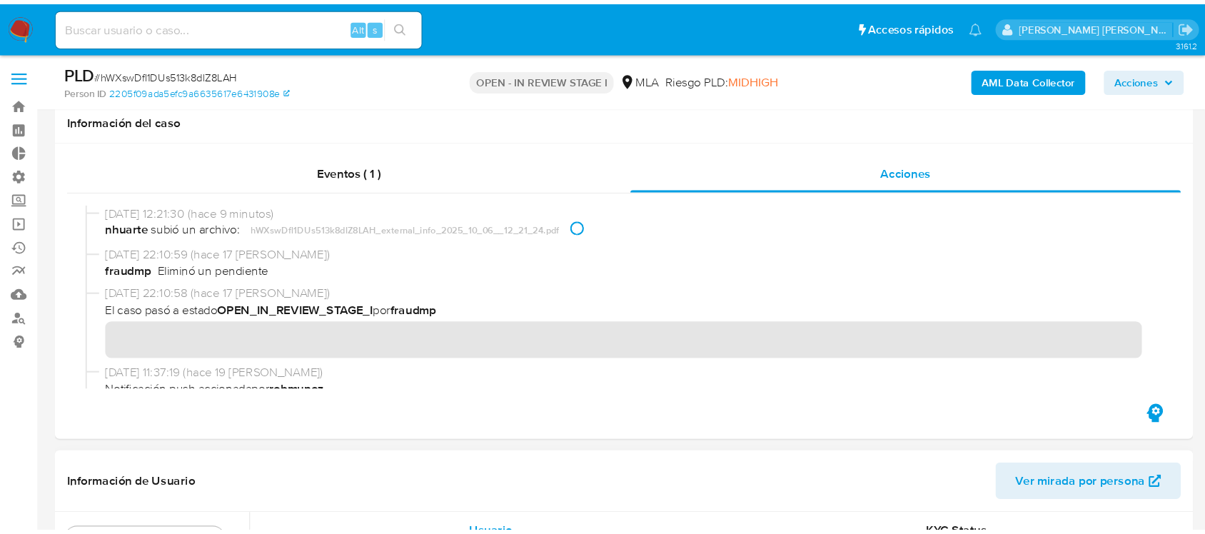
scroll to position [268, 0]
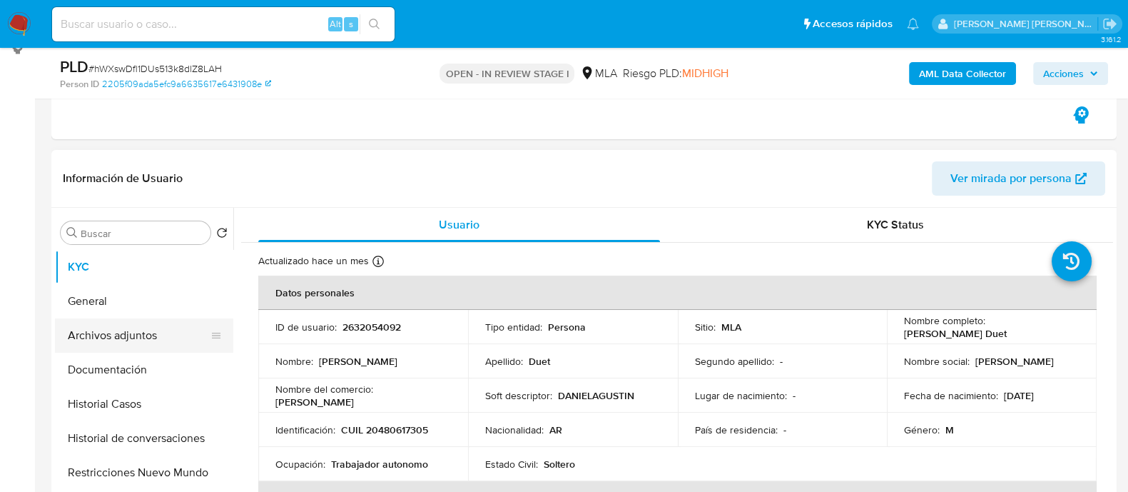
click at [165, 331] on button "Archivos adjuntos" at bounding box center [138, 335] width 167 height 34
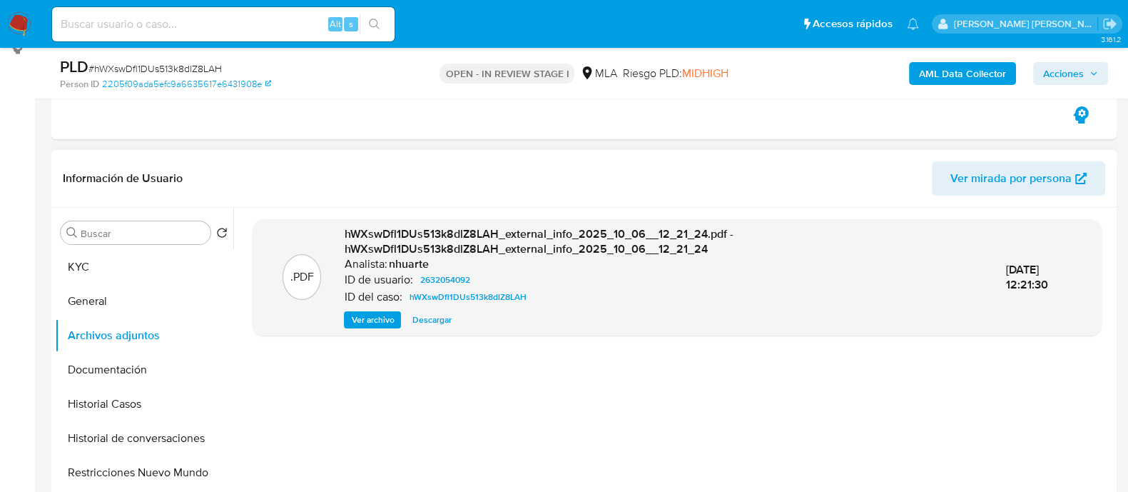
drag, startPoint x: 435, startPoint y: 323, endPoint x: 443, endPoint y: 320, distance: 9.3
click at [435, 323] on span "Descargar" at bounding box center [431, 320] width 39 height 14
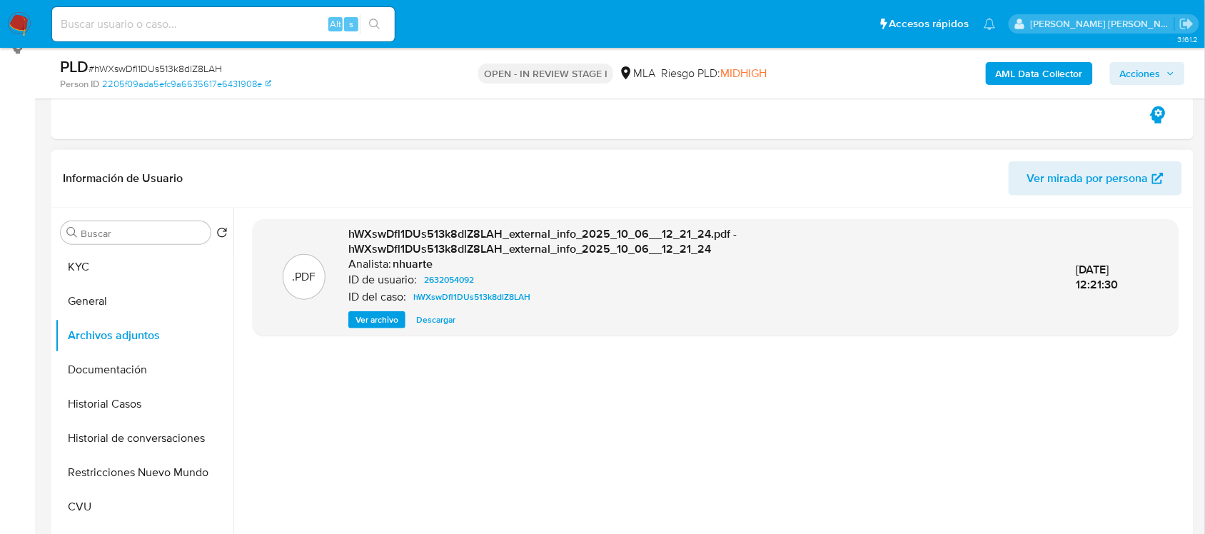
click at [380, 323] on span "Ver archivo" at bounding box center [376, 320] width 43 height 14
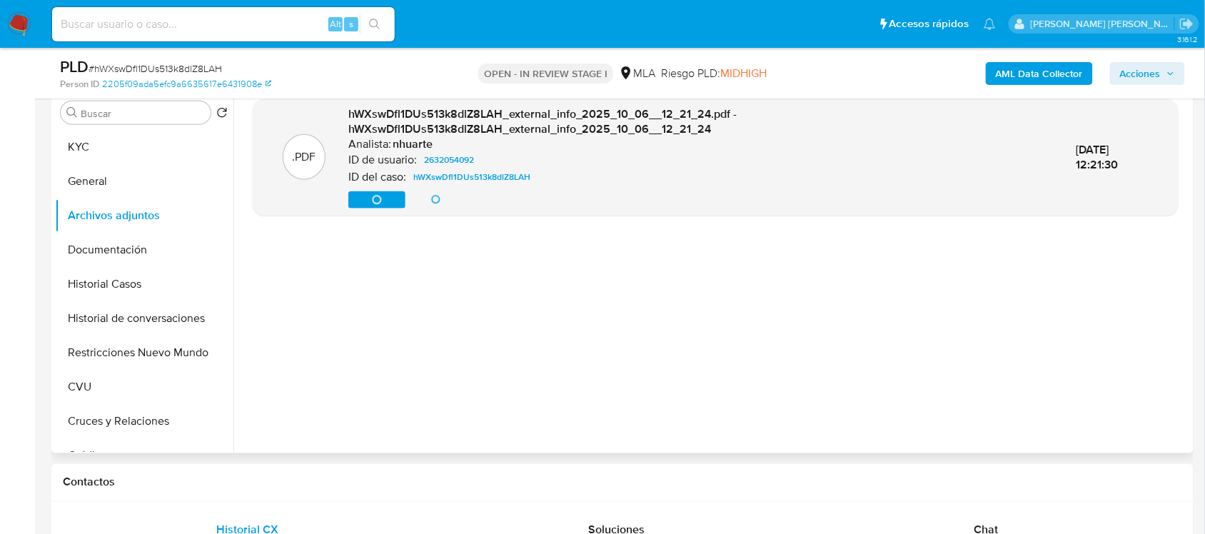
scroll to position [357, 0]
